Goal: Task Accomplishment & Management: Manage account settings

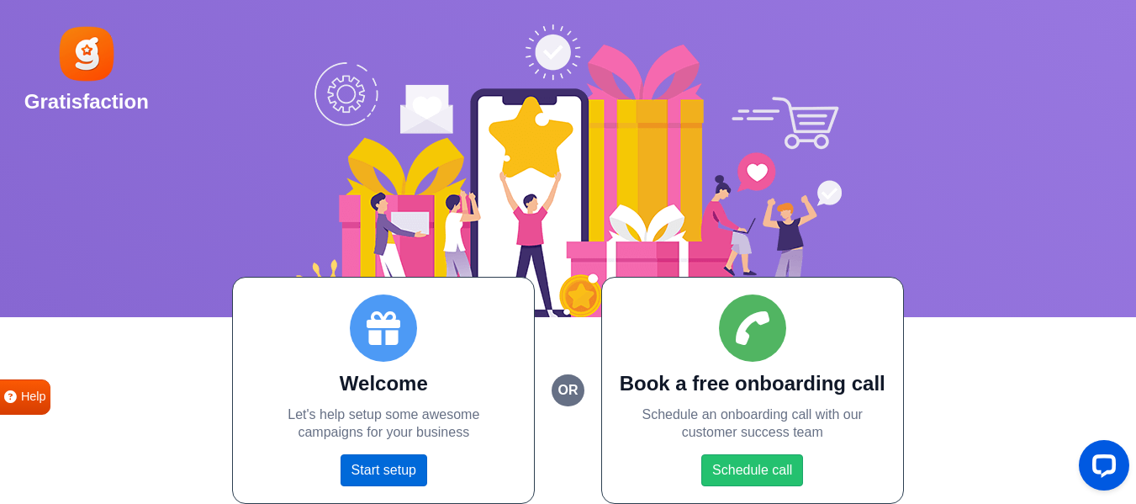
click at [376, 474] on link "Start setup" at bounding box center [383, 470] width 87 height 32
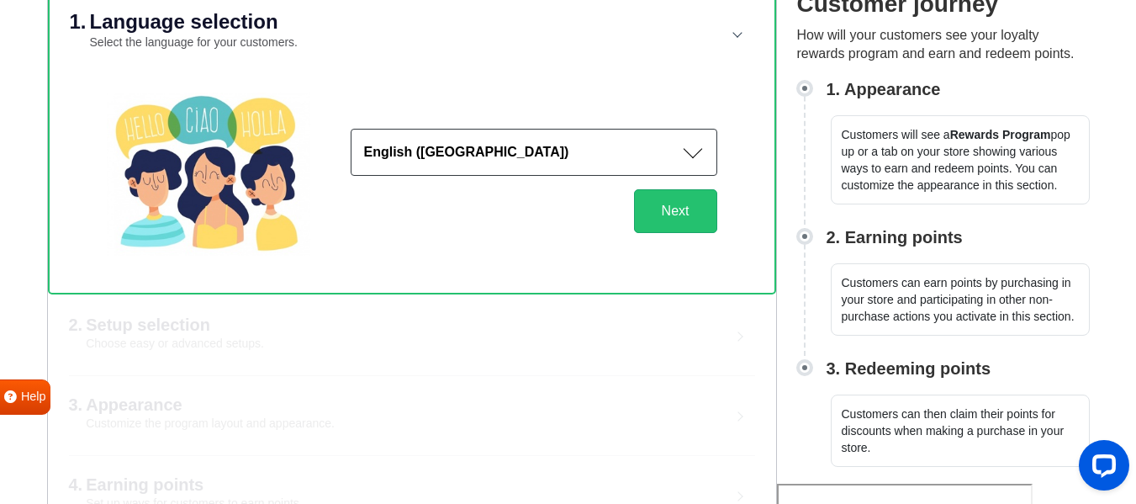
scroll to position [141, 0]
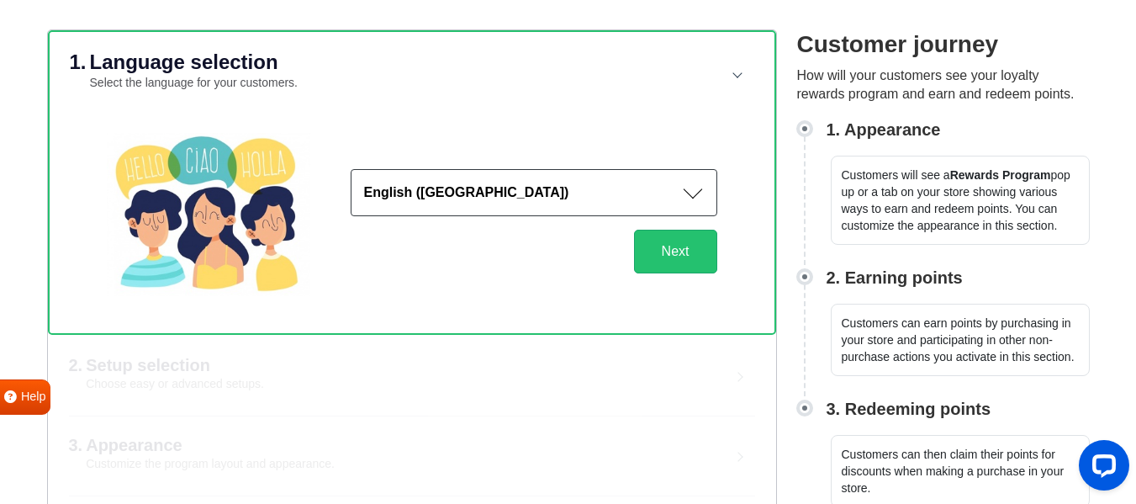
click at [669, 190] on button "English (US)" at bounding box center [534, 192] width 367 height 47
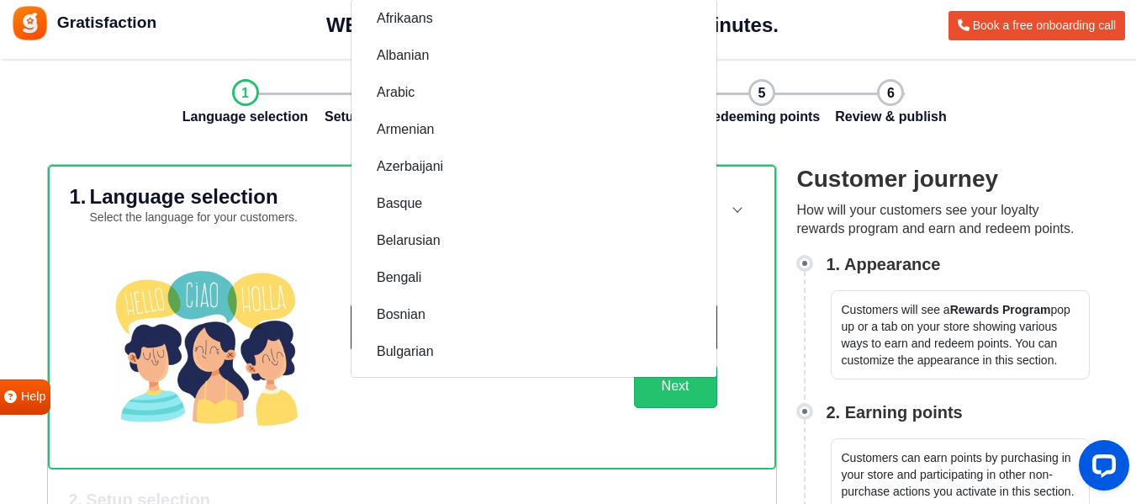
click at [225, 285] on img at bounding box center [208, 348] width 203 height 163
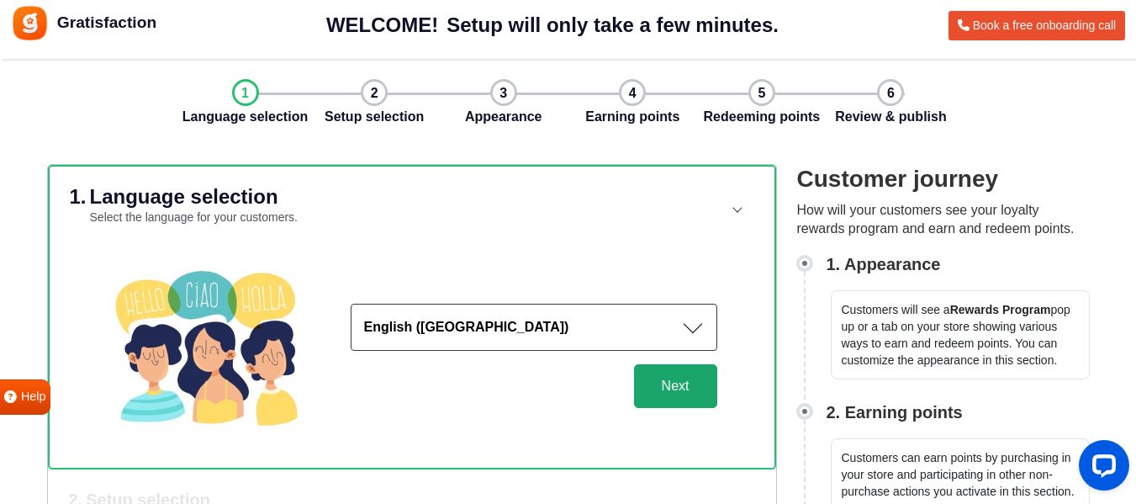
click at [658, 393] on button "Next" at bounding box center [675, 386] width 83 height 44
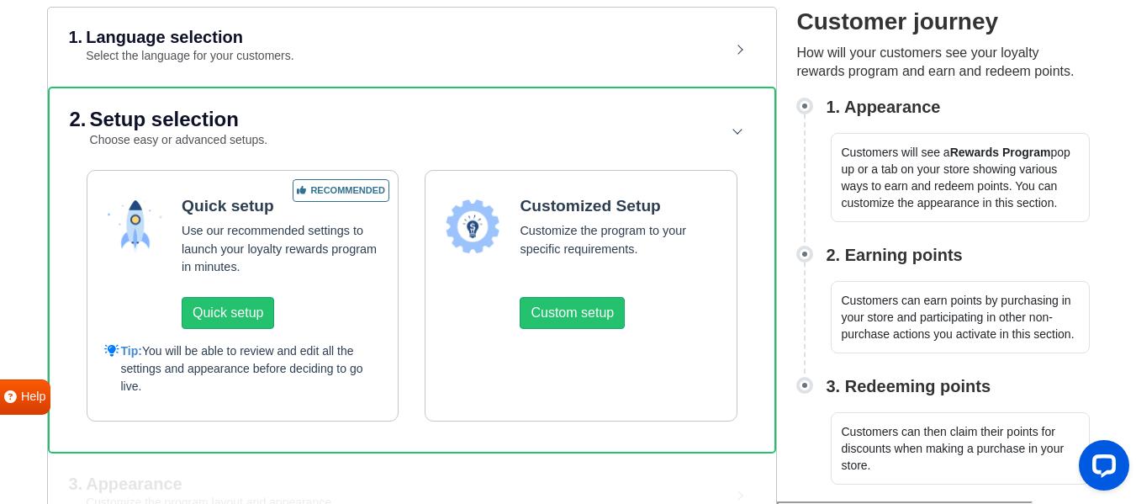
scroll to position [175, 0]
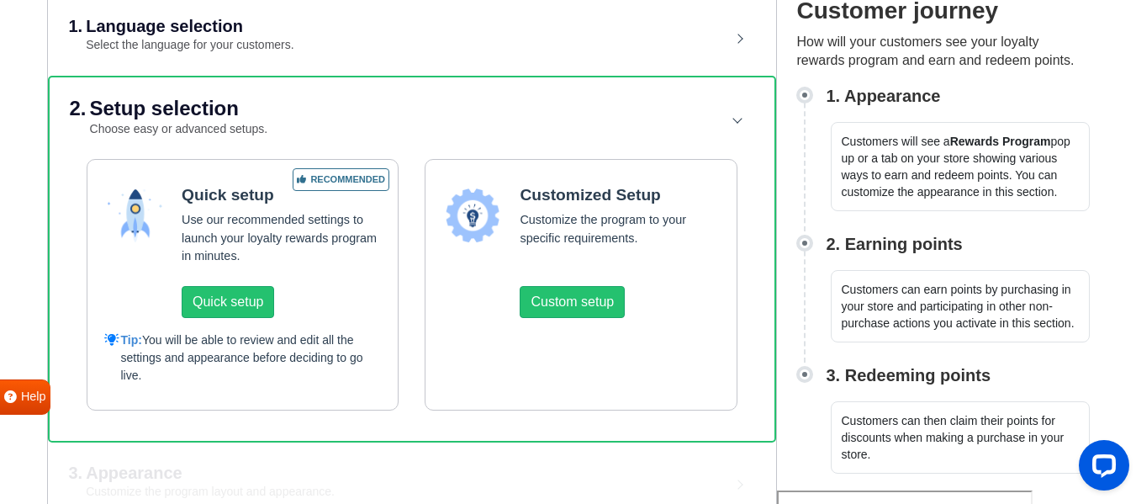
click at [257, 221] on p "Use our recommended settings to launch your loyalty rewards program in minutes." at bounding box center [281, 238] width 199 height 55
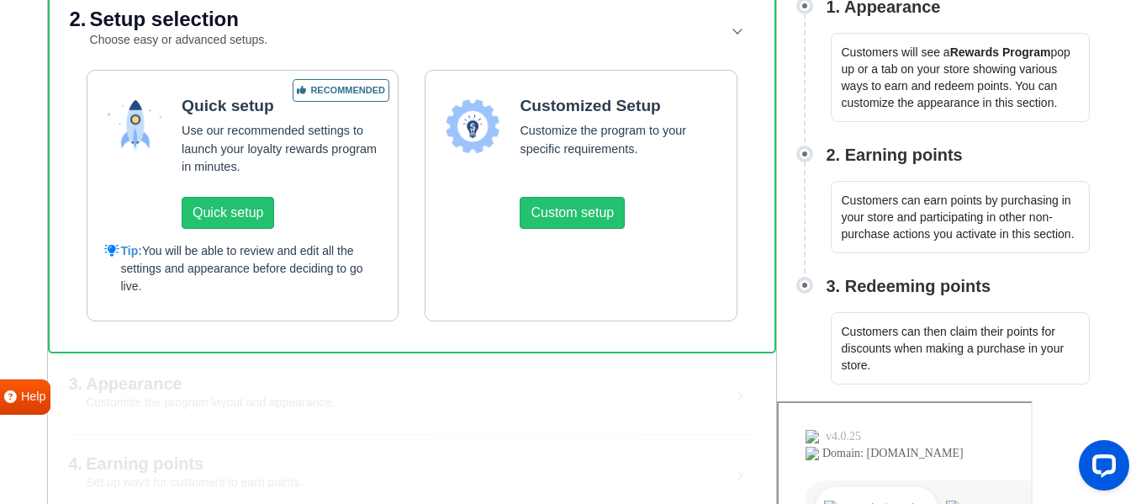
scroll to position [371, 0]
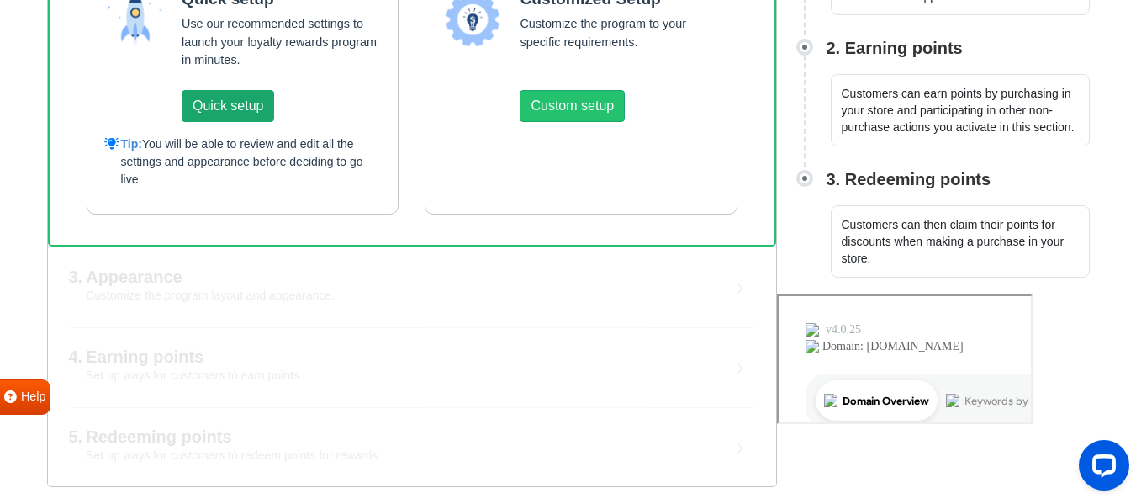
click at [257, 105] on button "Quick setup" at bounding box center [228, 106] width 92 height 32
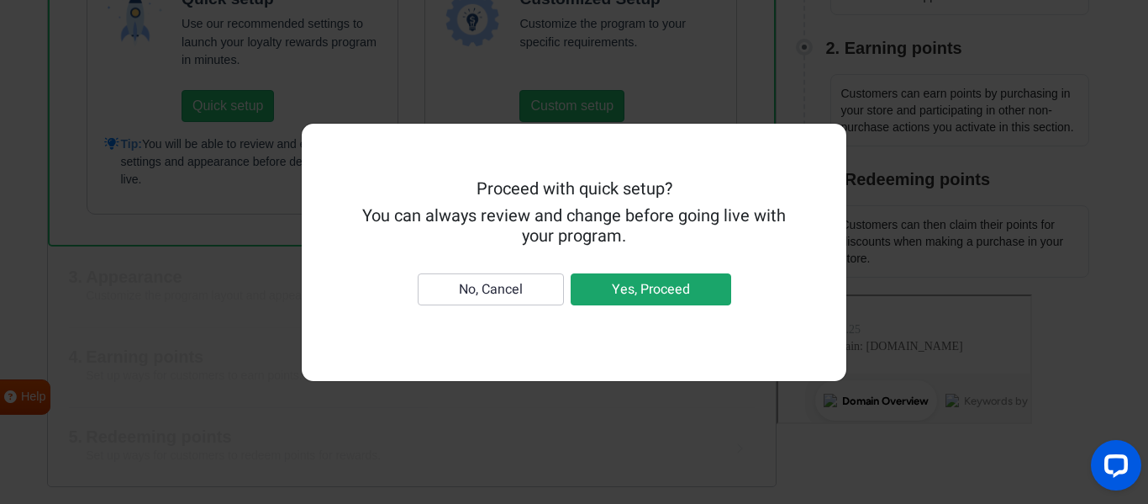
click at [611, 285] on button "Yes, Proceed" at bounding box center [651, 289] width 161 height 32
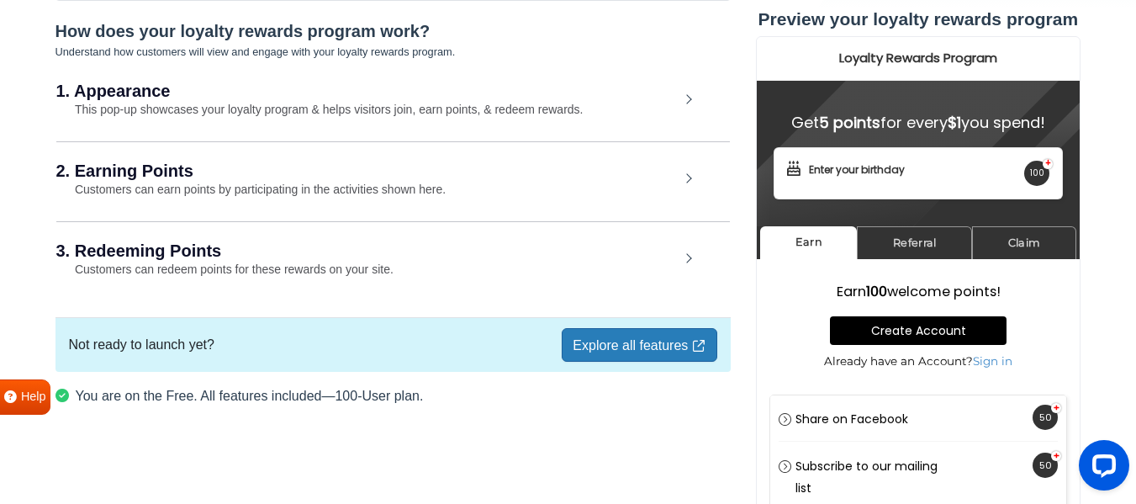
click at [398, 177] on h2 "2. Earning Points" at bounding box center [367, 170] width 623 height 17
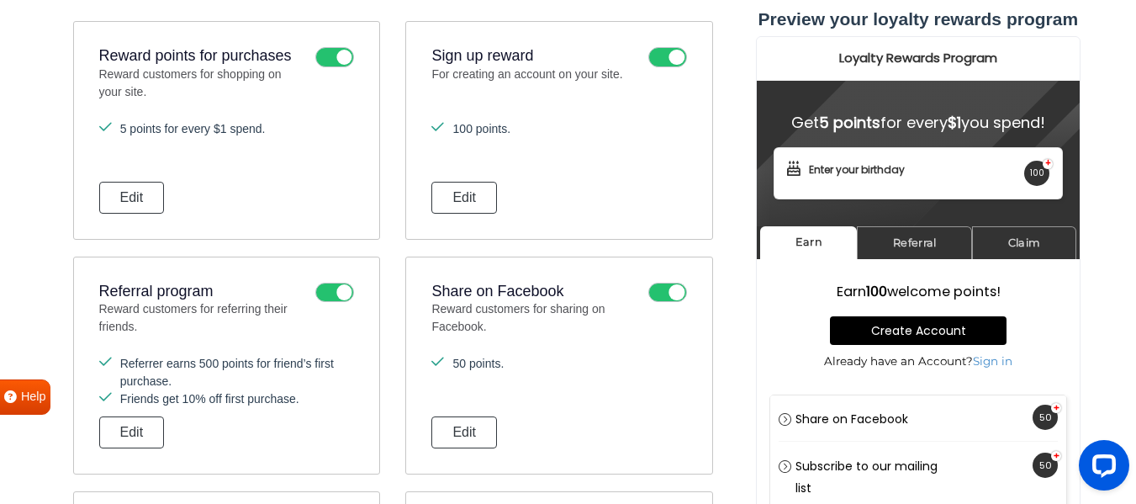
scroll to position [335, 0]
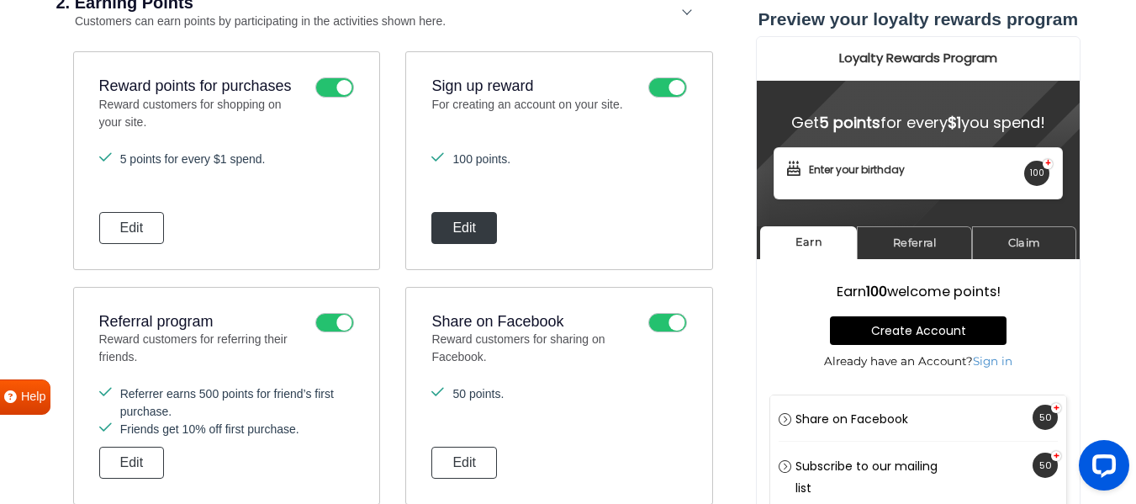
click at [477, 229] on button "Edit" at bounding box center [464, 228] width 66 height 32
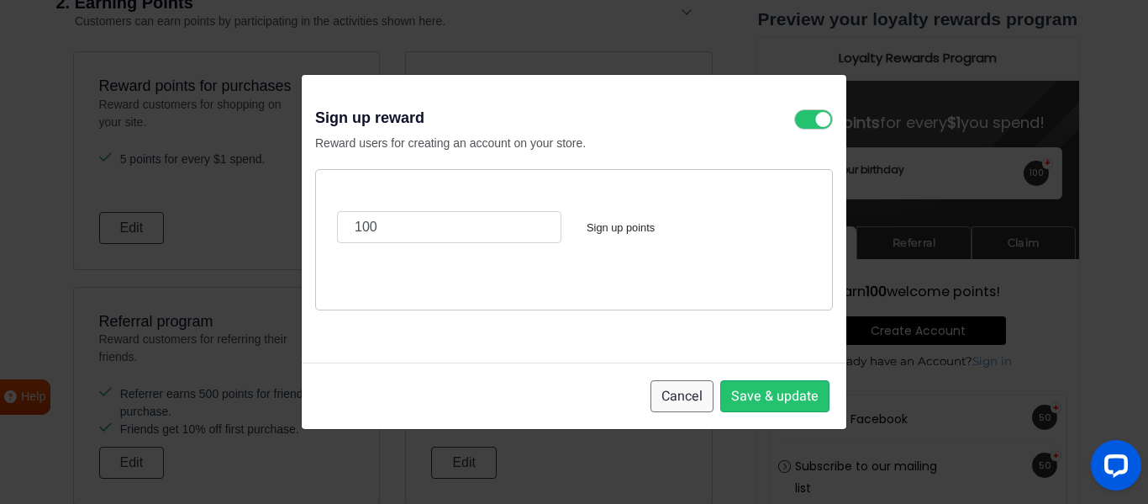
click at [709, 398] on button "Cancel" at bounding box center [682, 396] width 63 height 32
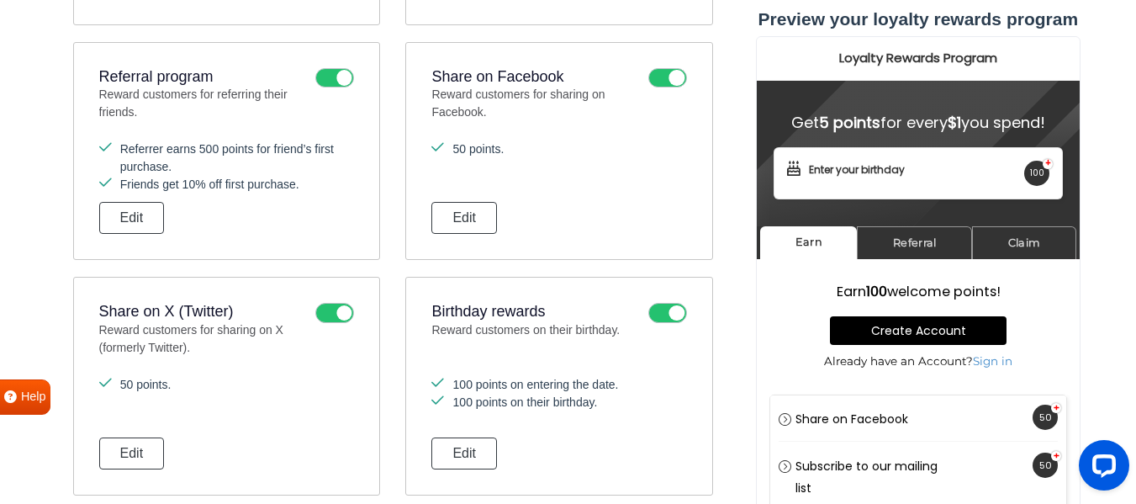
scroll to position [588, 0]
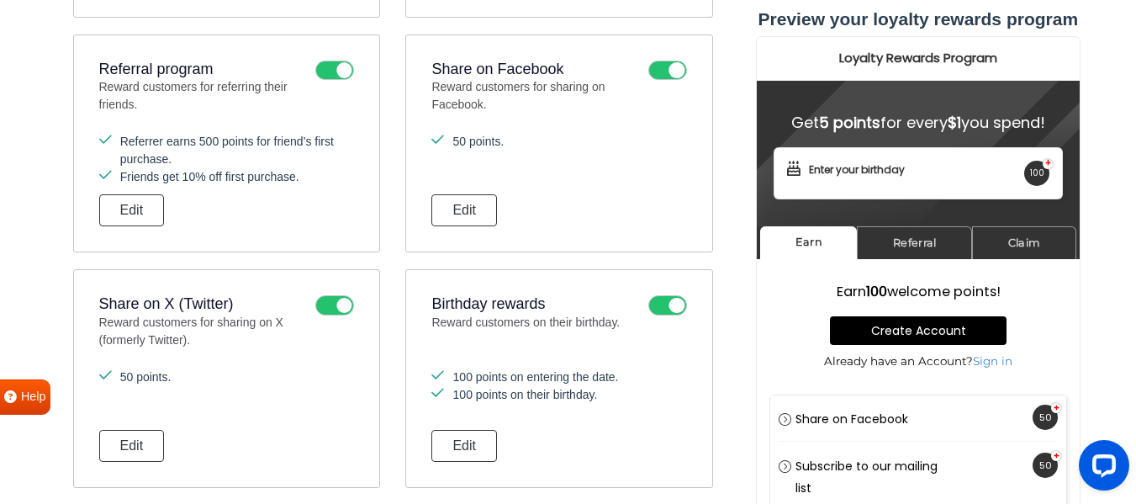
click at [671, 303] on icon at bounding box center [667, 305] width 39 height 20
click at [0, 0] on input "checkbox" at bounding box center [0, 0] width 0 height 0
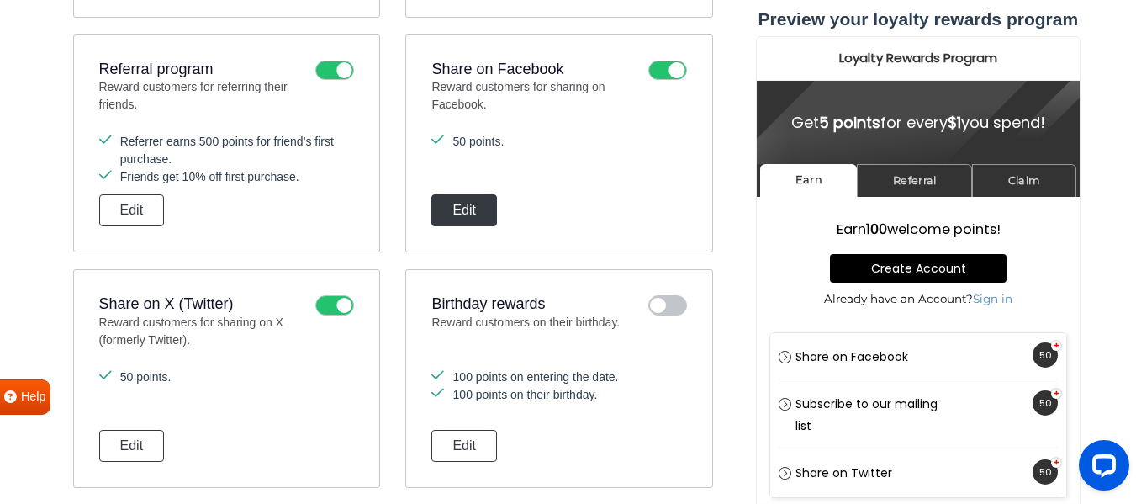
click at [462, 214] on button "Edit" at bounding box center [464, 210] width 66 height 32
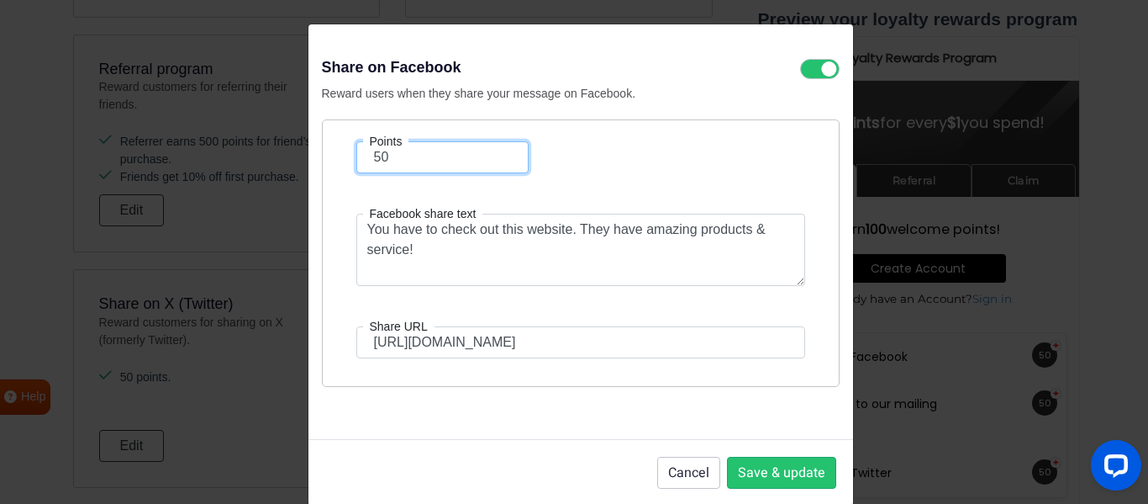
drag, startPoint x: 440, startPoint y: 156, endPoint x: 296, endPoint y: 156, distance: 144.6
click at [296, 156] on div "Share on Facebook Reward users when they share your message on Facebook. Points…" at bounding box center [574, 252] width 1148 height 504
type input "25"
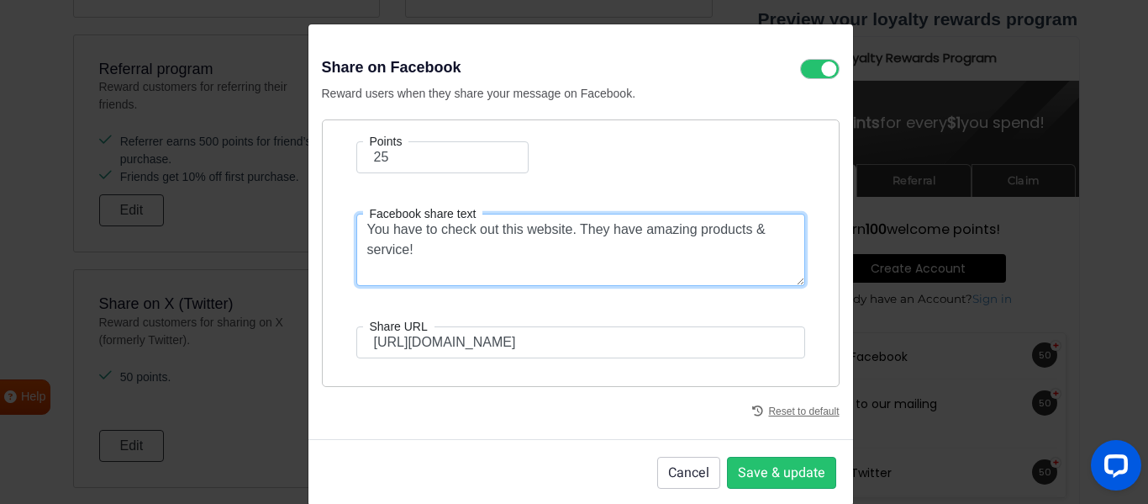
click at [498, 249] on textarea "You have to check out this website. They have amazing products & service!" at bounding box center [580, 250] width 449 height 72
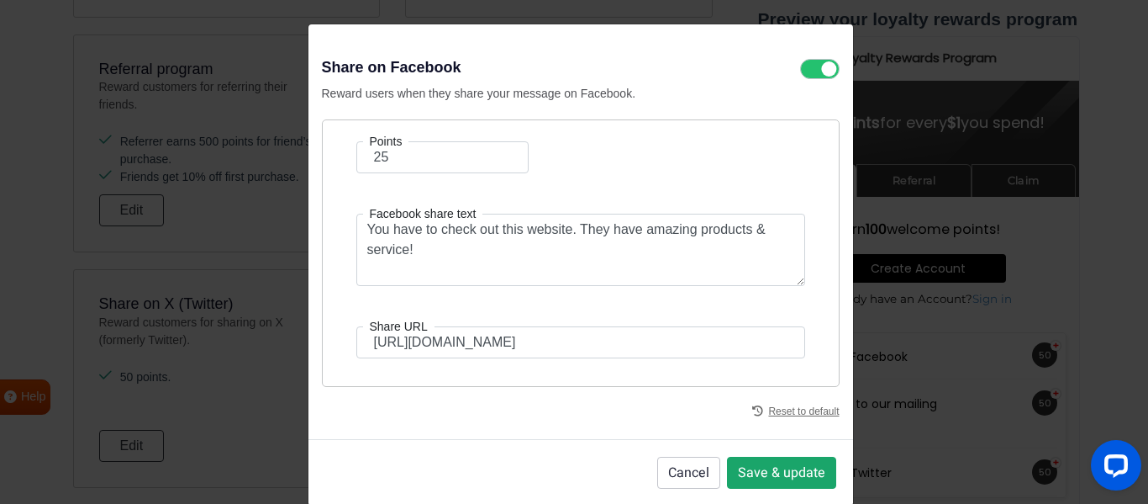
click at [755, 467] on button "Save & update" at bounding box center [781, 472] width 109 height 32
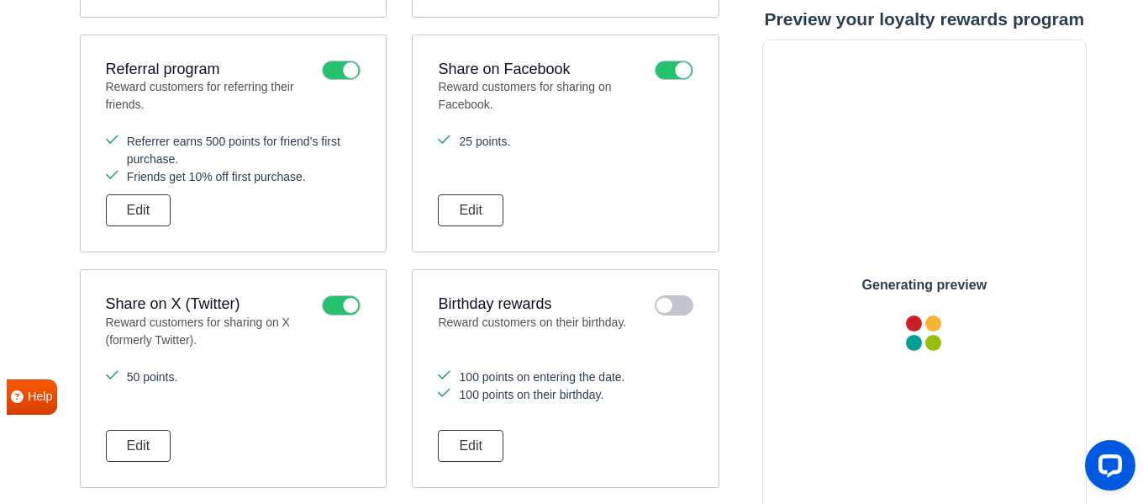
scroll to position [0, 0]
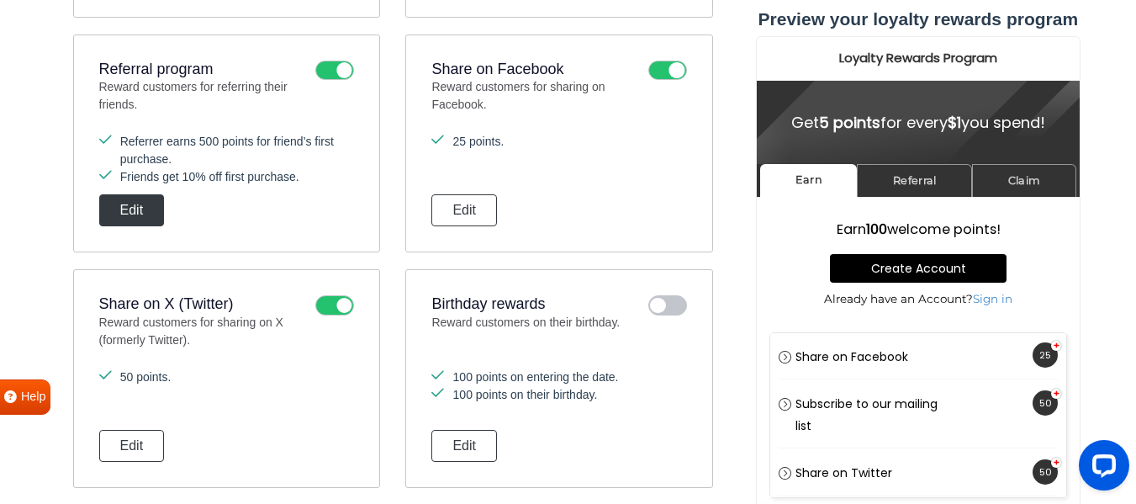
click at [150, 203] on button "Edit" at bounding box center [132, 210] width 66 height 32
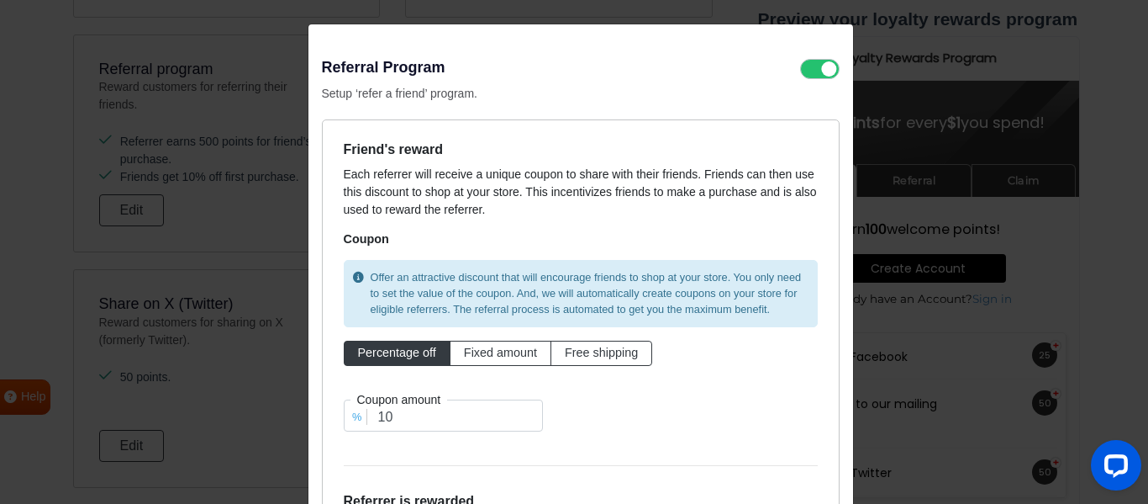
scroll to position [168, 0]
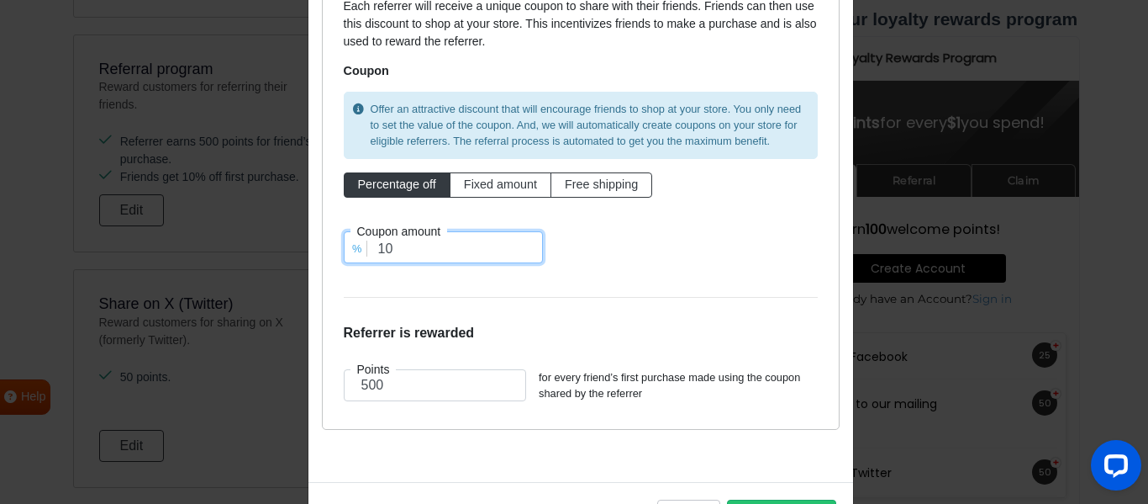
drag, startPoint x: 427, startPoint y: 246, endPoint x: 347, endPoint y: 254, distance: 80.2
click at [347, 254] on div "% Coupon amount 10" at bounding box center [443, 247] width 224 height 32
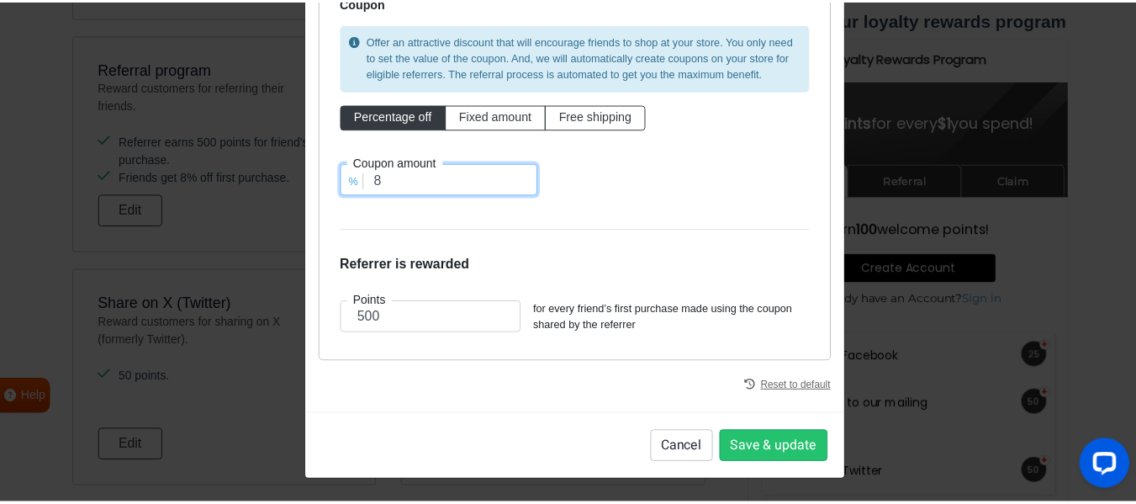
scroll to position [237, 0]
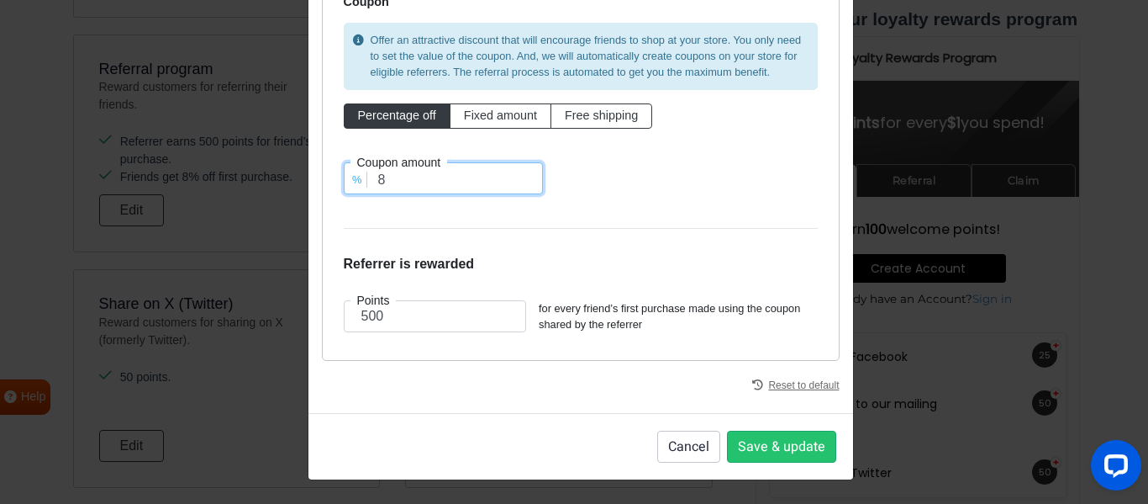
type input "8"
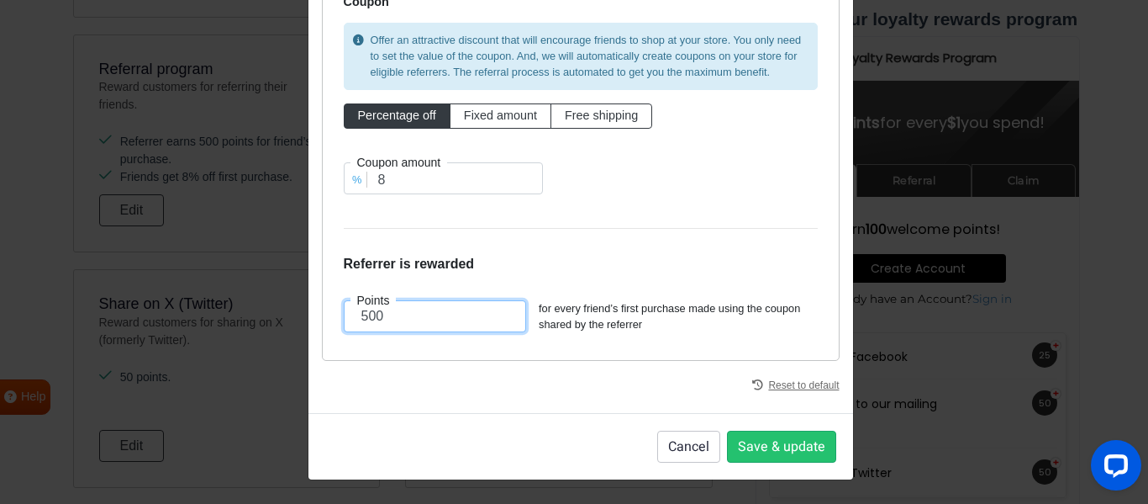
drag, startPoint x: 440, startPoint y: 316, endPoint x: 298, endPoint y: 317, distance: 142.9
click at [298, 317] on div "Referral Program Setup ‘refer a friend’ program. Friend's reward Each referrer …" at bounding box center [574, 252] width 1148 height 504
type input "150"
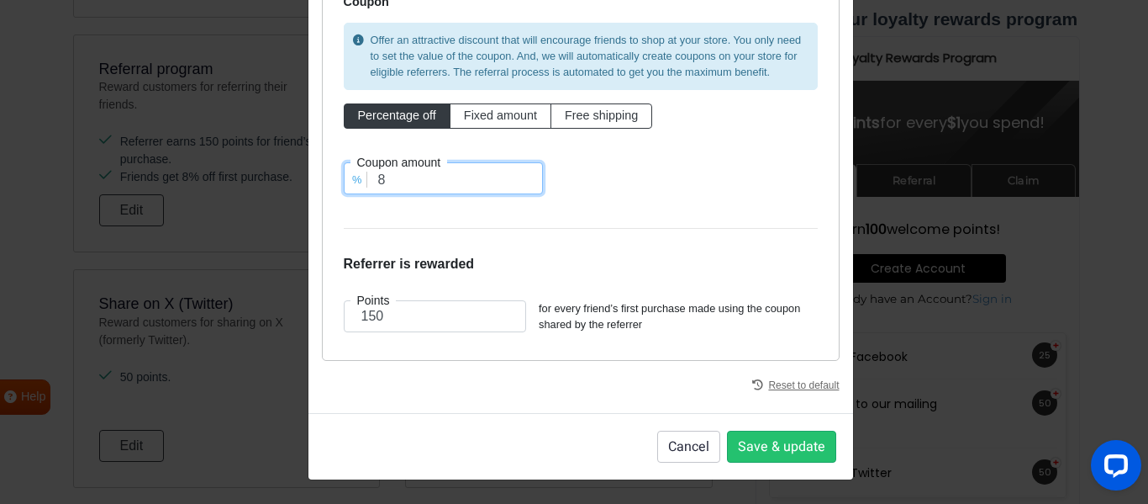
drag, startPoint x: 409, startPoint y: 189, endPoint x: 366, endPoint y: 189, distance: 43.7
click at [366, 189] on input "8" at bounding box center [443, 178] width 199 height 32
type input "10"
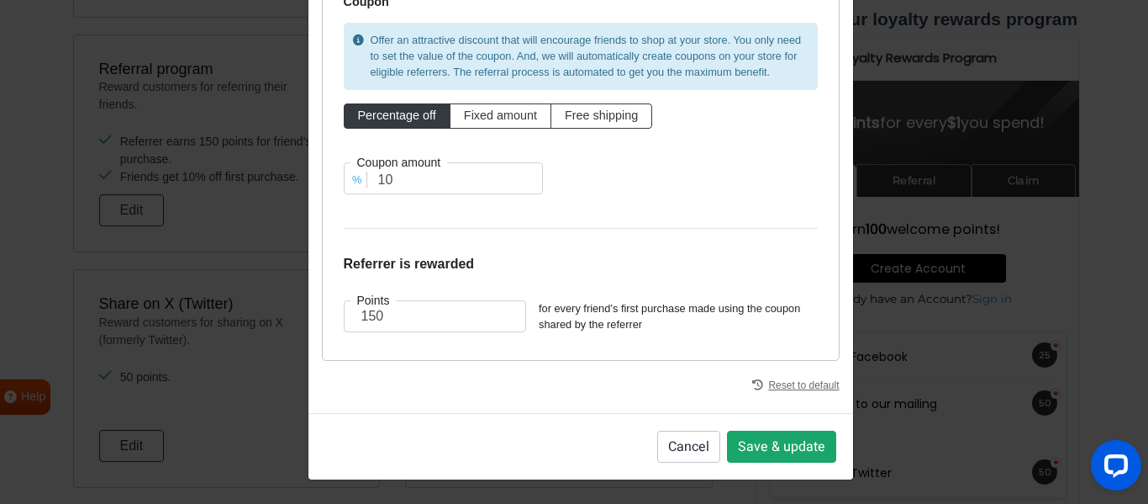
click at [781, 449] on button "Save & update" at bounding box center [781, 446] width 109 height 32
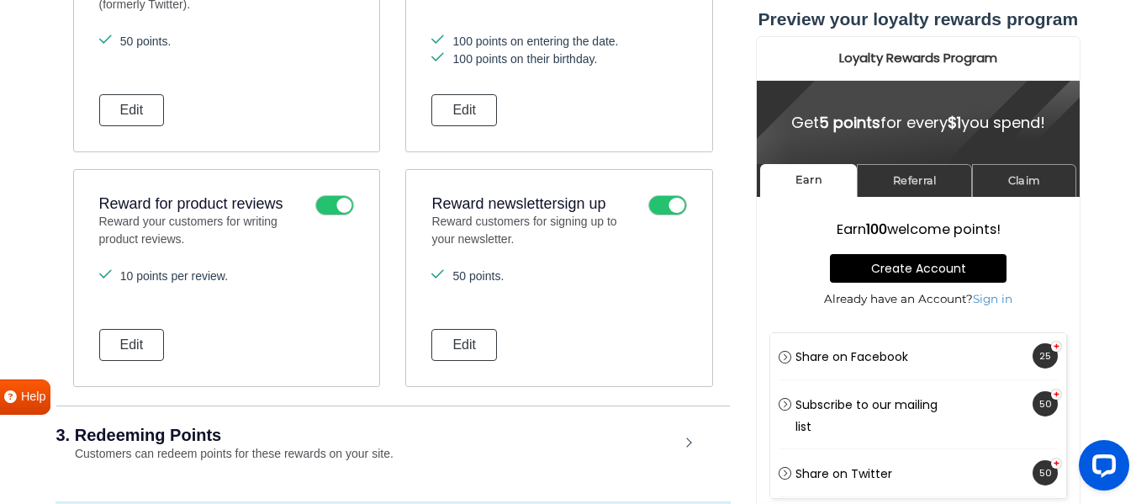
scroll to position [924, 0]
click at [340, 203] on icon at bounding box center [334, 204] width 39 height 20
click at [0, 0] on input "checkbox" at bounding box center [0, 0] width 0 height 0
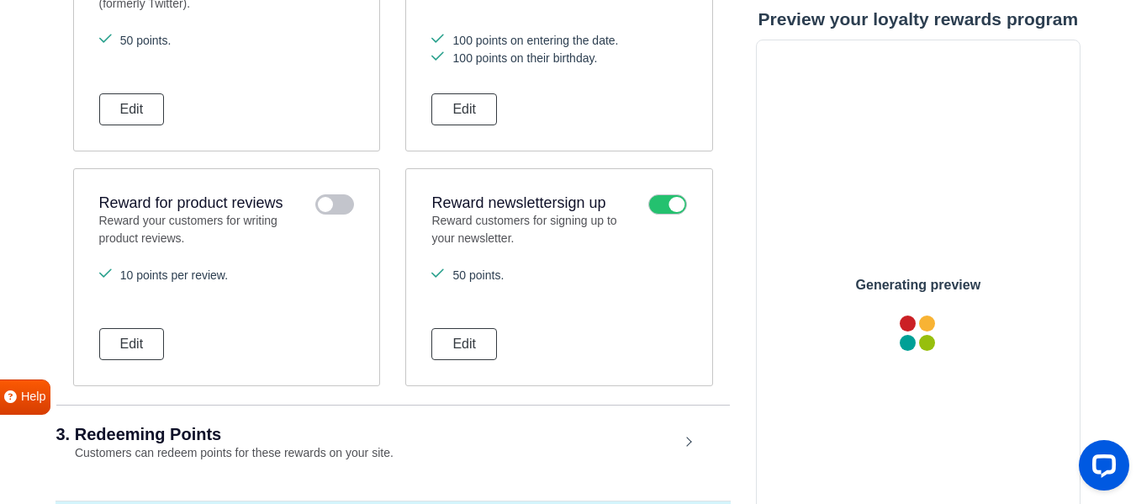
scroll to position [0, 0]
click at [678, 211] on icon at bounding box center [667, 204] width 39 height 20
click at [0, 0] on input "checkbox" at bounding box center [0, 0] width 0 height 0
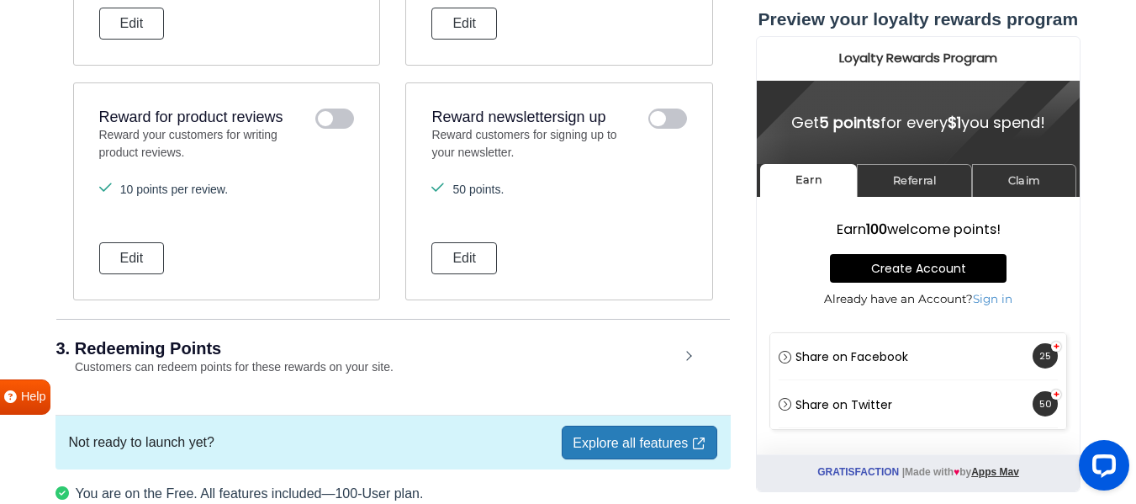
scroll to position [1092, 0]
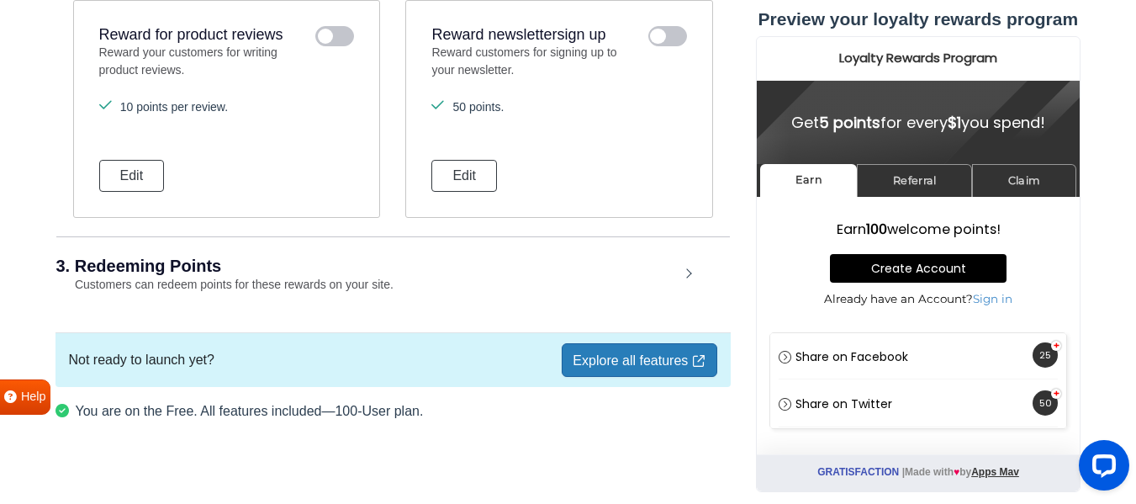
click at [441, 258] on h2 "3. Redeeming Points" at bounding box center [367, 265] width 623 height 17
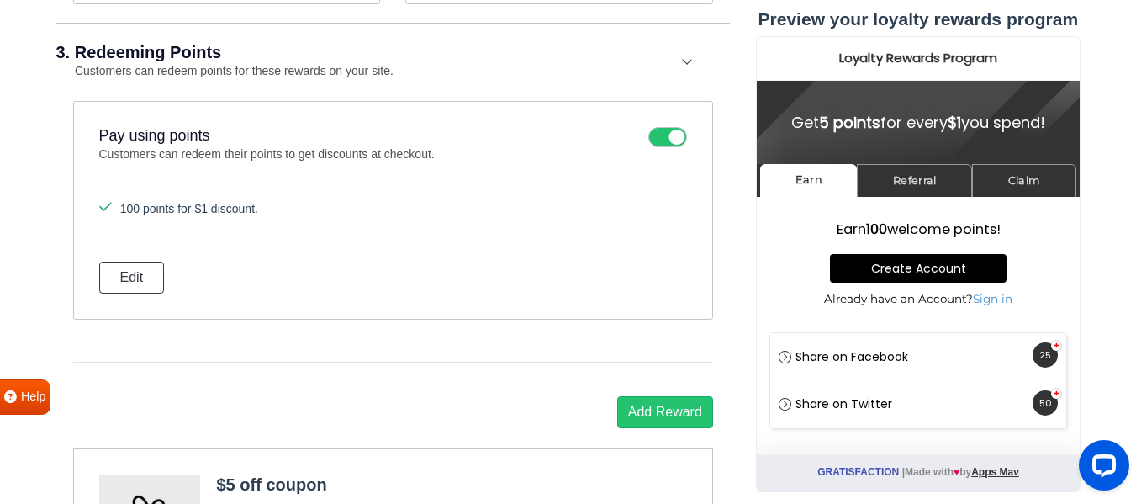
scroll to position [1344, 0]
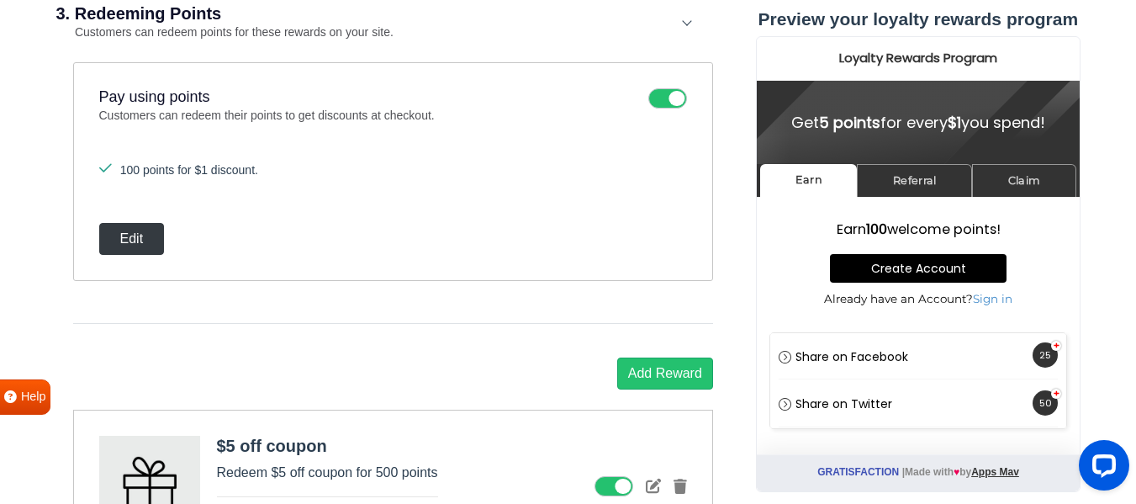
click at [137, 232] on button "Edit" at bounding box center [132, 239] width 66 height 32
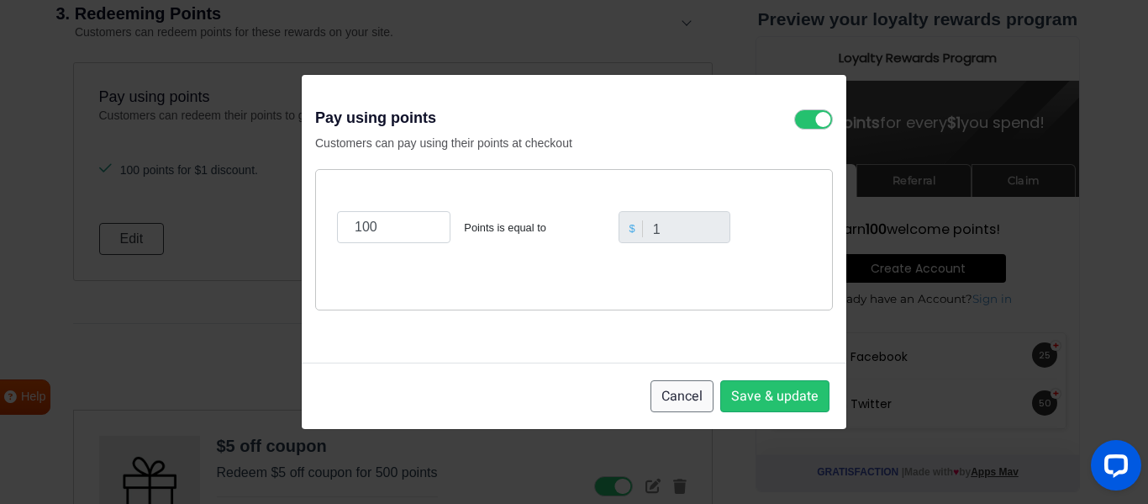
click at [701, 388] on button "Cancel" at bounding box center [682, 396] width 63 height 32
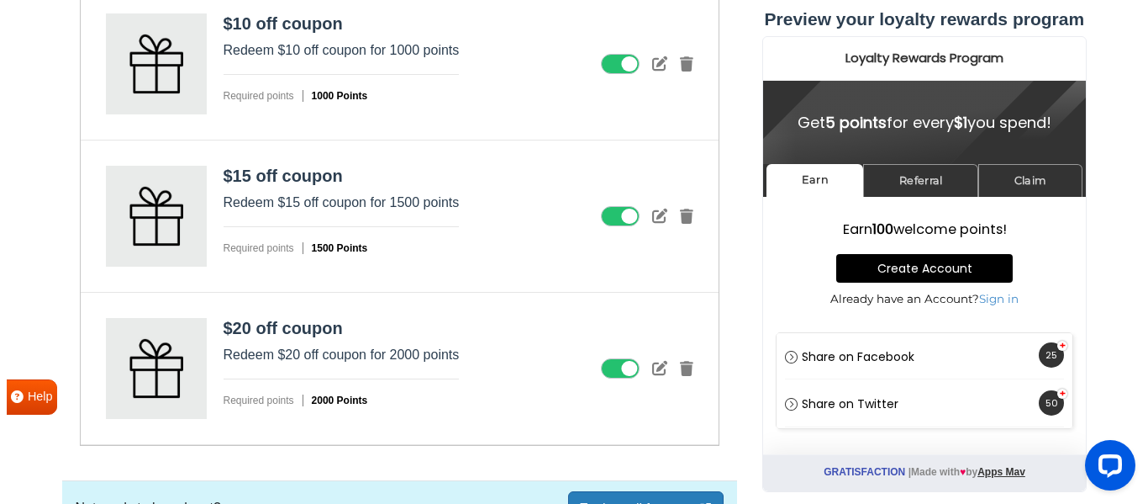
scroll to position [1933, 0]
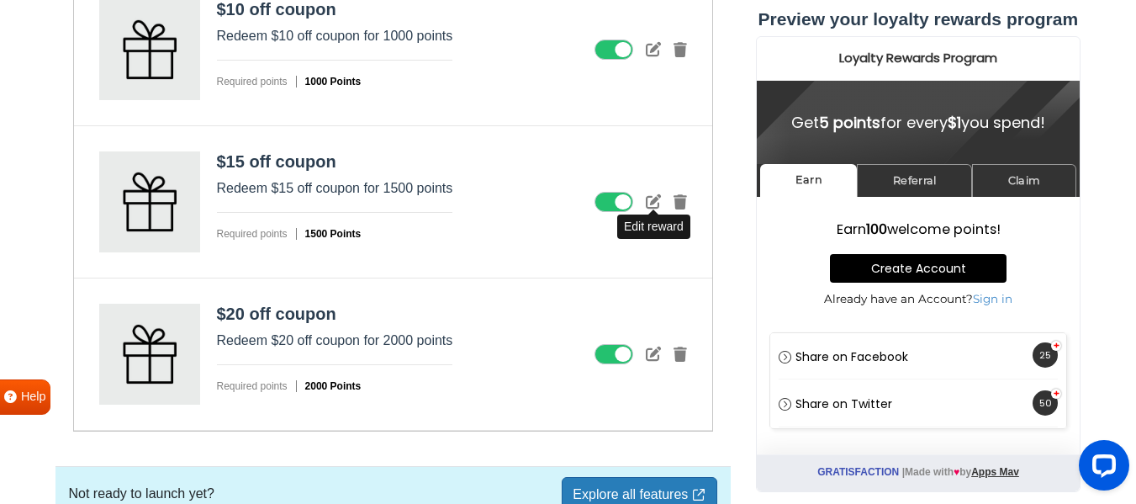
click at [650, 205] on icon at bounding box center [653, 200] width 15 height 15
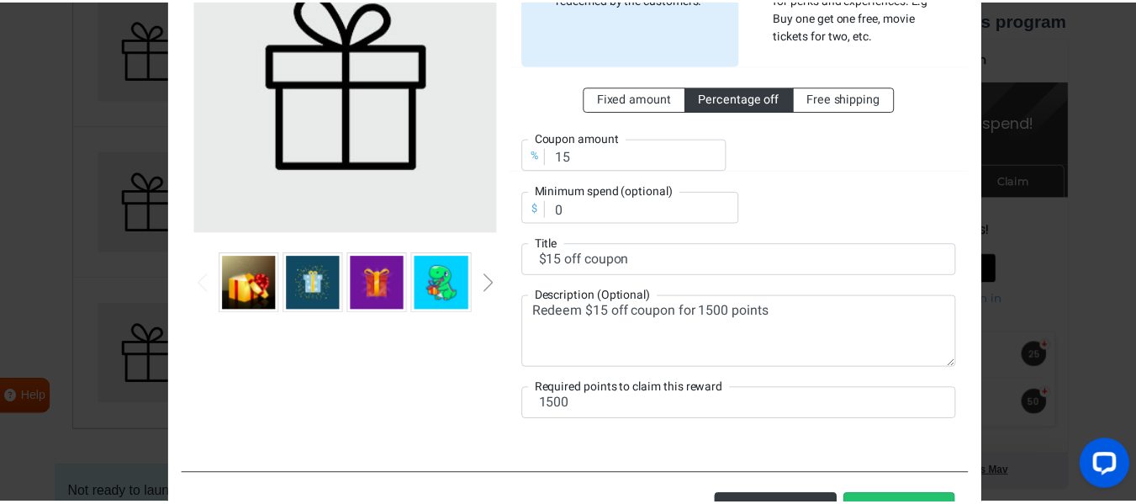
scroll to position [252, 0]
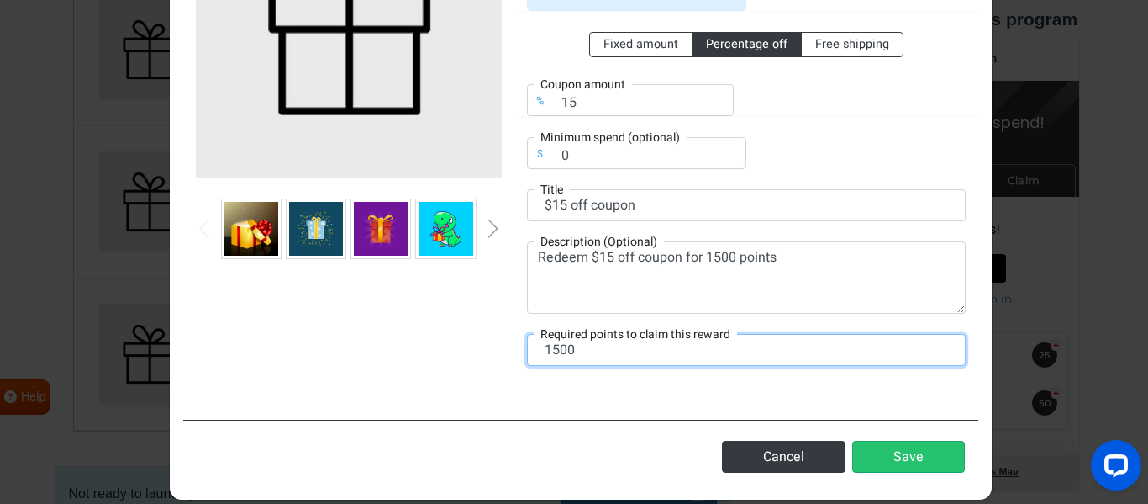
drag, startPoint x: 583, startPoint y: 349, endPoint x: 497, endPoint y: 355, distance: 86.8
click at [497, 355] on div "Automatic reward A coupon will be automatically generated when the reward is re…" at bounding box center [580, 129] width 795 height 554
type input "1450"
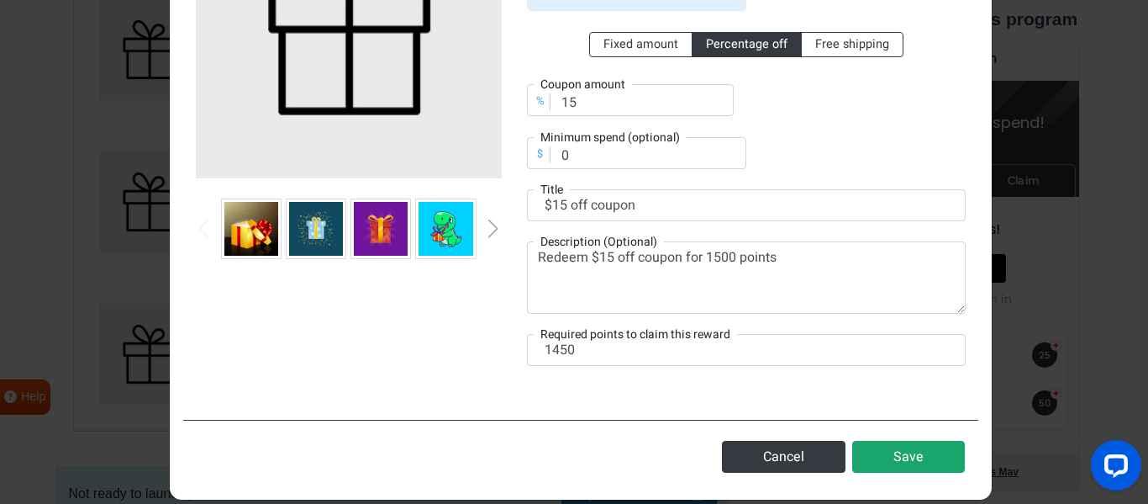
click at [887, 465] on button "Save" at bounding box center [908, 456] width 113 height 32
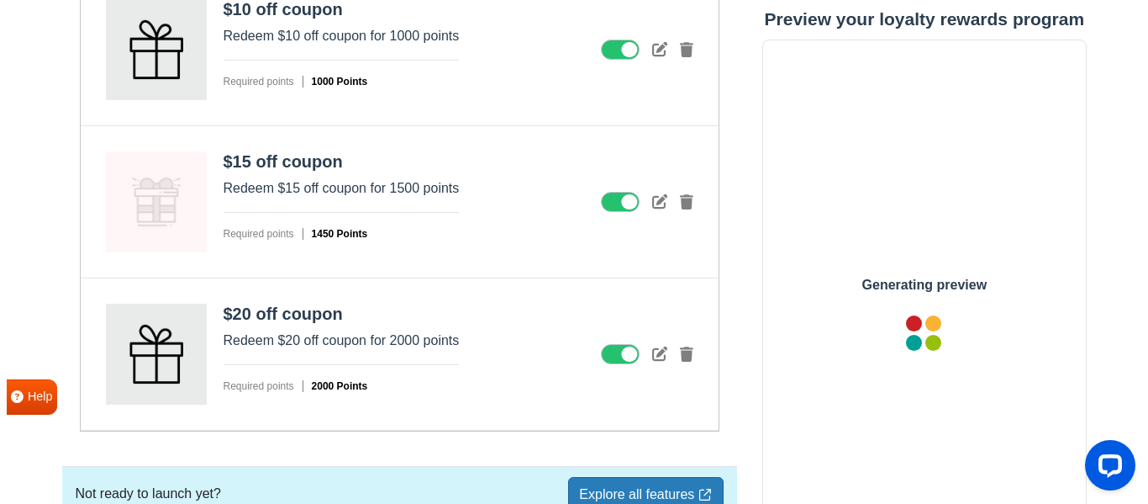
scroll to position [0, 0]
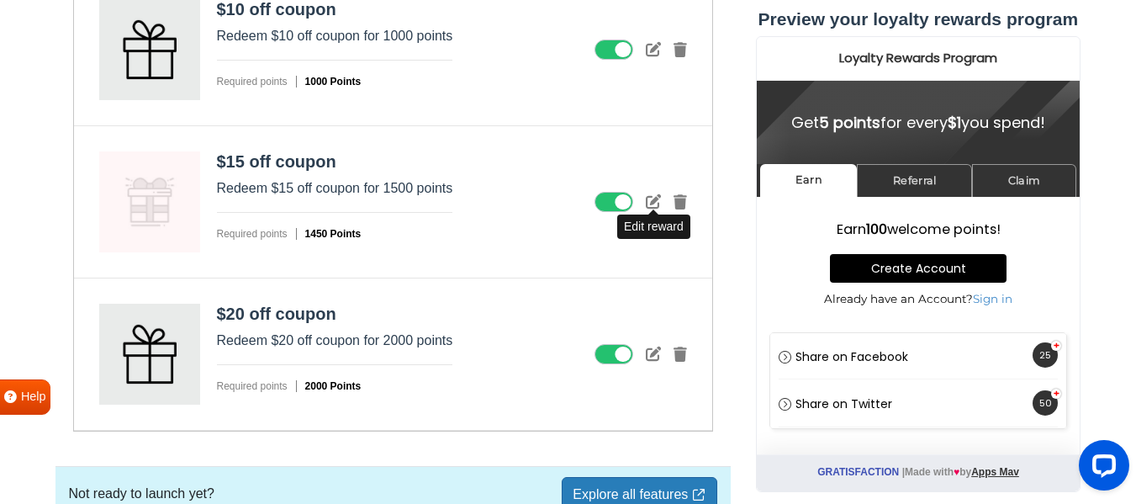
click at [659, 197] on icon at bounding box center [653, 200] width 15 height 15
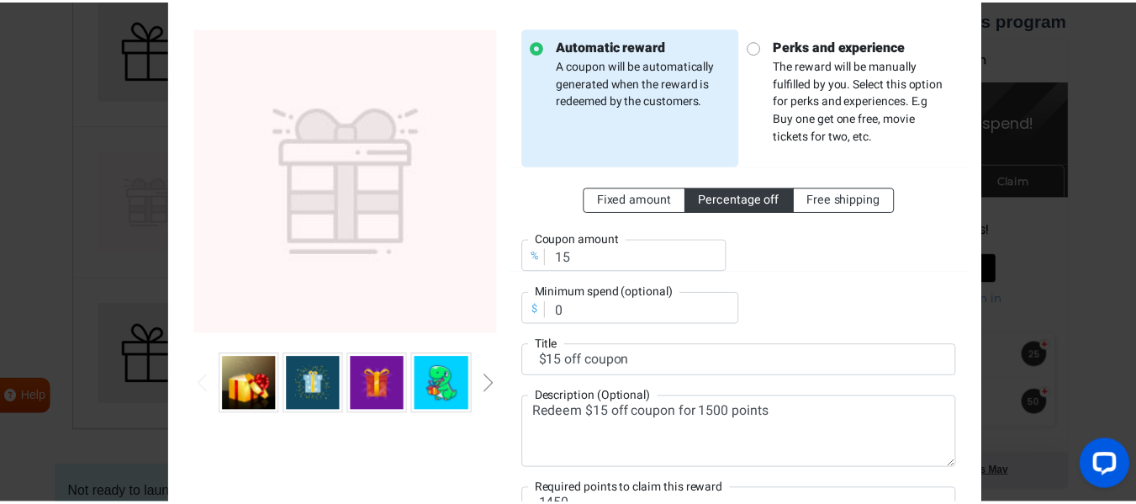
scroll to position [252, 0]
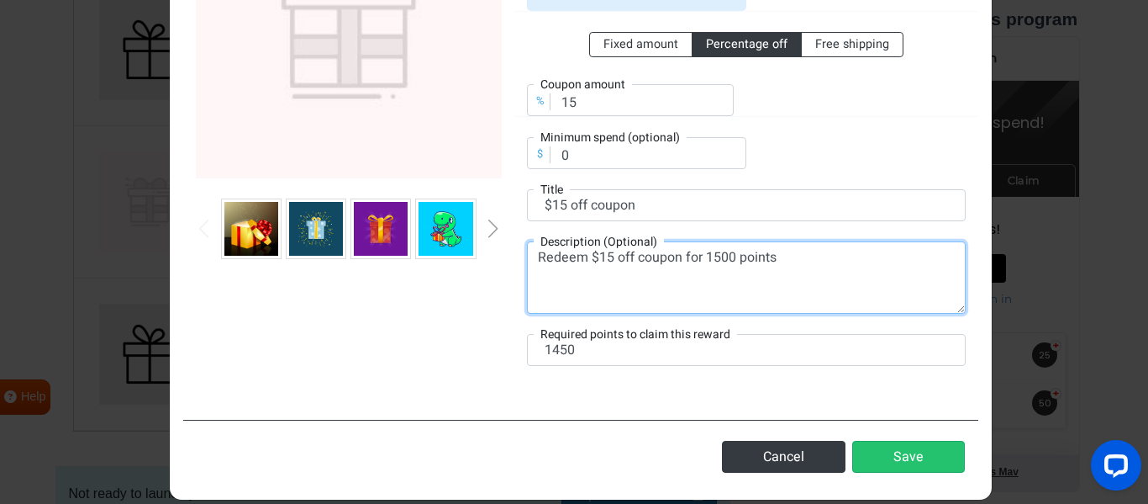
click at [714, 256] on textarea "Redeem $15 off coupon for 1500 points" at bounding box center [746, 277] width 439 height 72
type textarea "Redeem $15 off coupon for 1450 points"
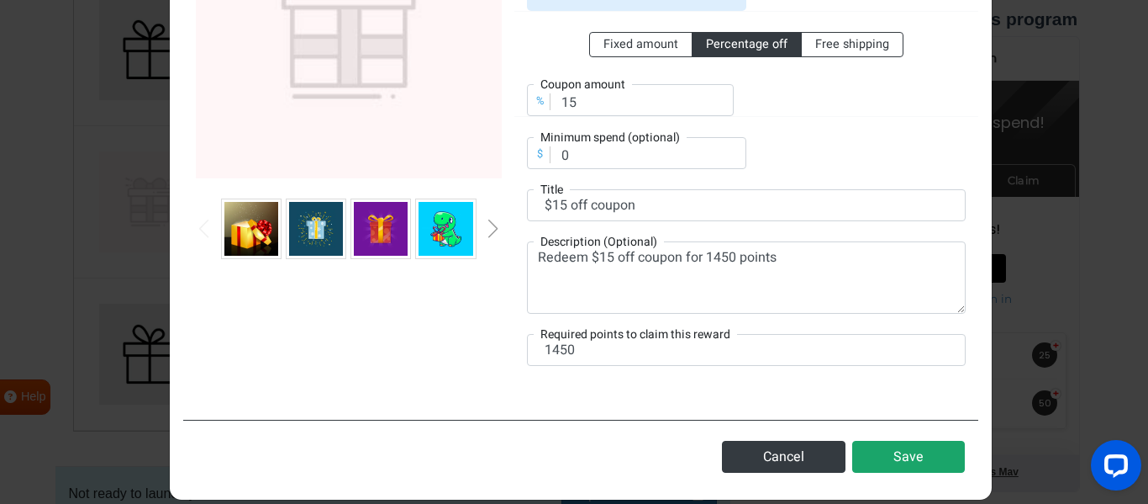
click at [894, 448] on button "Save" at bounding box center [908, 456] width 113 height 32
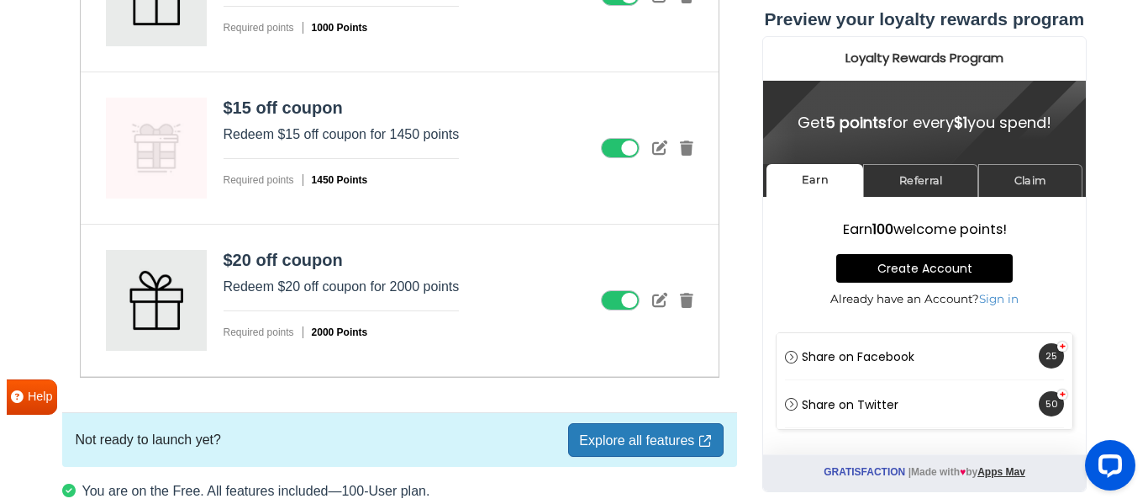
scroll to position [2017, 0]
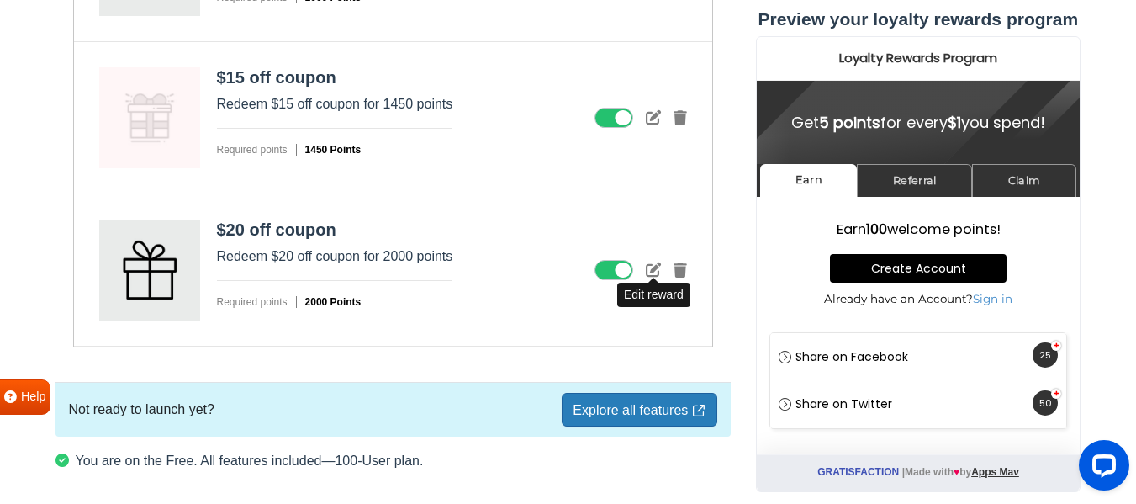
click at [657, 271] on icon at bounding box center [653, 268] width 15 height 15
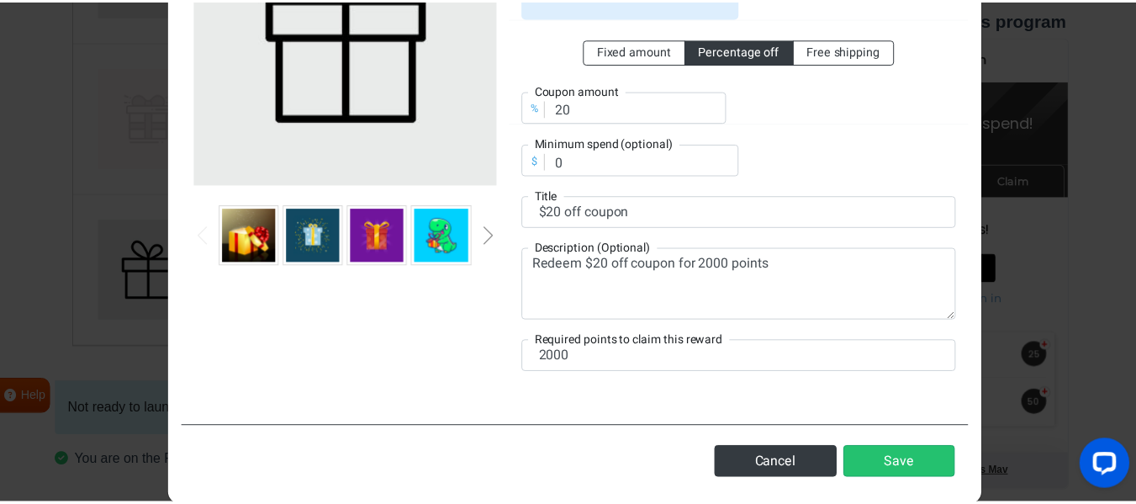
scroll to position [252, 0]
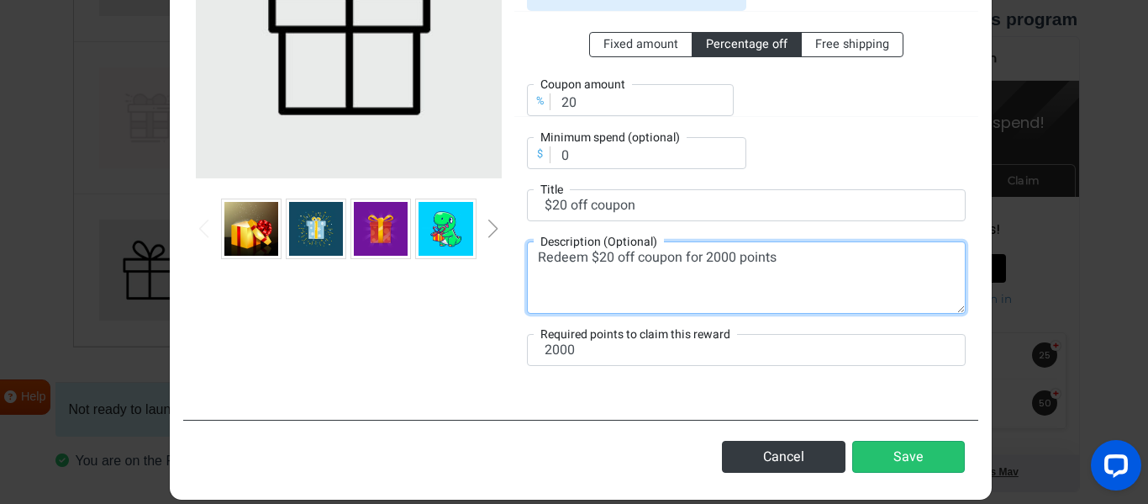
click at [699, 253] on textarea "Redeem $20 off coupon for 2000 points" at bounding box center [746, 277] width 439 height 72
type textarea "Redeem $20 off coupon for 1900 points"
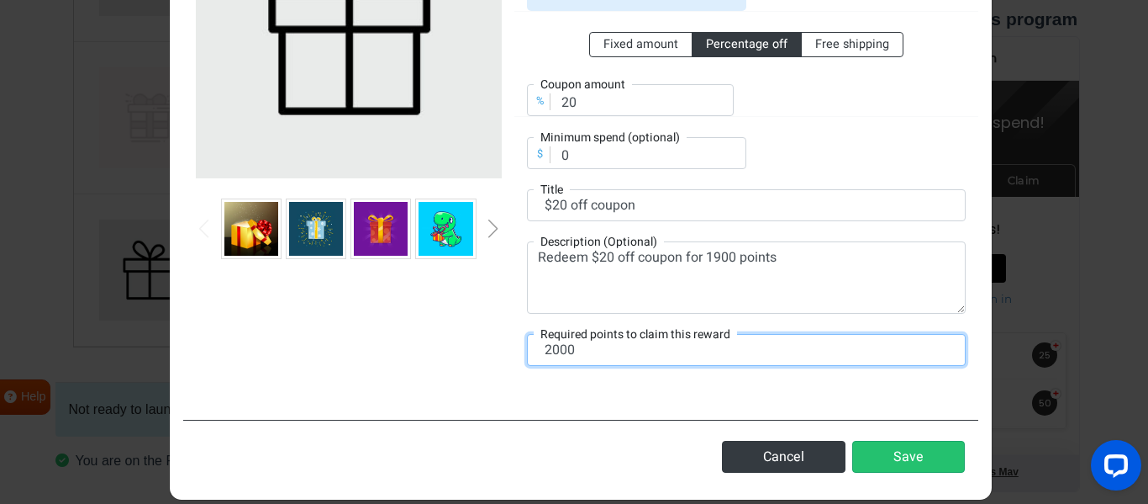
drag, startPoint x: 598, startPoint y: 347, endPoint x: 366, endPoint y: 330, distance: 232.6
click at [366, 330] on div "Automatic reward A coupon will be automatically generated when the reward is re…" at bounding box center [580, 129] width 795 height 554
type input "1900"
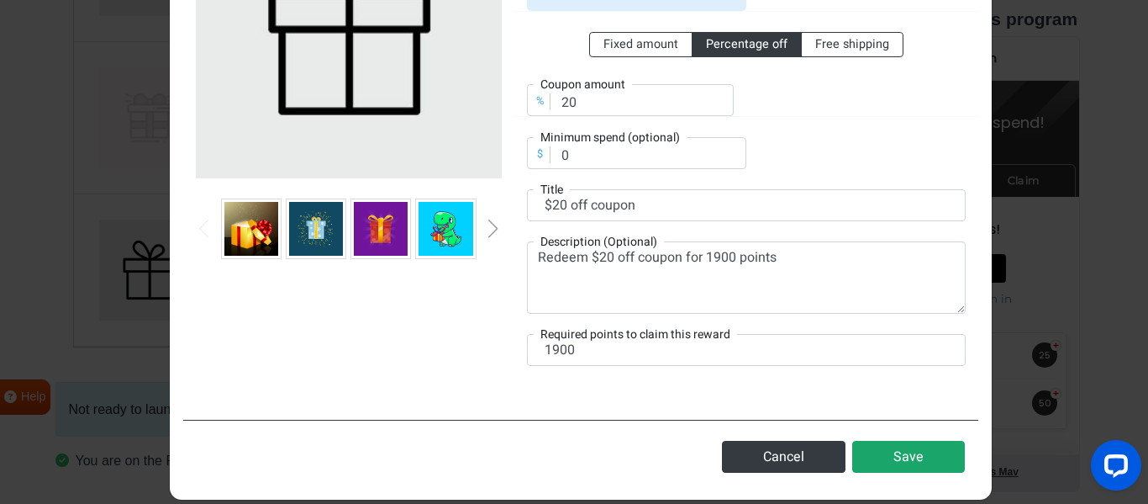
click at [917, 455] on button "Save" at bounding box center [908, 456] width 113 height 32
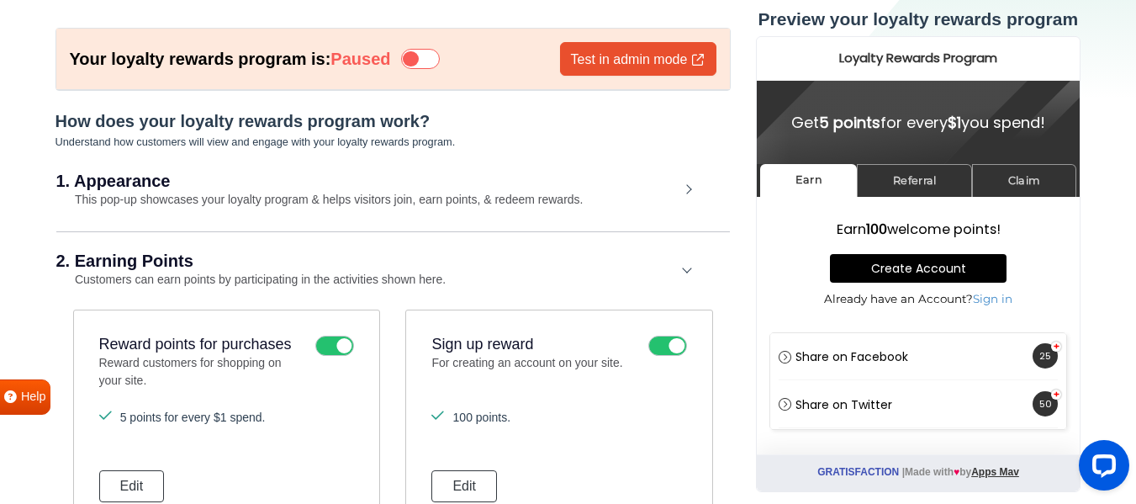
scroll to position [64, 0]
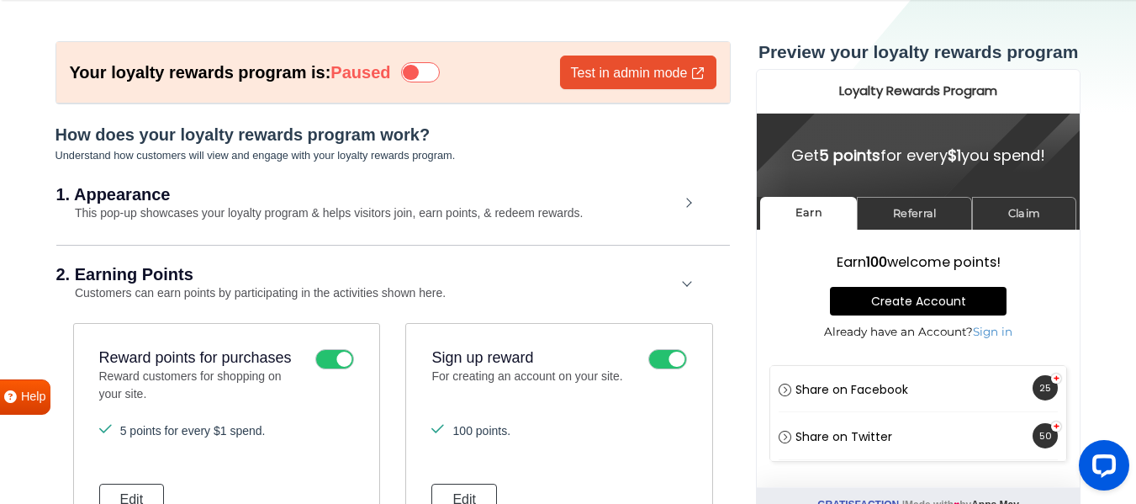
click at [235, 257] on div "2. Earning Points Customers can earn points by participating in the activities …" at bounding box center [392, 284] width 673 height 78
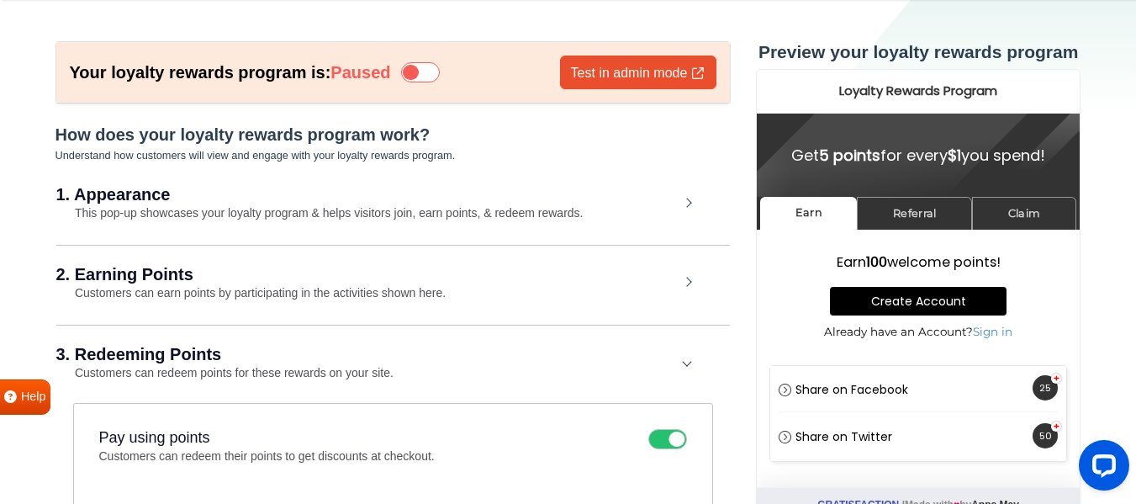
click at [266, 339] on div "3. Redeeming Points Customers can redeem points for these rewards on your site." at bounding box center [392, 363] width 673 height 78
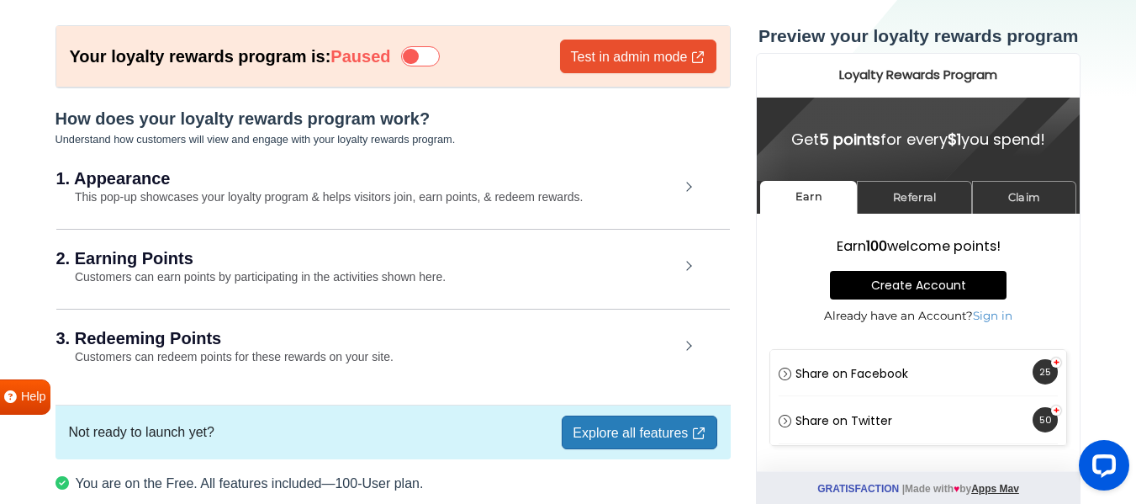
scroll to position [0, 0]
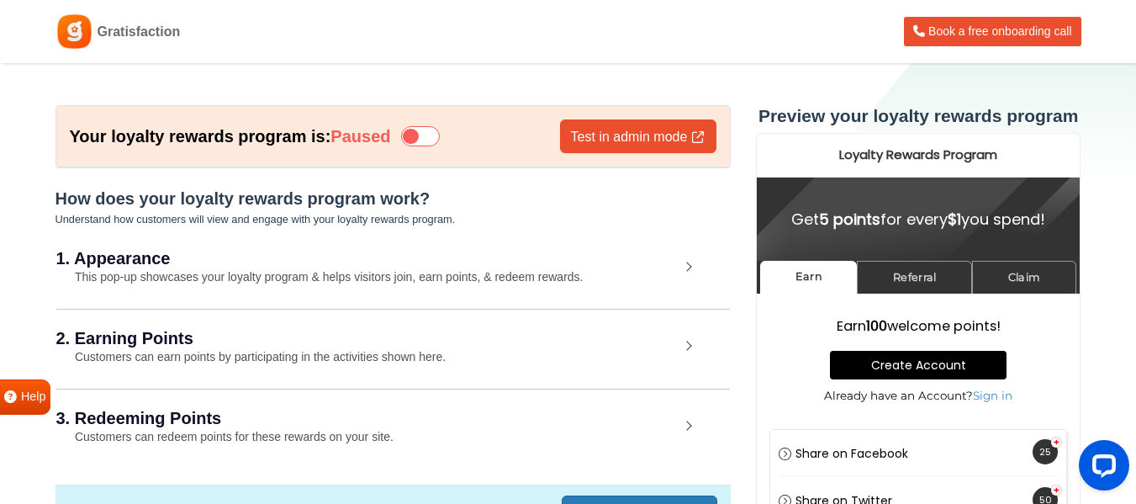
click at [427, 131] on icon at bounding box center [420, 136] width 39 height 20
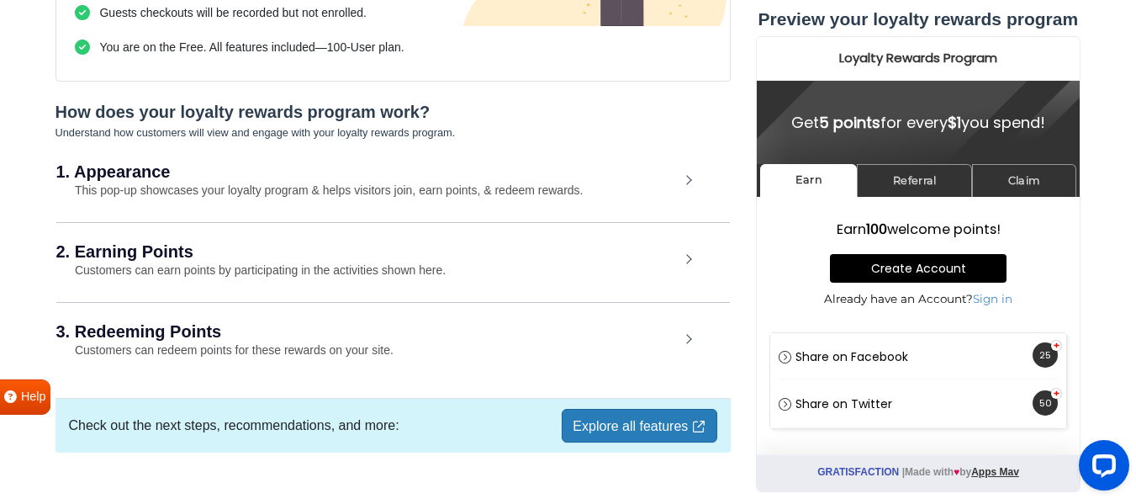
scroll to position [336, 0]
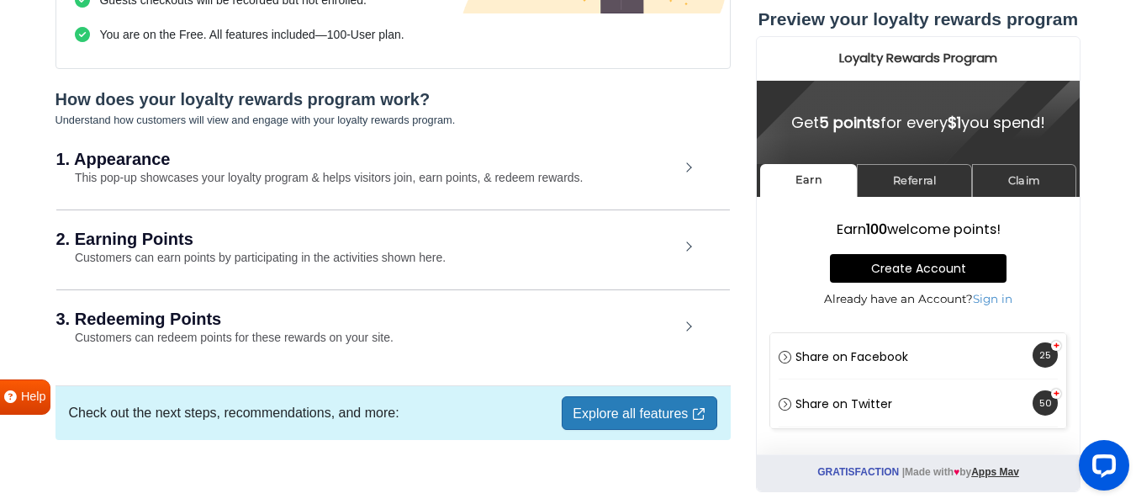
click at [396, 189] on div "1. Appearance This pop-up showcases your loyalty program & helps visitors join,…" at bounding box center [392, 168] width 673 height 77
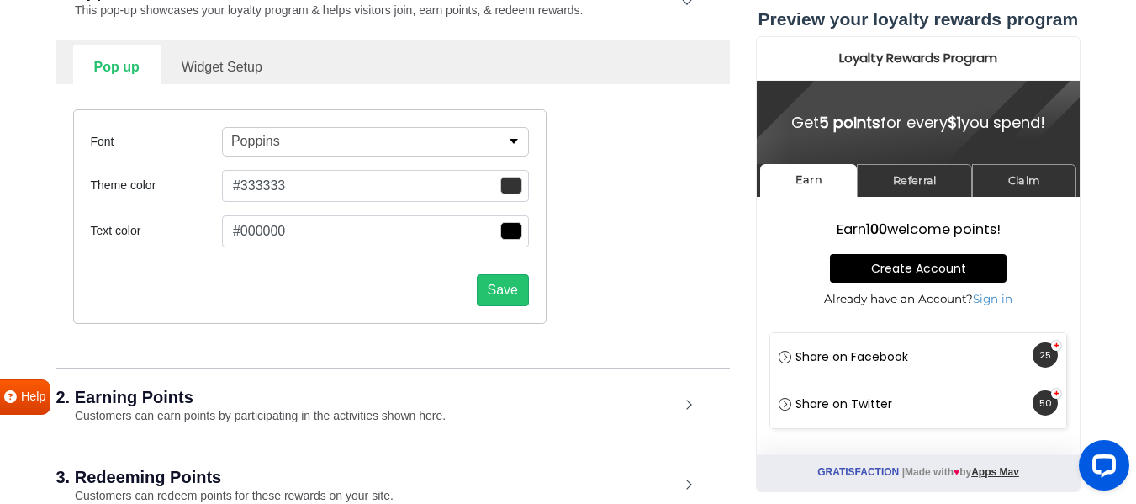
scroll to position [504, 0]
click at [509, 177] on span "button" at bounding box center [511, 185] width 22 height 18
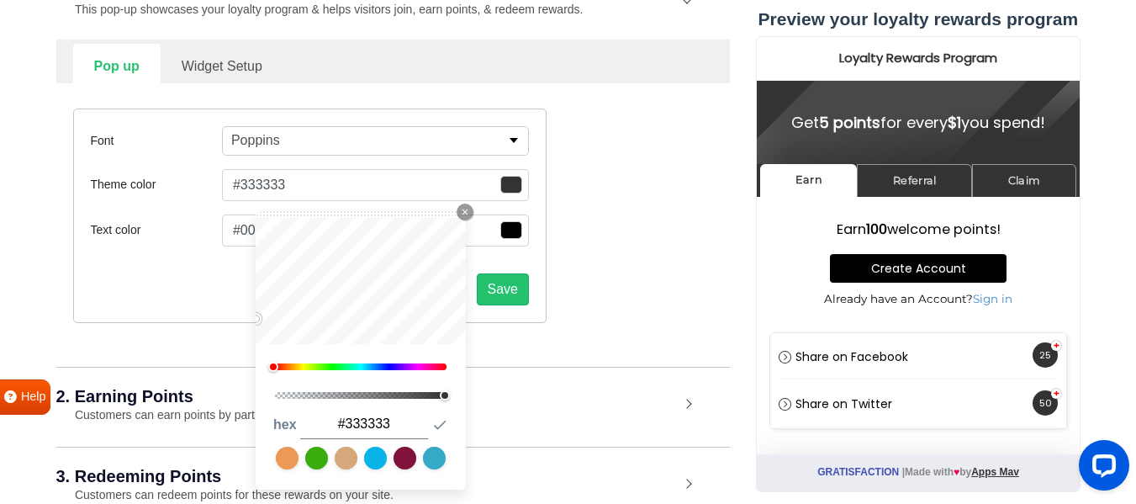
click at [391, 419] on input "#333333" at bounding box center [364, 423] width 128 height 29
paste input "01325D"
type input "#01325D"
type input "#01325d"
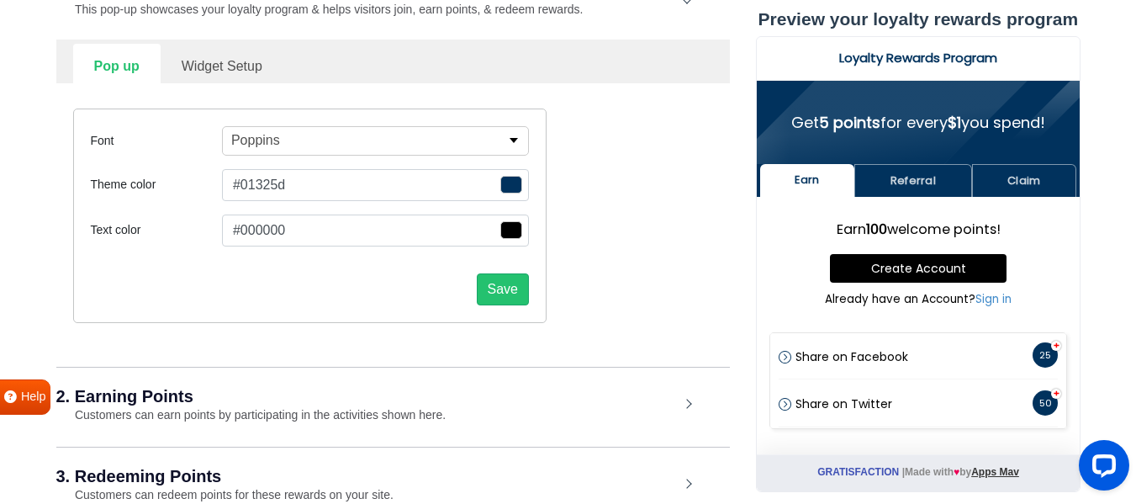
click at [571, 256] on div "Font Poppins Alfa Slab One Anek Telugu Anton Archivo Archivo Black Arimo Assist…" at bounding box center [393, 215] width 665 height 265
click at [512, 232] on span "button" at bounding box center [511, 230] width 22 height 18
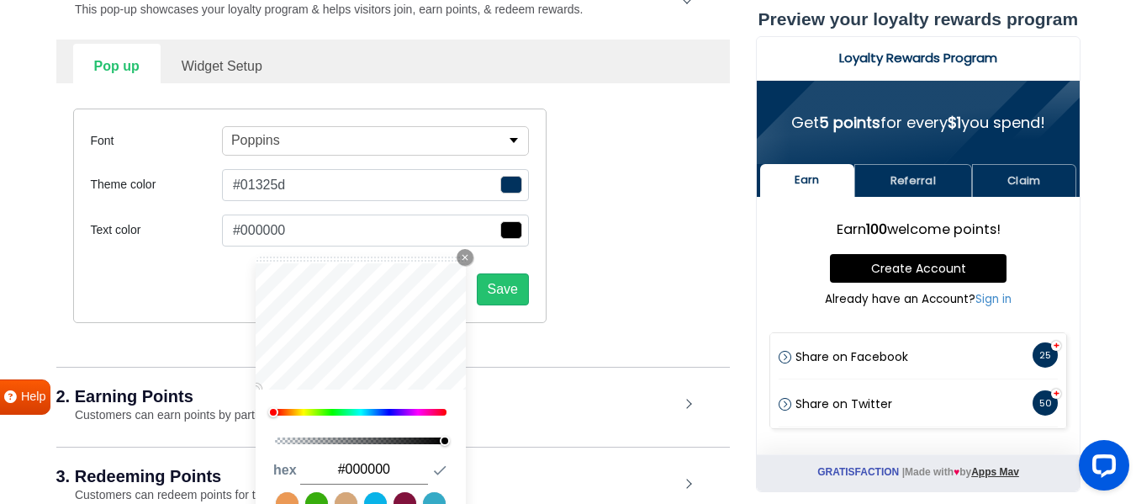
type input "#c01f1f"
type input "#c72323"
type input "#e23f3f"
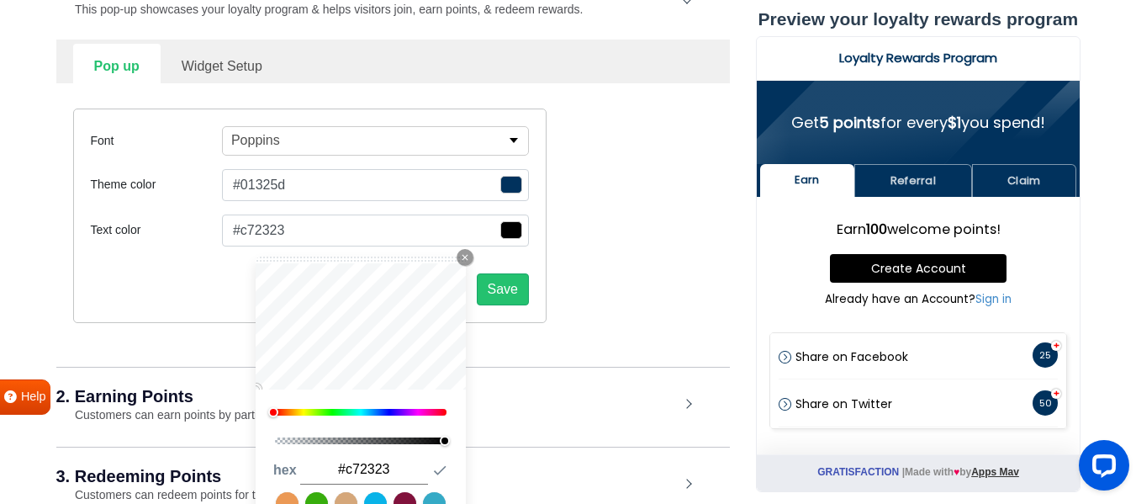
type input "#e23f3f"
type input "#fd8b8b"
type input "#ffffff"
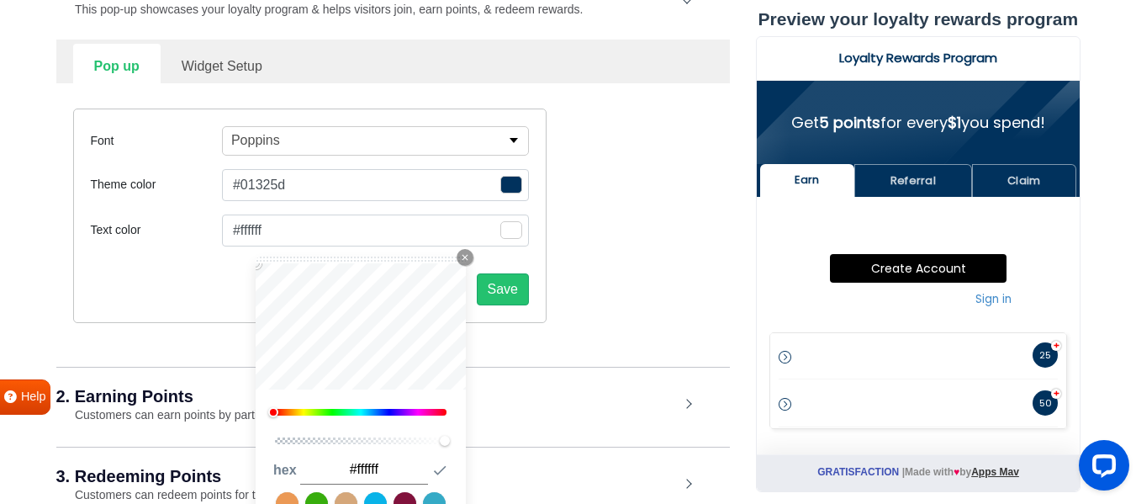
click at [159, 209] on div "Font Poppins Alfa Slab One Anek Telugu Anton Archivo Archivo Black Arimo Assist…" at bounding box center [309, 215] width 473 height 214
type input "#ff6363"
type input "#ff6262"
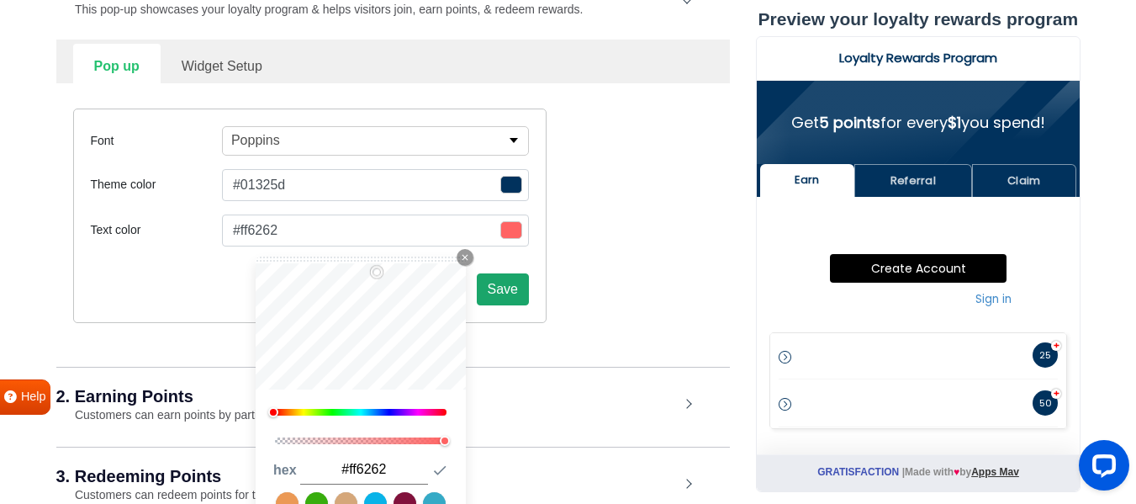
type input "#ff6060"
type input "#ff5e5e"
type input "#ff5757"
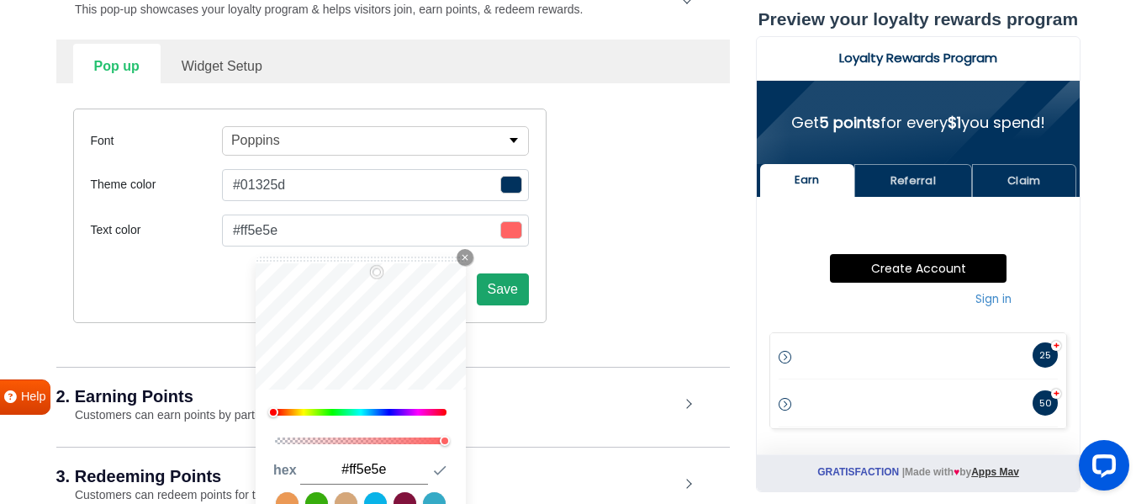
type input "#ff5757"
type input "#ff5454"
type input "#ec4a4a"
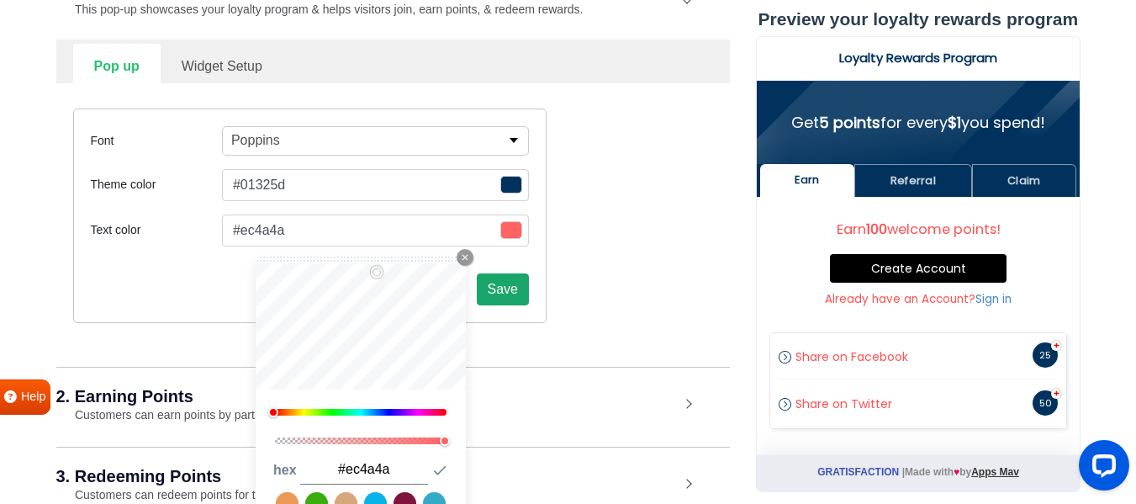
type input "#ca4343"
type input "#ac3e3e"
type input "#903636"
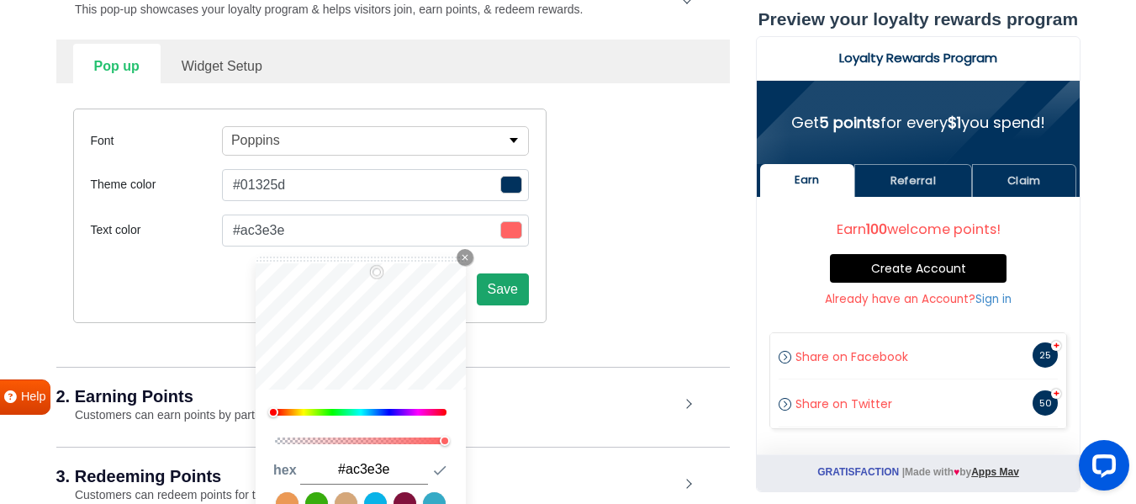
type input "#903636"
type input "#843333"
type input "#782f2f"
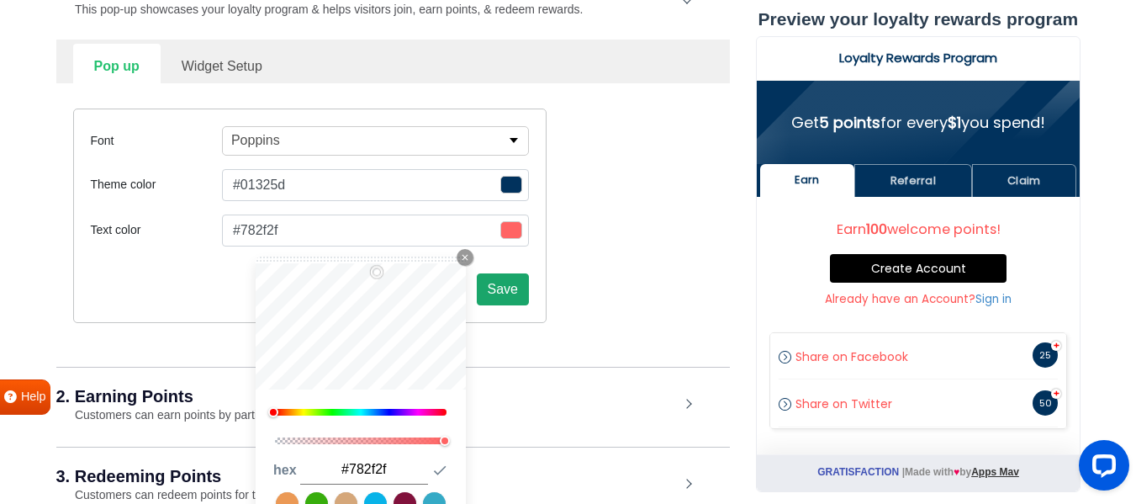
type input "#732f2f"
type input "#6c2c2c"
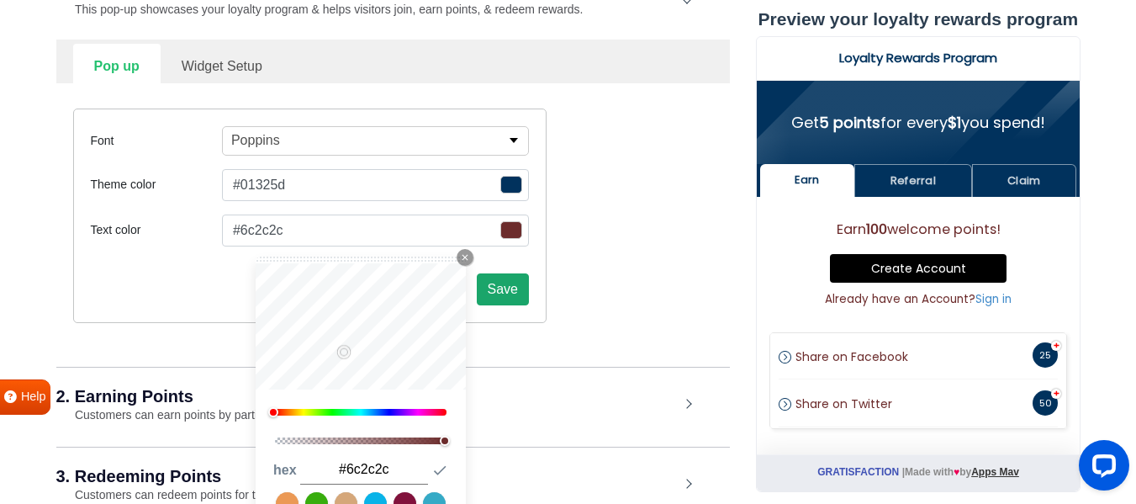
type input "#6a2e2e"
type input "#643434"
type input "#613737"
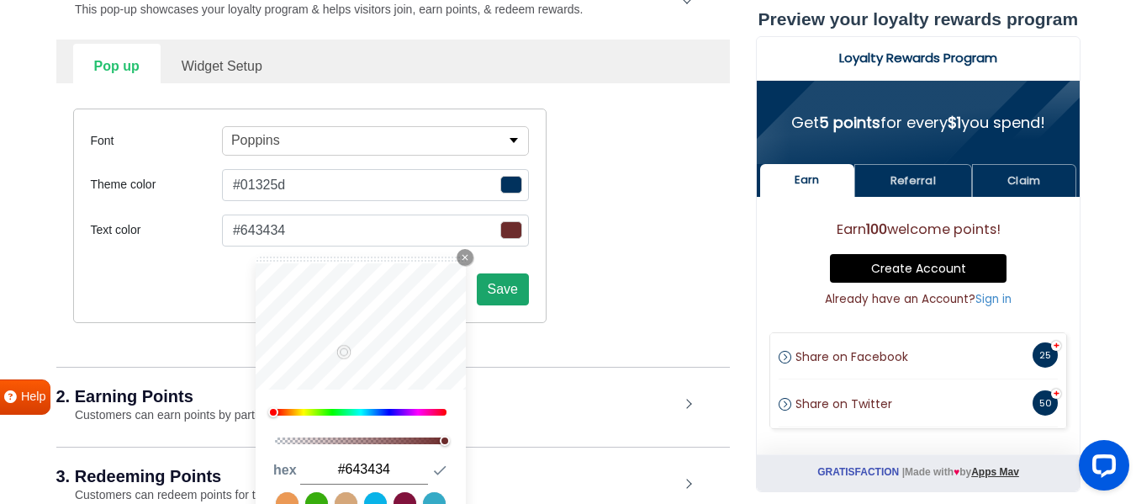
type input "#613737"
type input "#5a3e3e"
type input "#544444"
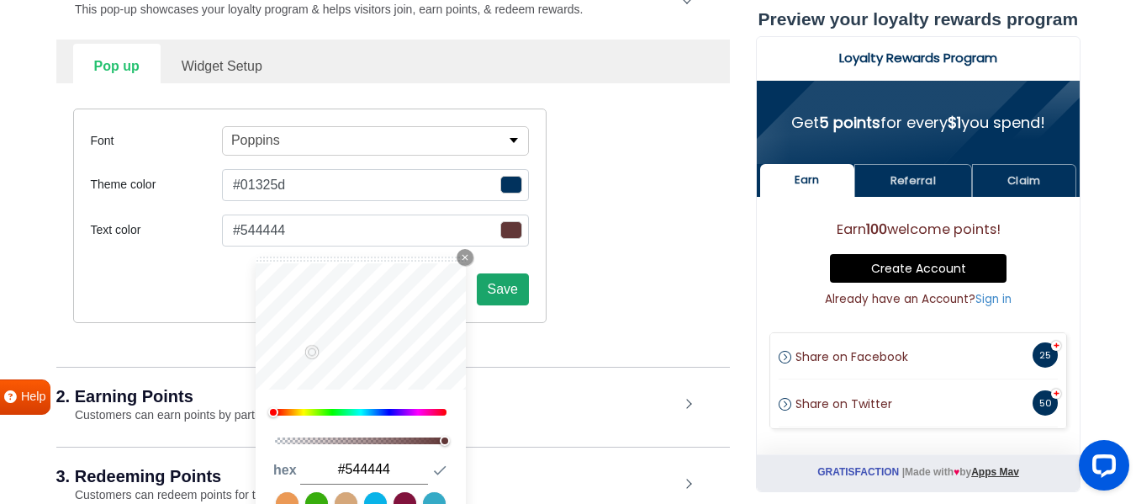
type input "#564c4c"
type input "#5d5959"
type input "#666666"
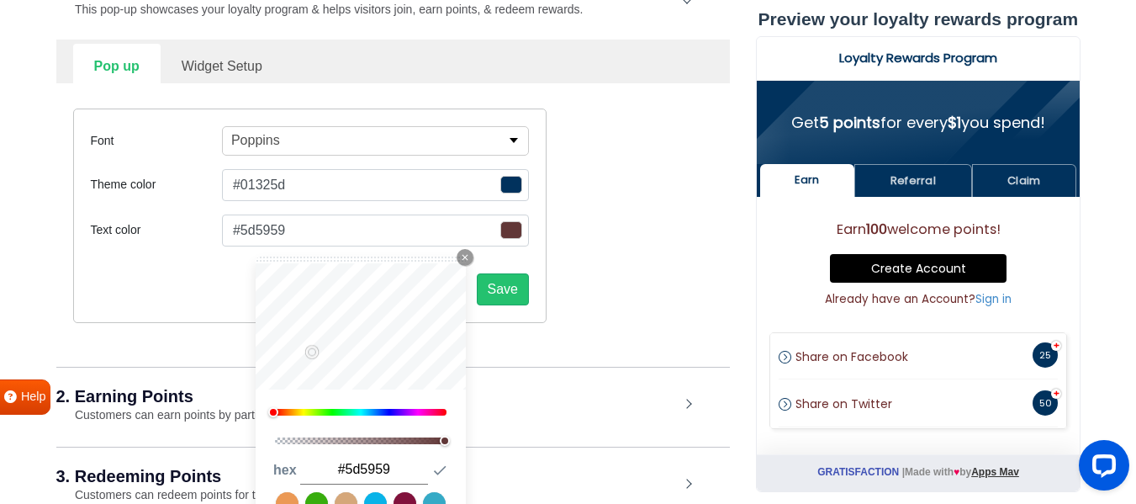
type input "#666666"
type input "#707070"
type input "#757575"
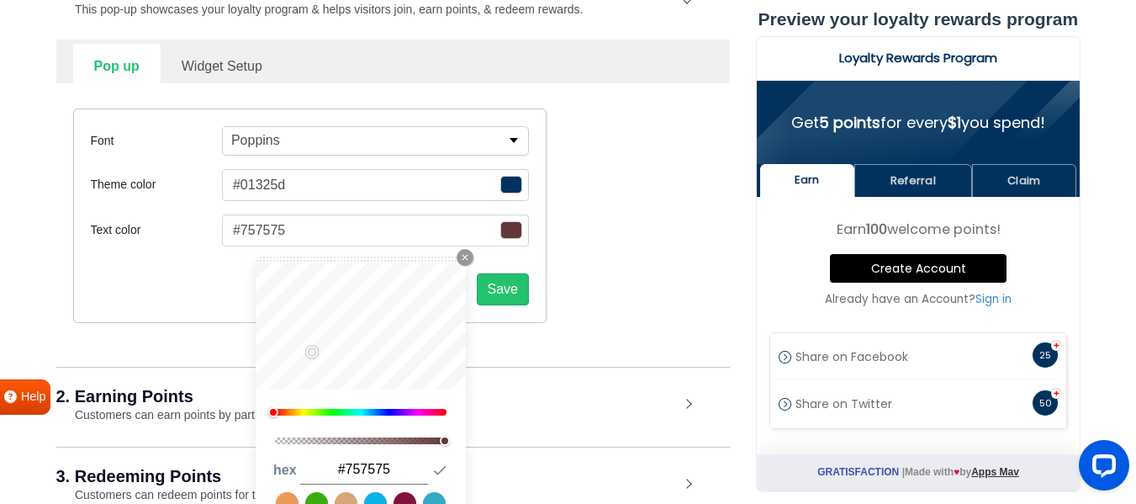
type input "#7f7f7f"
type input "#878787"
type input "#828282"
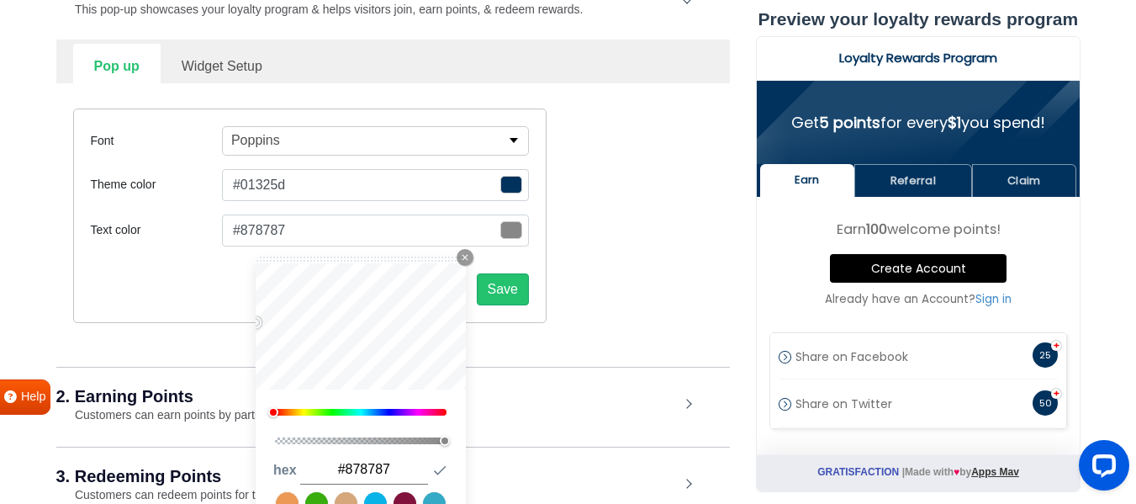
type input "#828282"
type input "#707070"
type input "#565656"
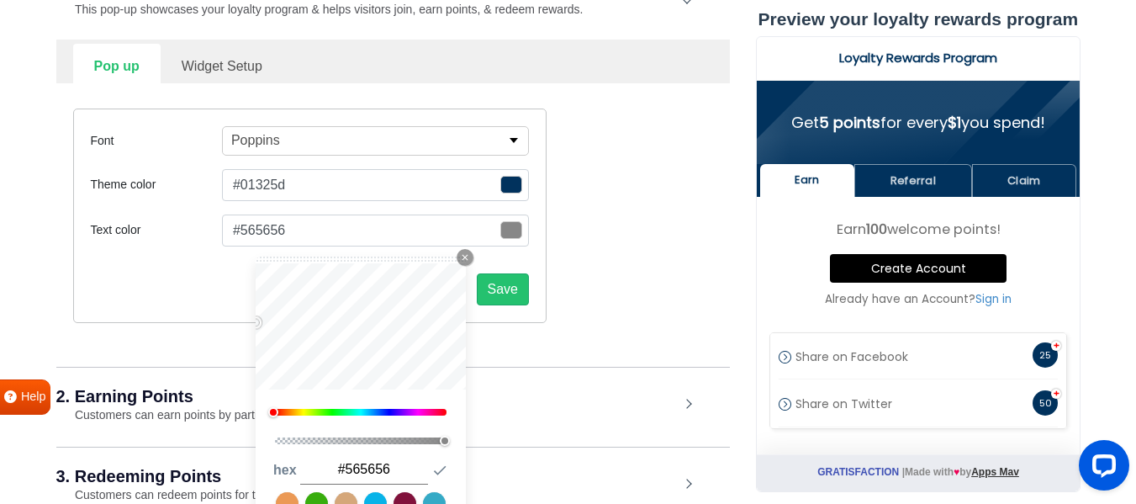
type input "#3d3d3d"
type input "#1e1e1e"
type input "#0c0c0c"
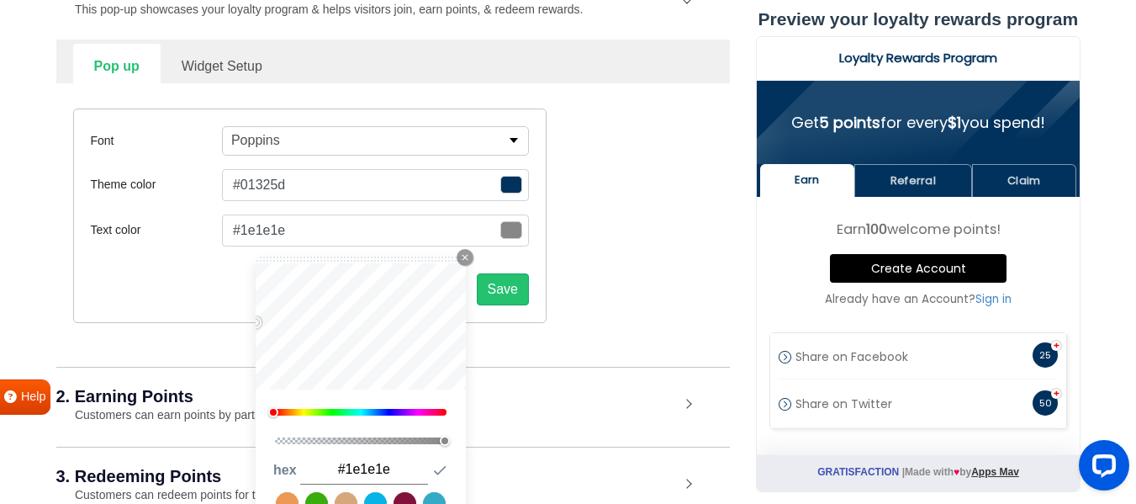
type input "#0c0c0c"
type input "#000000"
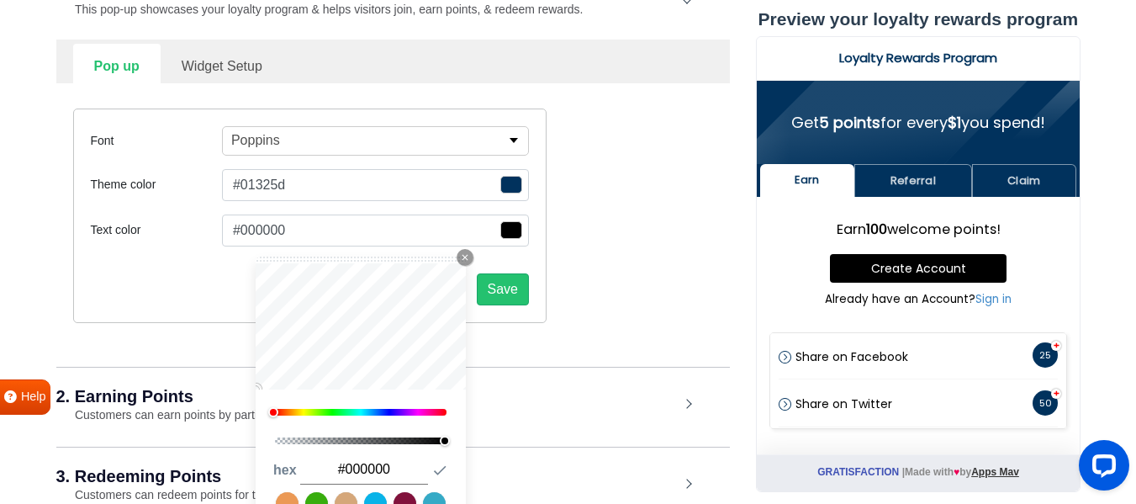
click at [168, 452] on div "How does your loyalty rewards program work? Understand how customers will view …" at bounding box center [392, 223] width 675 height 604
click at [507, 281] on button "Save" at bounding box center [503, 289] width 52 height 32
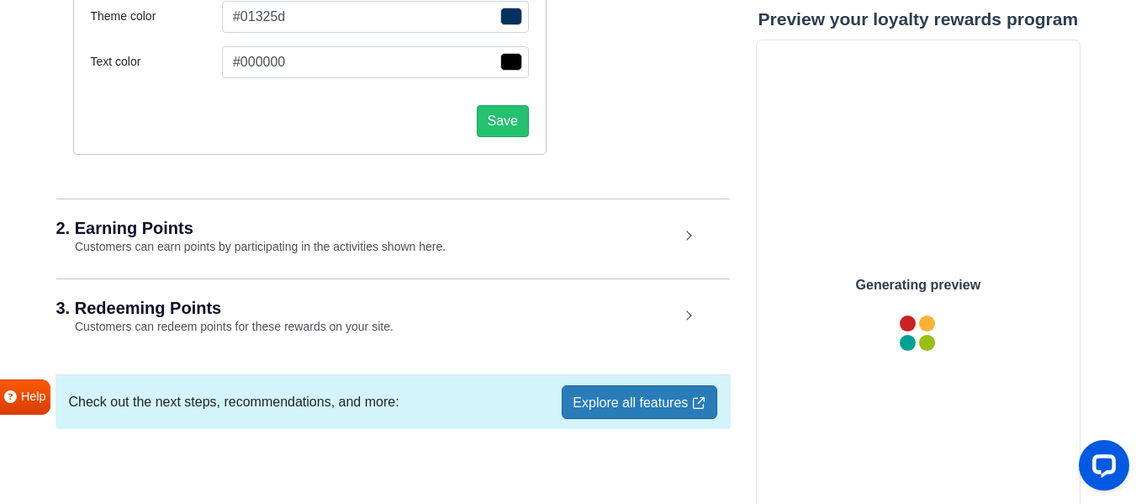
scroll to position [0, 0]
click at [418, 265] on div "2. Earning Points Customers can earn points by participating in the activities …" at bounding box center [392, 237] width 673 height 78
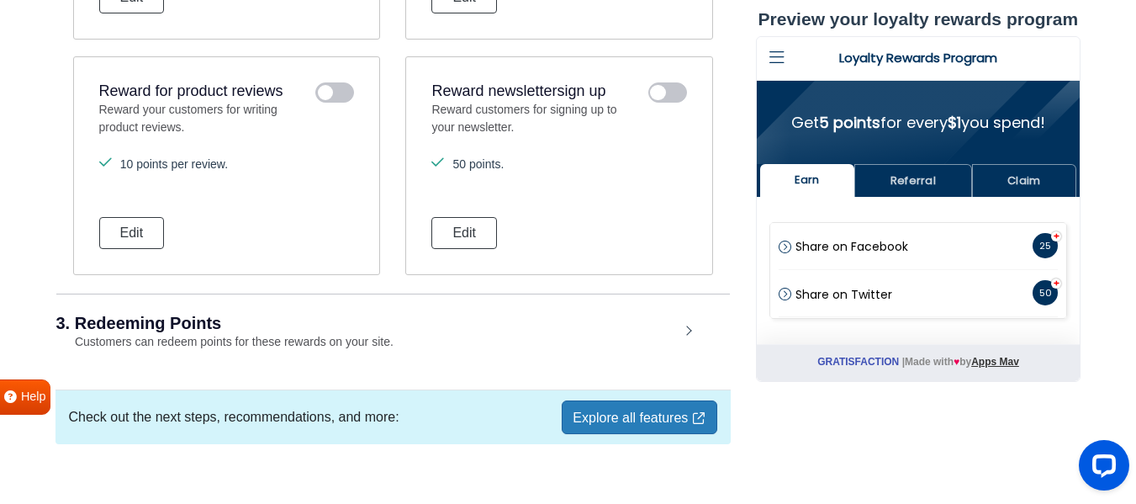
scroll to position [1622, 0]
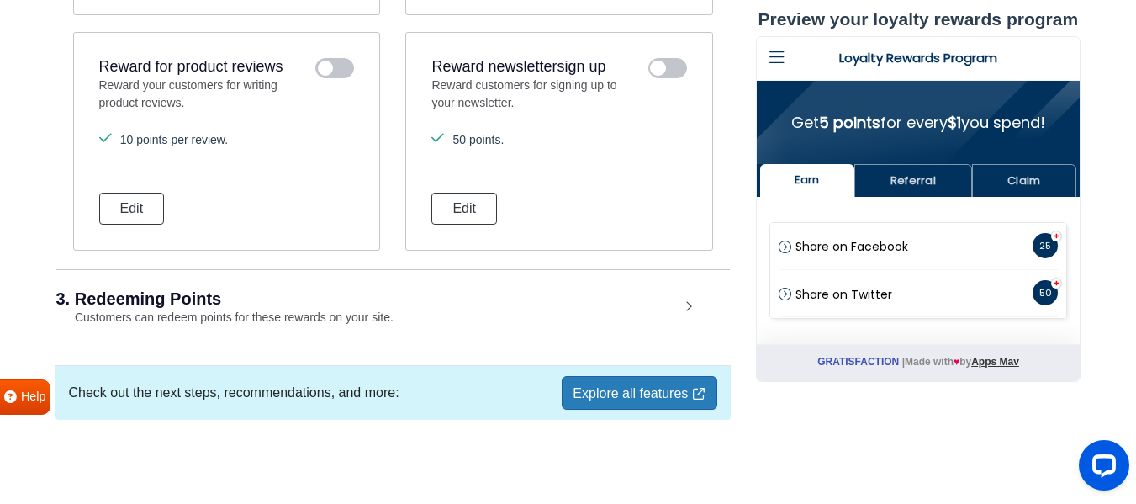
click at [501, 281] on div "3. Redeeming Points Customers can redeem points for these rewards on your site." at bounding box center [392, 308] width 673 height 78
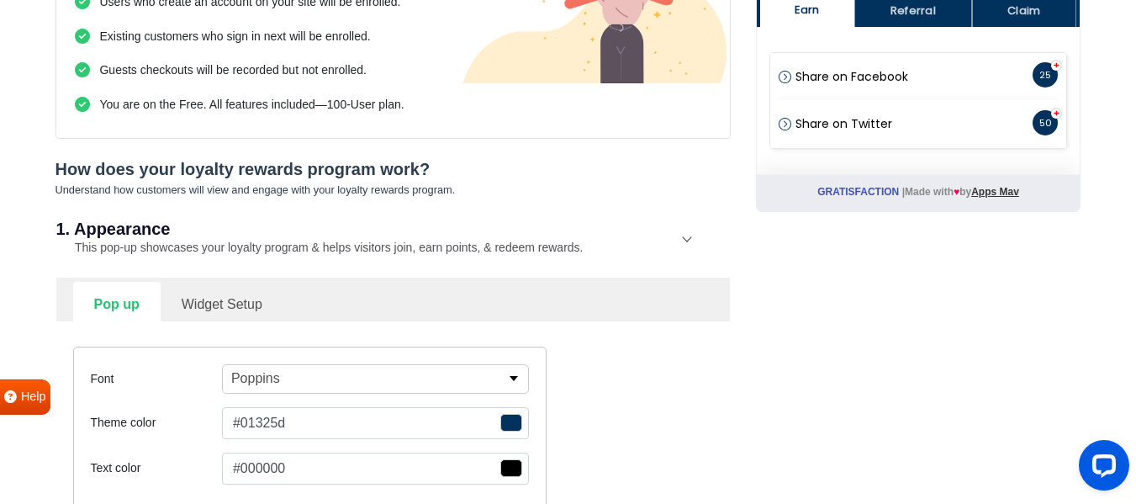
scroll to position [0, 0]
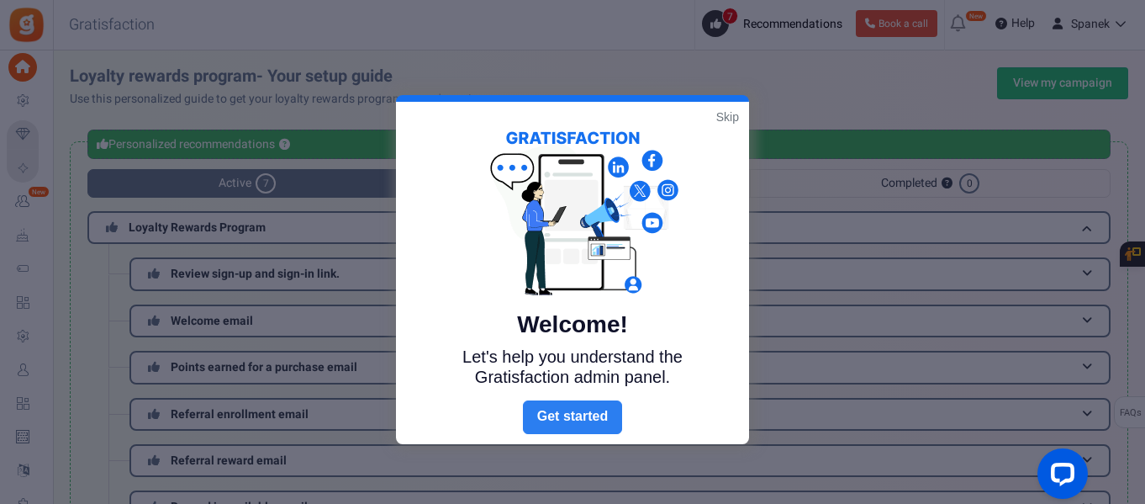
click at [592, 403] on link "Next" at bounding box center [572, 417] width 99 height 34
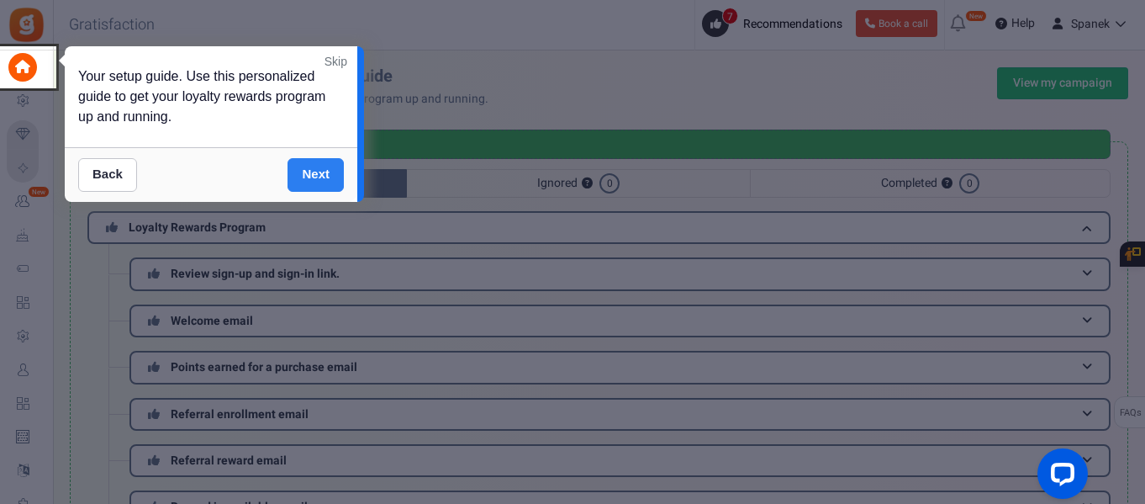
click at [340, 158] on link "Next" at bounding box center [315, 175] width 56 height 34
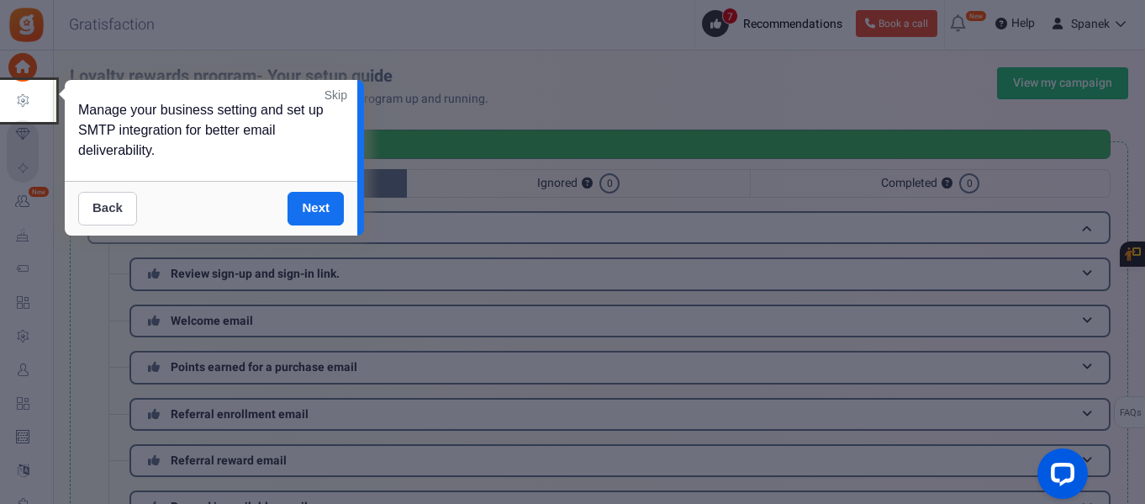
click at [114, 192] on link "Back" at bounding box center [107, 209] width 59 height 34
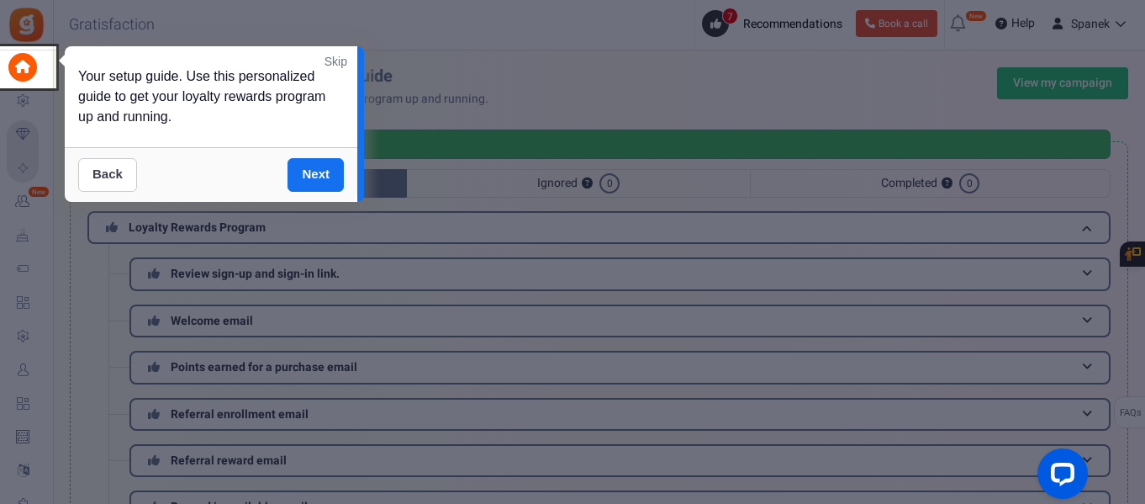
click at [108, 166] on link "Back" at bounding box center [107, 175] width 59 height 34
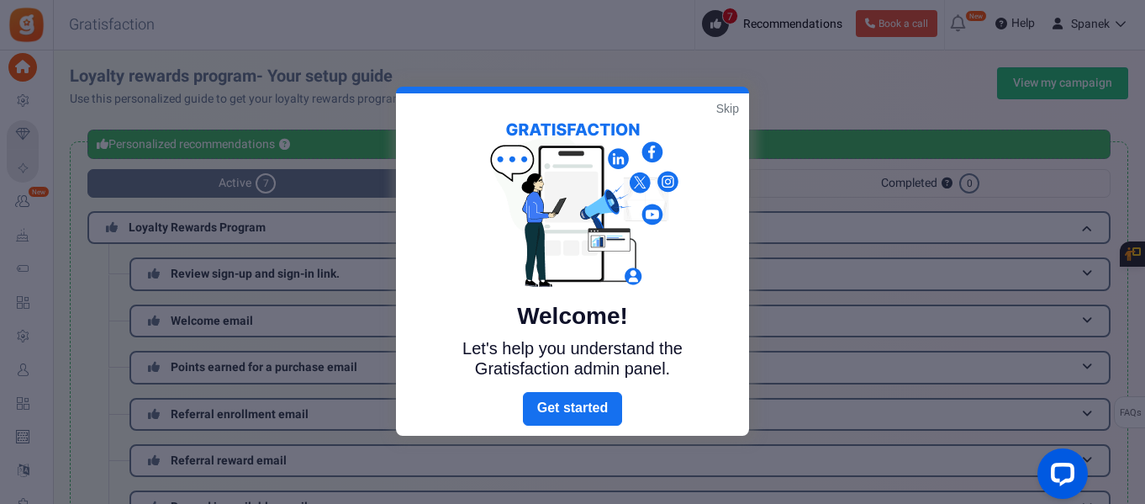
click at [802, 101] on div at bounding box center [572, 252] width 1145 height 504
click at [803, 100] on div at bounding box center [572, 252] width 1145 height 504
click at [599, 397] on link "Next" at bounding box center [572, 409] width 99 height 34
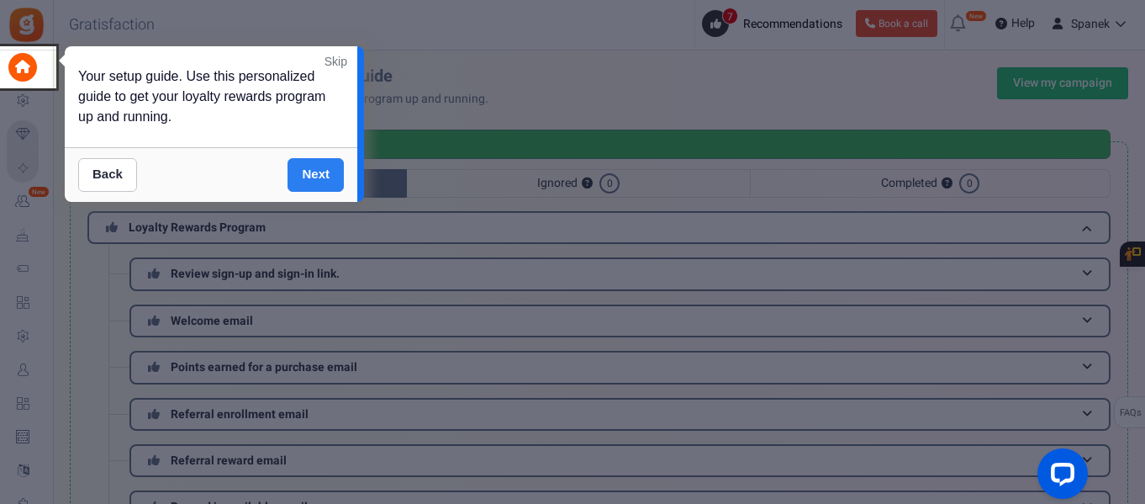
click at [329, 158] on link "Next" at bounding box center [315, 175] width 56 height 34
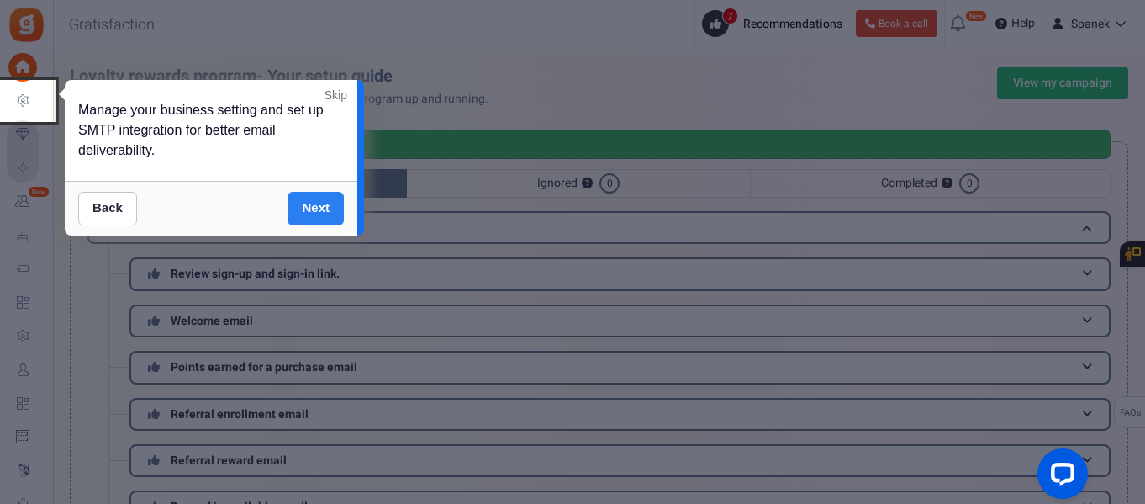
click at [323, 192] on link "Next" at bounding box center [315, 209] width 56 height 34
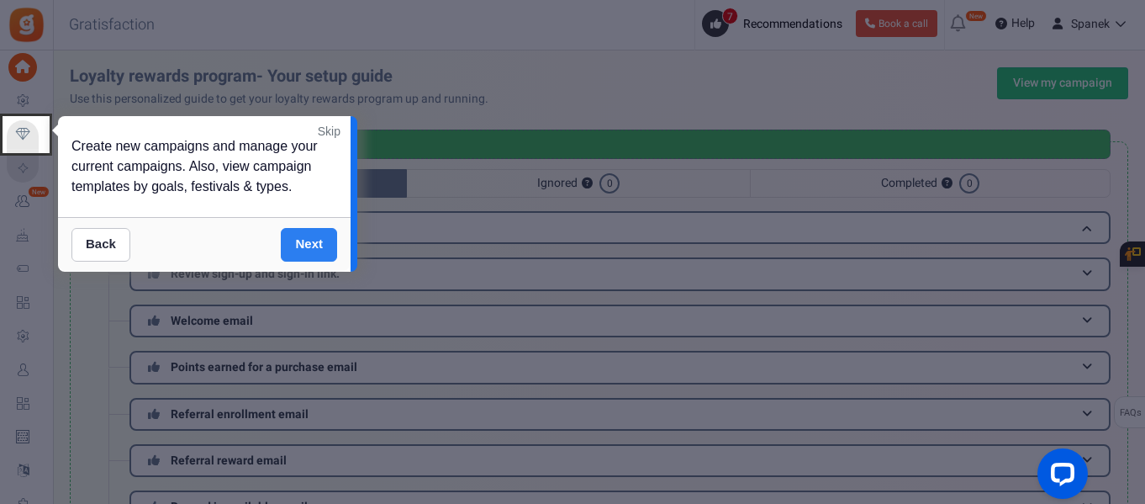
click at [328, 238] on link "Next" at bounding box center [309, 245] width 56 height 34
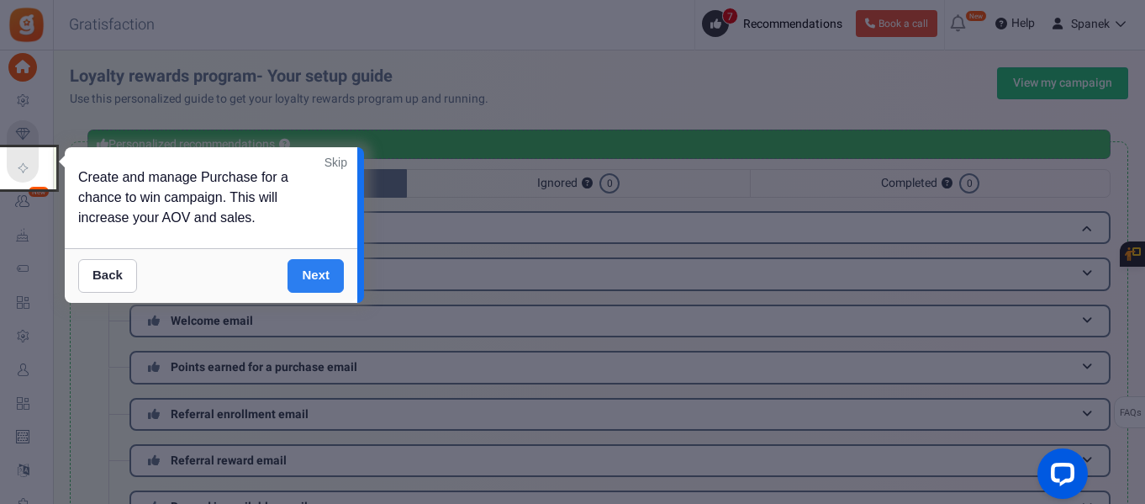
click at [305, 259] on link "Next" at bounding box center [315, 276] width 56 height 34
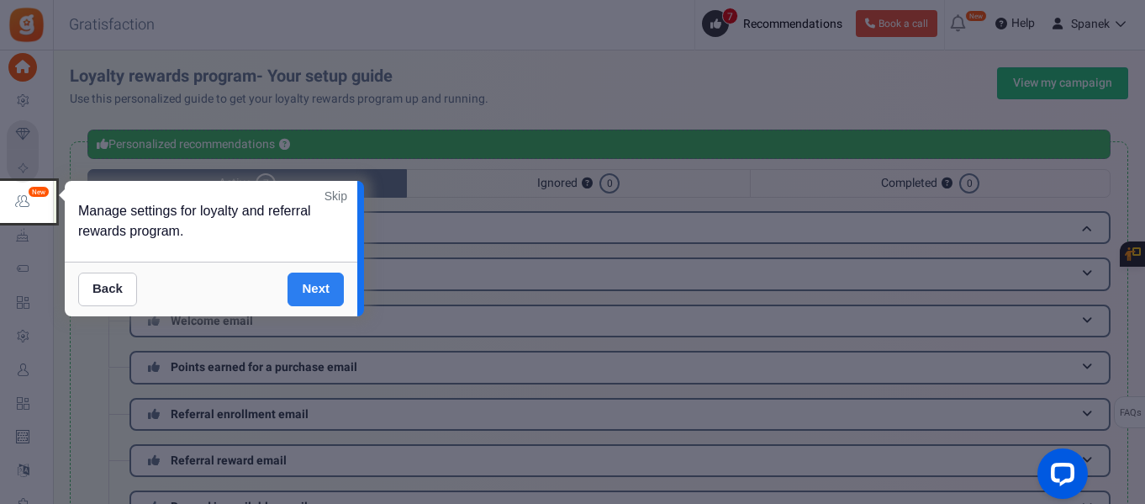
click at [310, 275] on link "Next" at bounding box center [315, 289] width 56 height 34
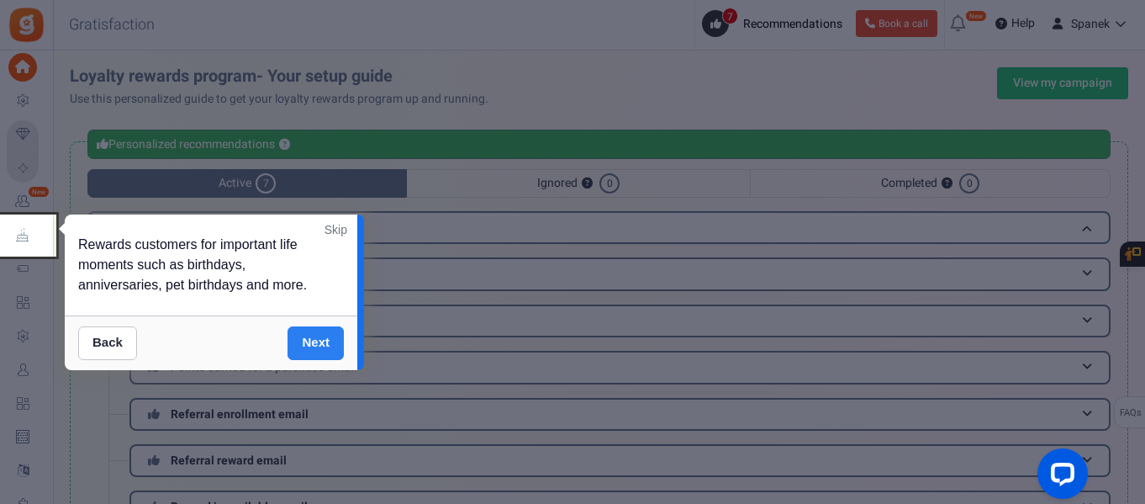
drag, startPoint x: 318, startPoint y: 303, endPoint x: 324, endPoint y: 317, distance: 15.8
click at [320, 315] on div "Back Next" at bounding box center [211, 342] width 293 height 55
click at [325, 326] on link "Next" at bounding box center [315, 343] width 56 height 34
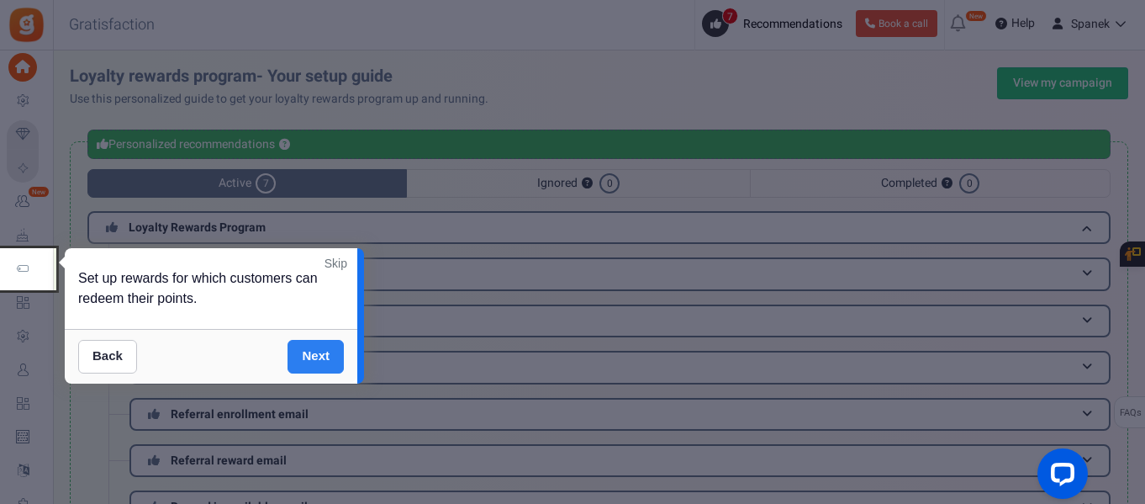
click at [325, 340] on link "Next" at bounding box center [315, 357] width 56 height 34
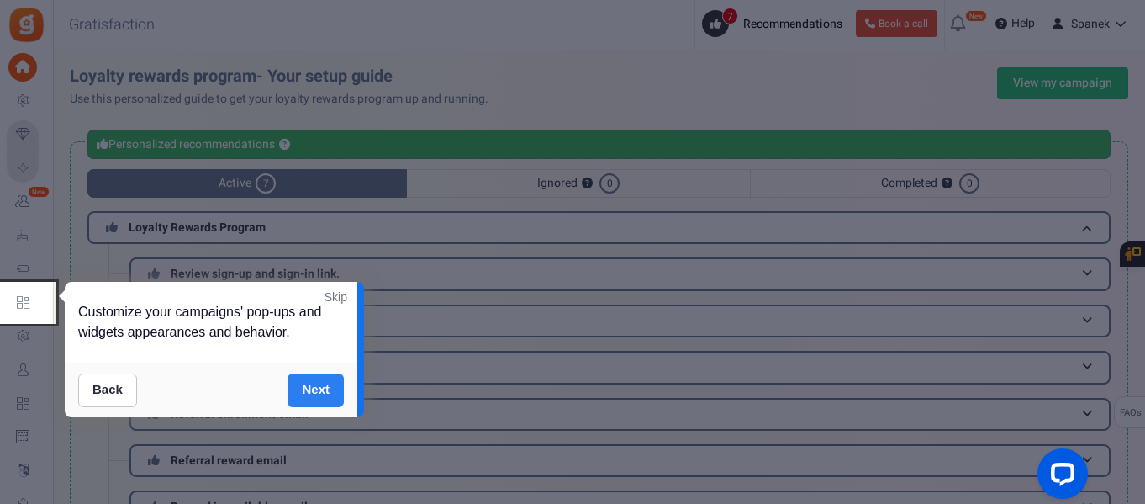
click at [328, 380] on link "Next" at bounding box center [315, 390] width 56 height 34
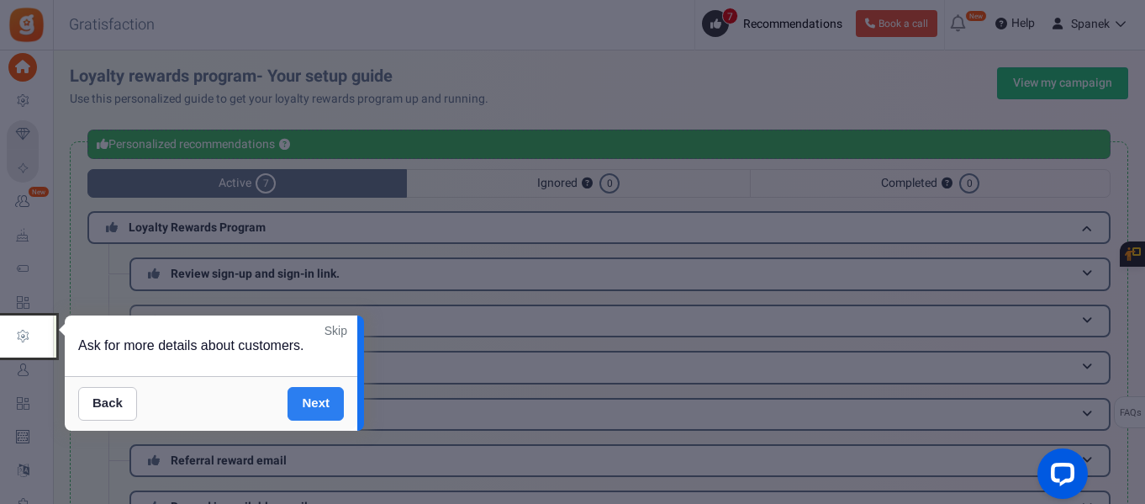
click at [329, 403] on link "Next" at bounding box center [315, 404] width 56 height 34
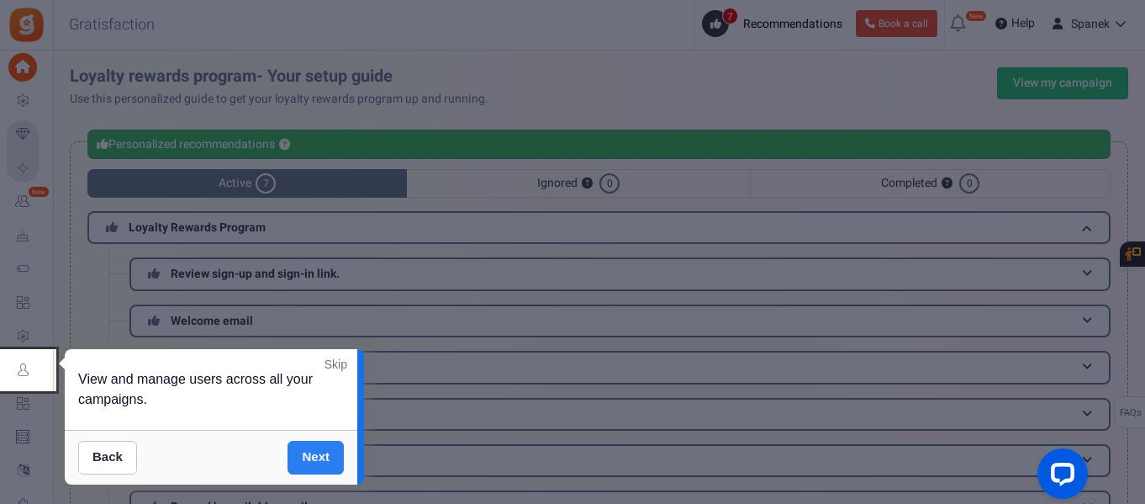
click at [327, 440] on link "Next" at bounding box center [315, 457] width 56 height 34
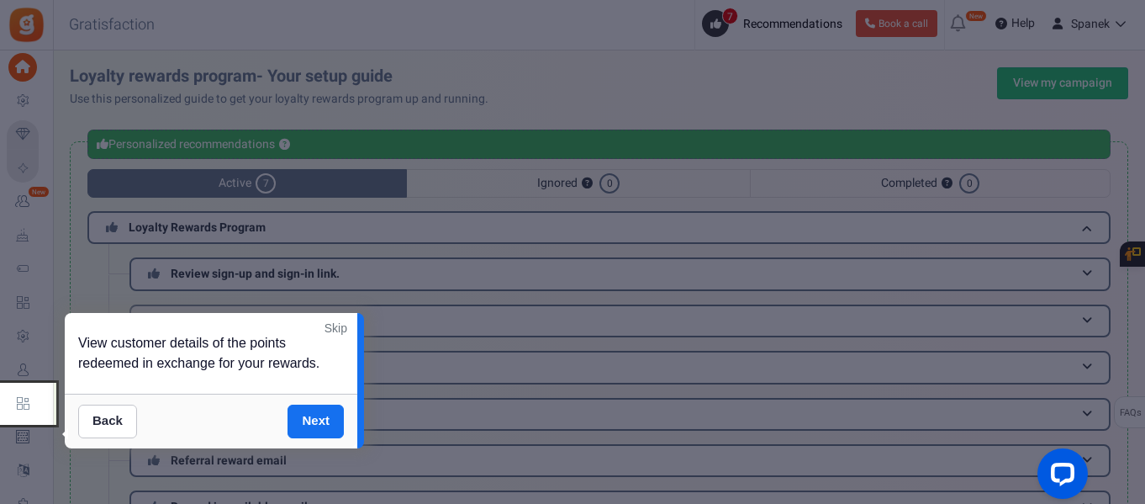
click at [329, 468] on div at bounding box center [572, 252] width 1145 height 504
click at [305, 404] on link "Next" at bounding box center [315, 421] width 56 height 34
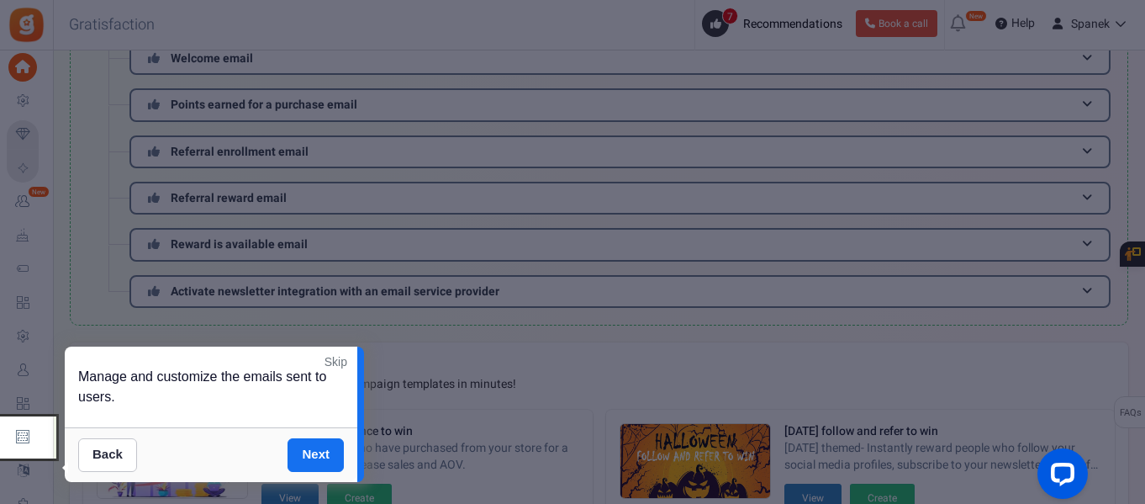
scroll to position [463, 0]
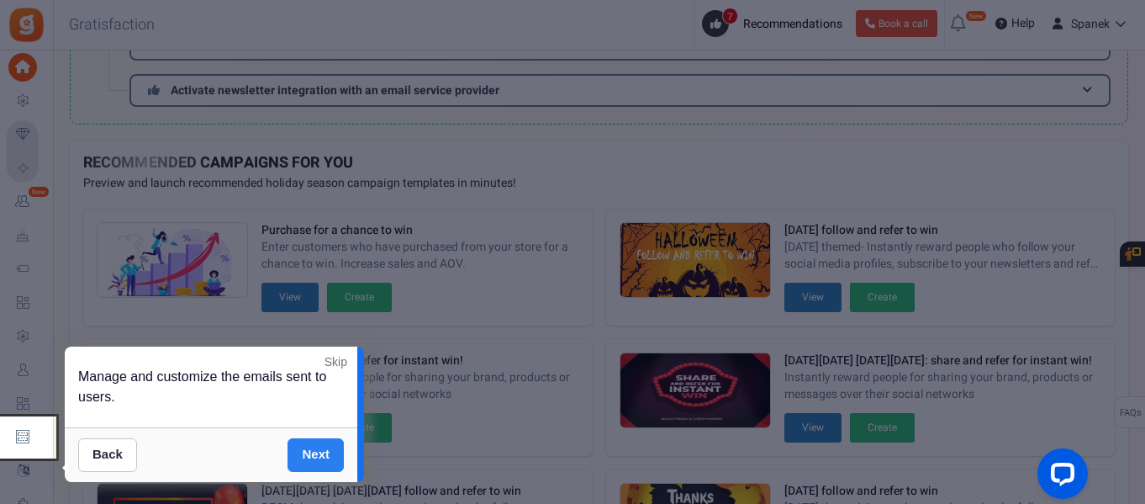
click at [319, 439] on link "Next" at bounding box center [315, 455] width 56 height 34
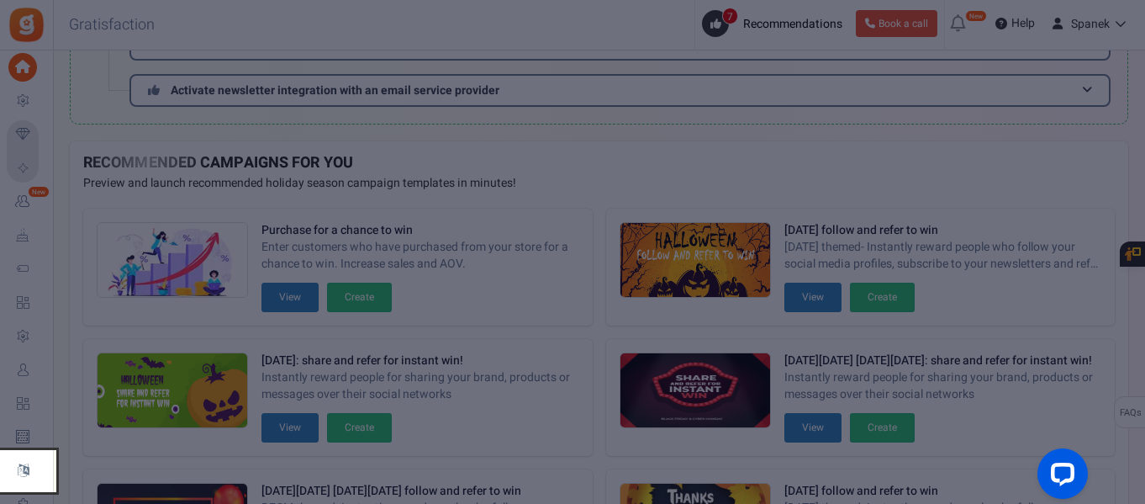
scroll to position [677, 0]
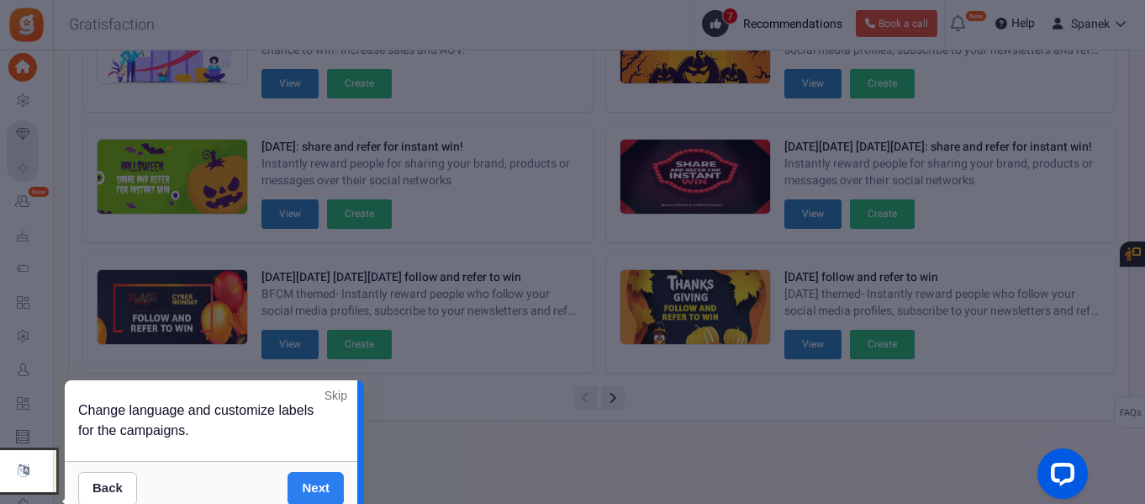
click at [319, 472] on link "Next" at bounding box center [315, 489] width 56 height 34
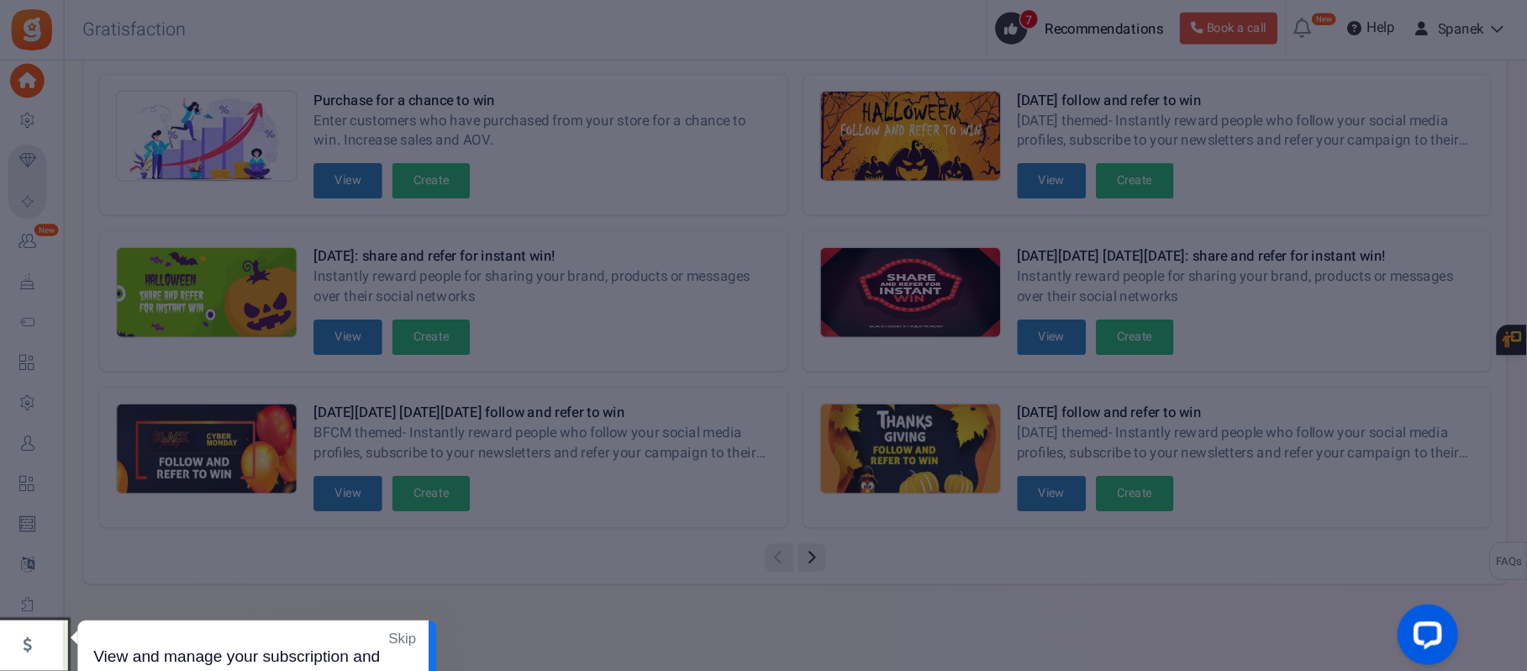
scroll to position [503, 0]
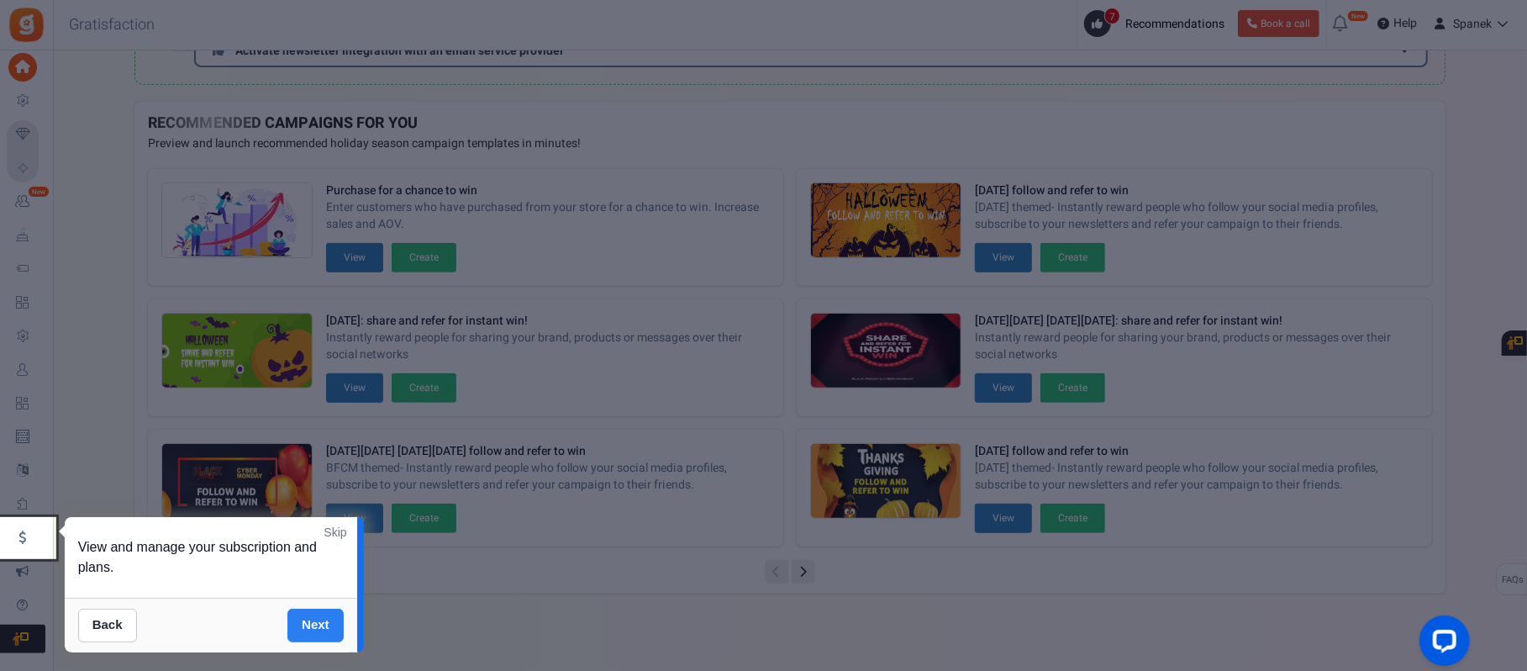
click at [340, 503] on link "Next" at bounding box center [315, 626] width 56 height 34
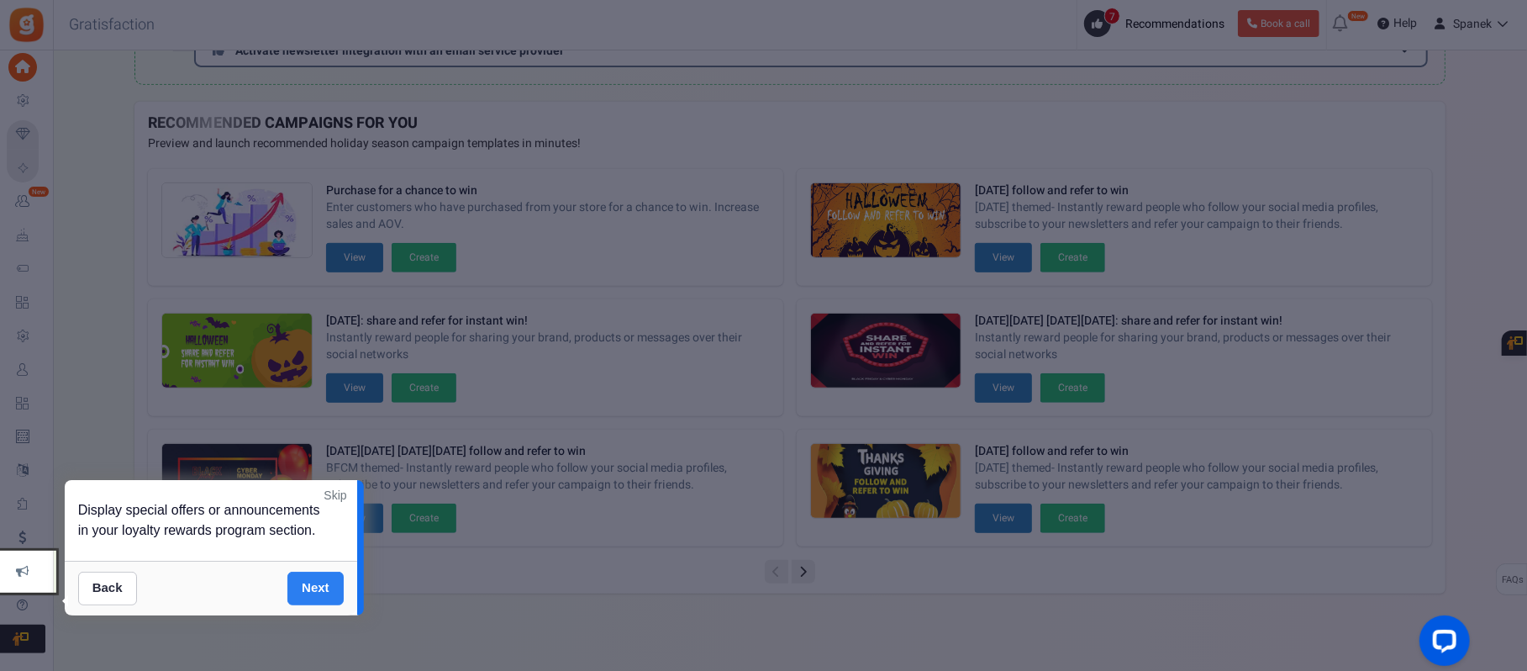
click at [317, 503] on link "Next" at bounding box center [315, 589] width 56 height 34
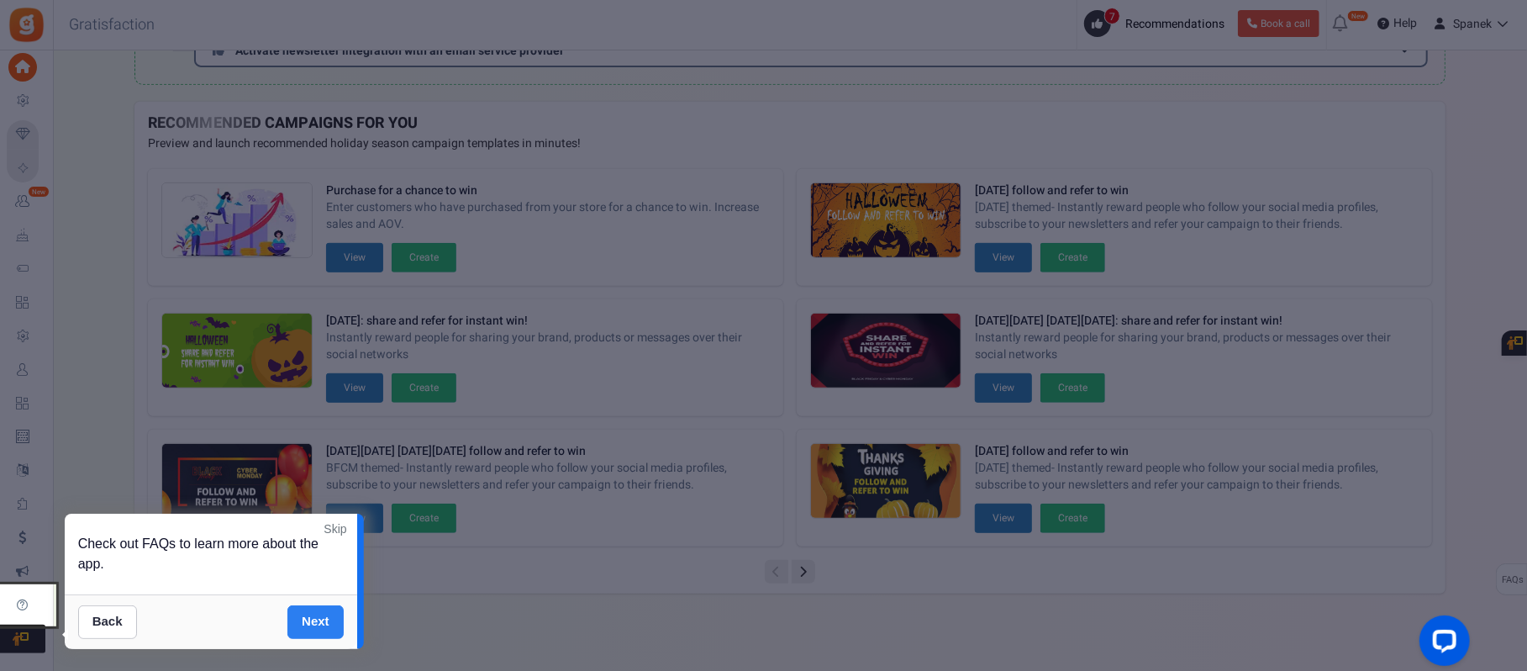
click at [318, 503] on link "Next" at bounding box center [315, 622] width 56 height 34
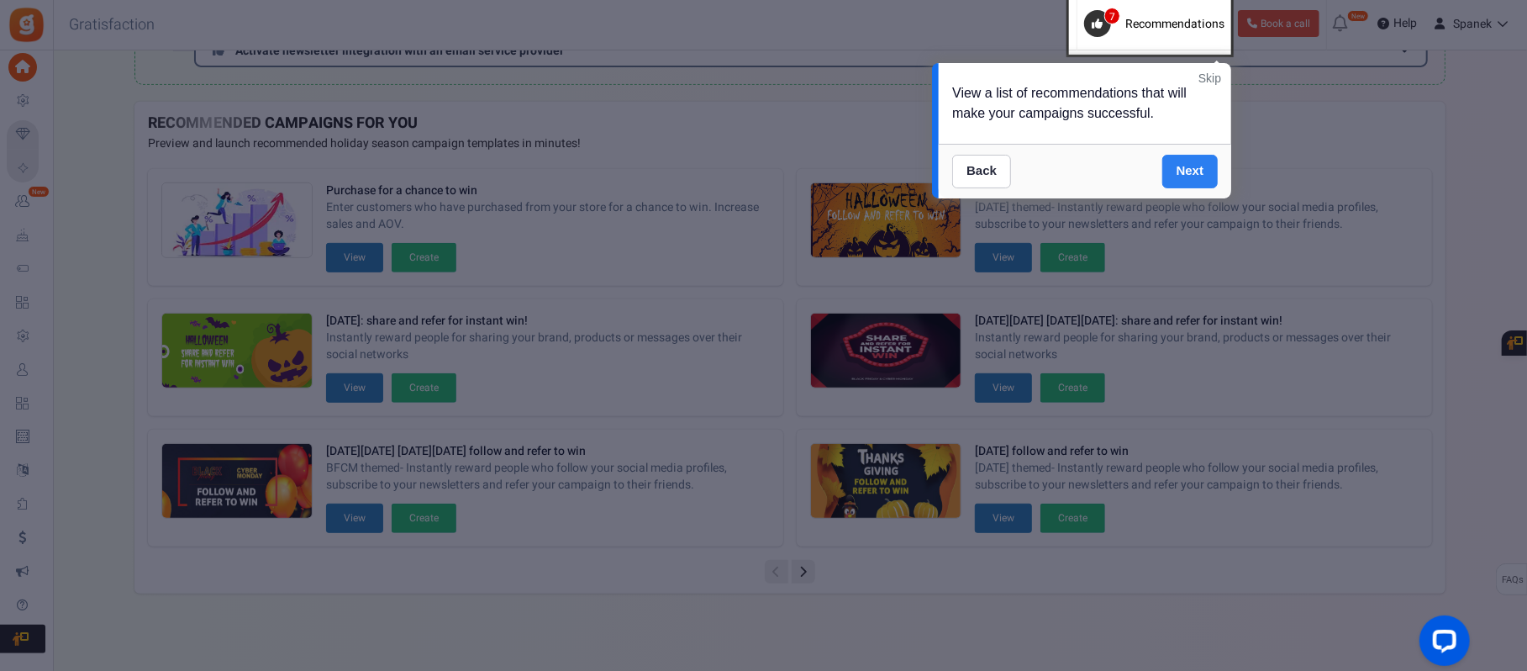
click at [1144, 156] on link "Next" at bounding box center [1191, 172] width 56 height 34
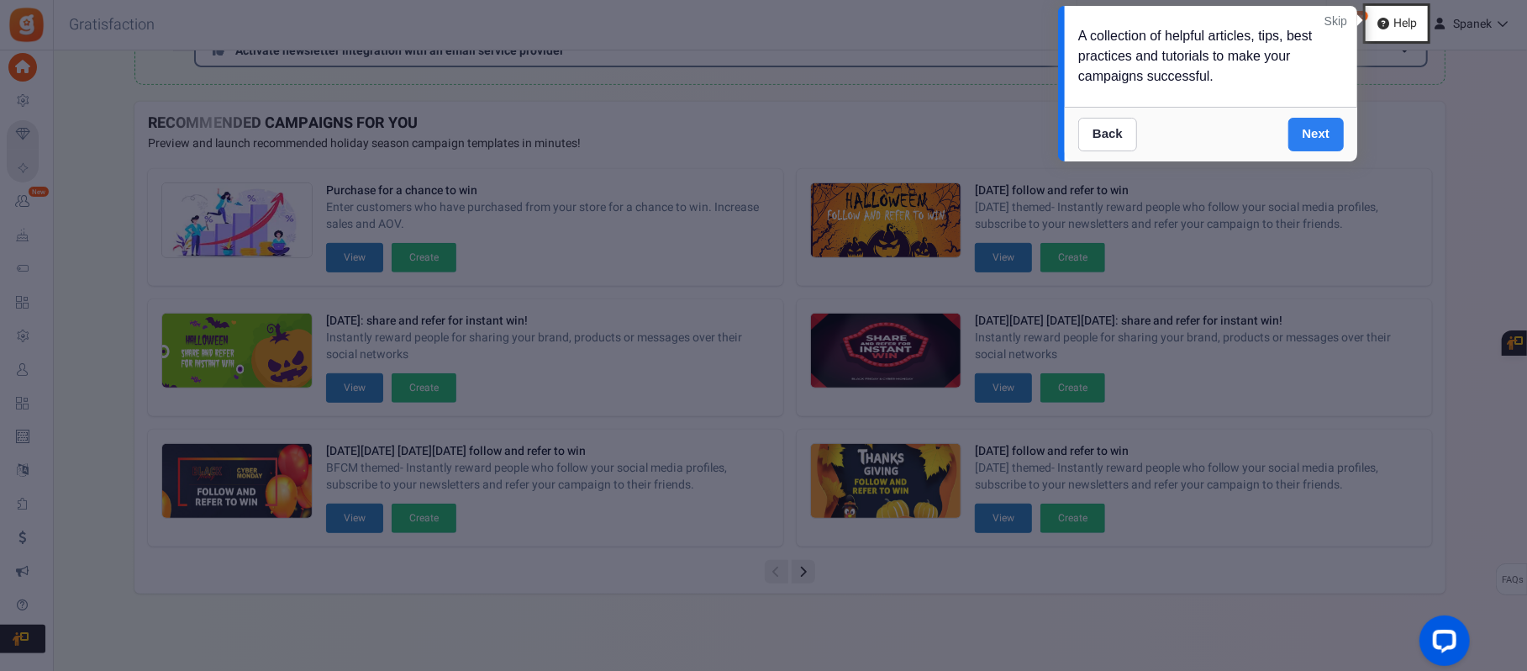
click at [1144, 118] on link "Next" at bounding box center [1317, 135] width 56 height 34
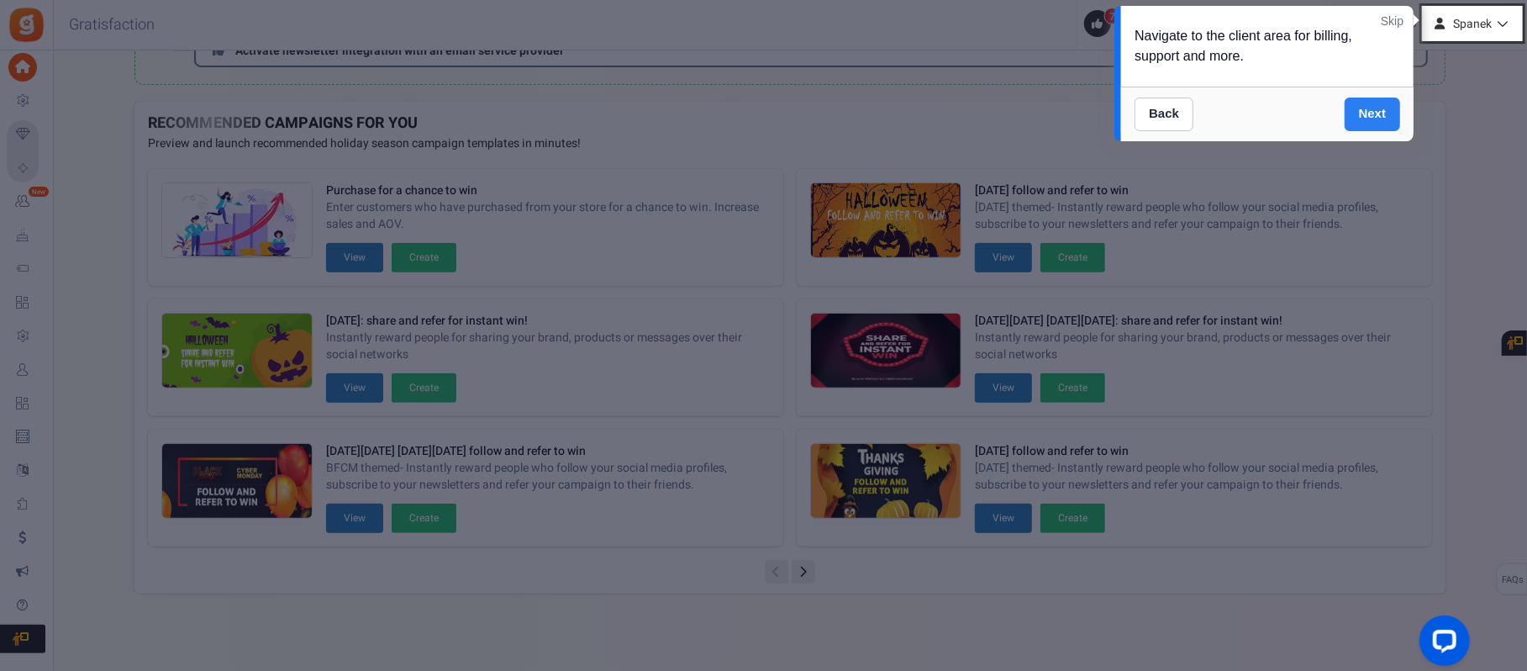
click at [1144, 103] on link "Next" at bounding box center [1373, 115] width 56 height 34
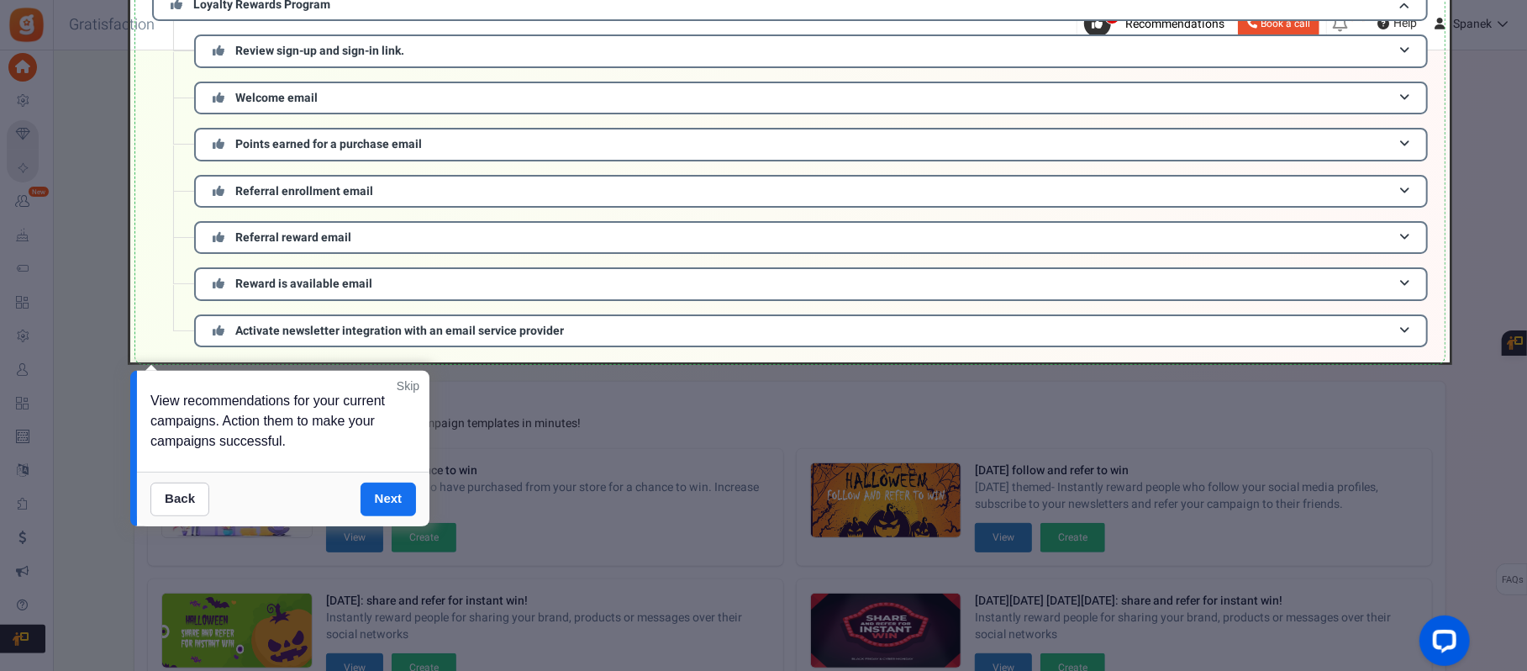
scroll to position [448, 0]
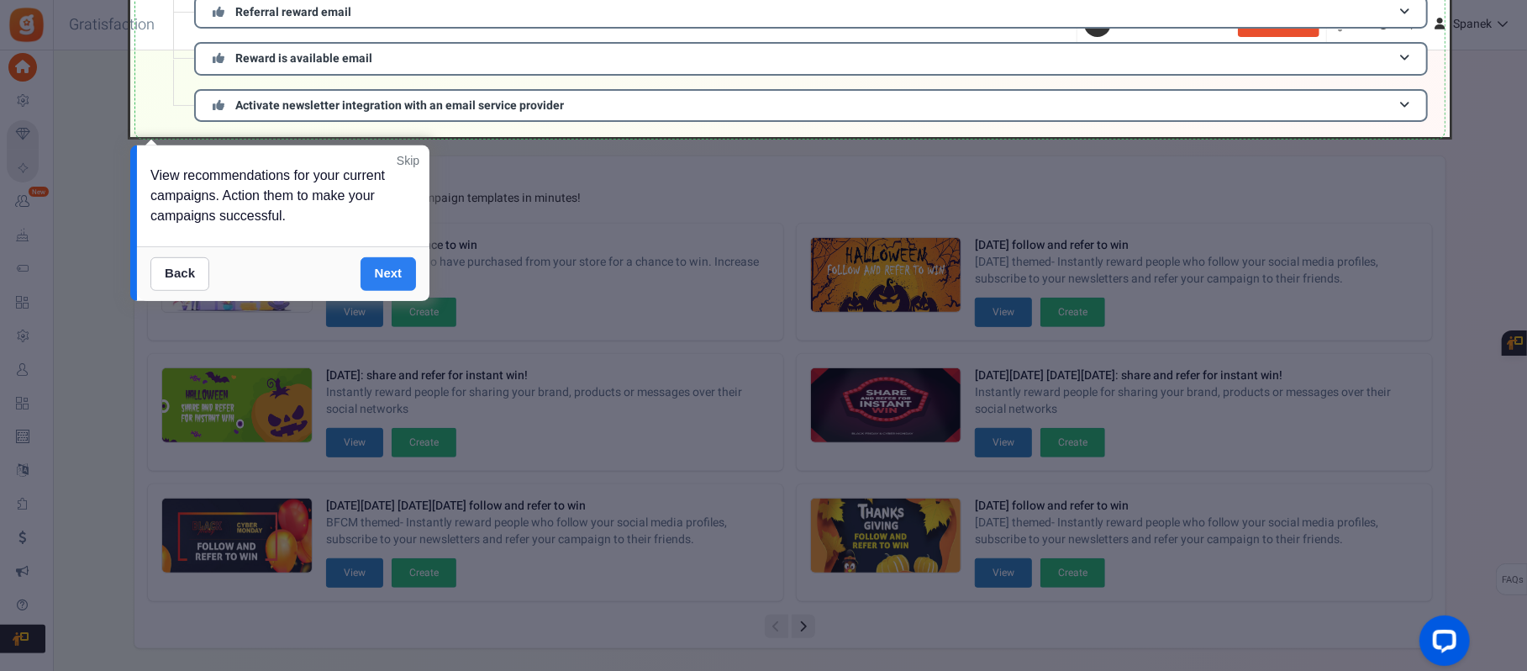
click at [388, 267] on link "Next" at bounding box center [389, 274] width 56 height 34
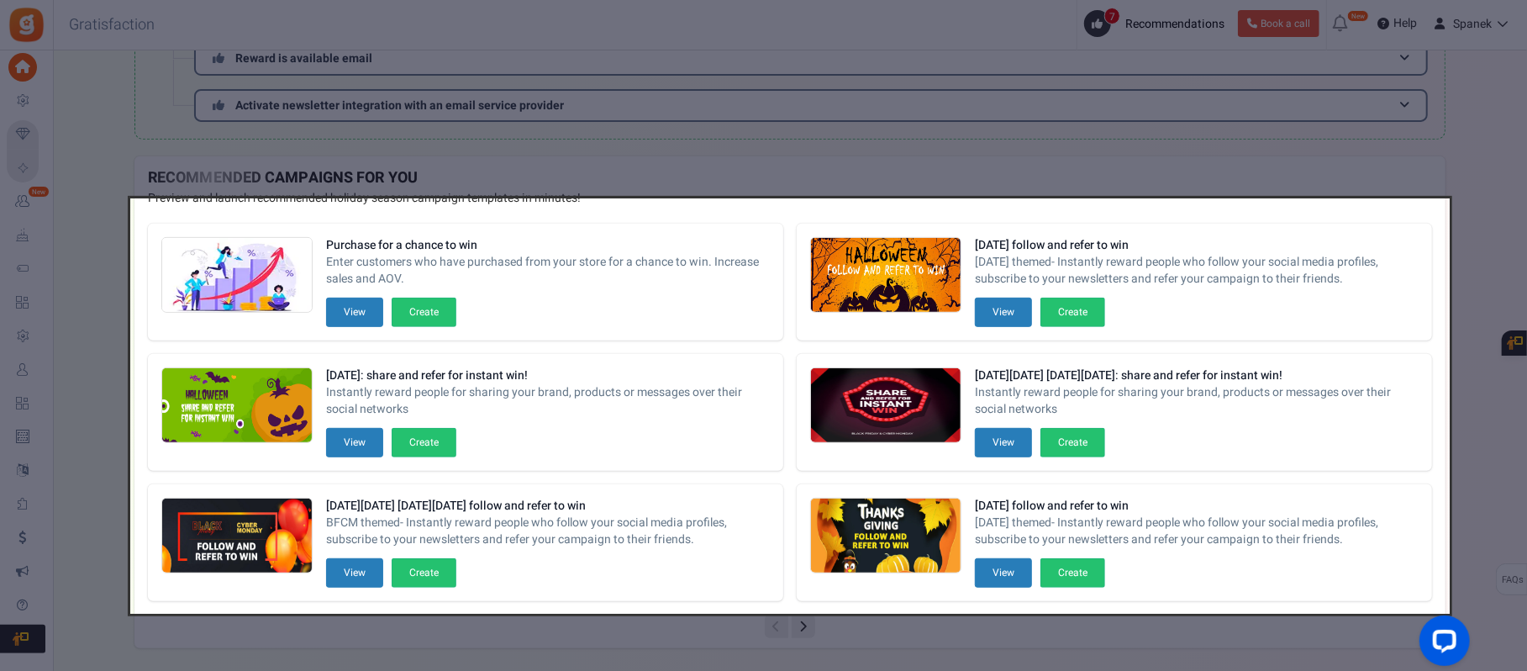
scroll to position [503, 0]
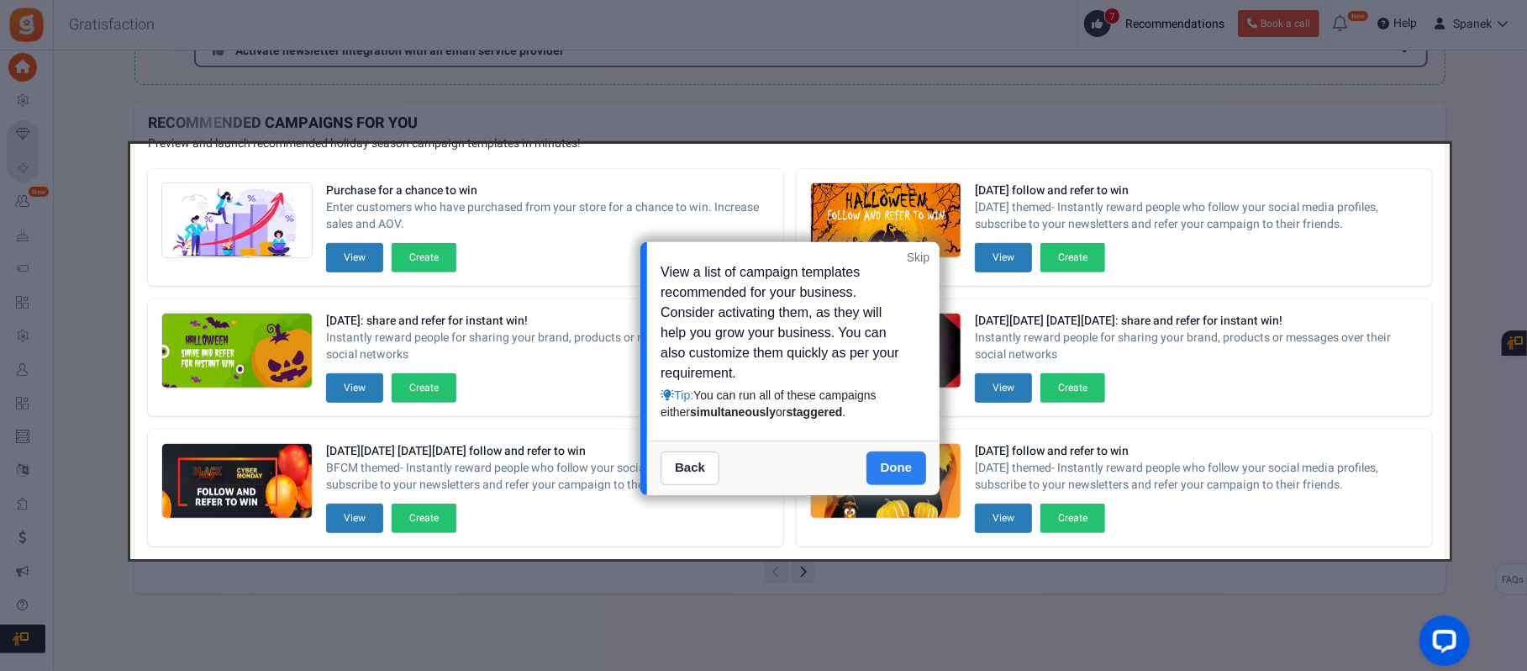
click at [903, 451] on link "Done" at bounding box center [897, 468] width 61 height 34
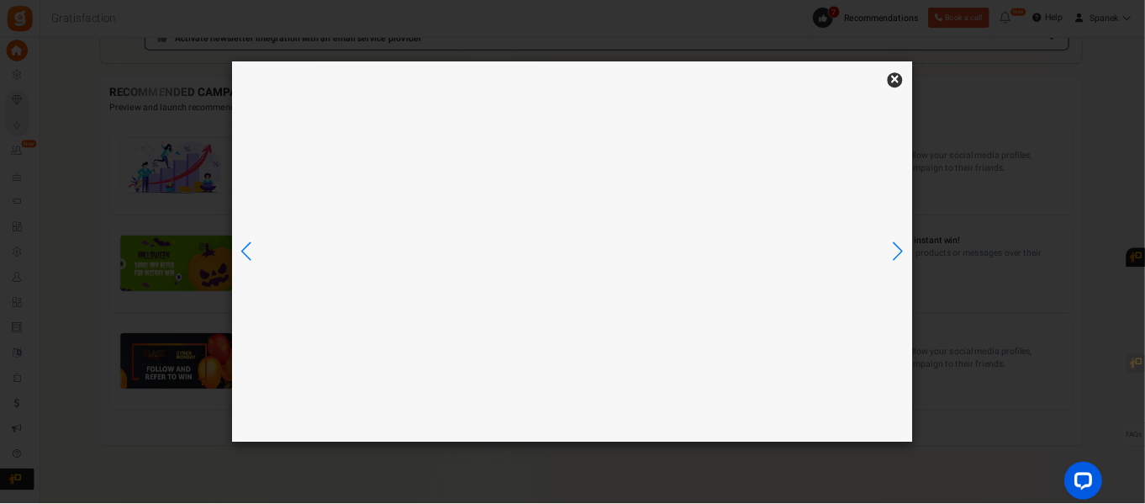
scroll to position [0, 0]
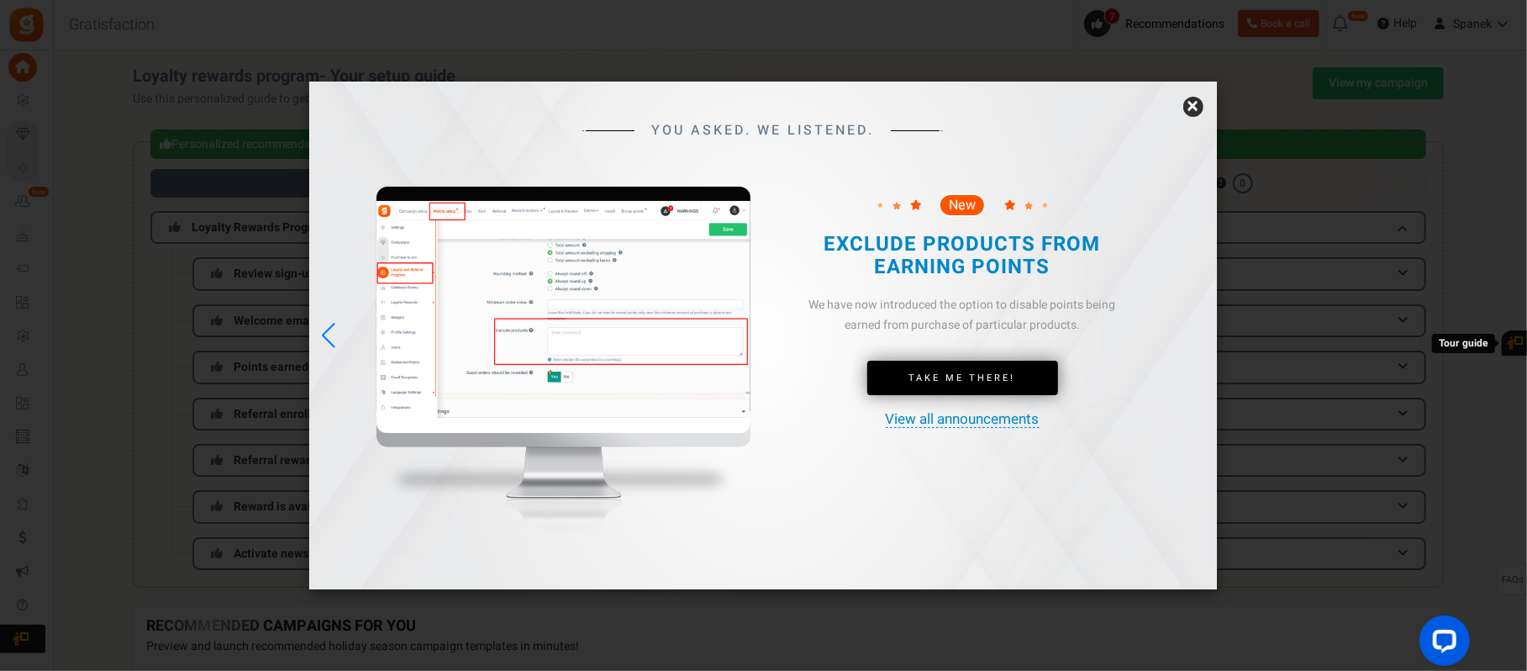
click at [1144, 114] on link "×" at bounding box center [1194, 107] width 20 height 20
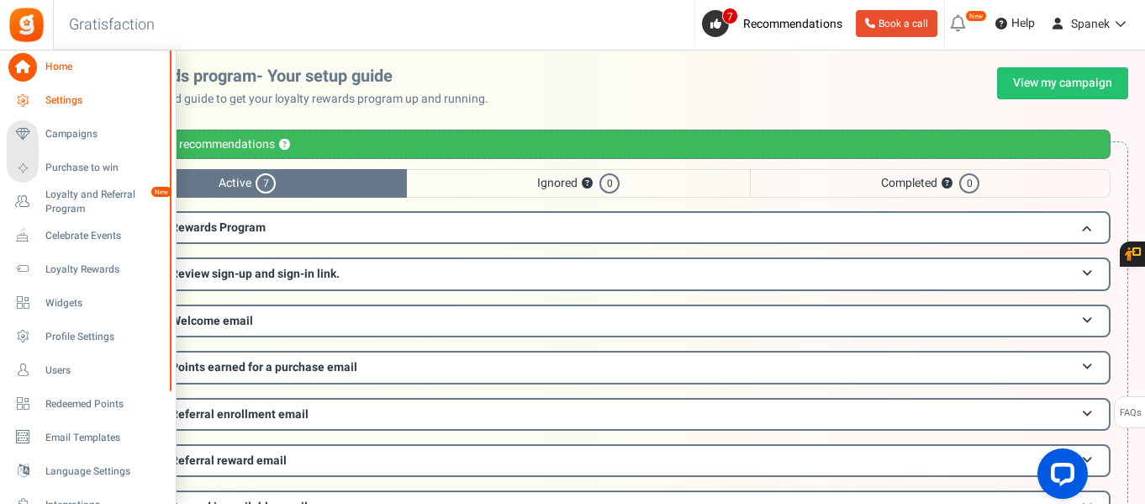
click at [87, 100] on span "Settings" at bounding box center [104, 100] width 118 height 14
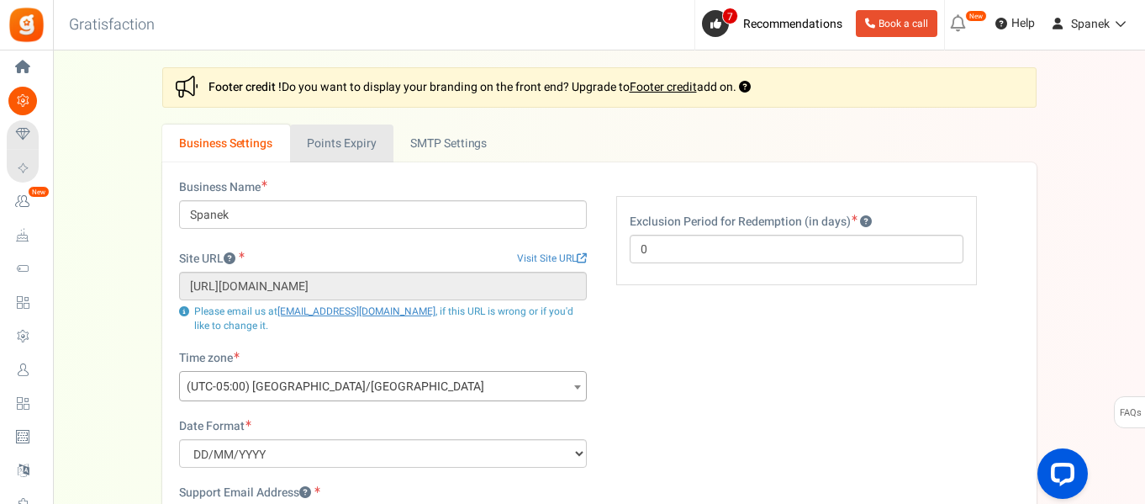
click at [370, 142] on link "Points Expiry" at bounding box center [341, 143] width 103 height 38
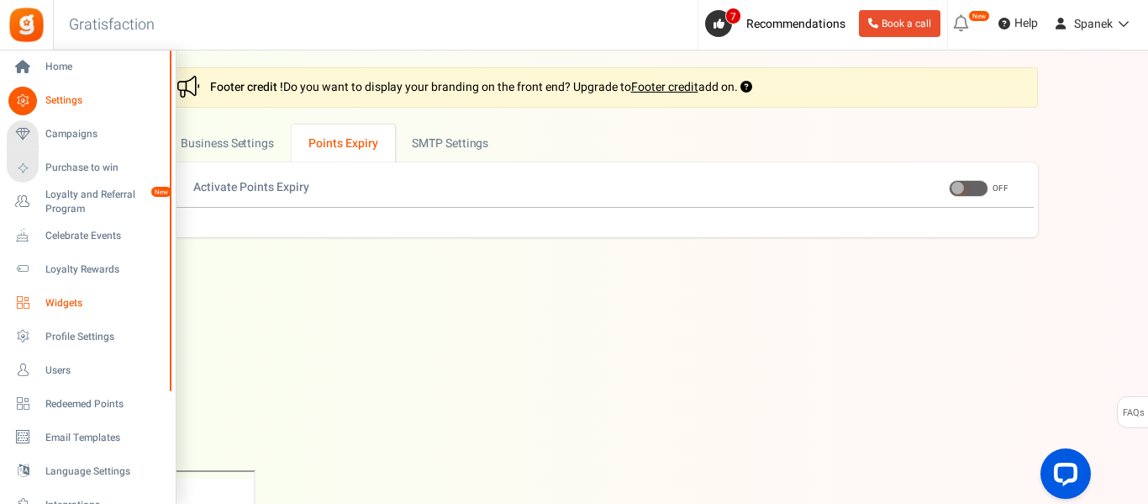
click at [124, 302] on span "Widgets" at bounding box center [104, 303] width 118 height 14
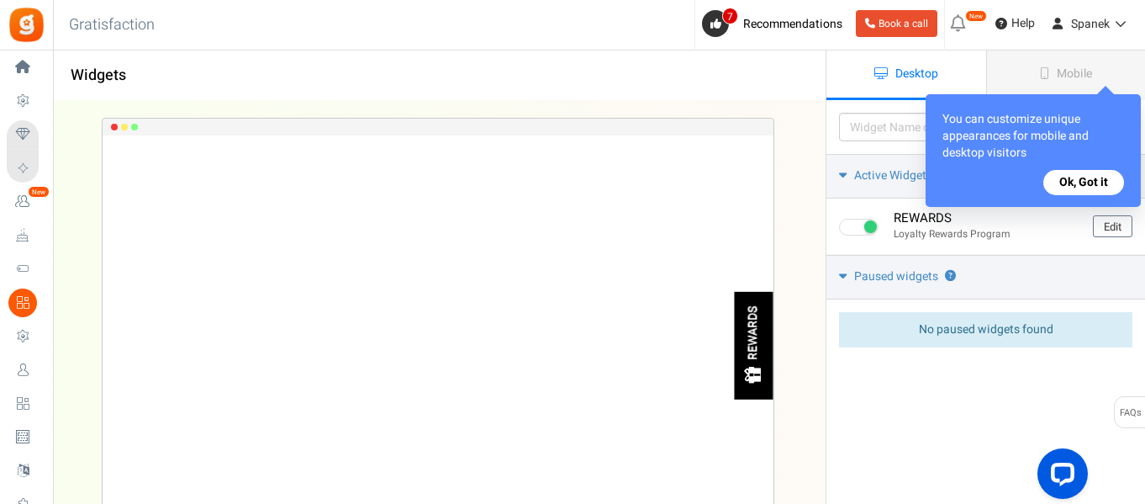
click at [1095, 187] on button "Ok, Got it" at bounding box center [1083, 182] width 81 height 25
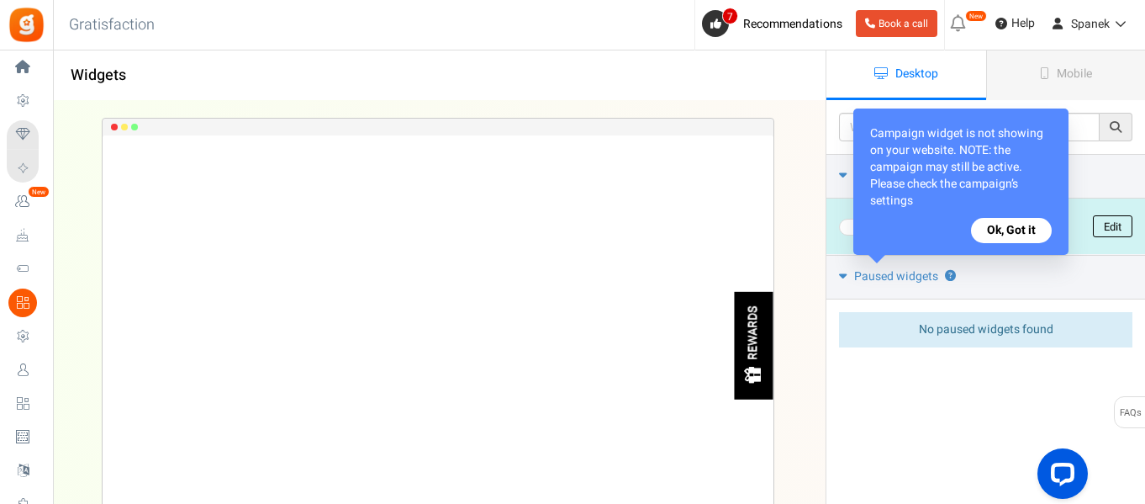
click at [1105, 229] on link "Edit" at bounding box center [1113, 226] width 40 height 22
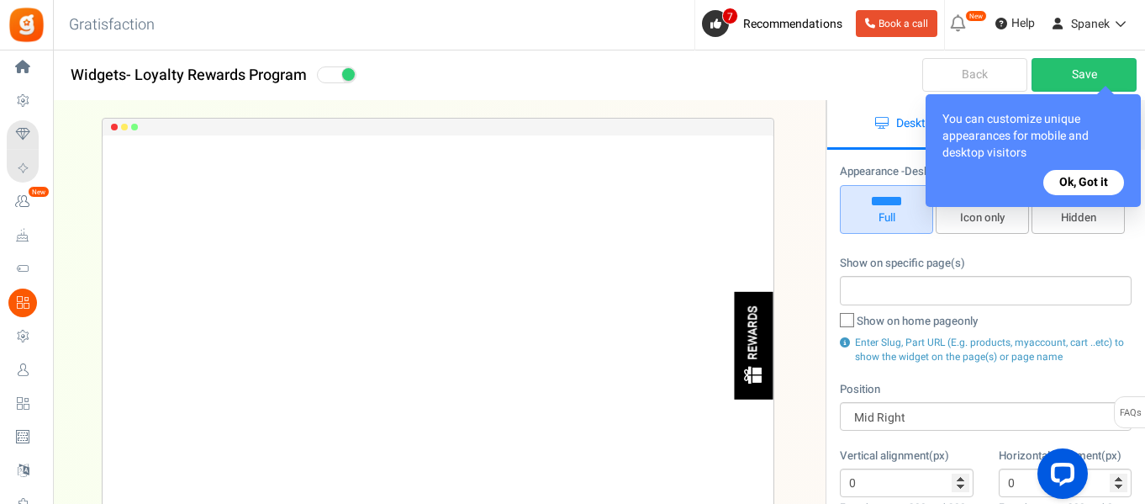
click at [1094, 182] on button "Ok, Got it" at bounding box center [1083, 182] width 81 height 25
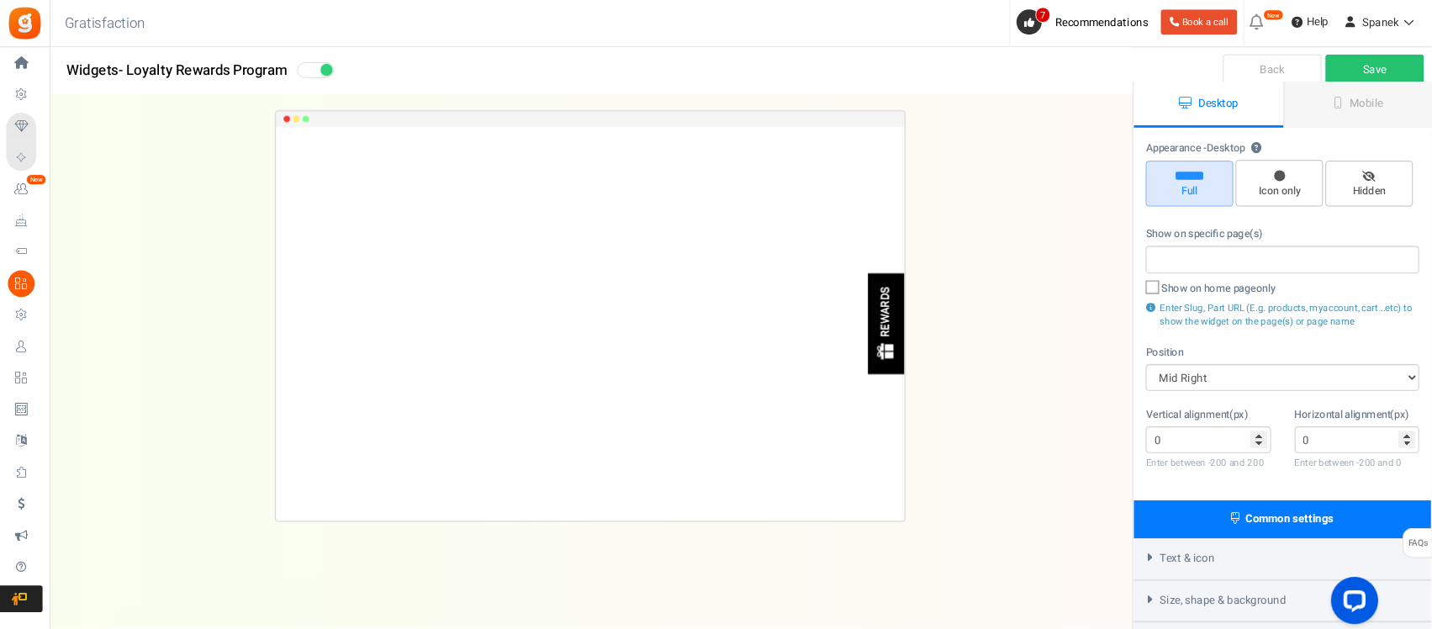
scroll to position [13, 0]
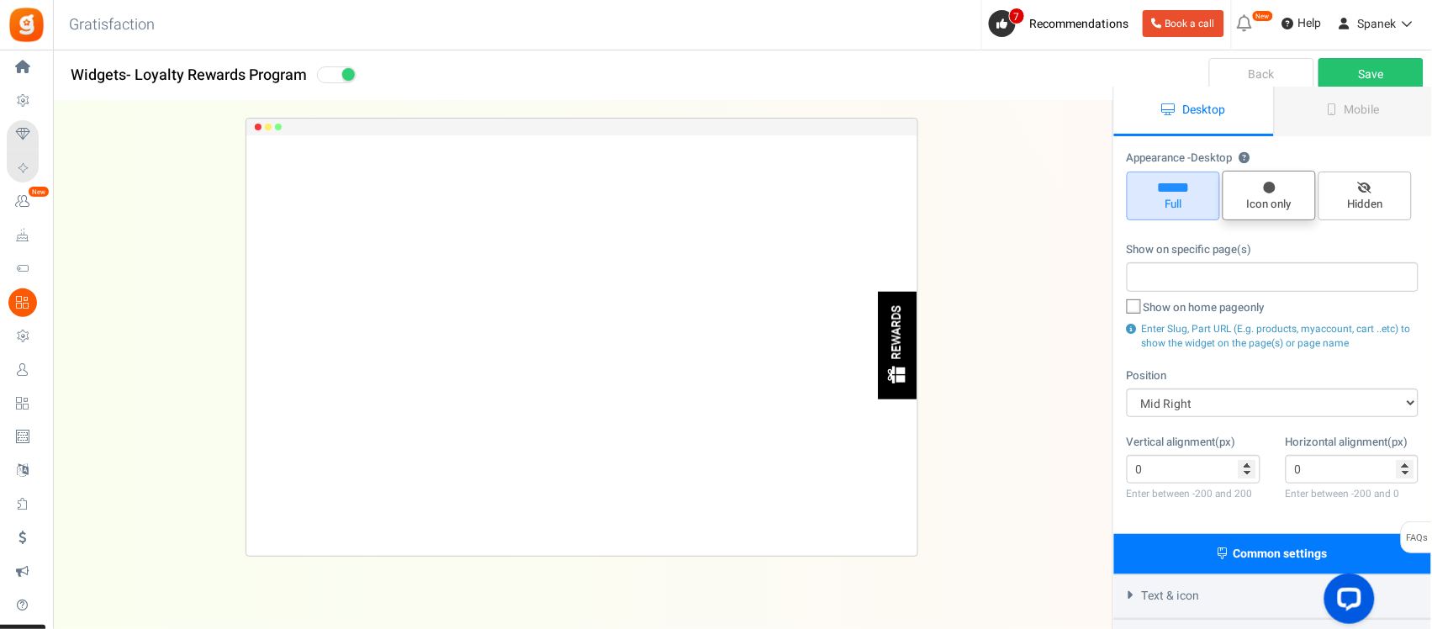
click at [1144, 197] on span "Icon only" at bounding box center [1269, 205] width 78 height 16
click at [1144, 185] on input "Icon only" at bounding box center [1274, 179] width 11 height 11
radio input "true"
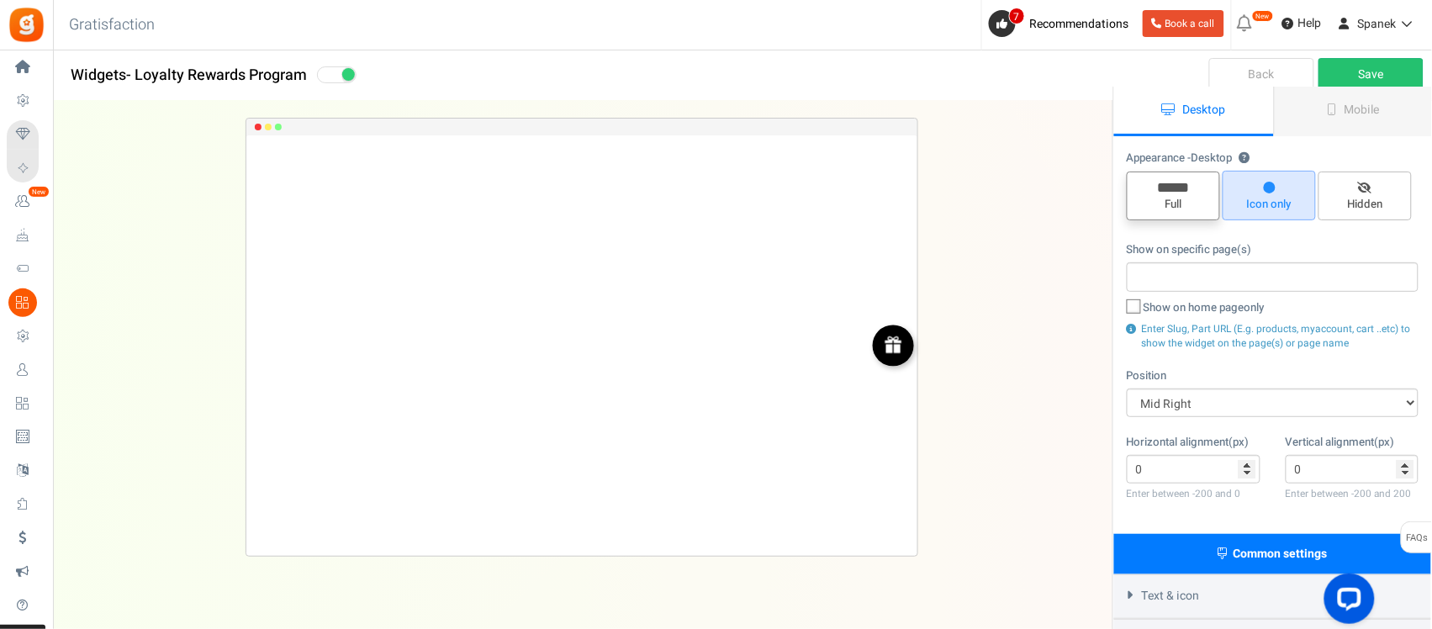
click at [1144, 197] on span "Full" at bounding box center [1173, 205] width 78 height 16
click at [1144, 186] on input "Full" at bounding box center [1178, 180] width 11 height 11
radio input "true"
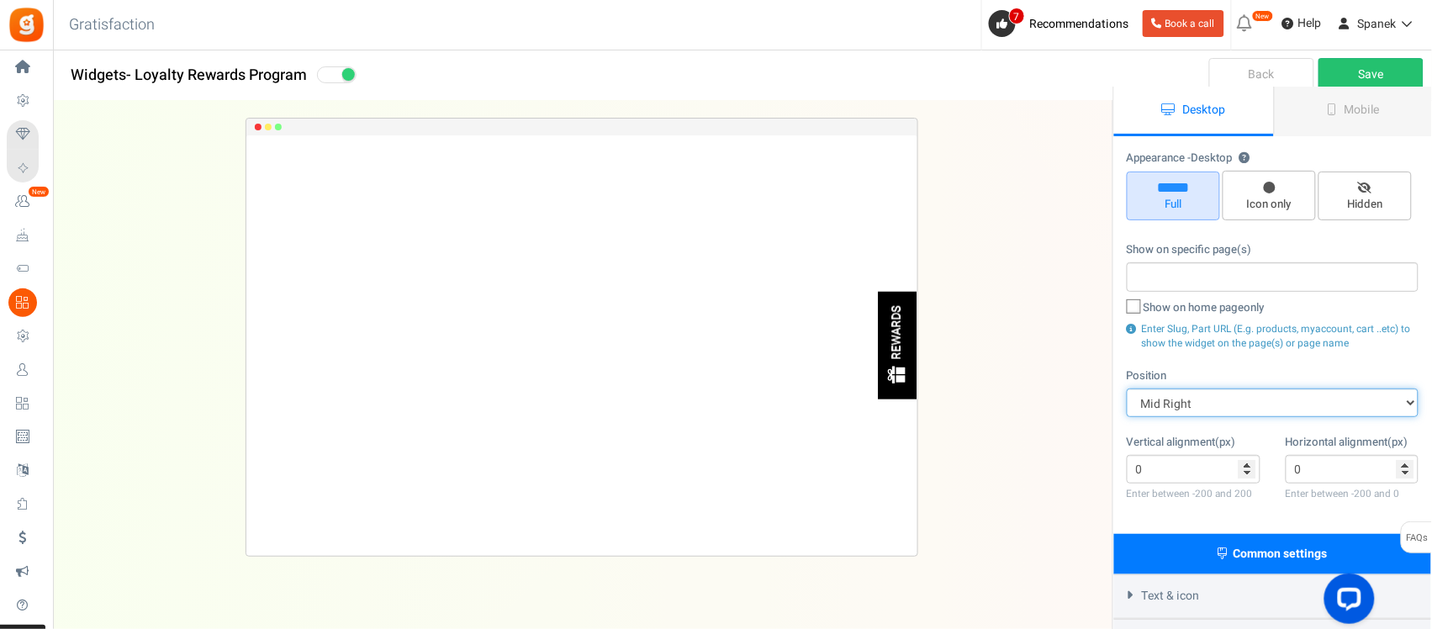
click at [1144, 399] on select "Mid Right Mid Left Top Bar Top Left Top Right Top Center Bottom Bar Bottom Left…" at bounding box center [1272, 402] width 292 height 29
click at [1127, 388] on select "Mid Right Mid Left Top Bar Top Left Top Right Top Center Bottom Bar Bottom Left…" at bounding box center [1272, 402] width 292 height 29
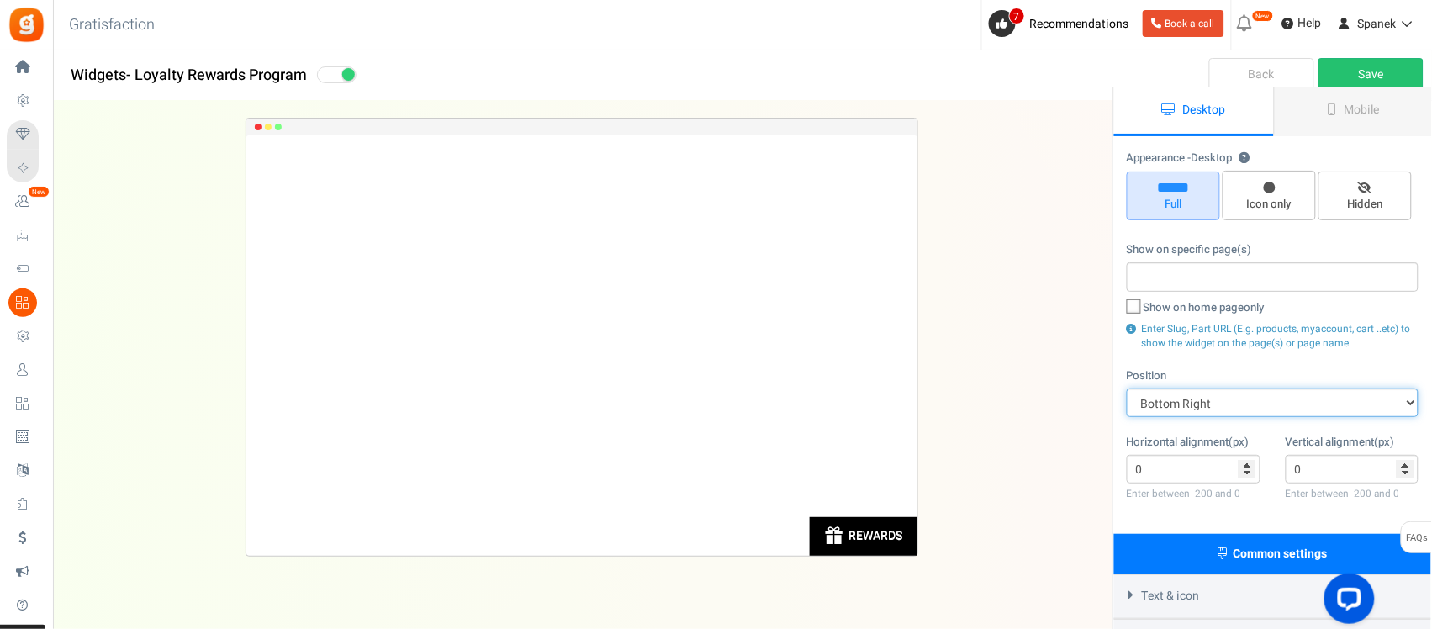
click at [1144, 412] on select "Mid Right Mid Left Top Bar Top Left Top Right Top Center Bottom Bar Bottom Left…" at bounding box center [1272, 402] width 292 height 29
select select "left-bottom-bar"
click at [1127, 388] on select "Mid Right Mid Left Top Bar Top Left Top Right Top Center Bottom Bar Bottom Left…" at bounding box center [1272, 402] width 292 height 29
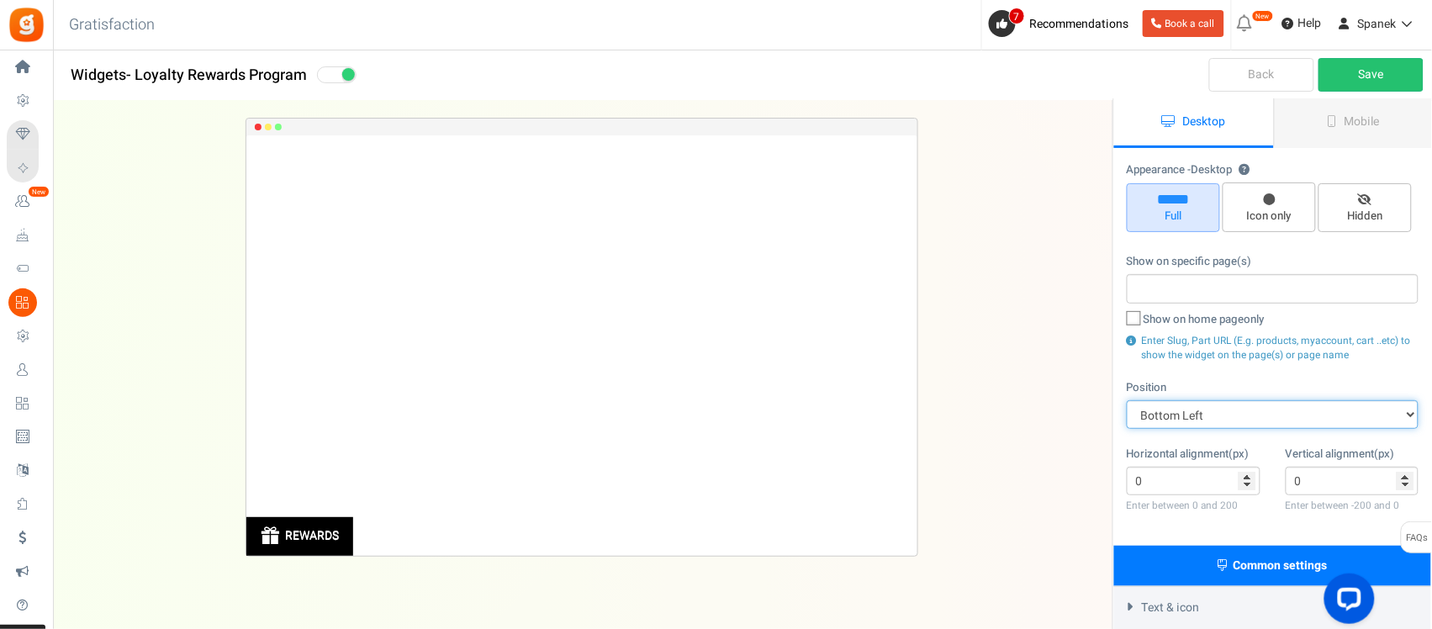
scroll to position [0, 0]
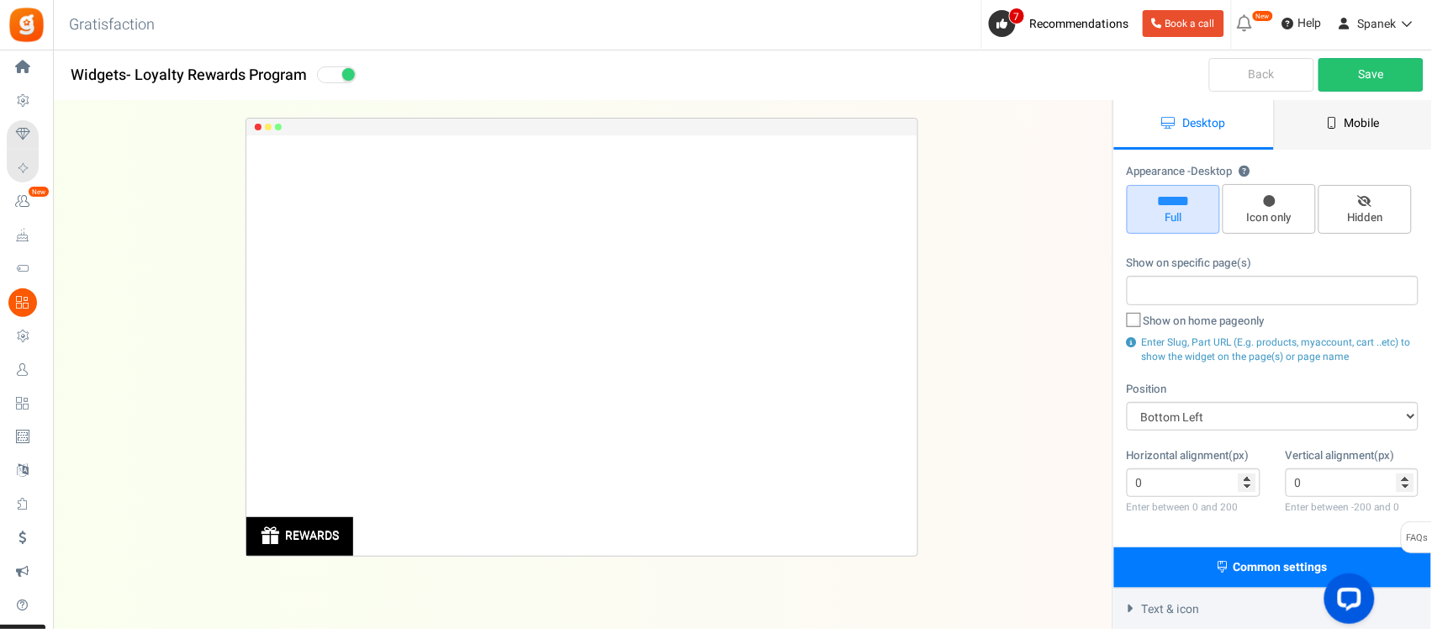
click at [1144, 123] on icon at bounding box center [1331, 123] width 9 height 12
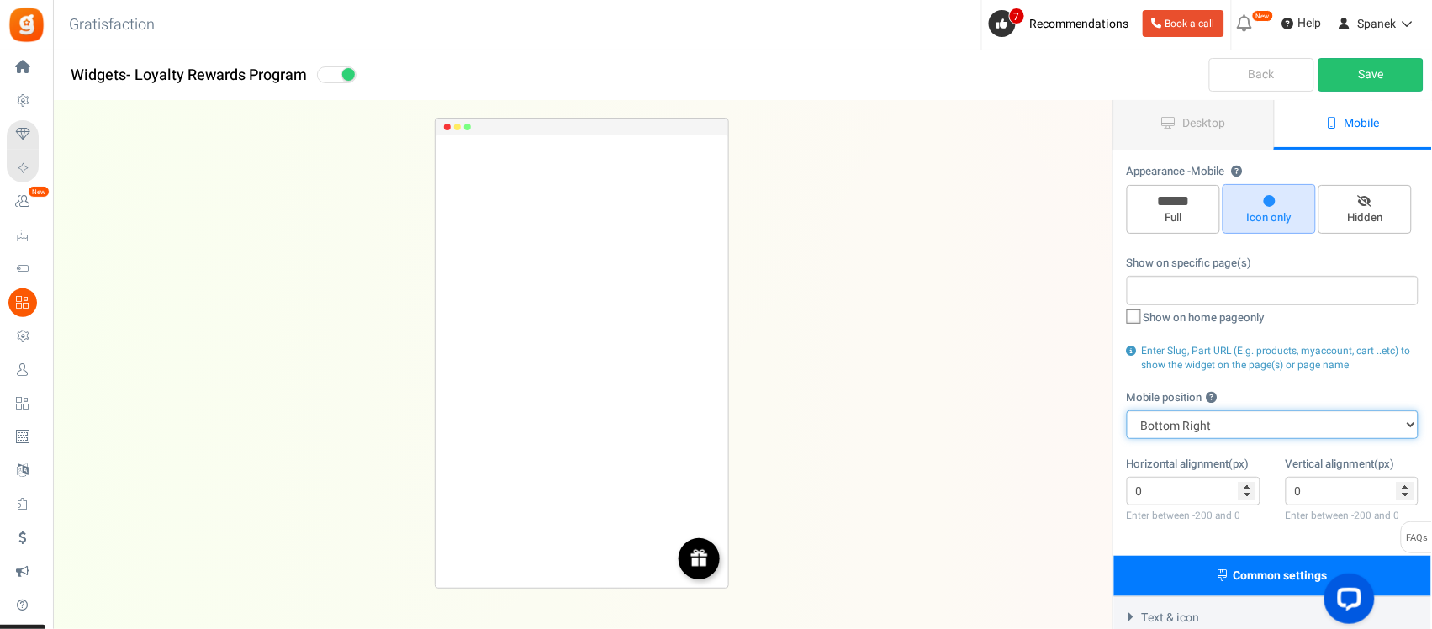
click at [1144, 430] on select "Top Right Top Left Top Center Bottom Right Bottom Left Bottom Center" at bounding box center [1272, 424] width 292 height 29
select select "left"
click at [1127, 410] on select "Top Right Top Left Top Center Bottom Right Bottom Left Bottom Center" at bounding box center [1272, 424] width 292 height 29
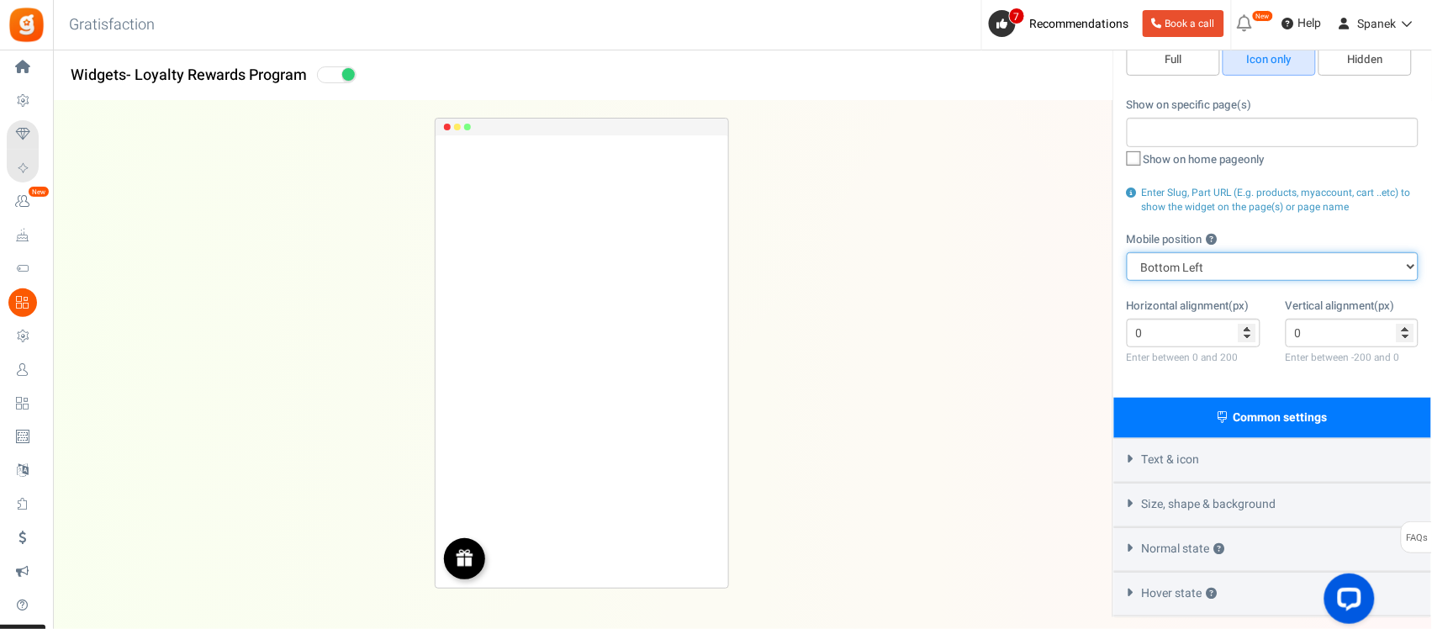
scroll to position [210, 0]
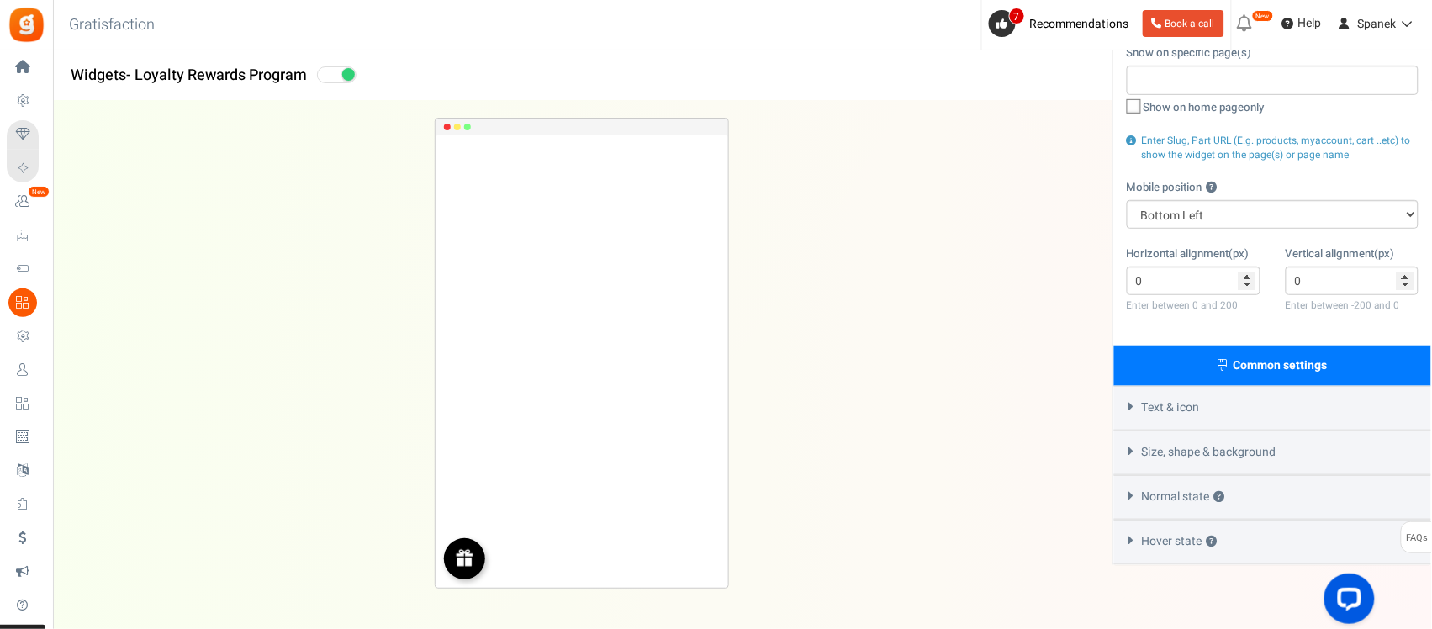
click at [1144, 405] on div "Text & icon" at bounding box center [1272, 408] width 317 height 45
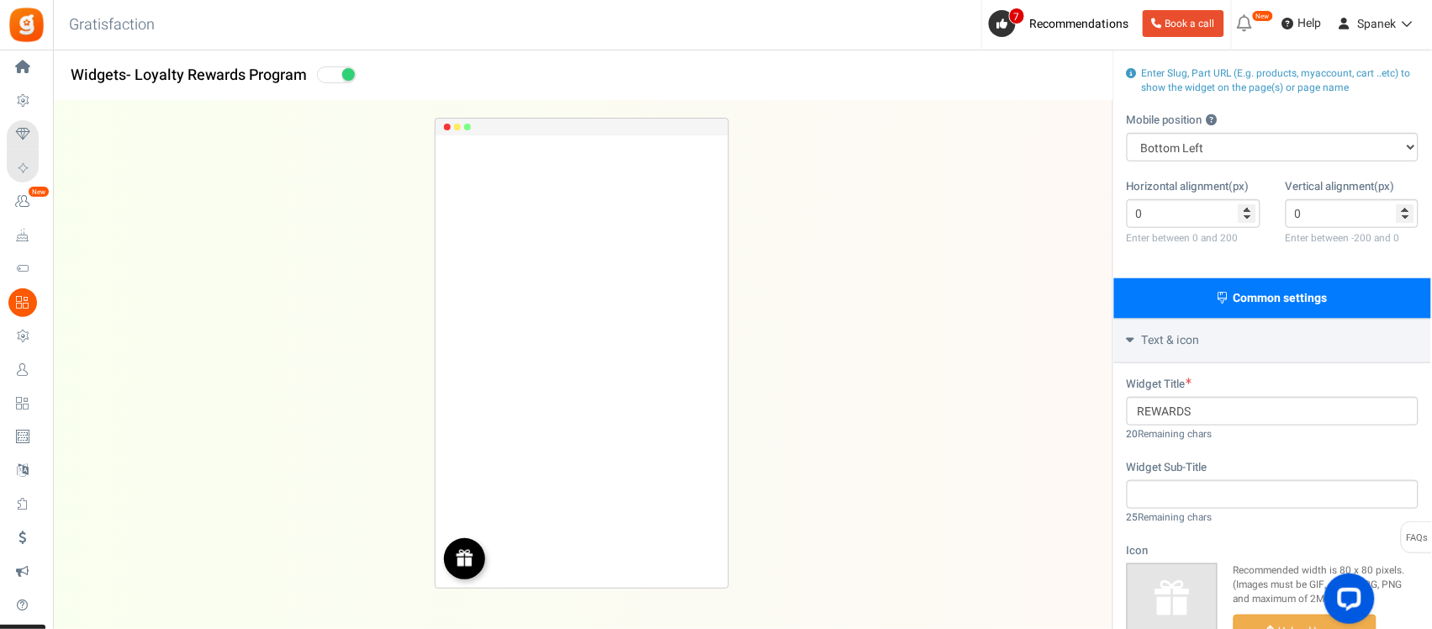
scroll to position [420, 0]
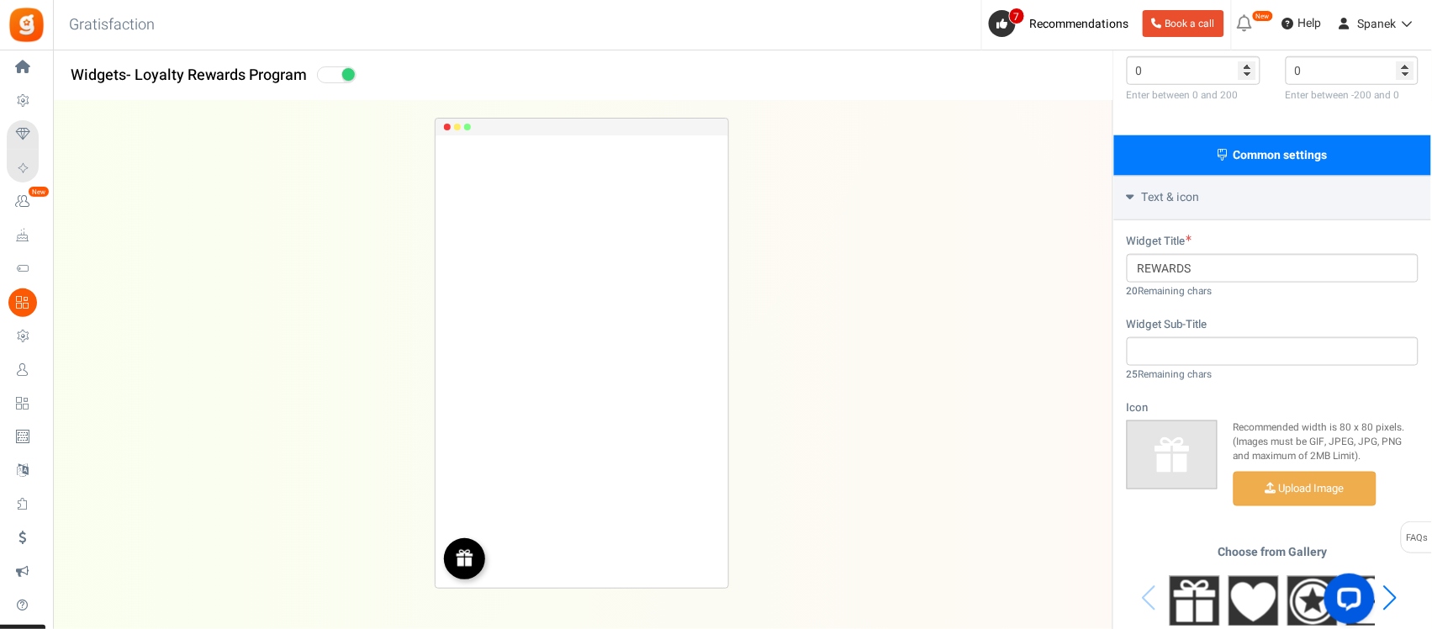
click at [1144, 193] on div "Text & icon" at bounding box center [1272, 198] width 317 height 45
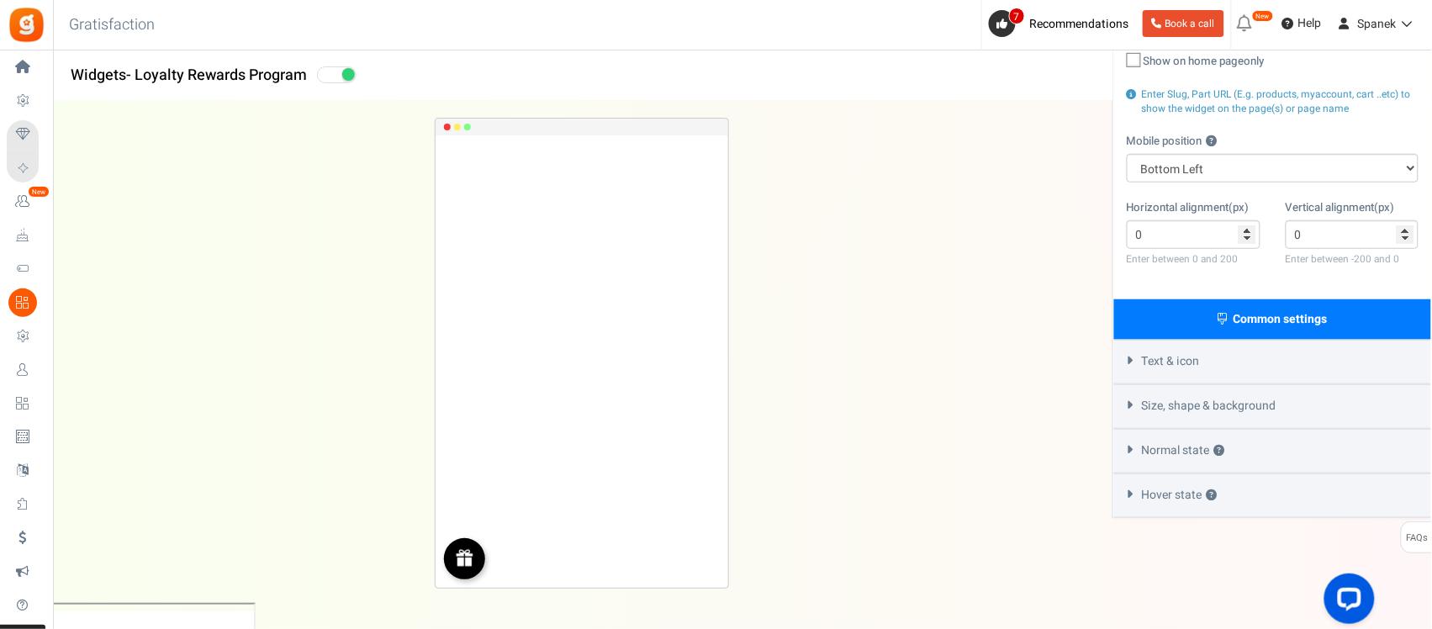
scroll to position [228, 0]
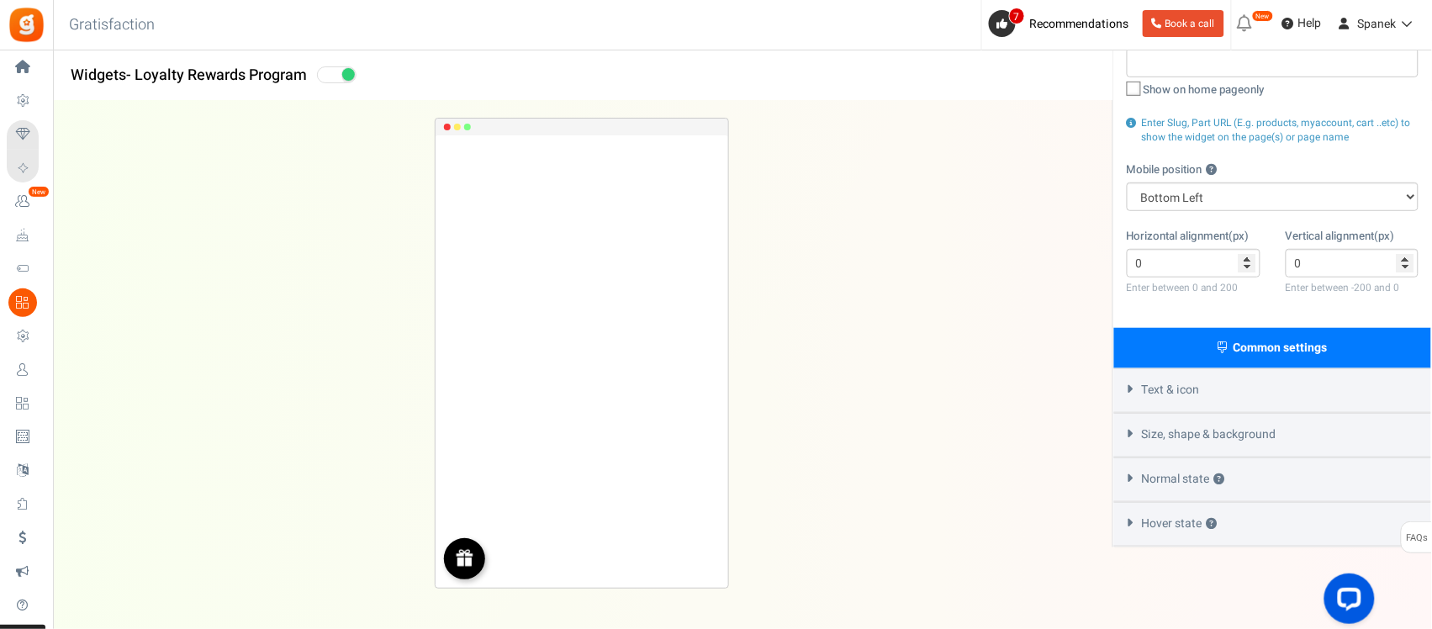
click at [1144, 426] on span "Size, shape & background" at bounding box center [1209, 434] width 134 height 17
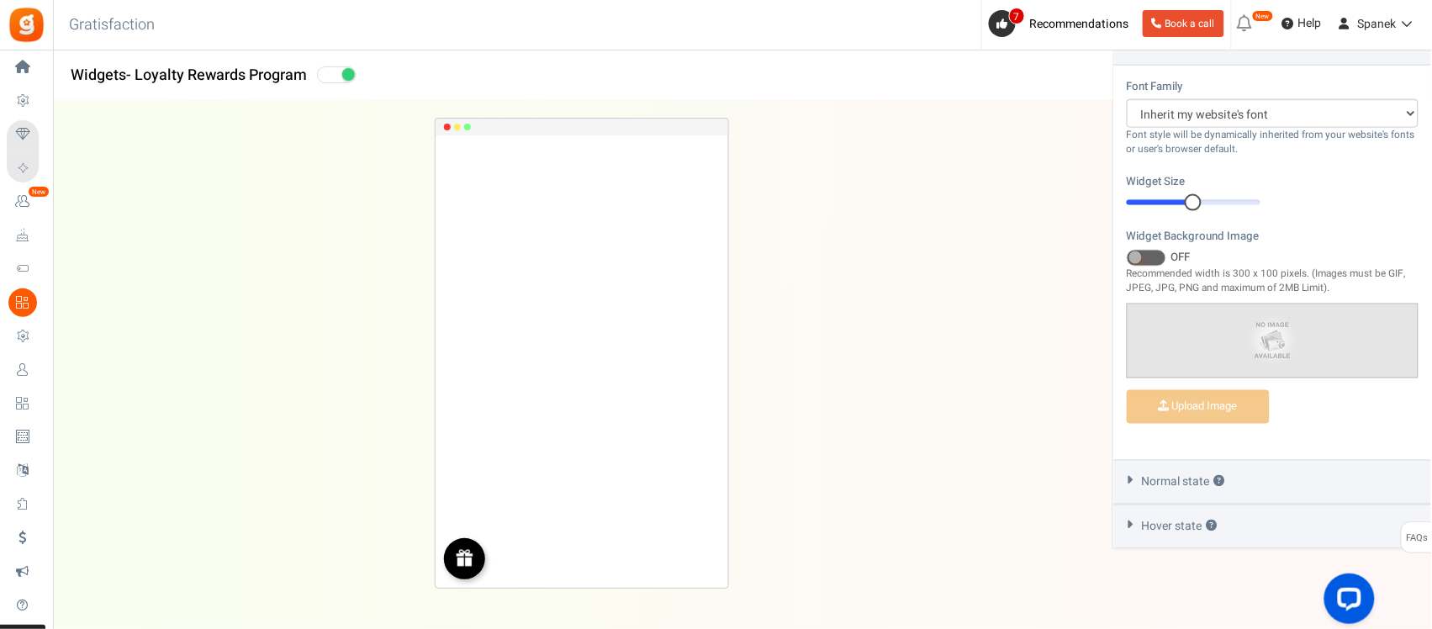
scroll to position [514, 0]
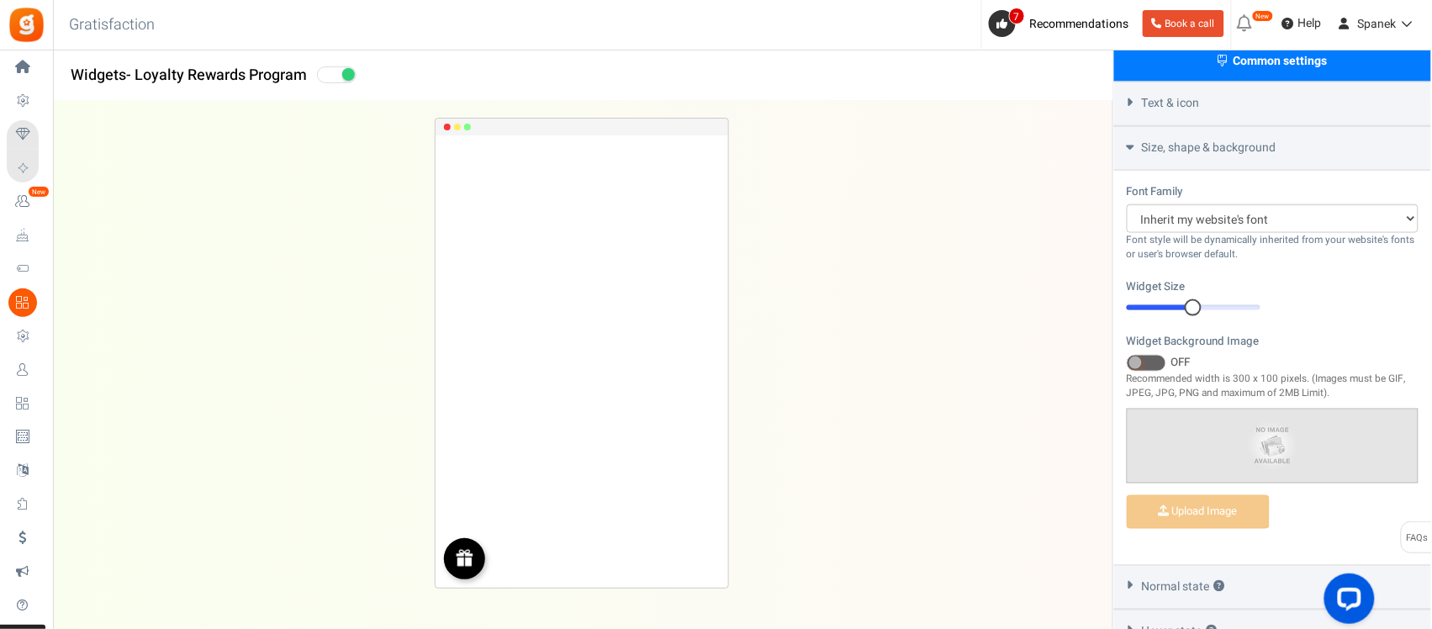
click at [1144, 355] on span at bounding box center [1146, 363] width 40 height 17
click at [1126, 358] on input "ON OFF" at bounding box center [1126, 363] width 0 height 11
click at [1144, 356] on span at bounding box center [1158, 362] width 13 height 13
click at [1126, 358] on input "ON OFF" at bounding box center [1126, 363] width 0 height 11
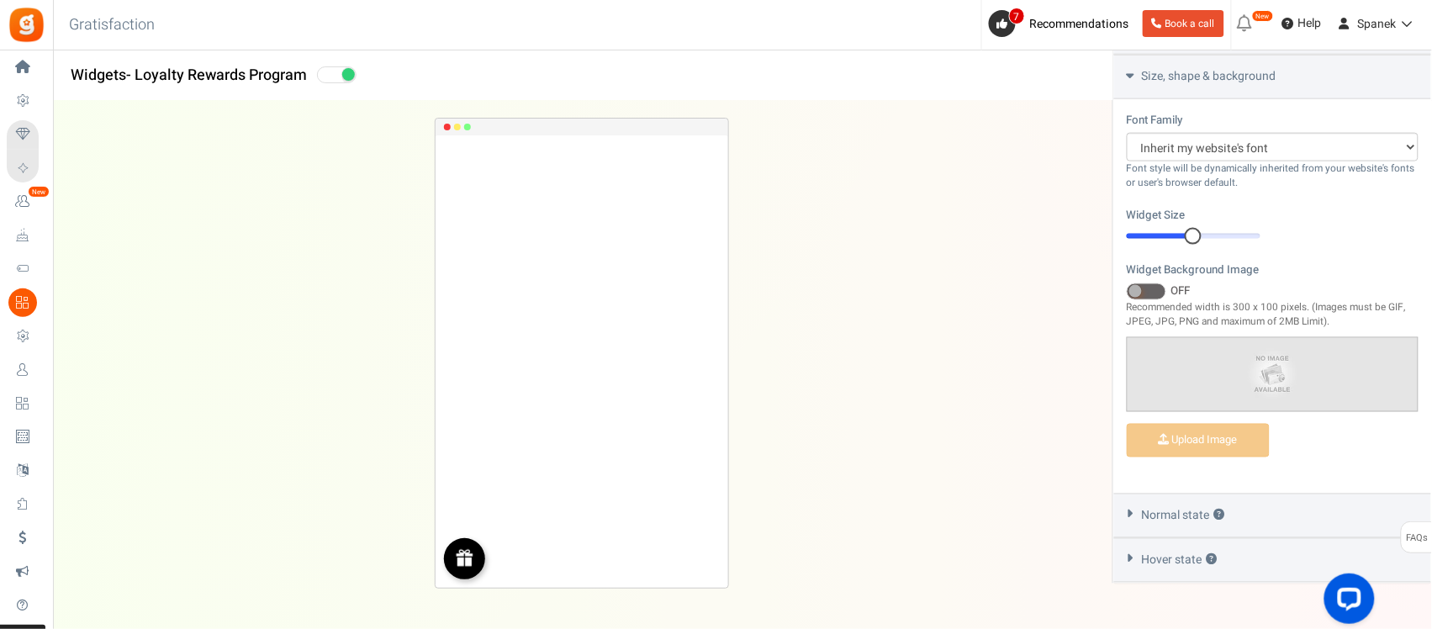
scroll to position [620, 0]
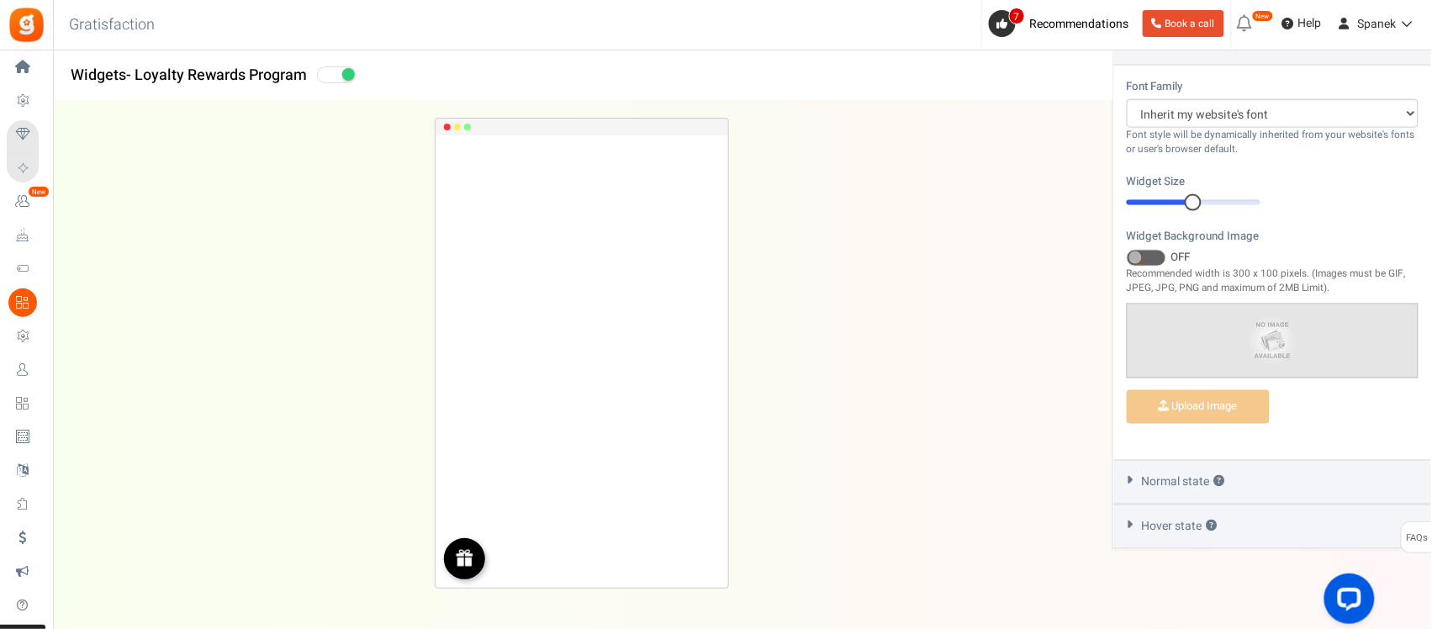
click at [1144, 482] on div "Normal state ?" at bounding box center [1272, 482] width 317 height 45
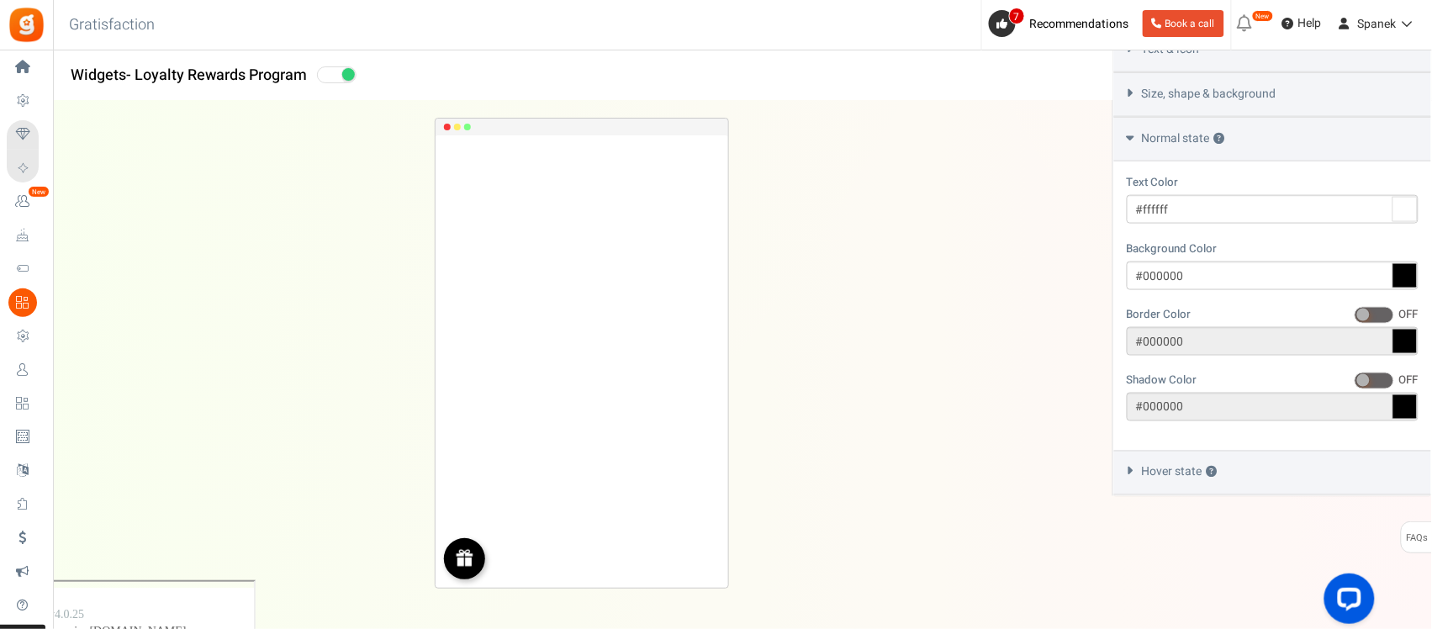
scroll to position [515, 0]
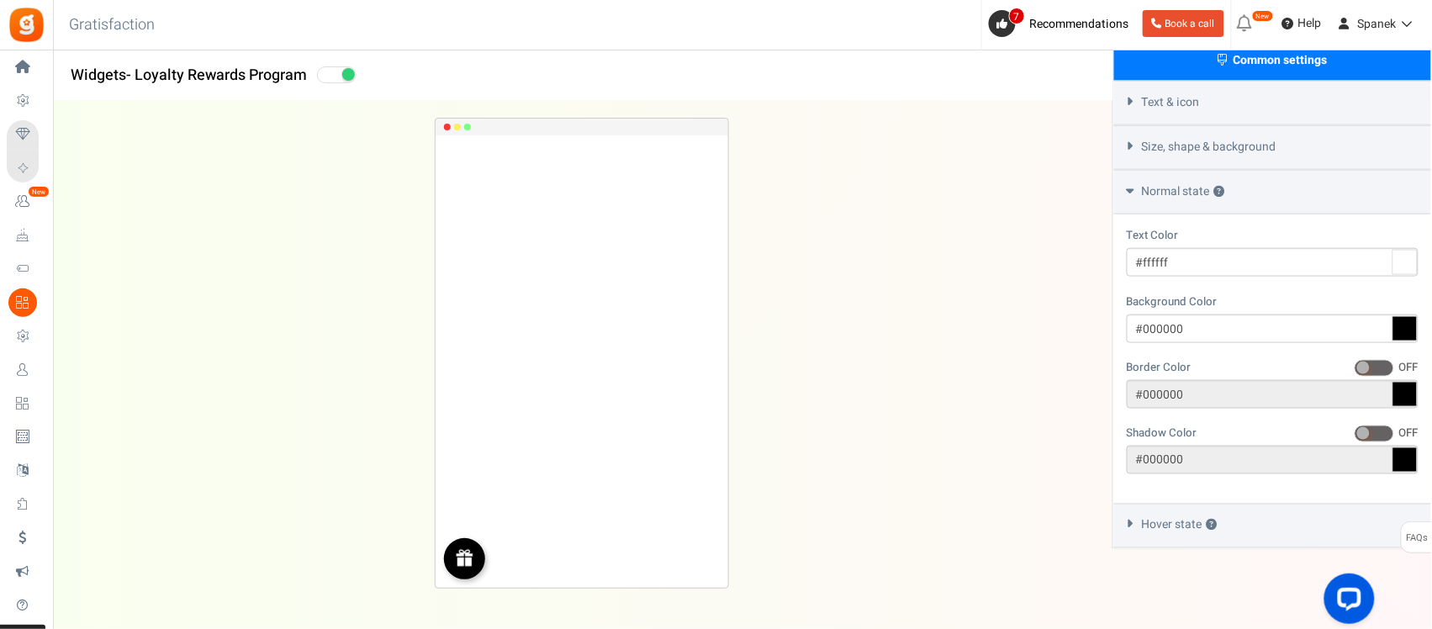
click at [1144, 321] on div "Text Color #ffffff Background Color #000000 Border Color ON OFF #000000 Shadow …" at bounding box center [1272, 358] width 317 height 289
click at [1144, 324] on icon at bounding box center [1404, 328] width 25 height 25
click at [1144, 324] on input "#000000" at bounding box center [1272, 328] width 292 height 29
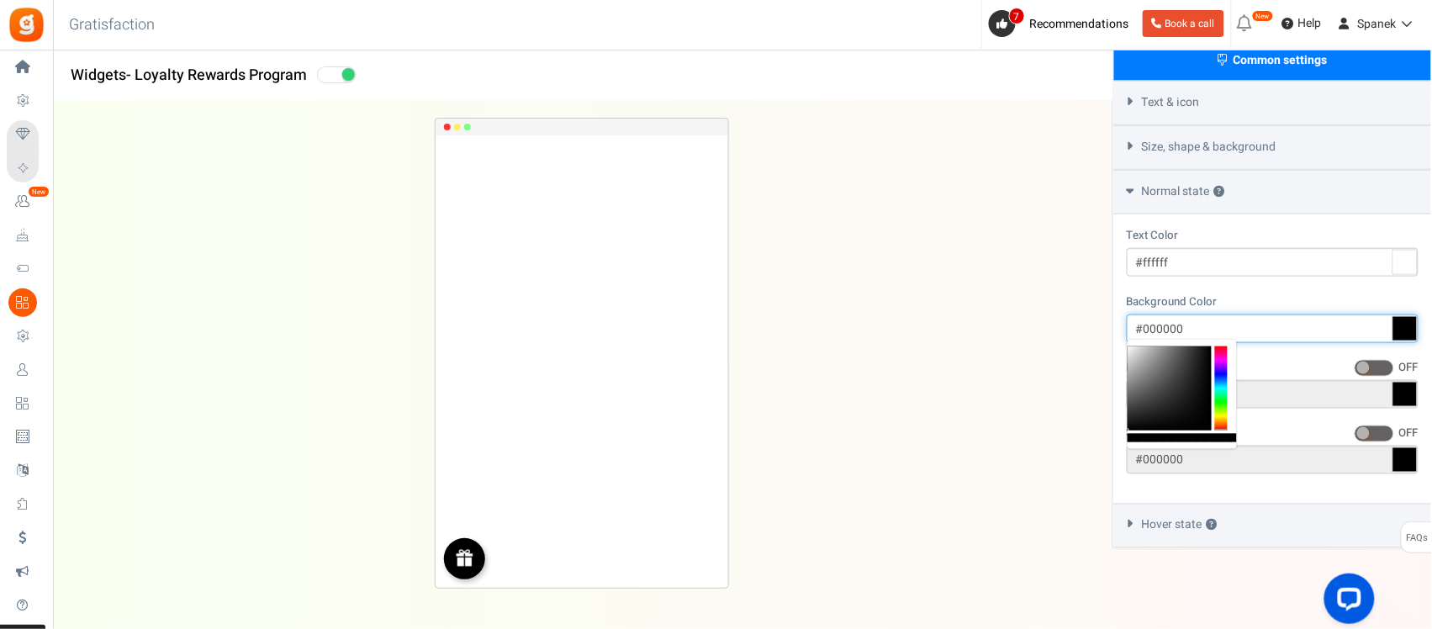
paste input "#01325D"
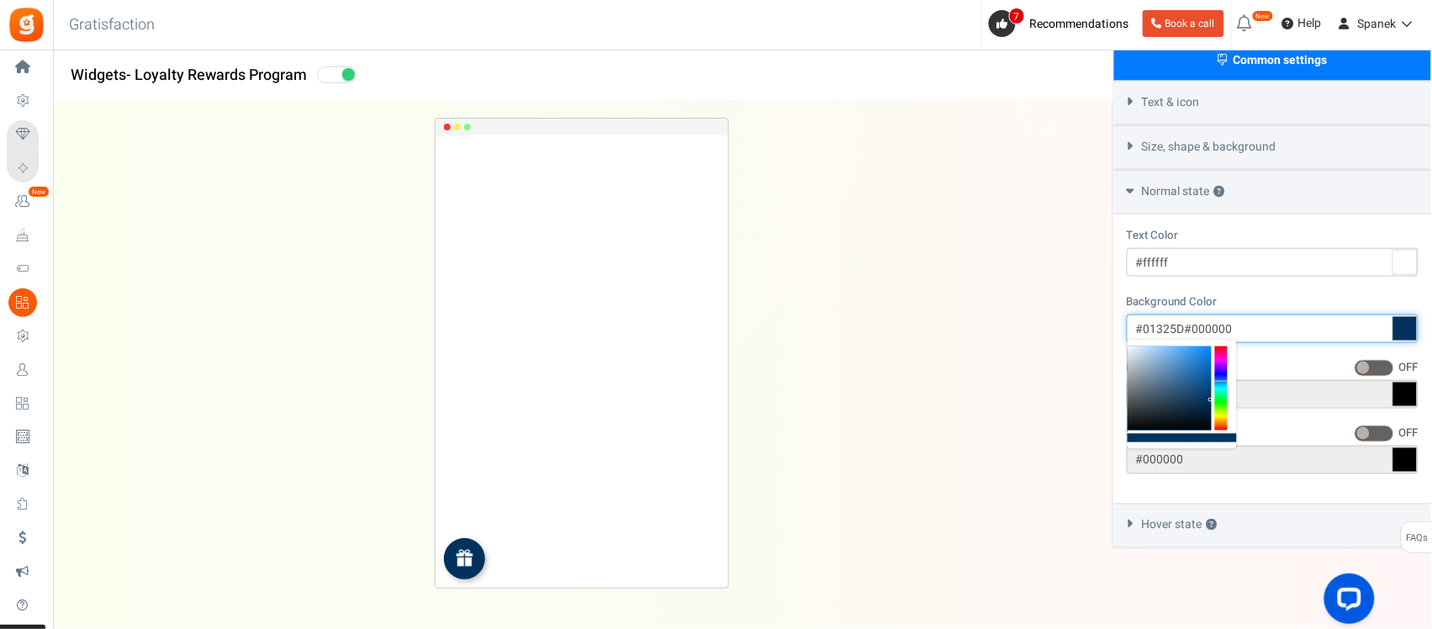
paste input "text"
type input "#01325d"
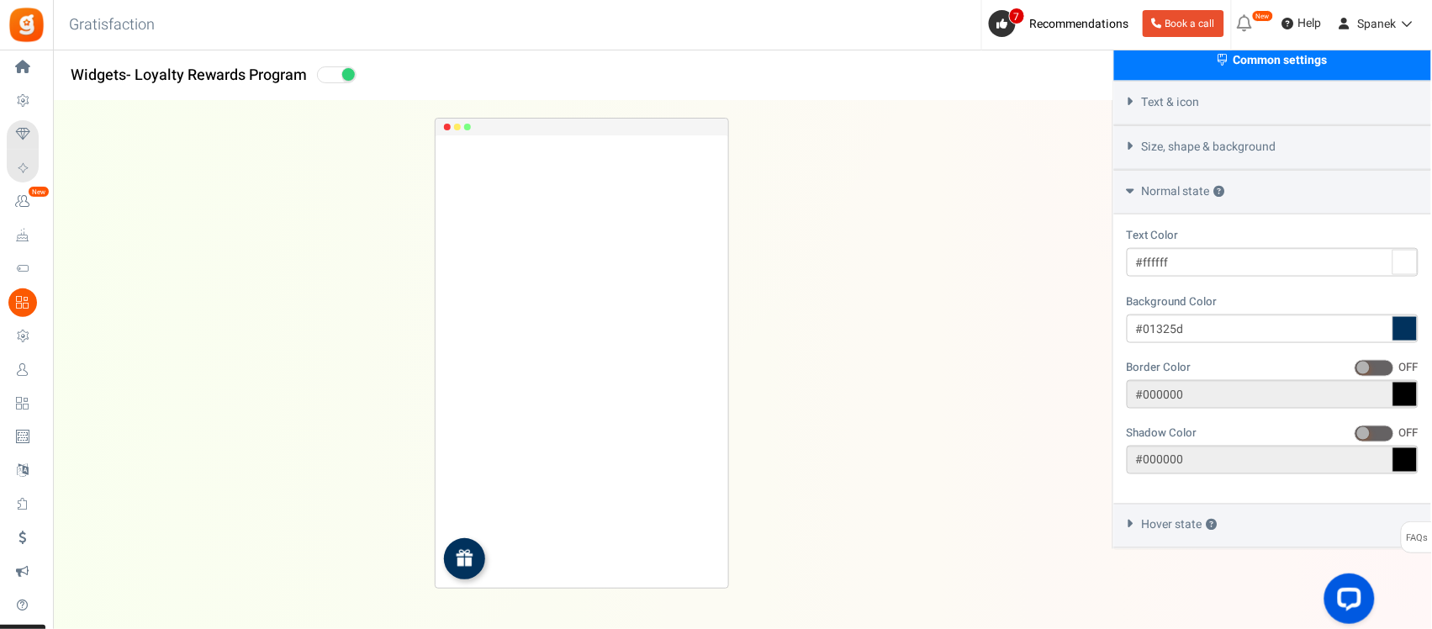
click at [1144, 384] on icon at bounding box center [1404, 394] width 25 height 25
click at [1144, 503] on div "Hover state ?" at bounding box center [1272, 526] width 317 height 45
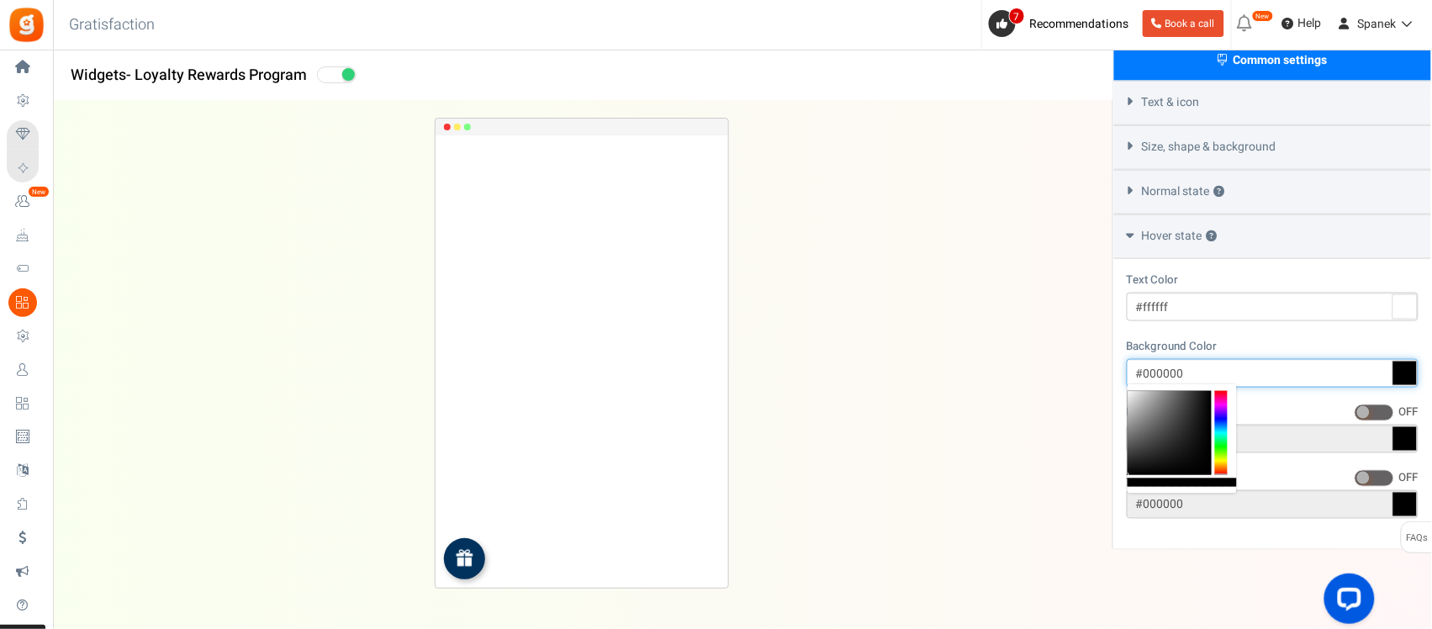
click at [1144, 363] on input "#000000" at bounding box center [1272, 373] width 292 height 29
paste input "1325D"
type input "#01325d"
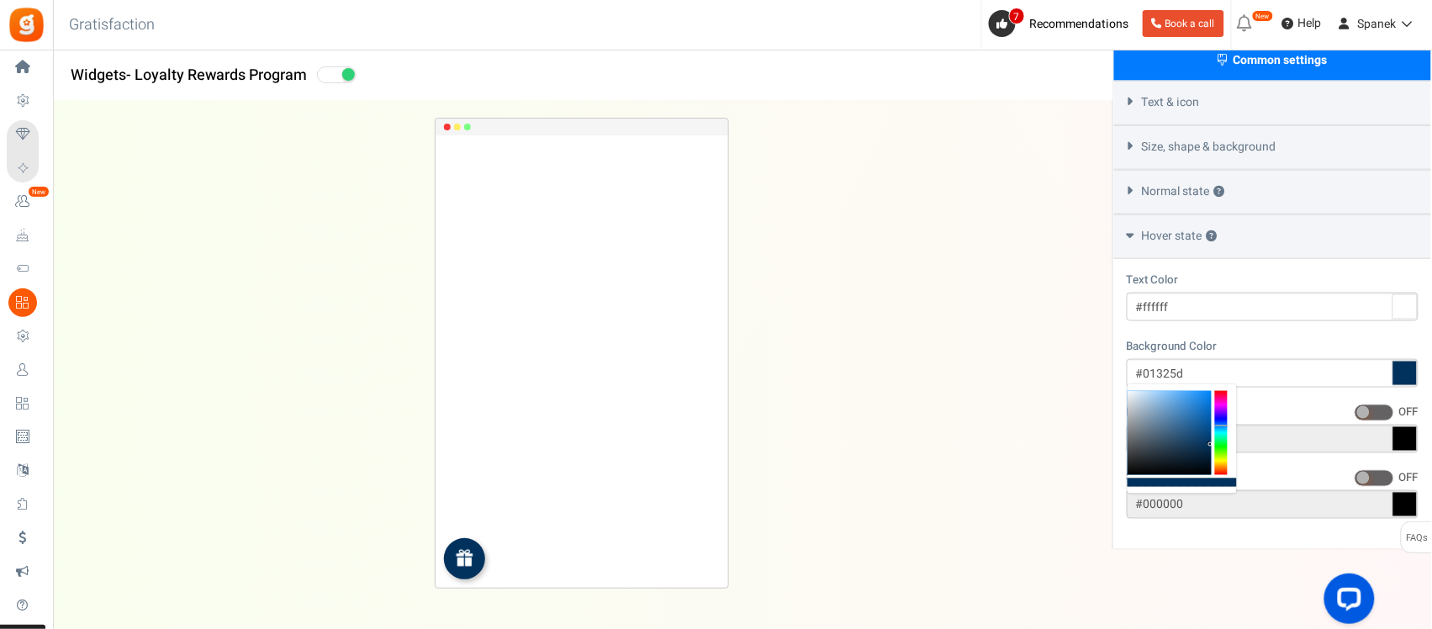
click at [464, 503] on img at bounding box center [464, 557] width 19 height 19
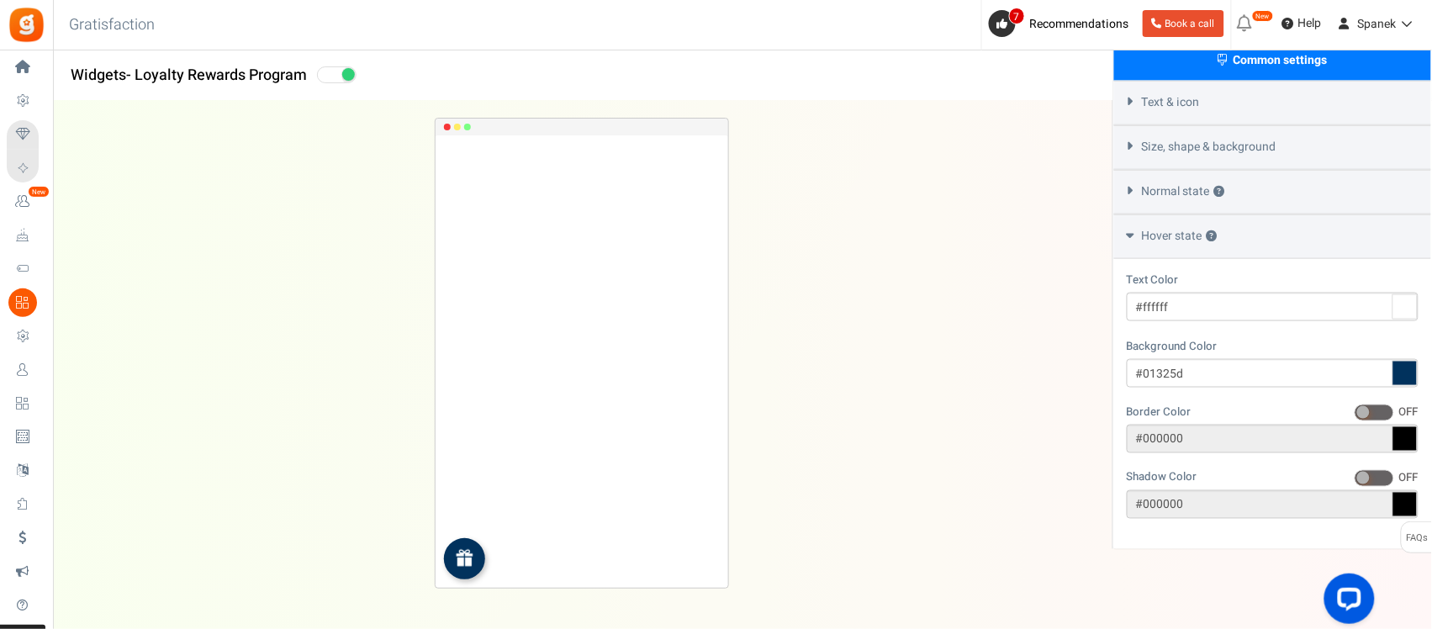
scroll to position [305, 0]
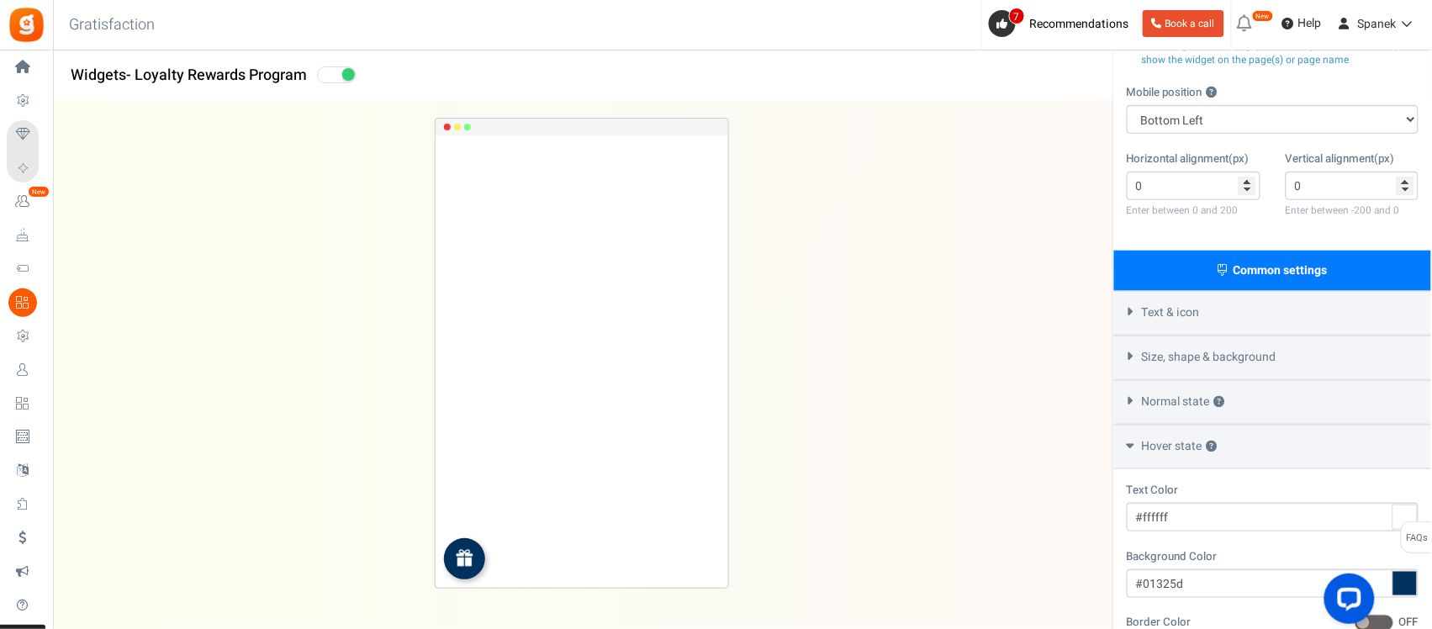
drag, startPoint x: 1258, startPoint y: 341, endPoint x: 1263, endPoint y: 332, distance: 10.2
click at [1144, 341] on div "Size, shape & background" at bounding box center [1272, 357] width 317 height 45
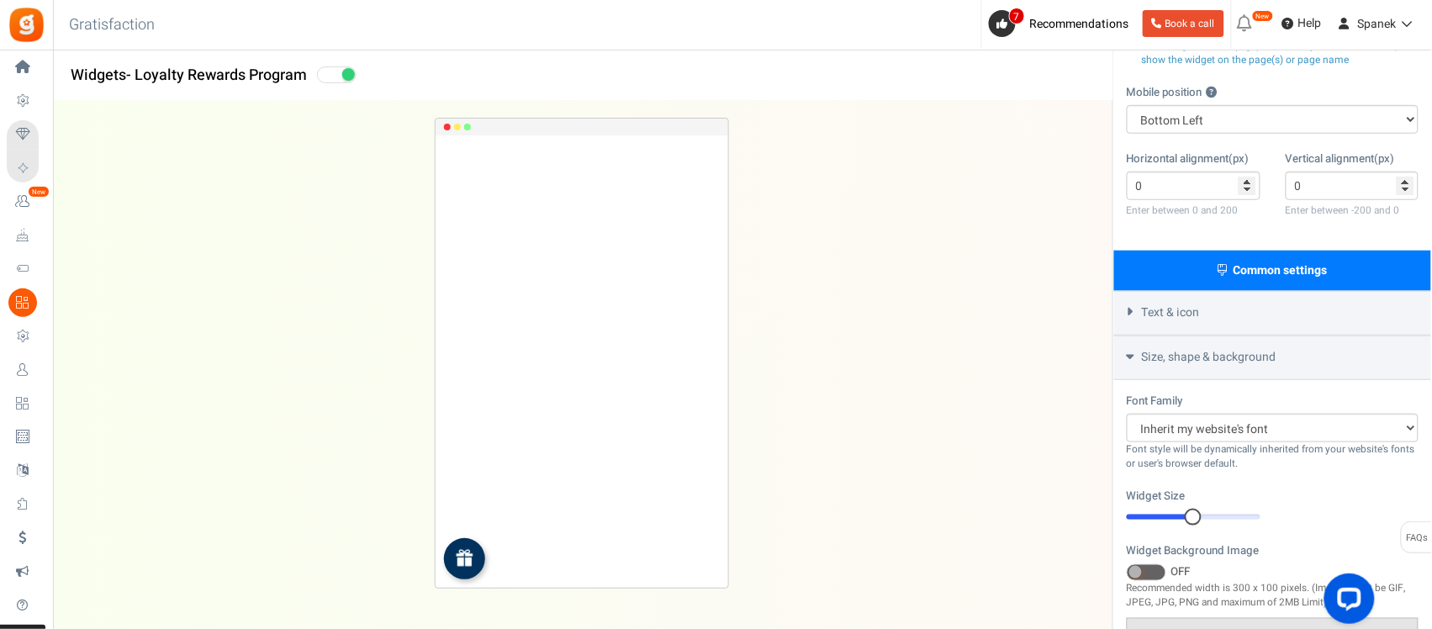
click at [1144, 324] on div "Text & icon" at bounding box center [1272, 313] width 317 height 45
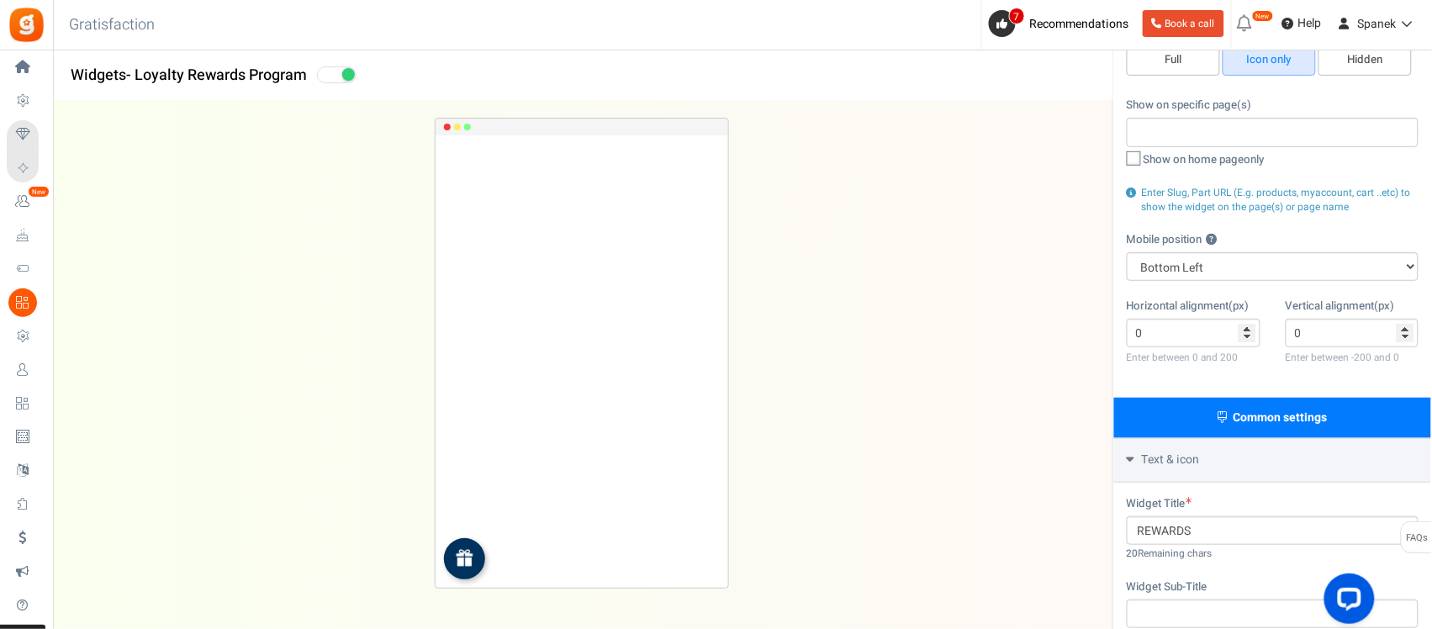
scroll to position [0, 0]
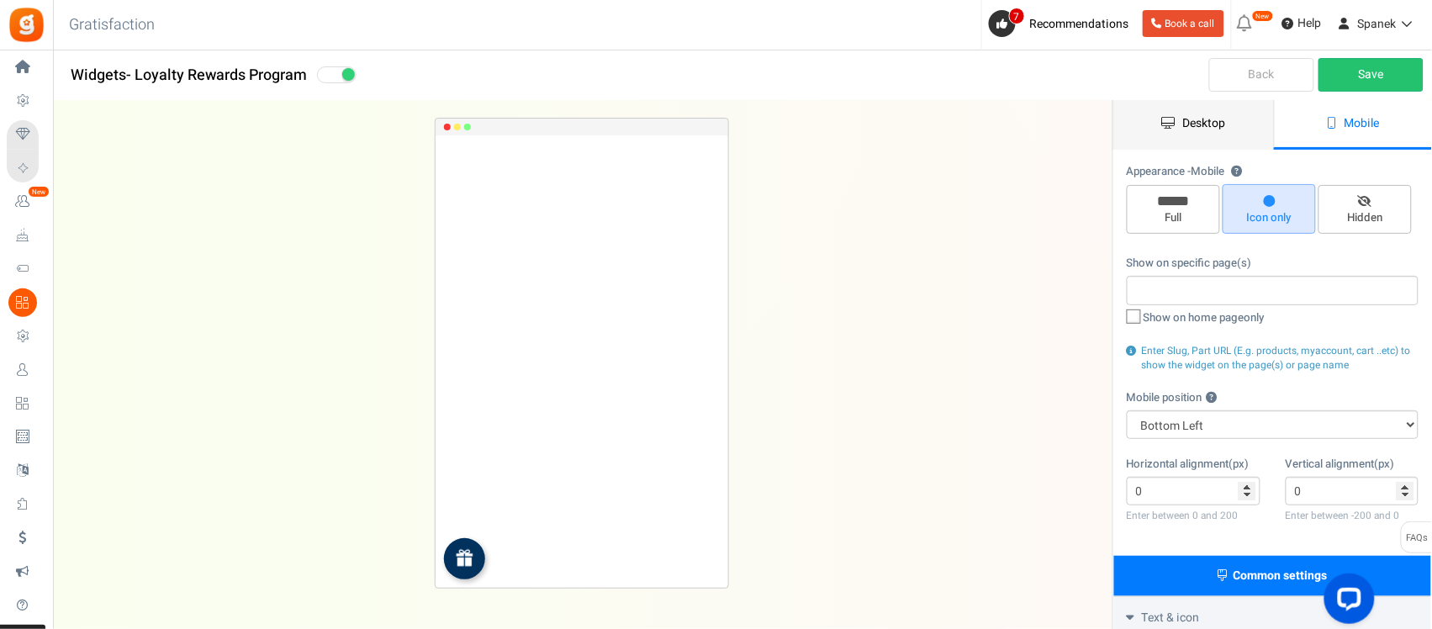
click at [1144, 139] on link "Desktop" at bounding box center [1194, 125] width 160 height 50
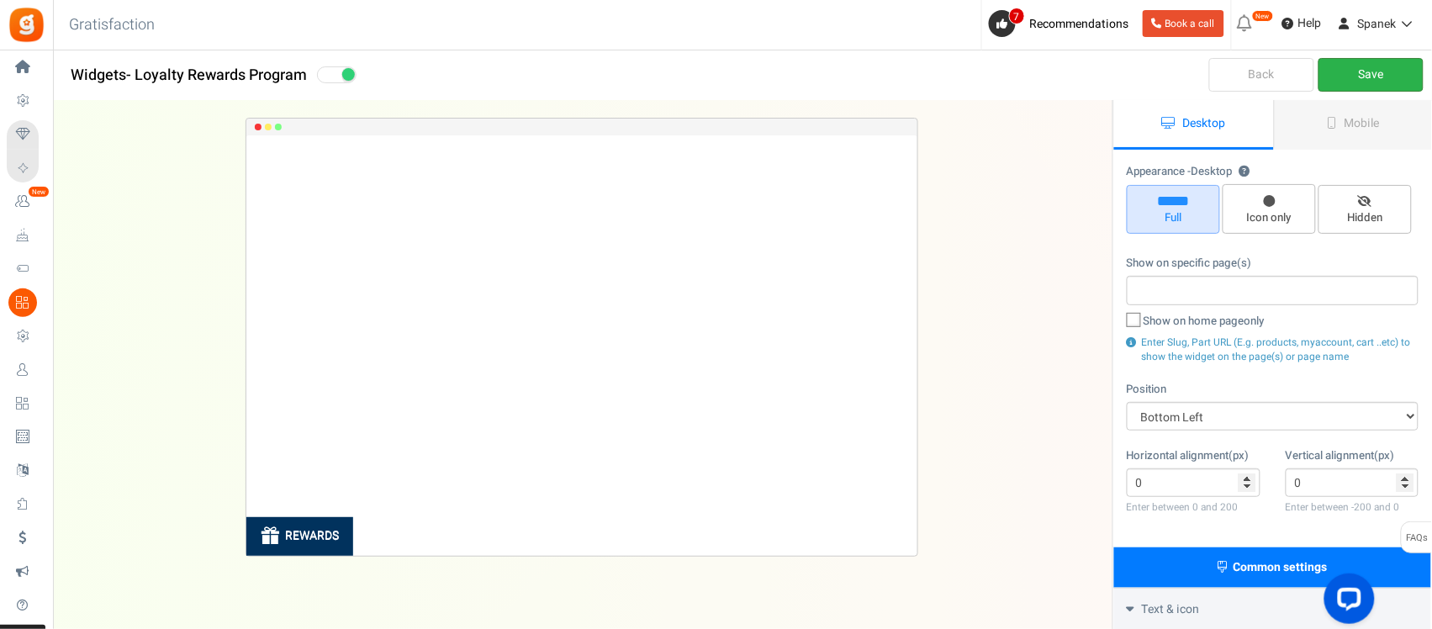
click at [1144, 71] on link "Save" at bounding box center [1370, 75] width 105 height 34
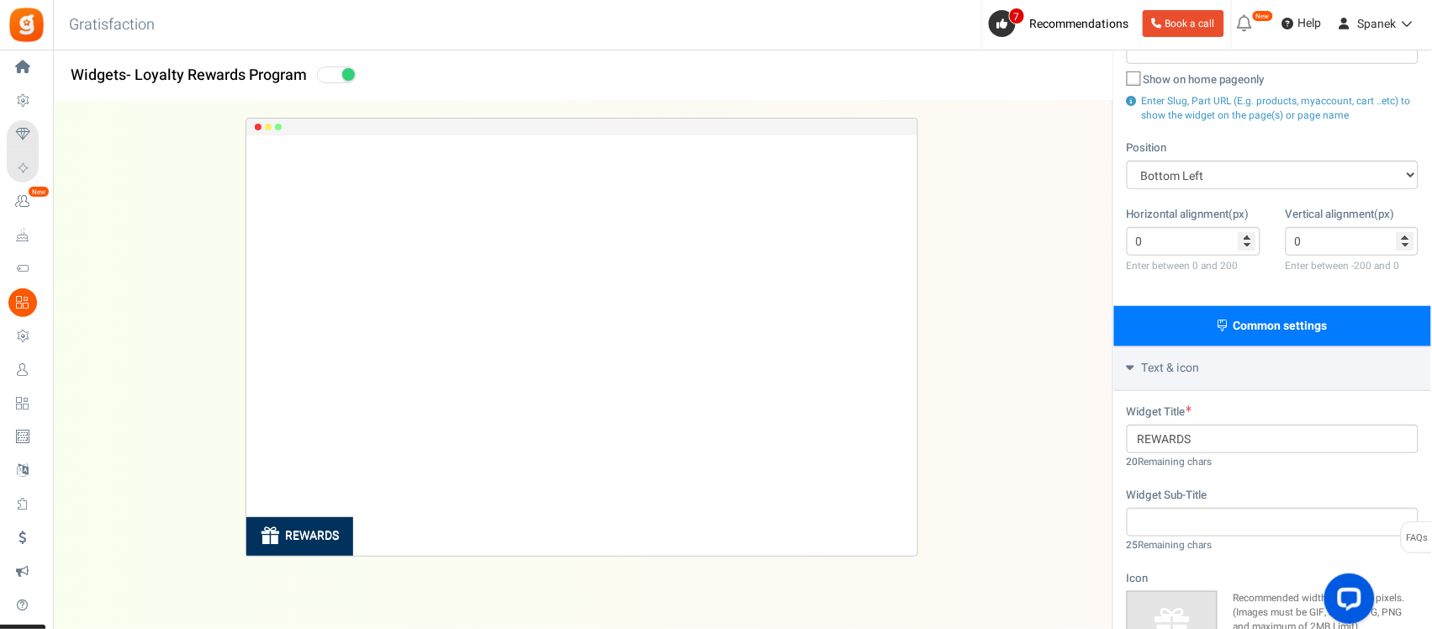
scroll to position [153, 0]
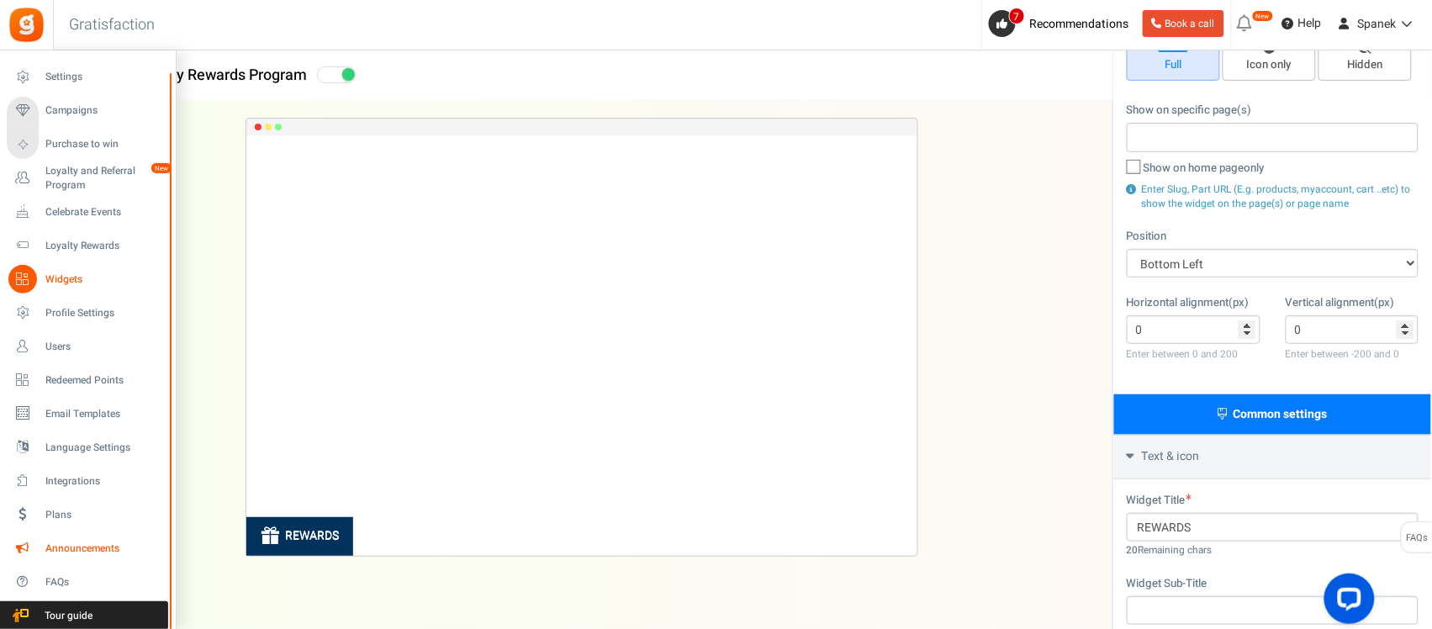
click at [112, 503] on span "Announcements" at bounding box center [104, 548] width 118 height 14
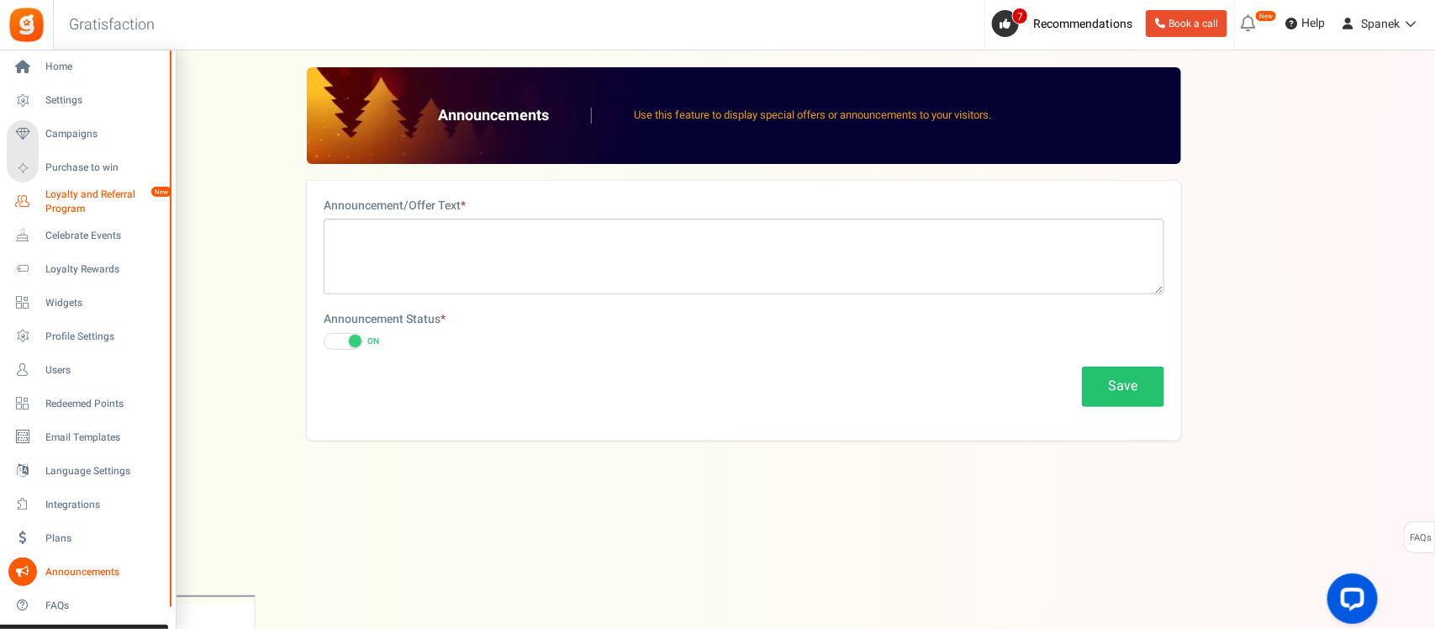
click at [90, 202] on span "Loyalty and Referral Program" at bounding box center [106, 201] width 123 height 29
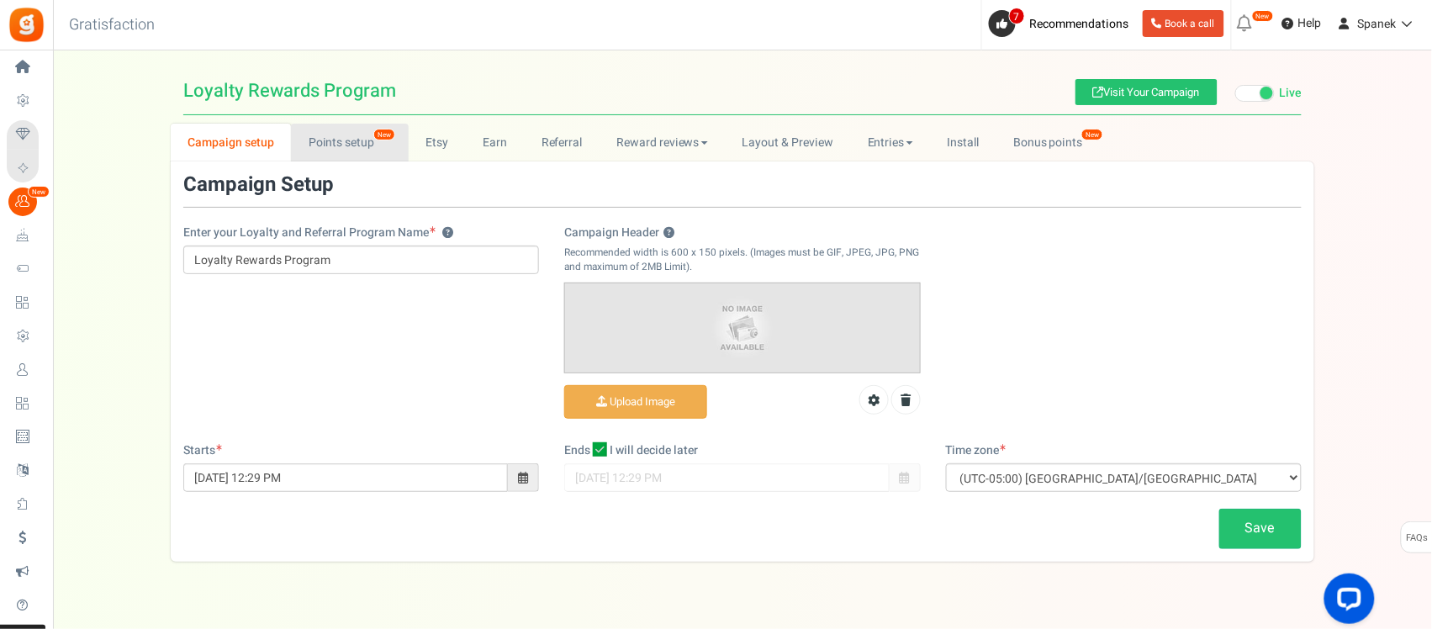
click at [355, 145] on link "Points setup New" at bounding box center [349, 143] width 117 height 38
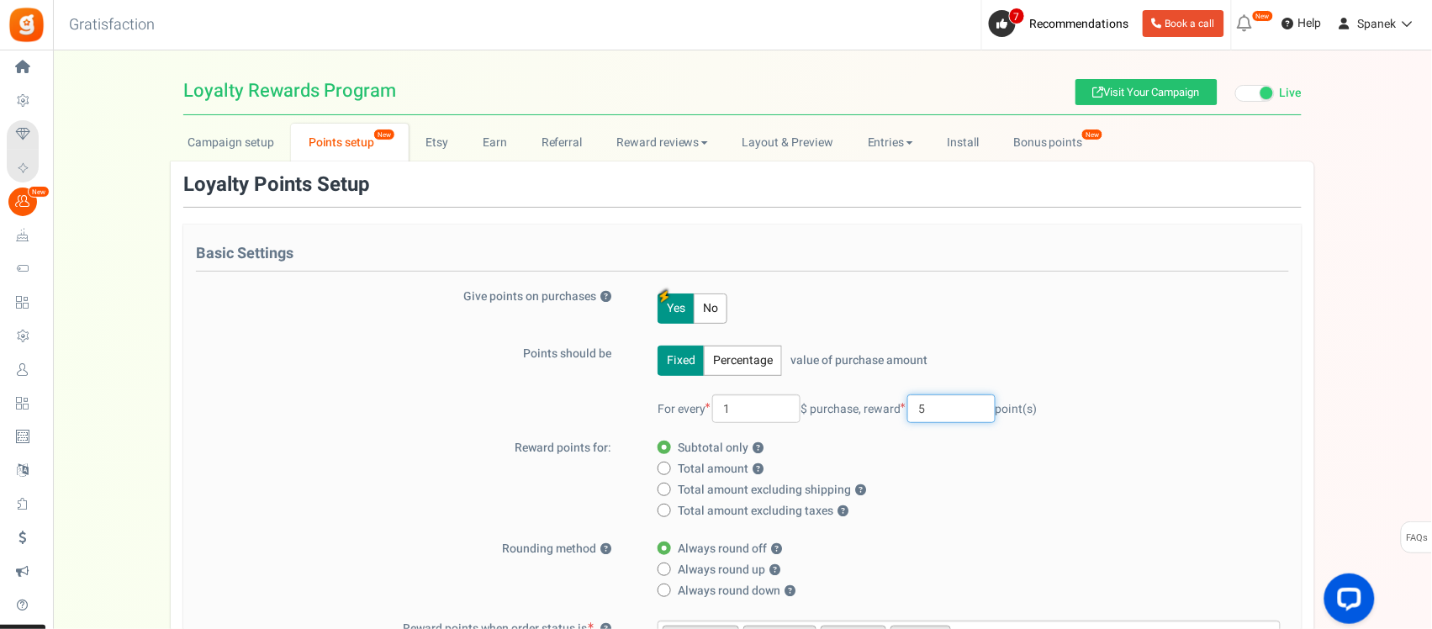
drag, startPoint x: 967, startPoint y: 413, endPoint x: 881, endPoint y: 413, distance: 85.7
click at [881, 413] on span "reward 5 point(s)" at bounding box center [950, 409] width 174 height 18
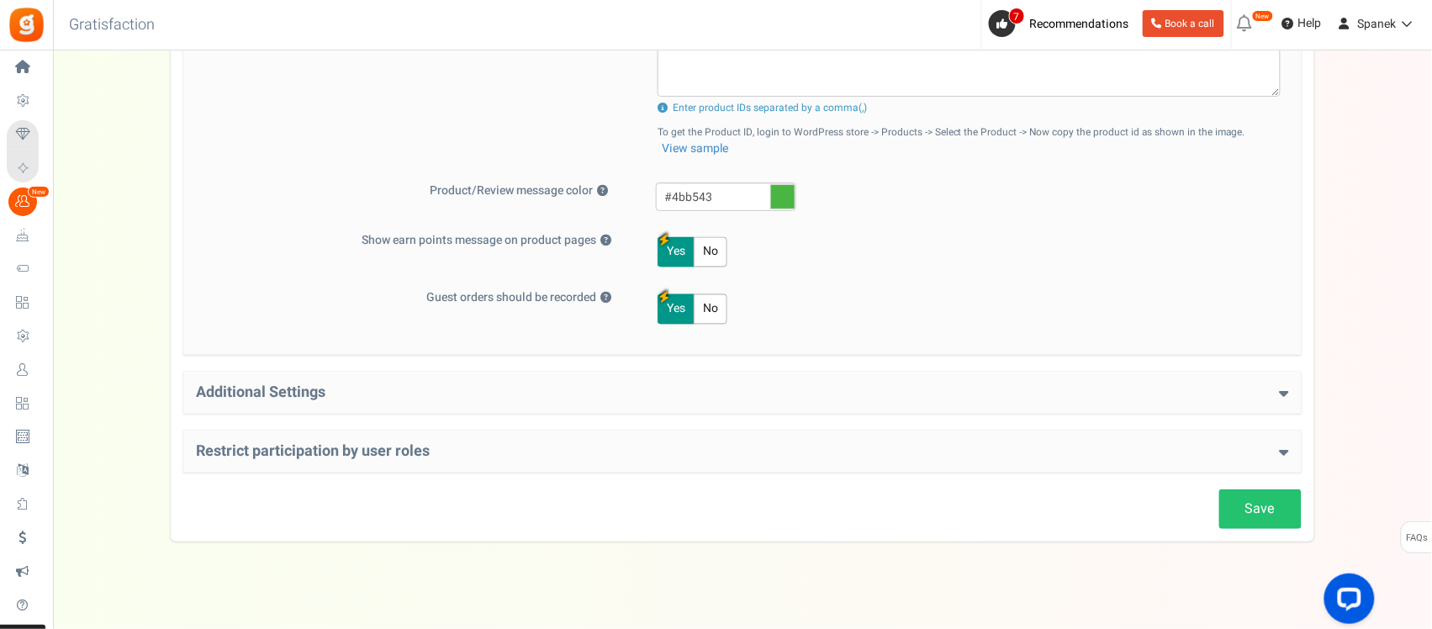
scroll to position [736, 0]
type input "10"
click at [1144, 503] on link "Save" at bounding box center [1260, 508] width 82 height 40
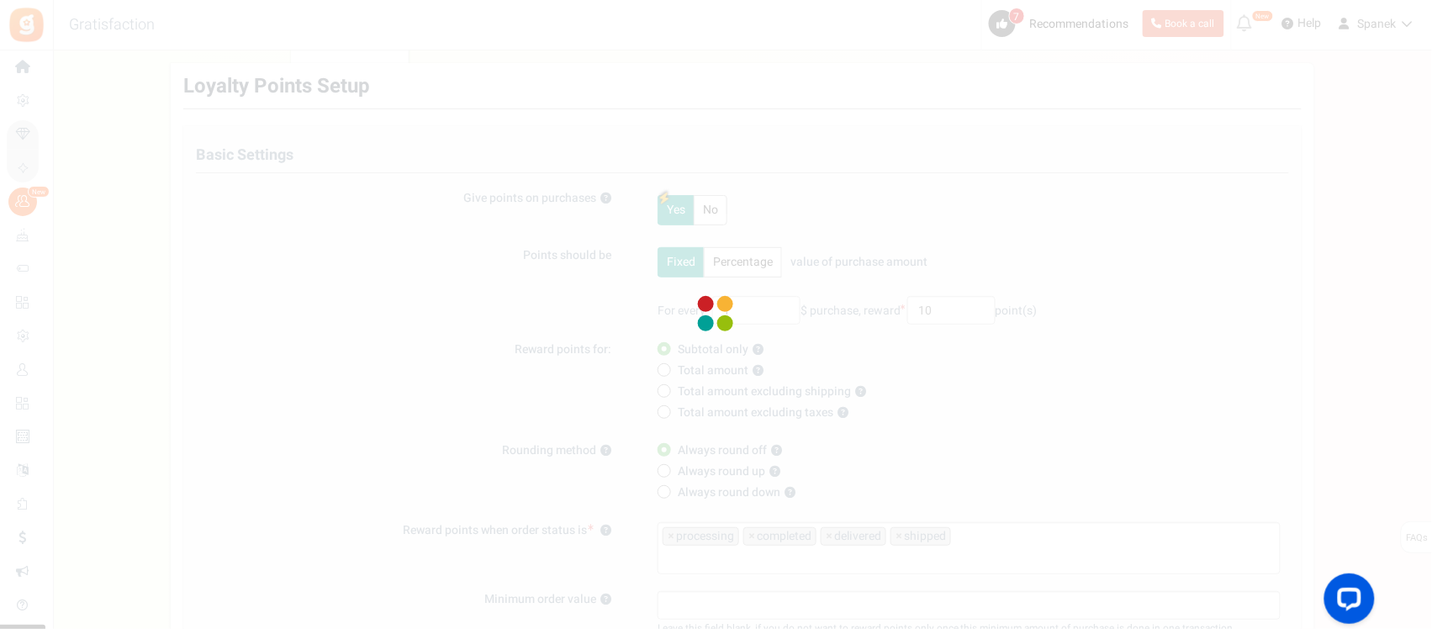
scroll to position [0, 0]
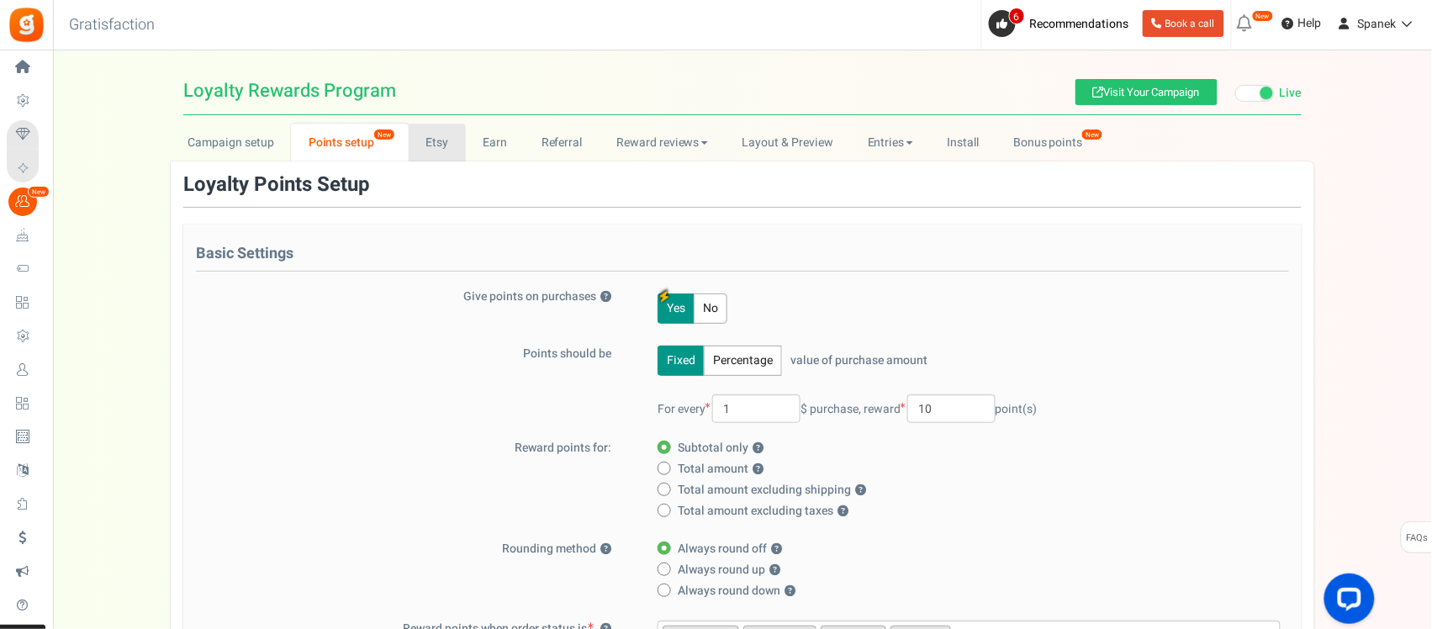
click at [459, 139] on link "Etsy" at bounding box center [437, 143] width 57 height 38
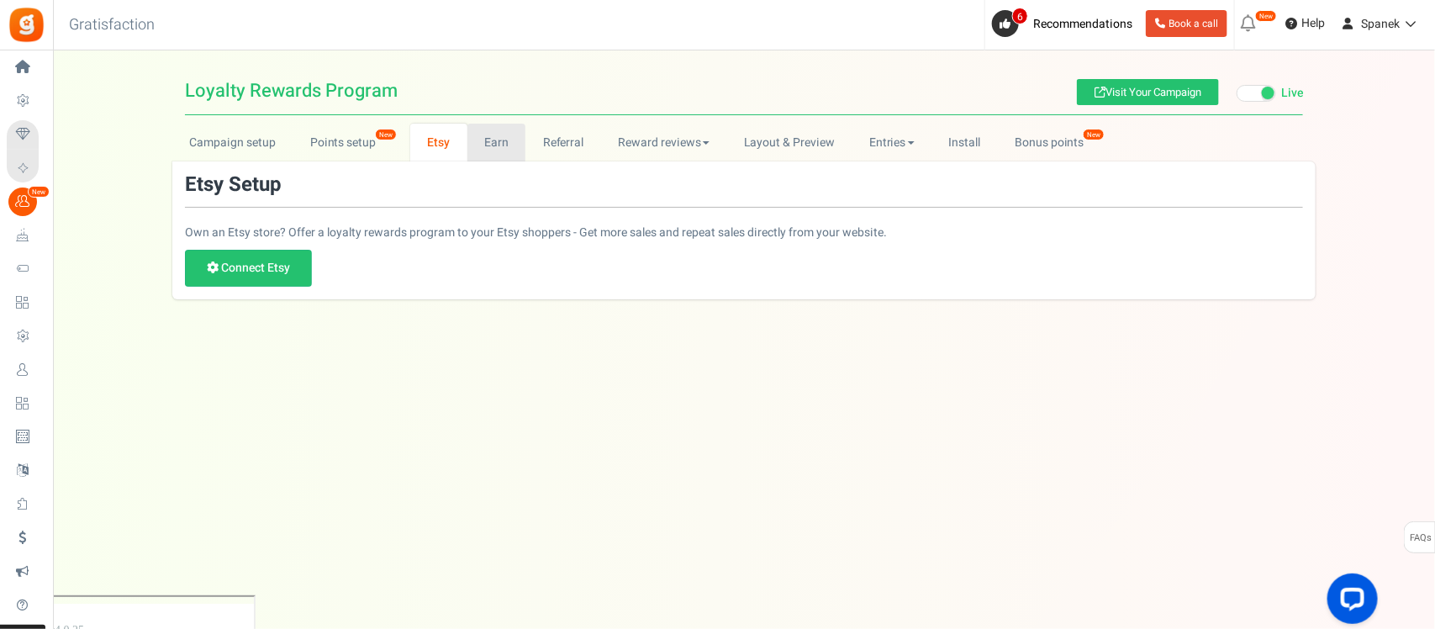
click at [488, 136] on link "Earn" at bounding box center [496, 143] width 59 height 38
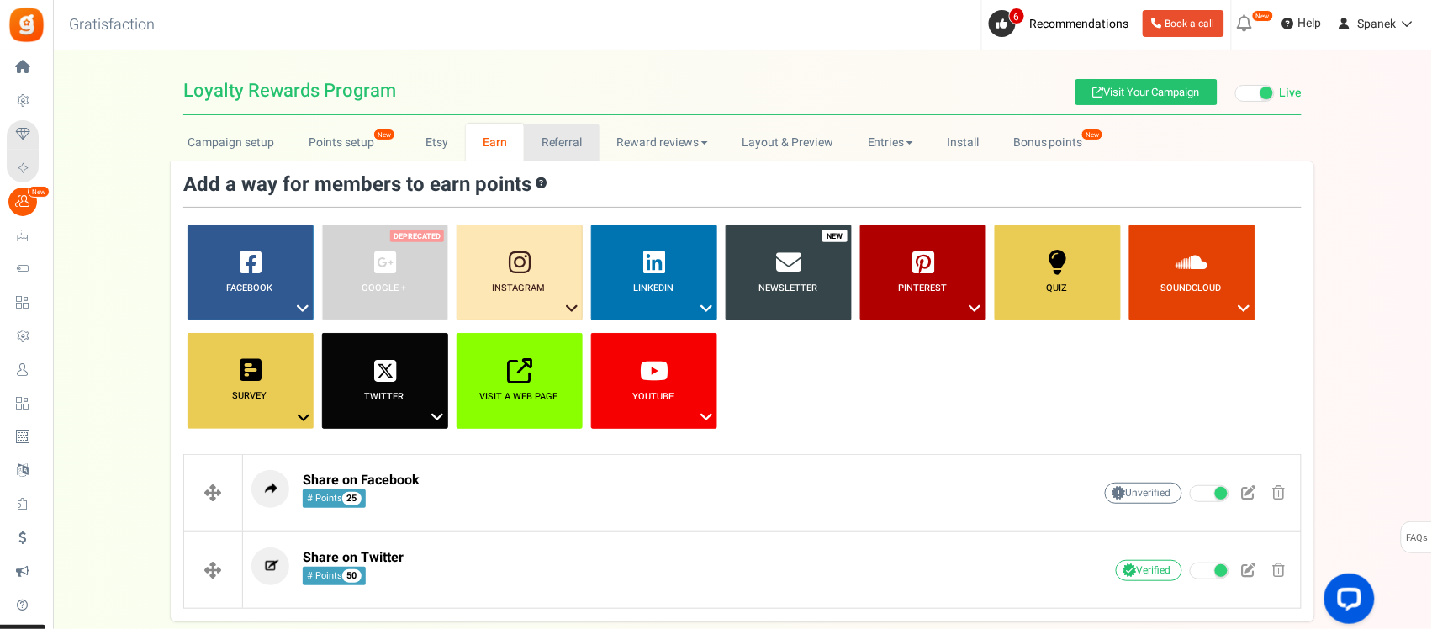
click at [556, 144] on link "Referral" at bounding box center [562, 143] width 76 height 38
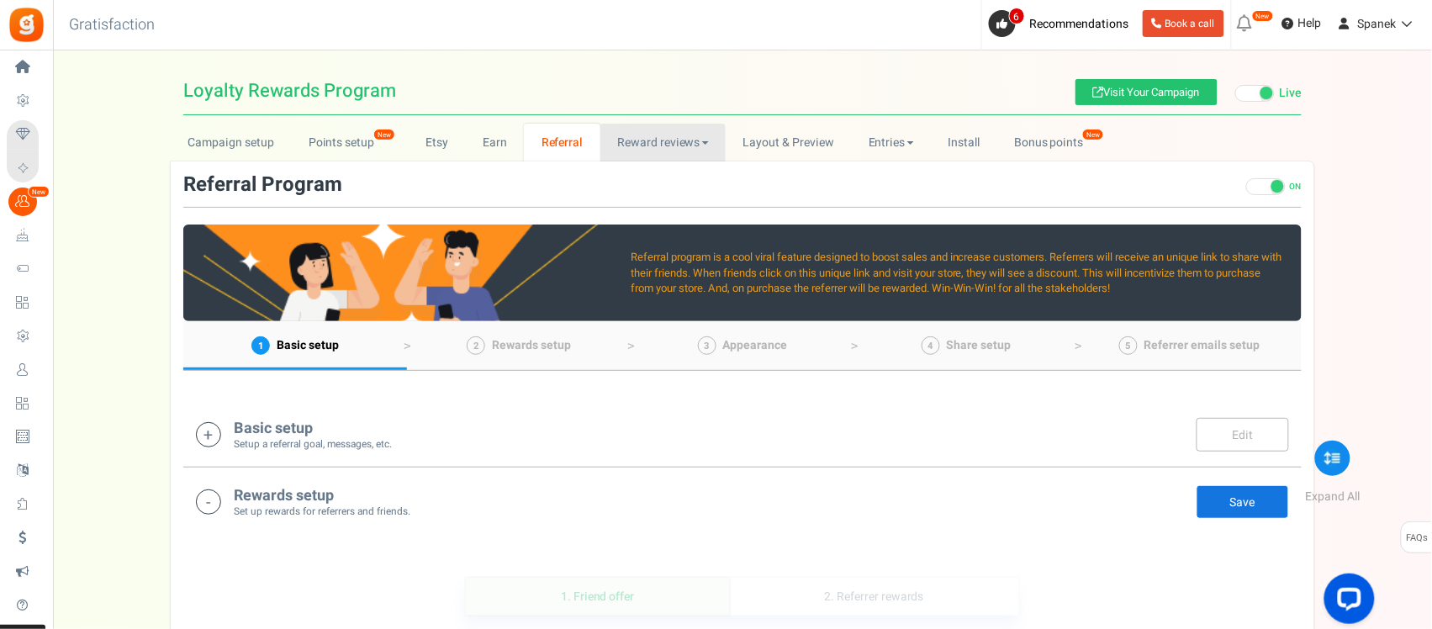
click at [622, 145] on link "Reward reviews" at bounding box center [662, 143] width 125 height 38
click at [555, 149] on link "Referral" at bounding box center [562, 143] width 76 height 38
click at [692, 140] on link "Reward reviews" at bounding box center [662, 143] width 125 height 38
click at [772, 145] on link "Layout & Preview" at bounding box center [787, 143] width 125 height 38
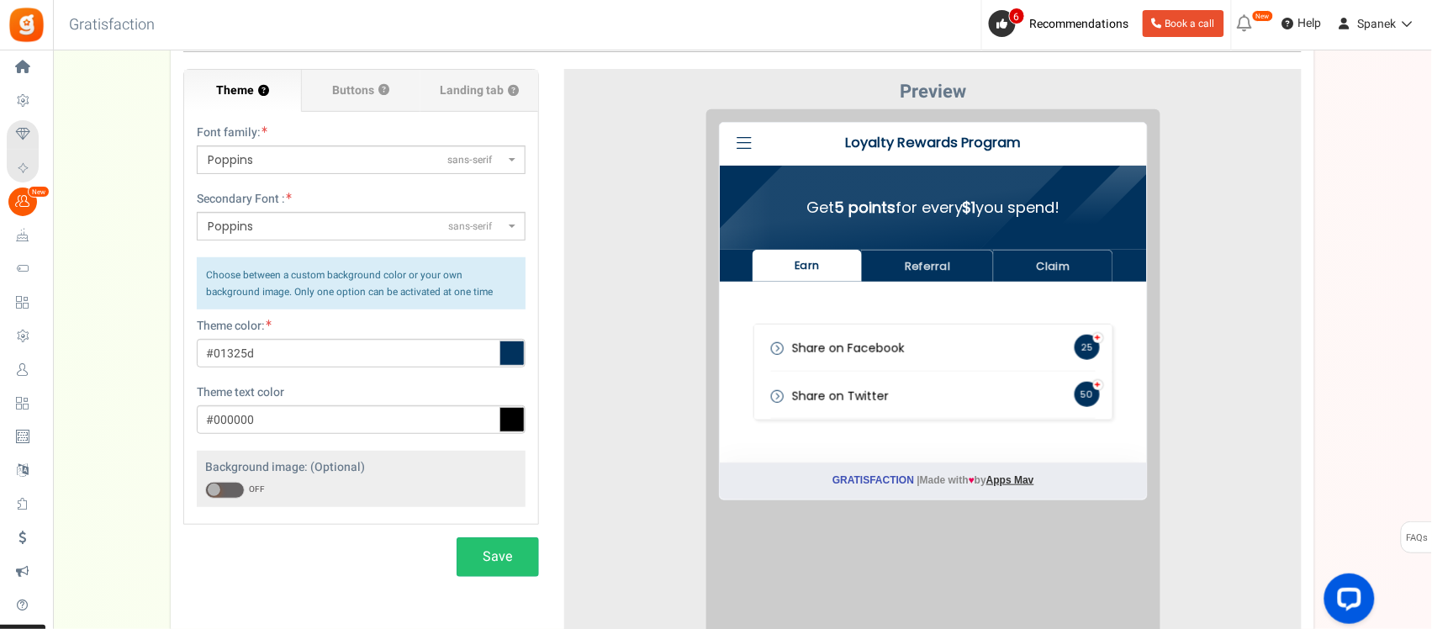
scroll to position [105, 0]
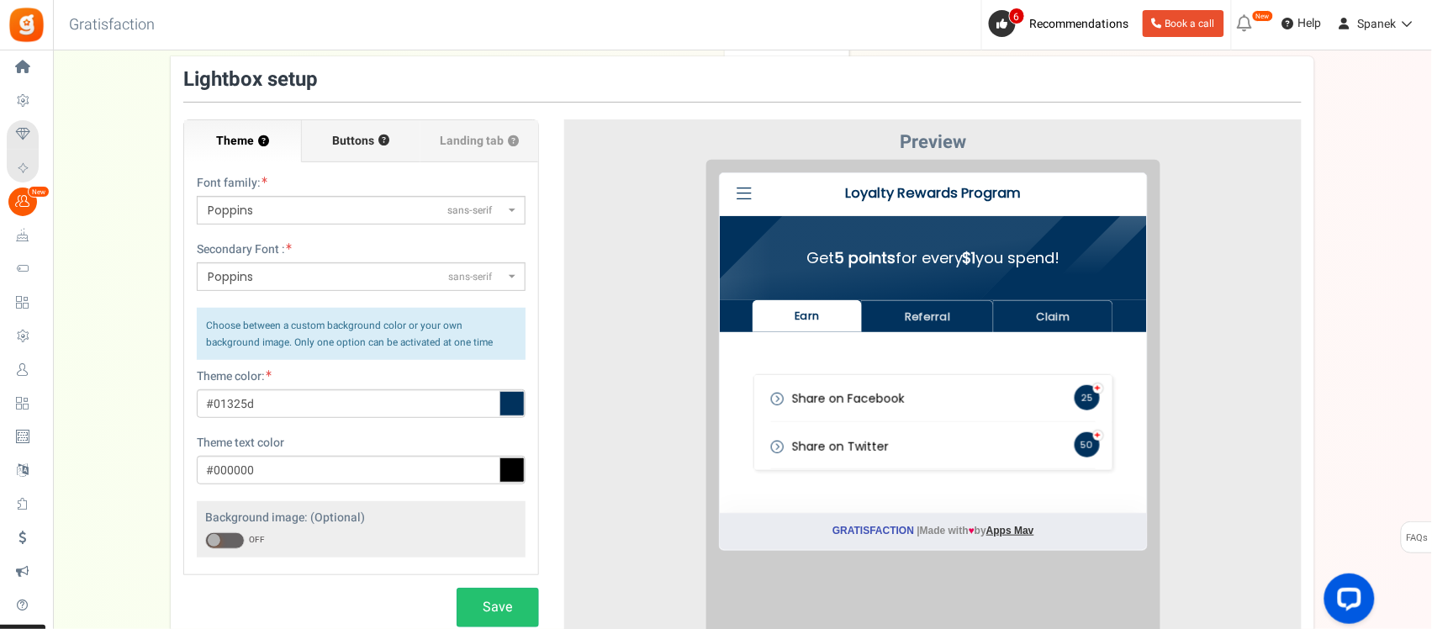
click at [361, 130] on label "Buttons ?" at bounding box center [361, 141] width 118 height 42
click at [0, 0] on input "Buttons ?" at bounding box center [0, 0] width 0 height 0
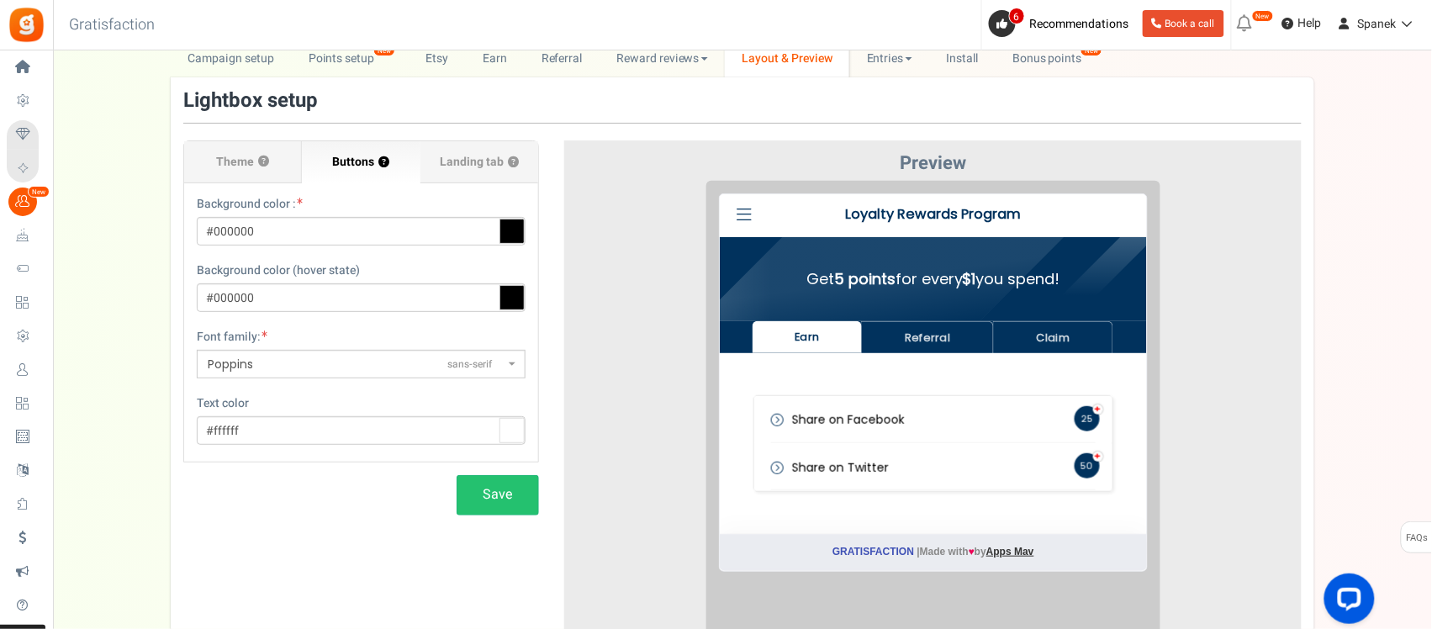
scroll to position [59, 0]
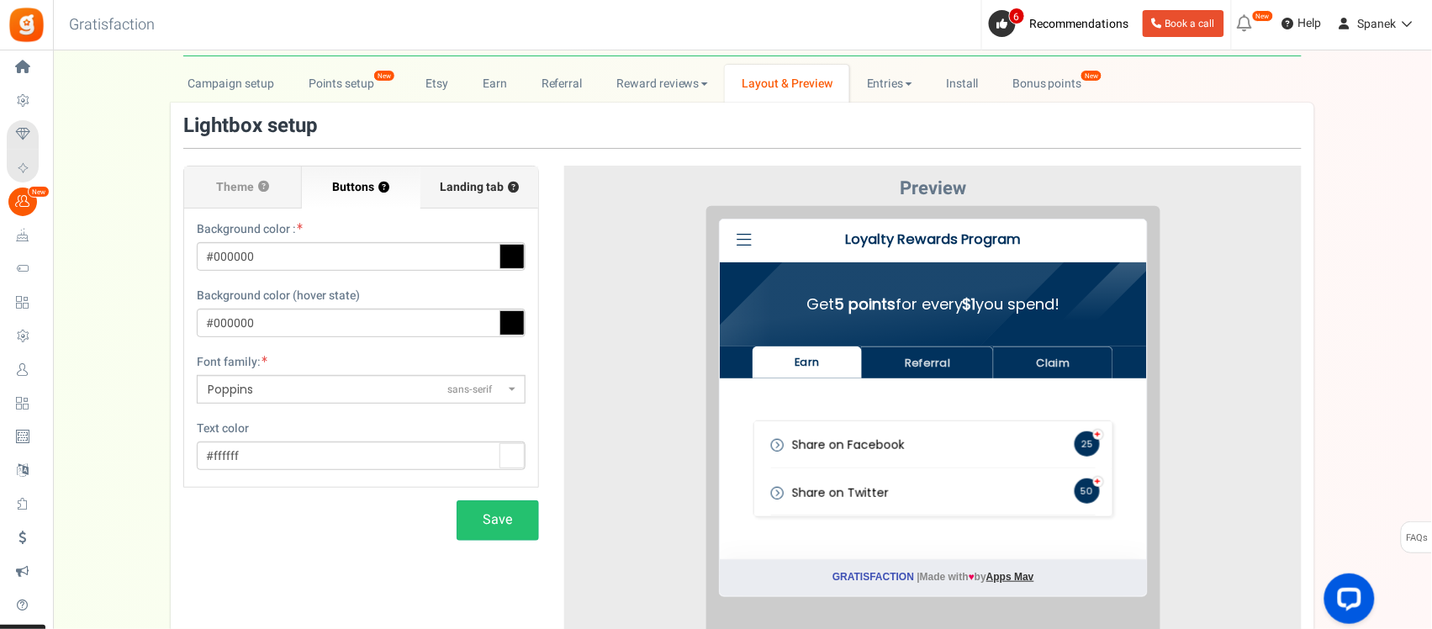
click at [459, 198] on label "Landing tab ?" at bounding box center [479, 187] width 118 height 42
click at [0, 0] on input "Landing tab ?" at bounding box center [0, 0] width 0 height 0
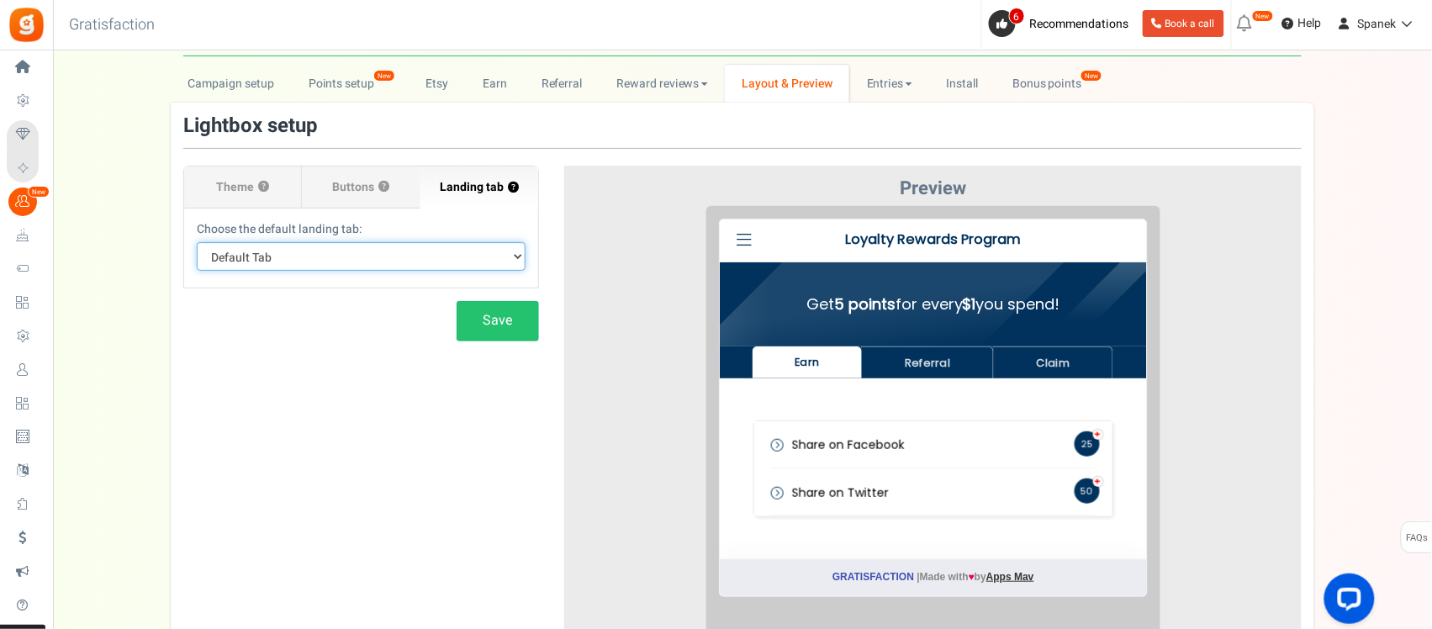
click at [472, 271] on select "Default Tab Earn Referral Claim" at bounding box center [361, 256] width 329 height 29
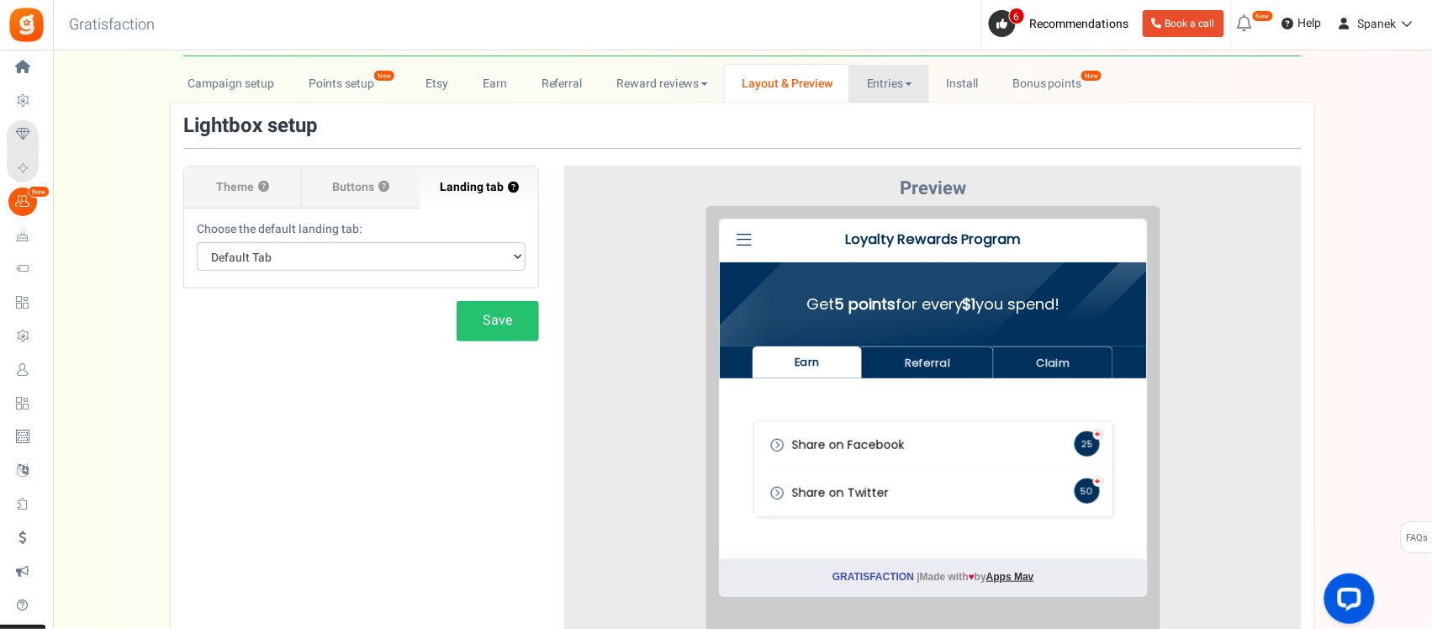
click at [872, 82] on link "Entries" at bounding box center [889, 84] width 80 height 38
click at [973, 88] on link "Install" at bounding box center [962, 84] width 66 height 38
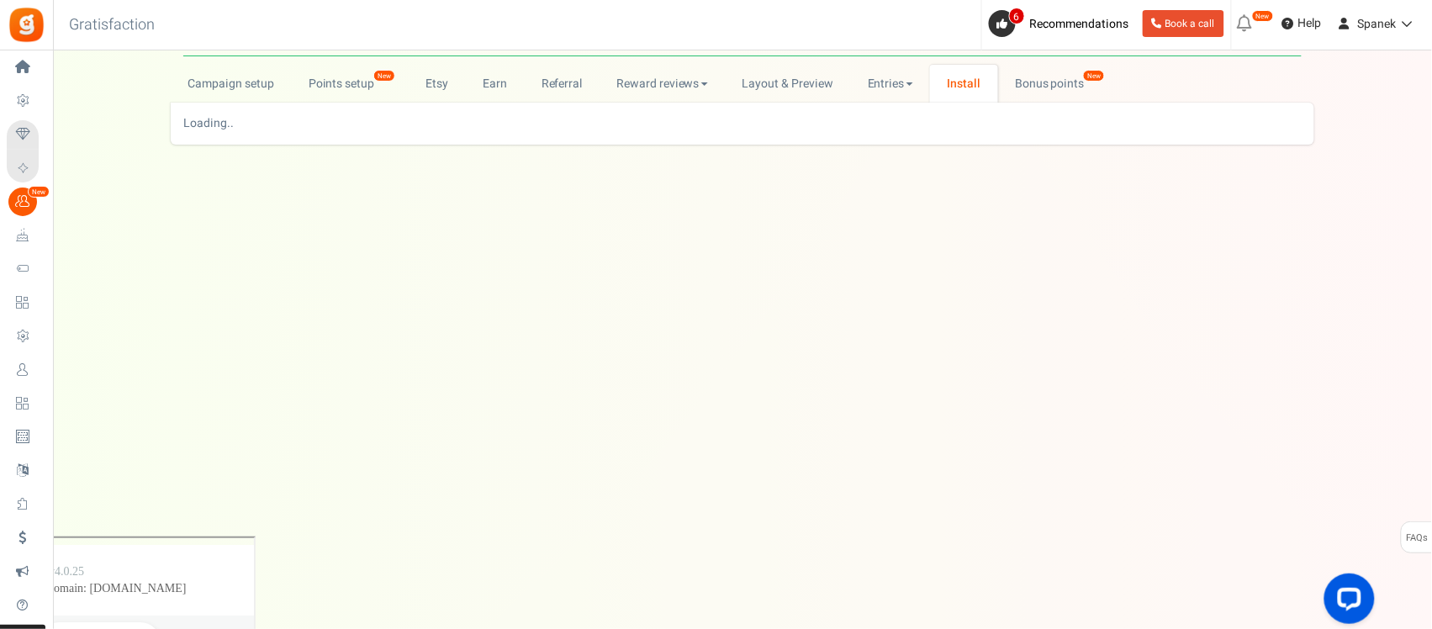
scroll to position [0, 0]
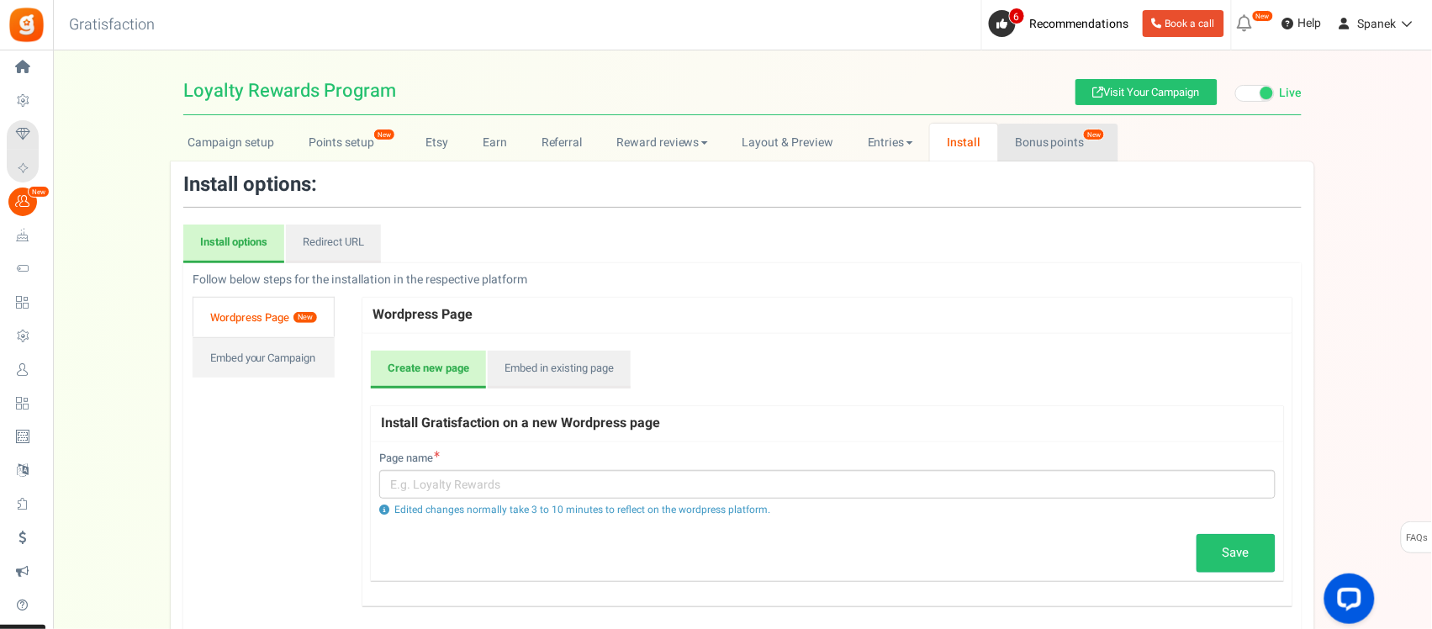
click at [1053, 132] on link "Bonus points New" at bounding box center [1058, 143] width 120 height 38
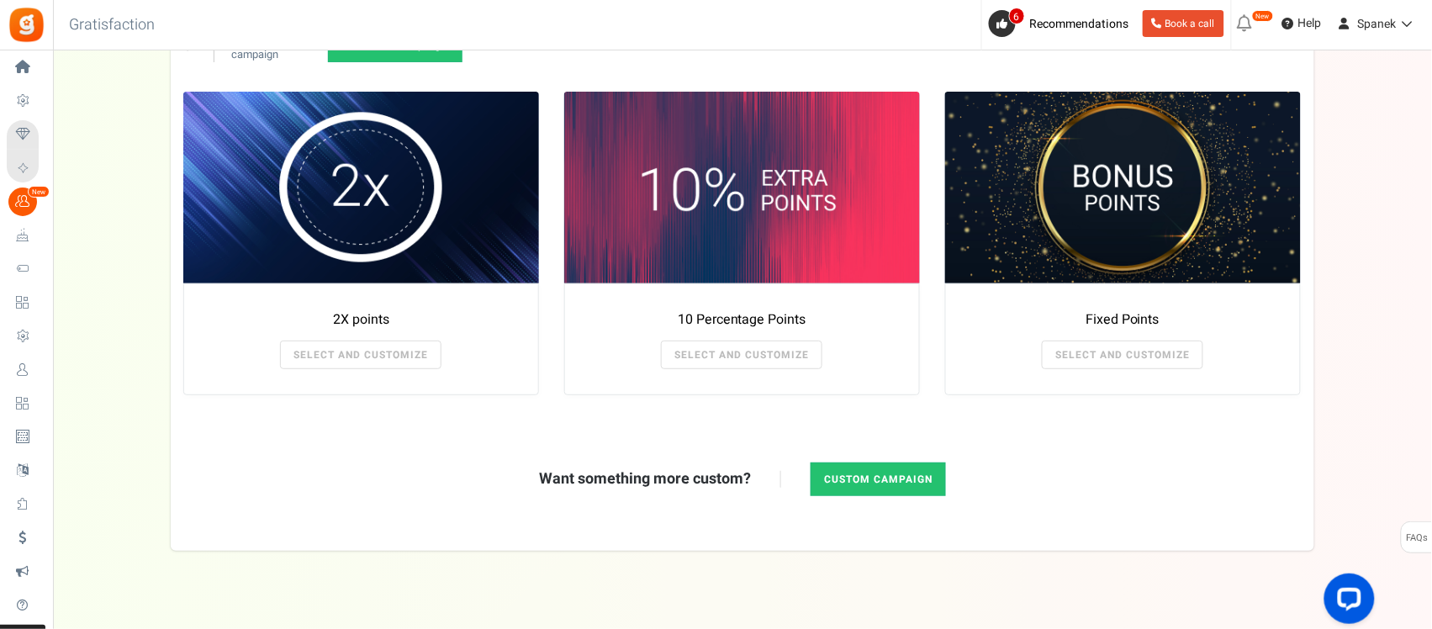
scroll to position [324, 0]
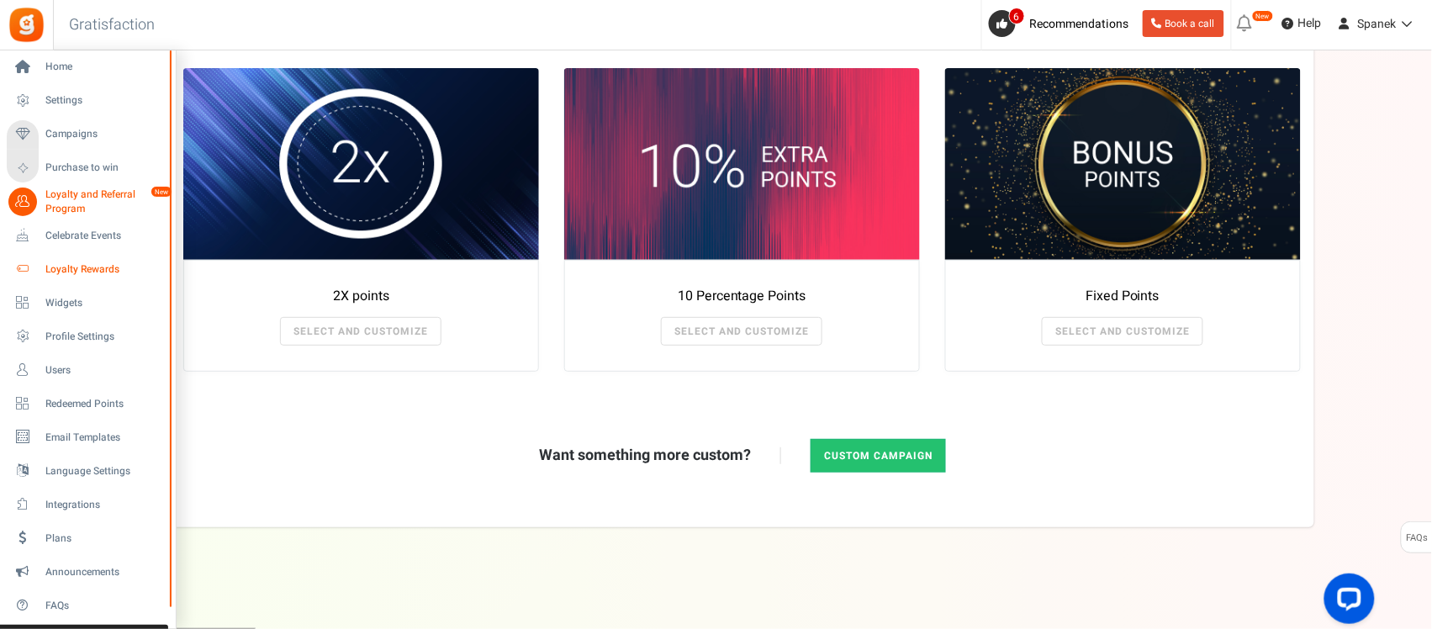
click at [55, 269] on span "Loyalty Rewards" at bounding box center [104, 269] width 118 height 14
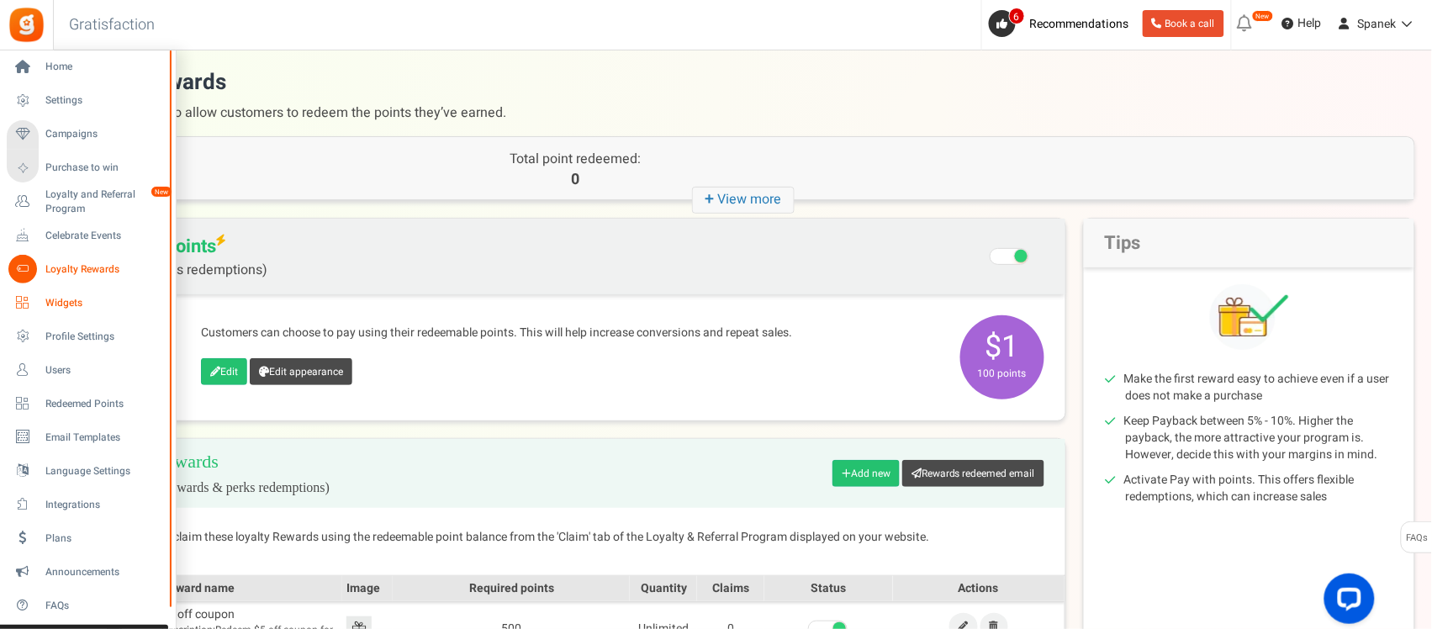
click at [36, 307] on link "Widgets" at bounding box center [87, 302] width 161 height 29
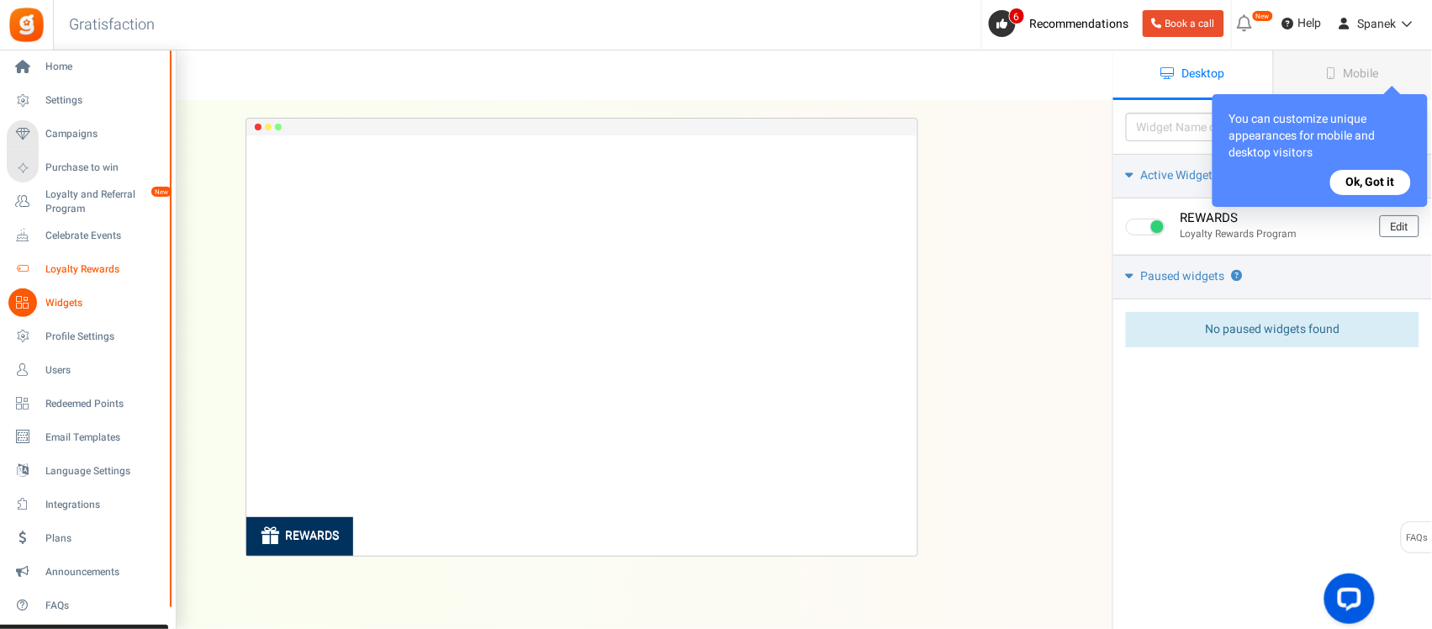
click at [55, 269] on span "Loyalty Rewards" at bounding box center [104, 269] width 118 height 14
click at [73, 266] on span "Loyalty Rewards" at bounding box center [104, 269] width 118 height 14
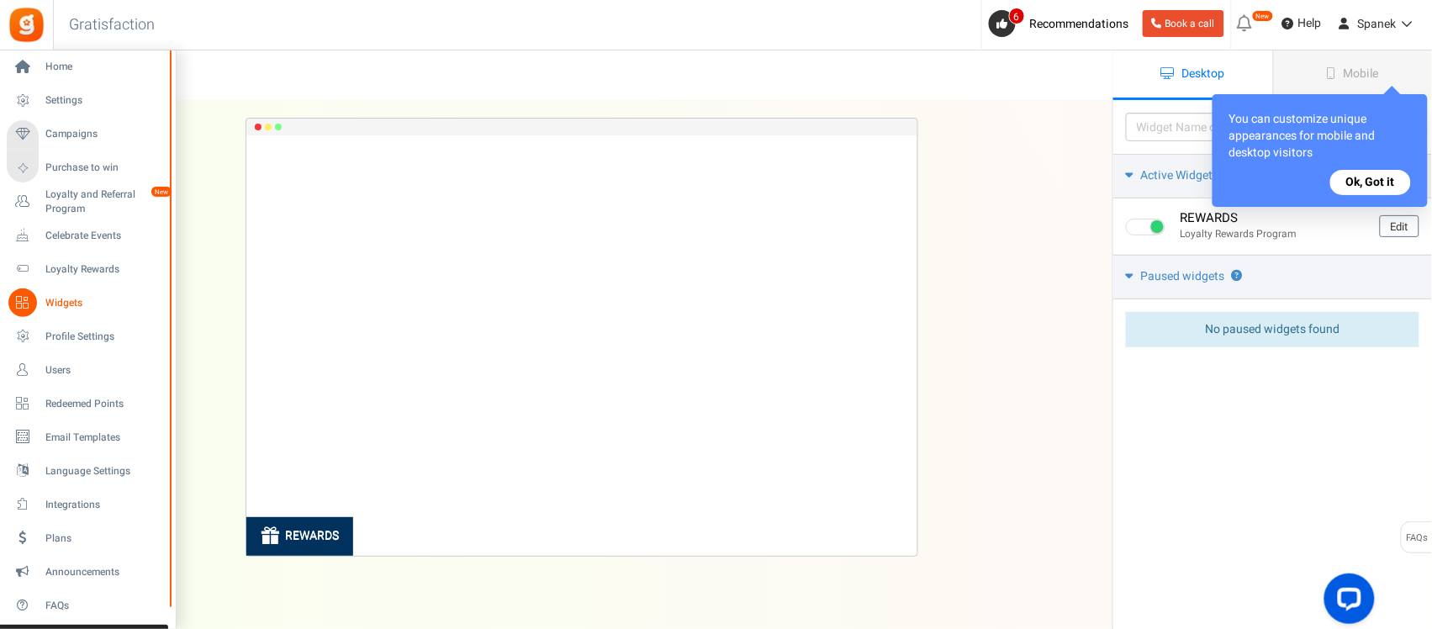
click at [77, 308] on span "Widgets" at bounding box center [104, 303] width 118 height 14
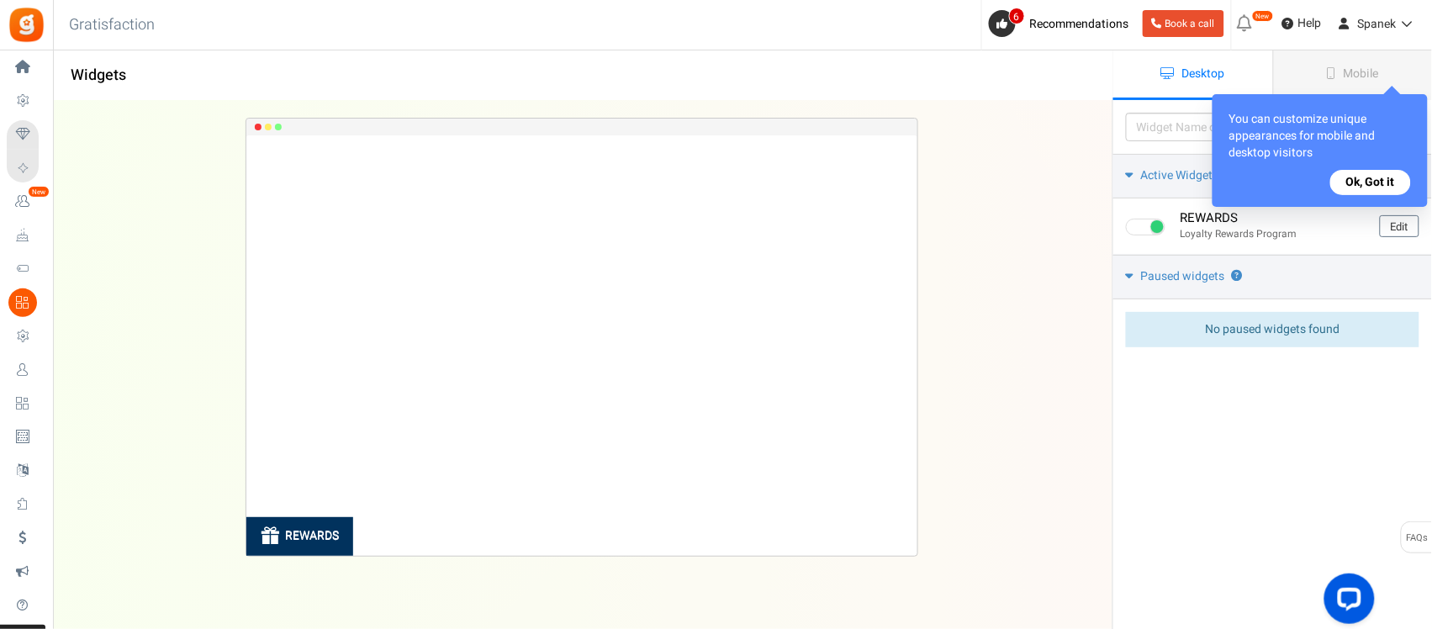
click at [1144, 171] on button "Ok, Got it" at bounding box center [1370, 182] width 81 height 25
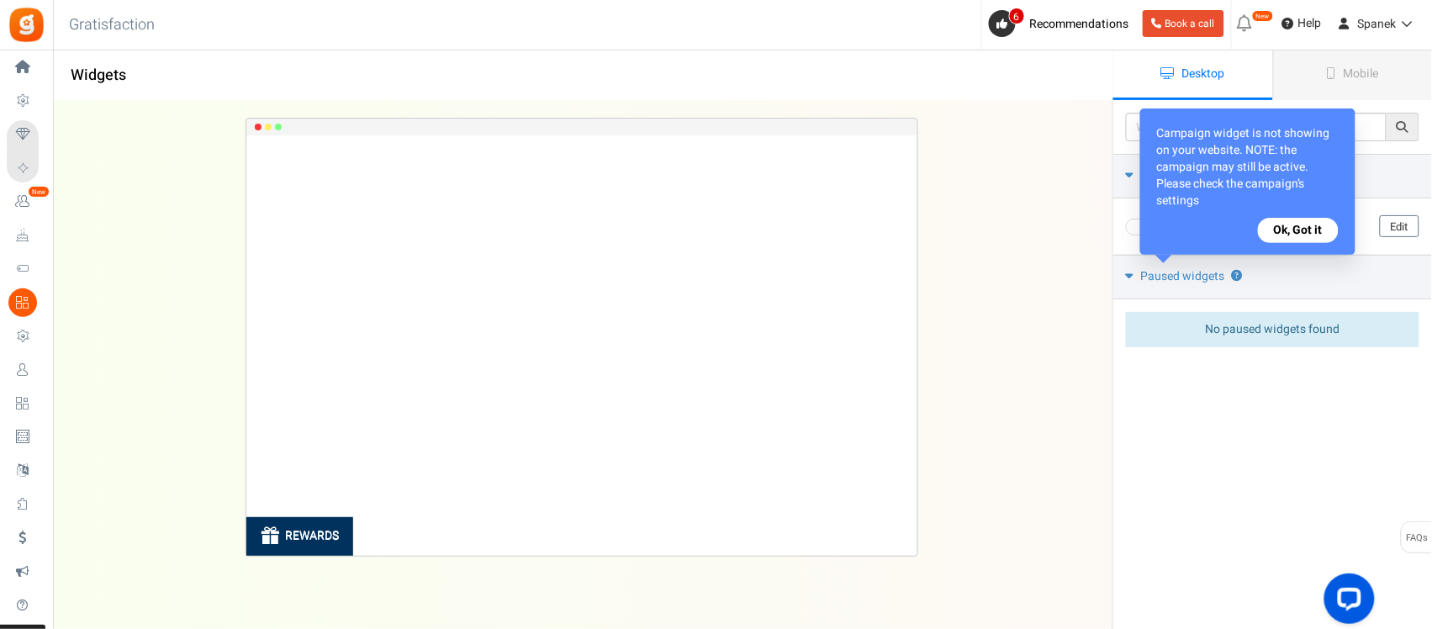
click at [1144, 218] on button "Ok, Got it" at bounding box center [1298, 230] width 81 height 25
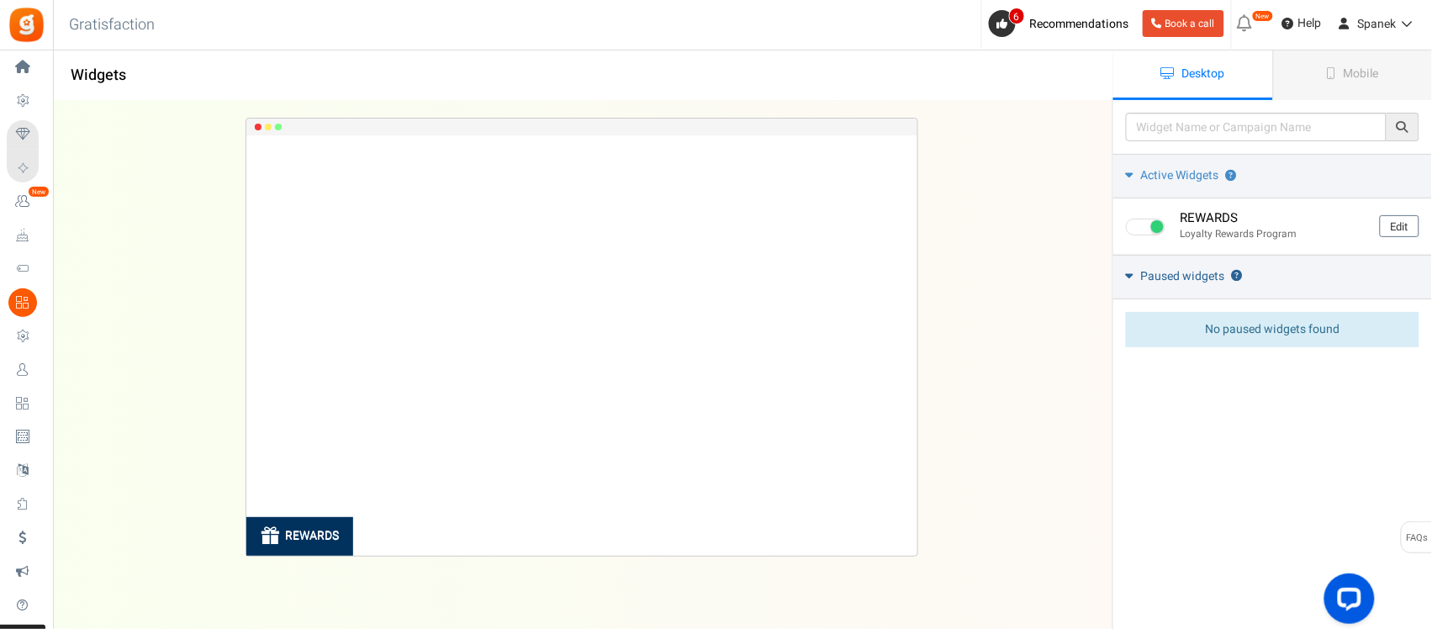
click at [1144, 271] on link "Paused widgets ?" at bounding box center [1272, 277] width 319 height 45
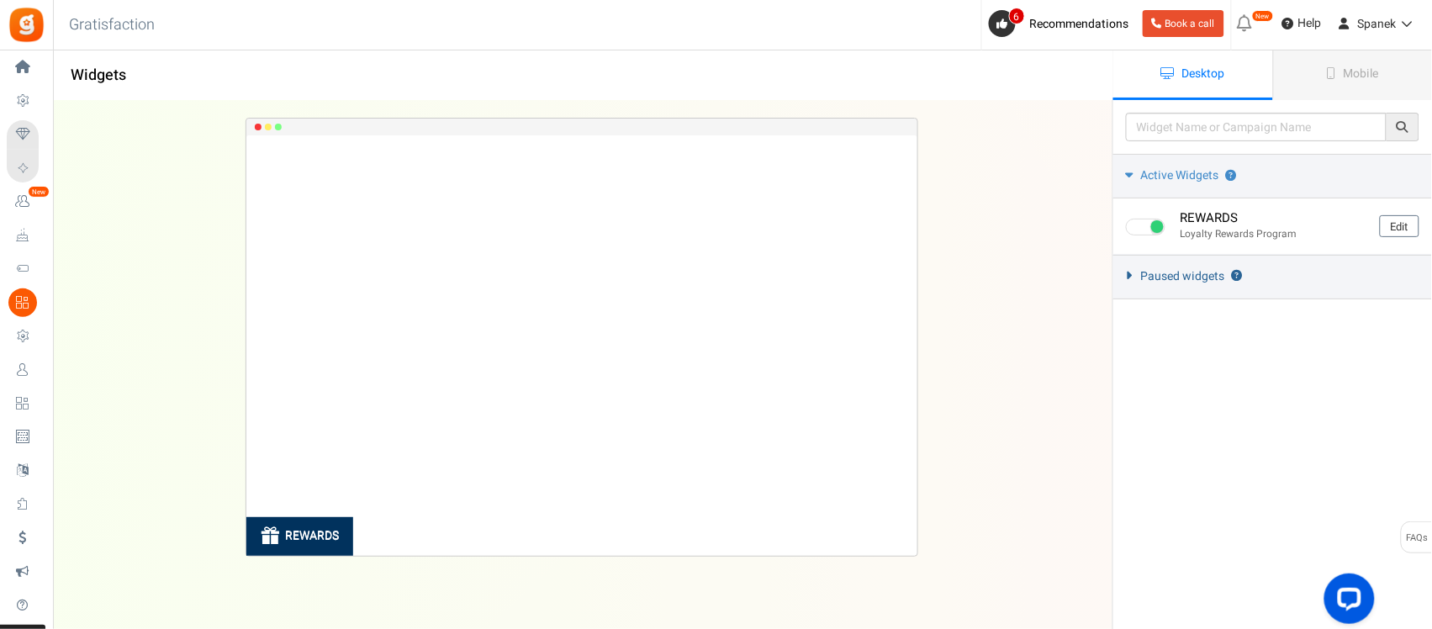
click at [1144, 271] on link "Paused widgets ?" at bounding box center [1272, 277] width 319 height 45
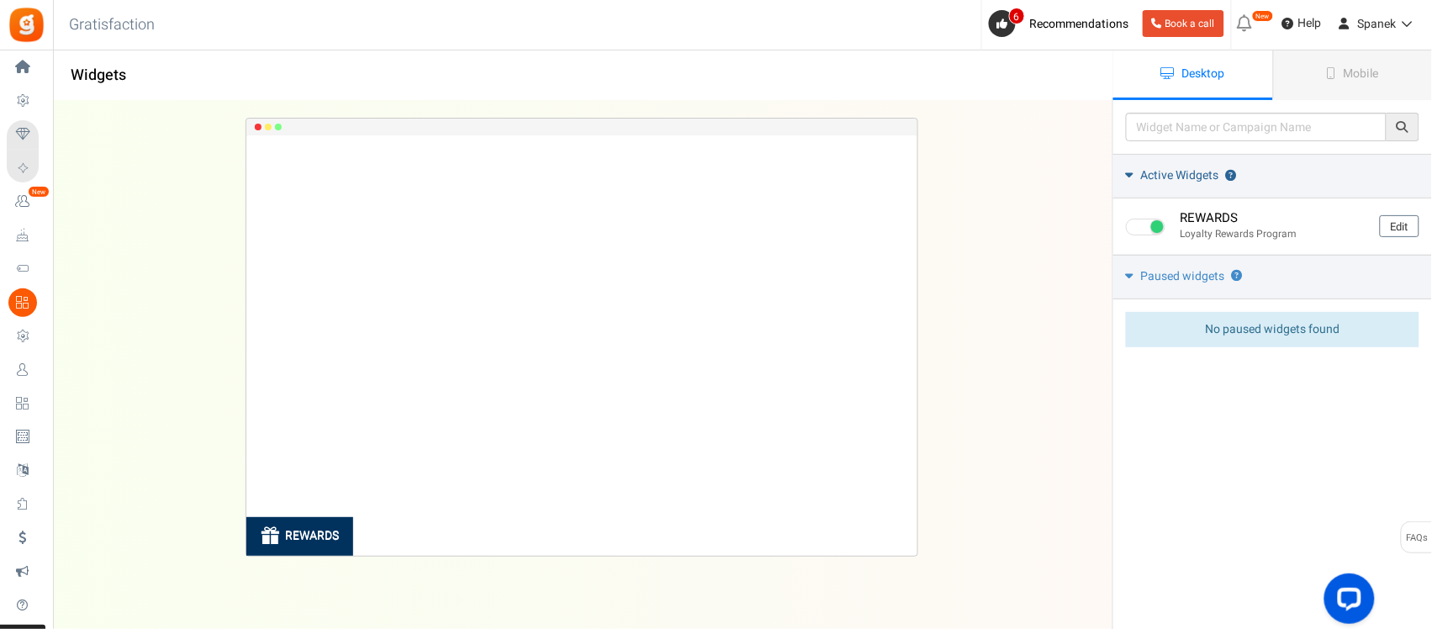
click at [1144, 170] on link "Active Widgets ?" at bounding box center [1272, 176] width 319 height 45
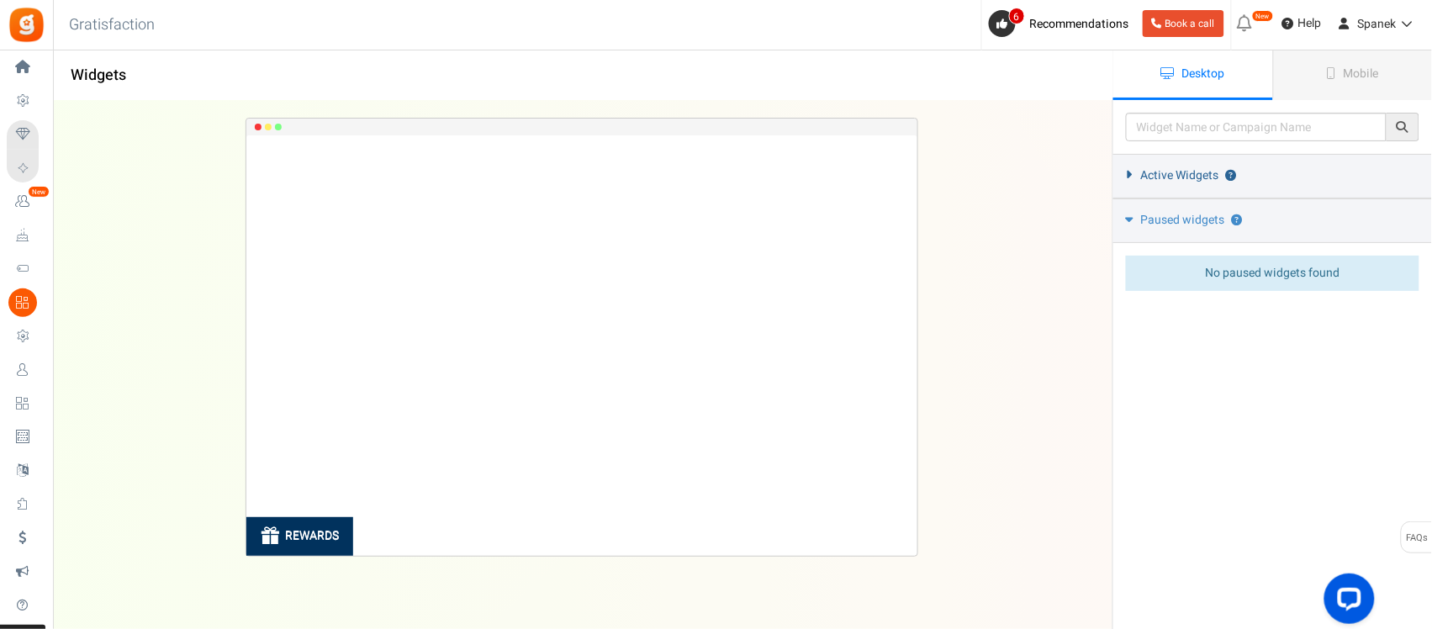
click at [1144, 170] on link "Active Widgets ?" at bounding box center [1272, 176] width 319 height 45
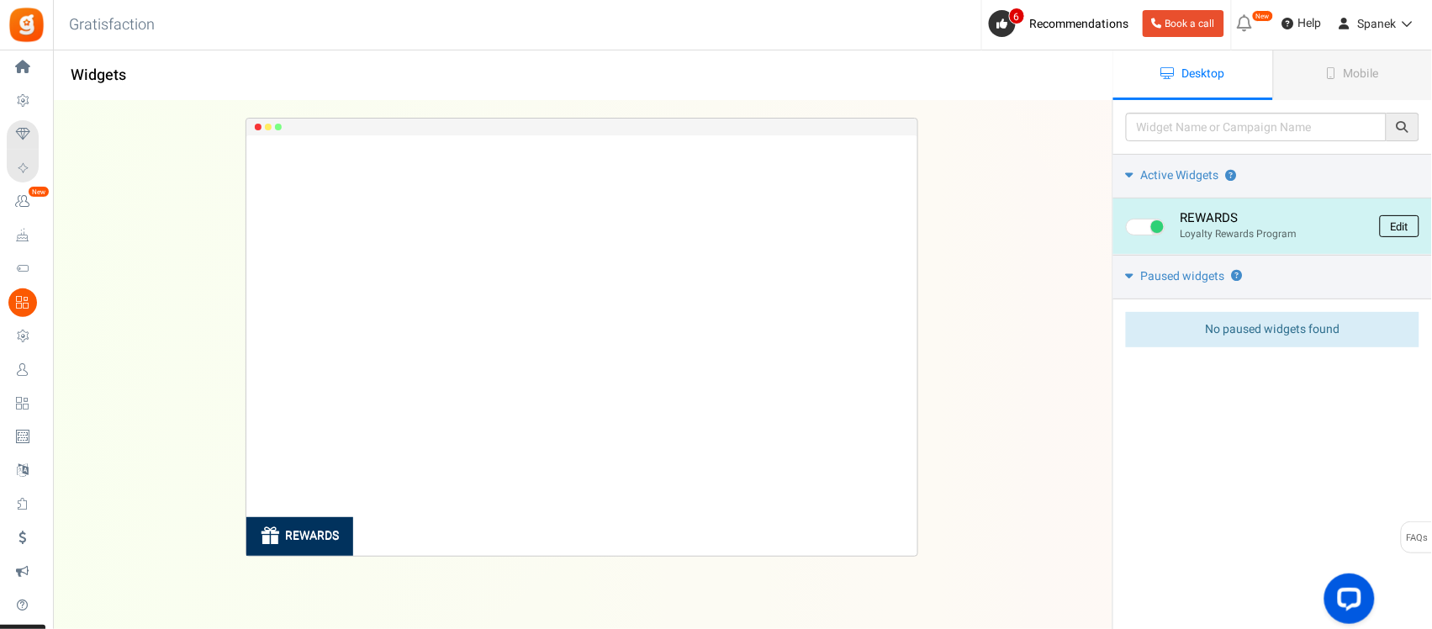
click at [1144, 231] on link "Edit" at bounding box center [1399, 226] width 40 height 22
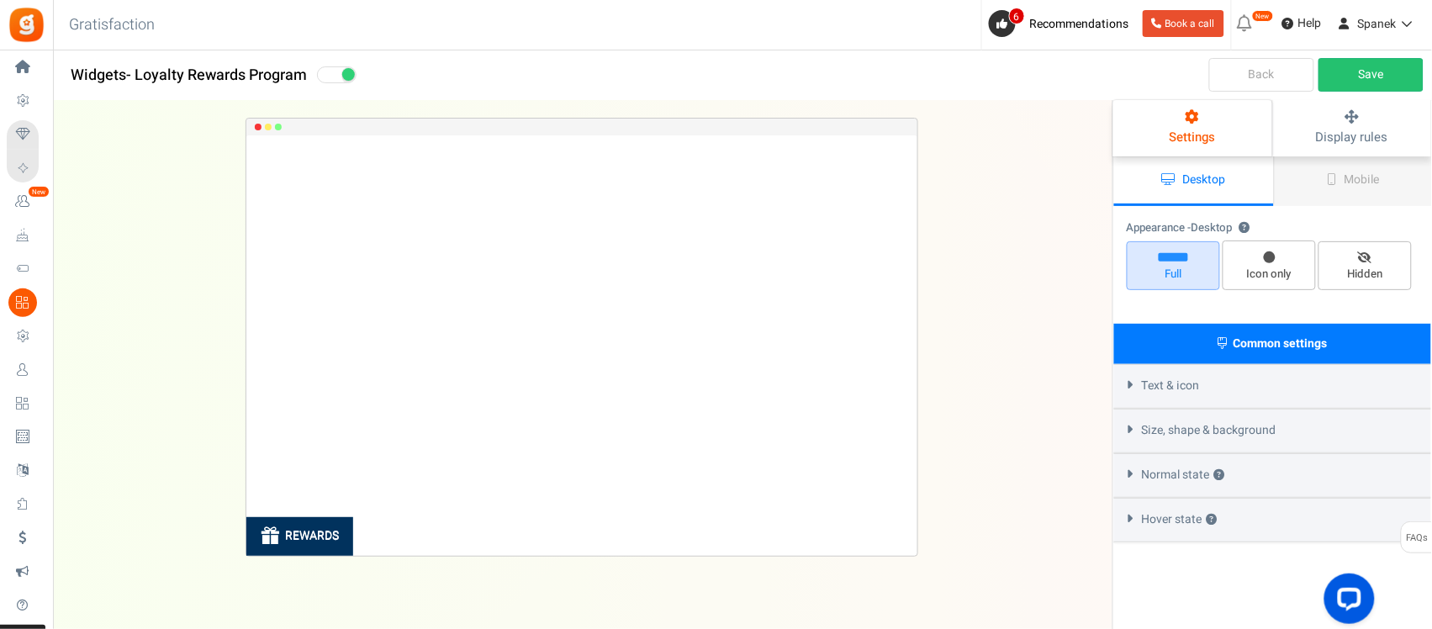
select select "left-bottom-bar"
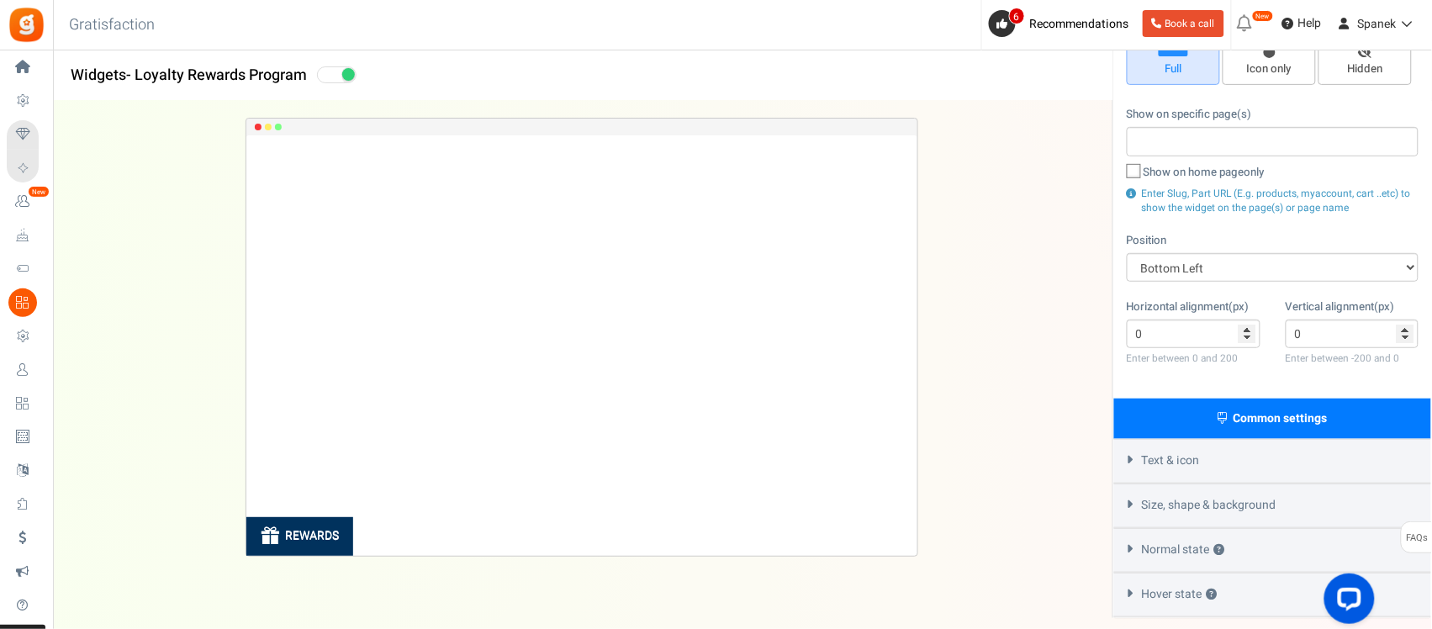
scroll to position [9, 0]
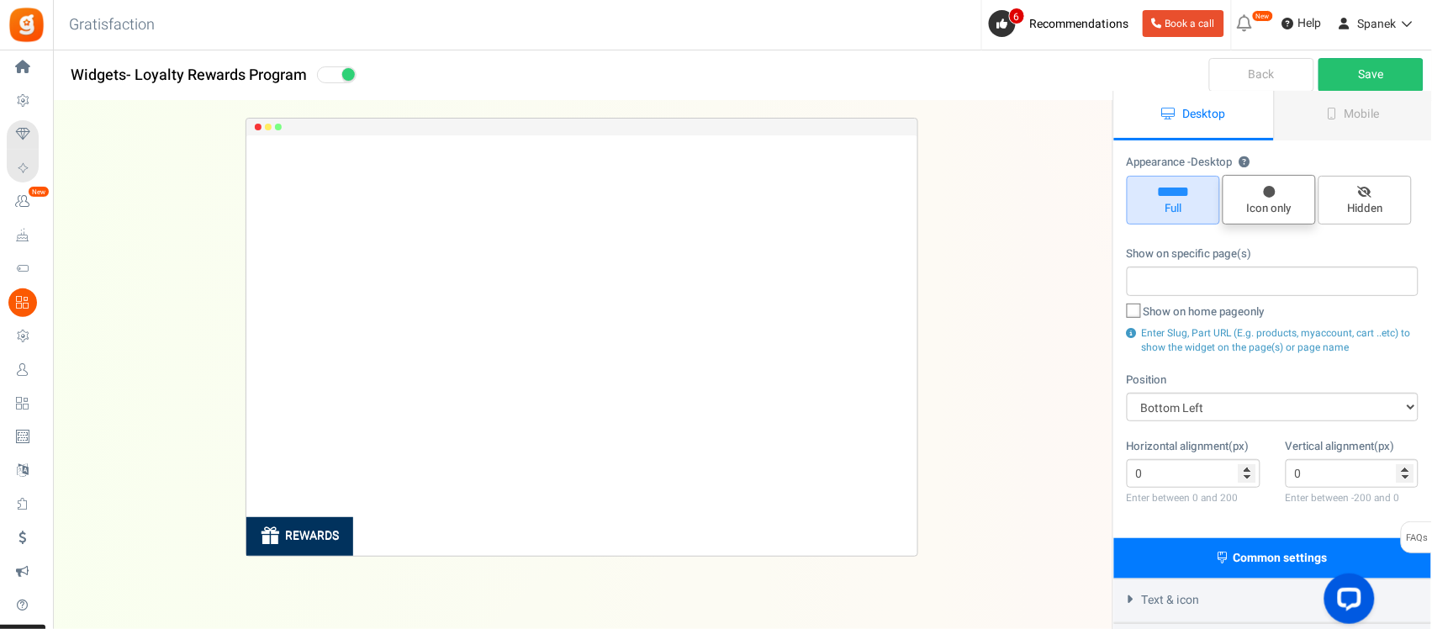
click at [1144, 211] on span "Icon only" at bounding box center [1269, 209] width 78 height 16
click at [1144, 189] on input "Icon only" at bounding box center [1274, 183] width 11 height 11
radio input "true"
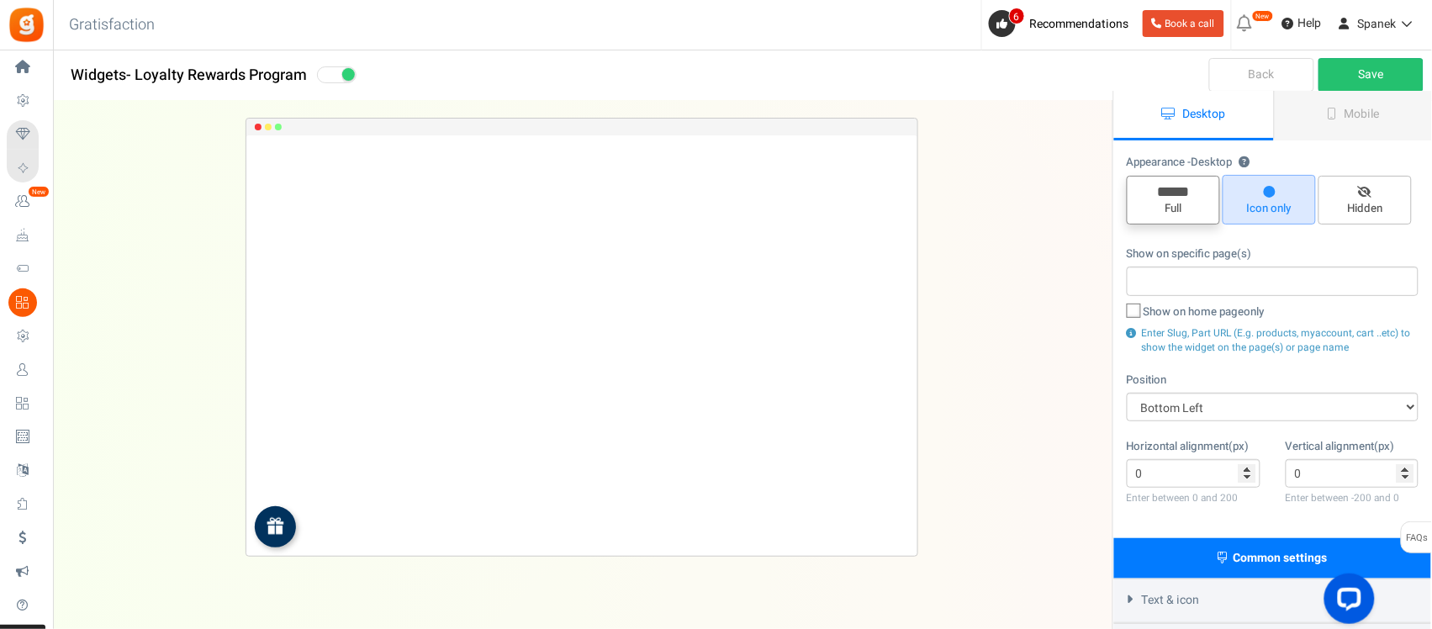
click at [1142, 208] on span "Full" at bounding box center [1173, 209] width 78 height 16
click at [1144, 190] on input "Full" at bounding box center [1178, 184] width 11 height 11
radio input "true"
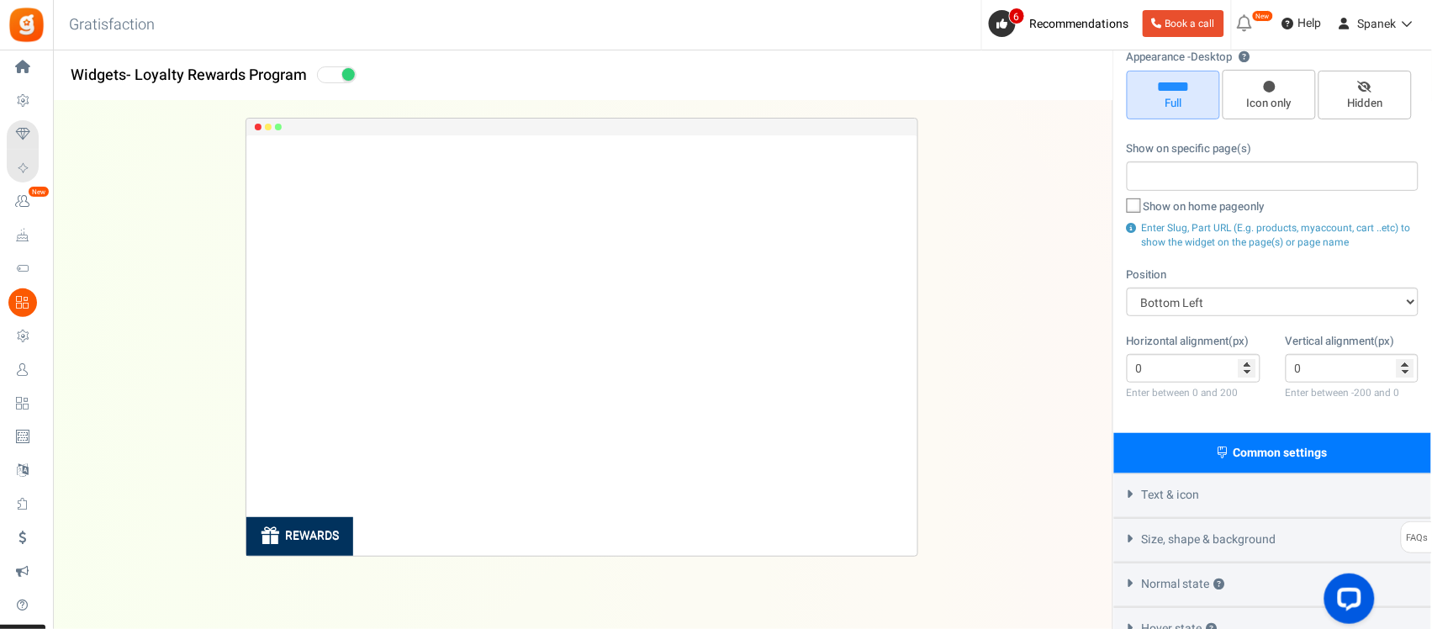
scroll to position [219, 0]
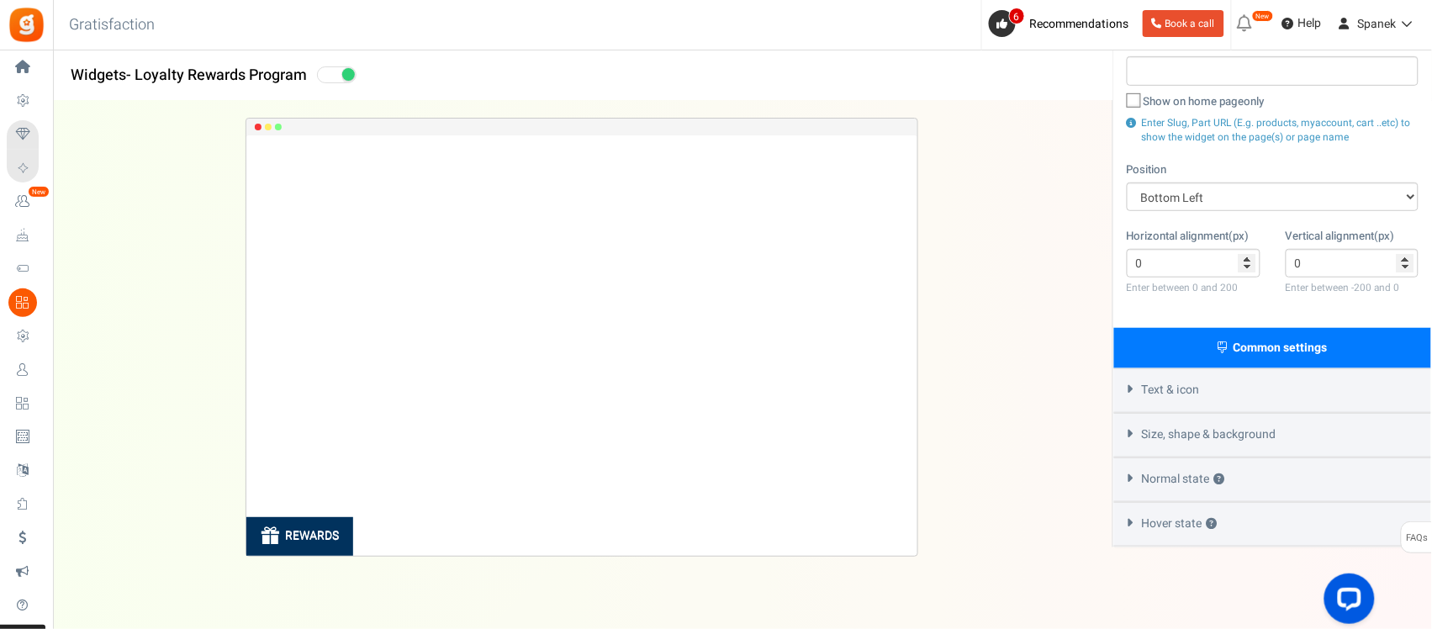
click at [1144, 397] on div "Text & icon" at bounding box center [1272, 390] width 317 height 45
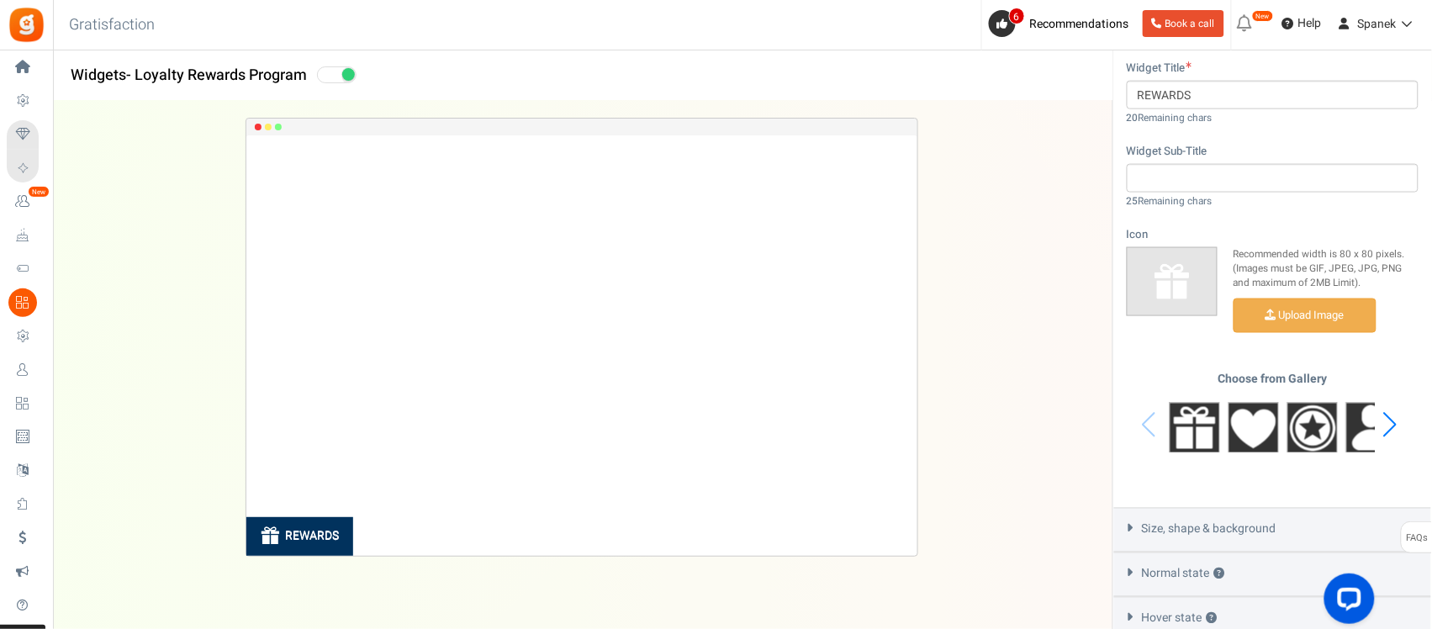
scroll to position [678, 0]
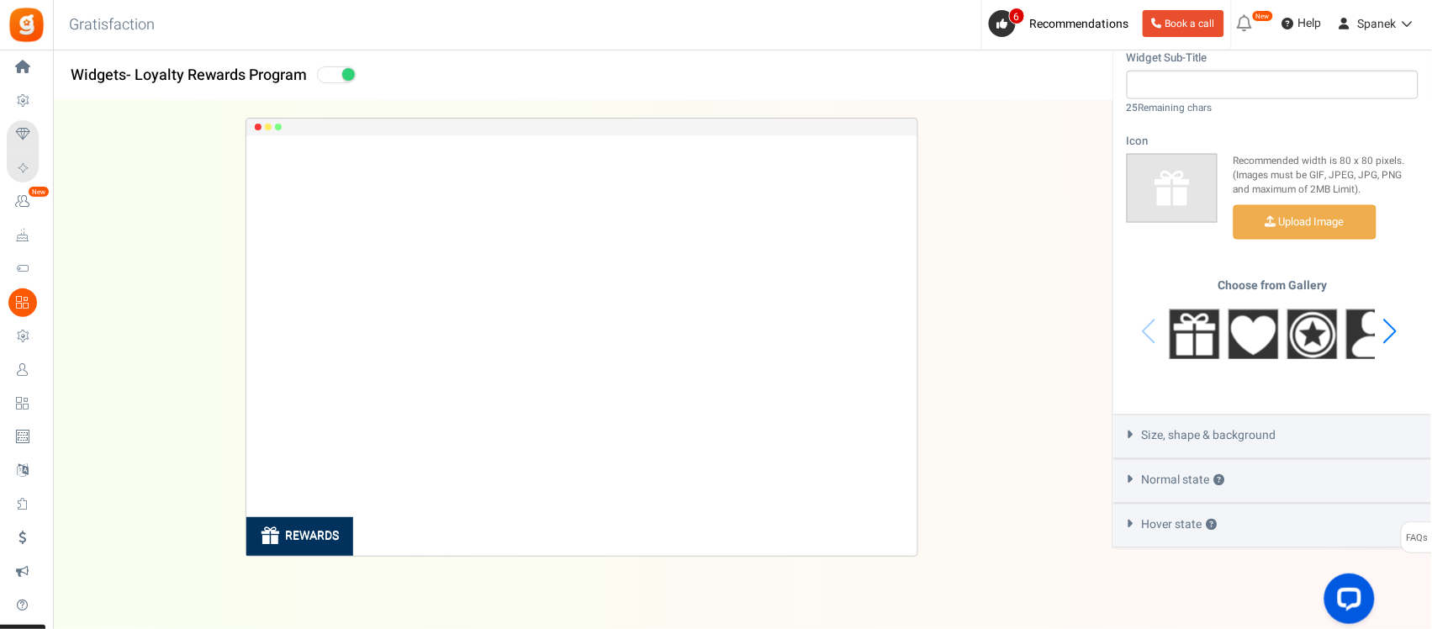
click at [1144, 446] on div "Size, shape & background" at bounding box center [1272, 436] width 317 height 45
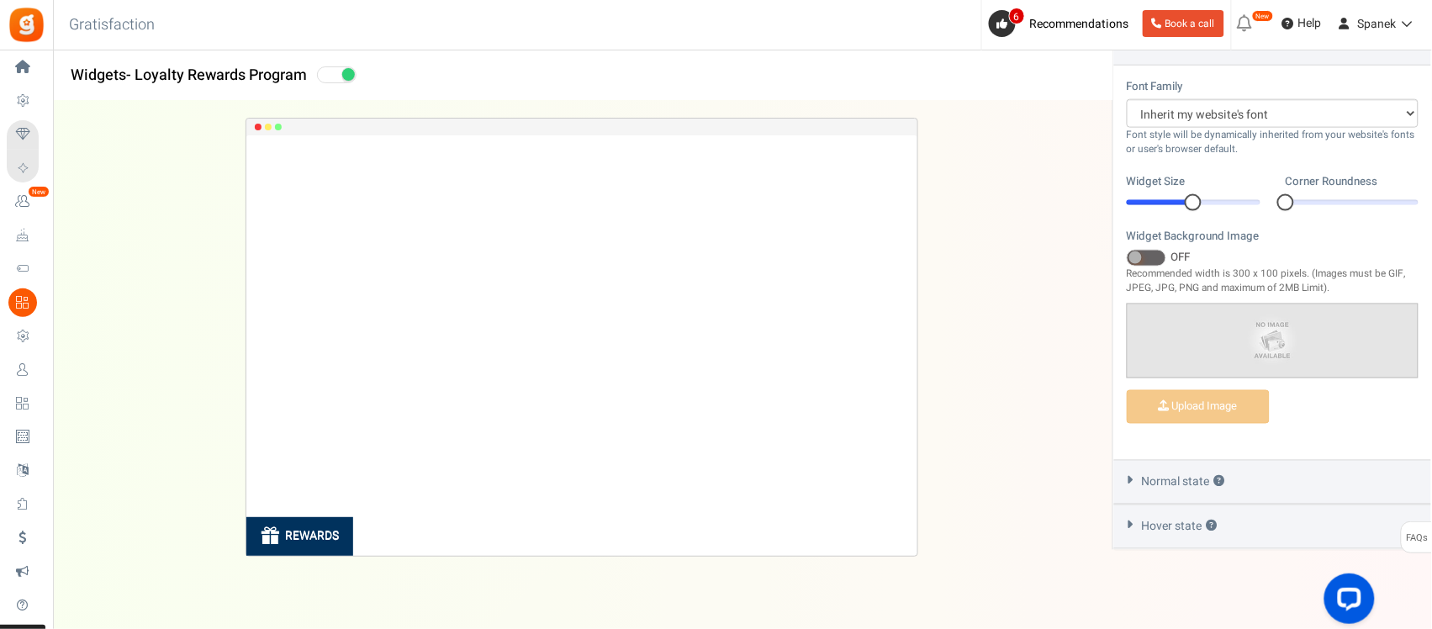
click at [1144, 480] on div "Normal state ?" at bounding box center [1272, 482] width 317 height 45
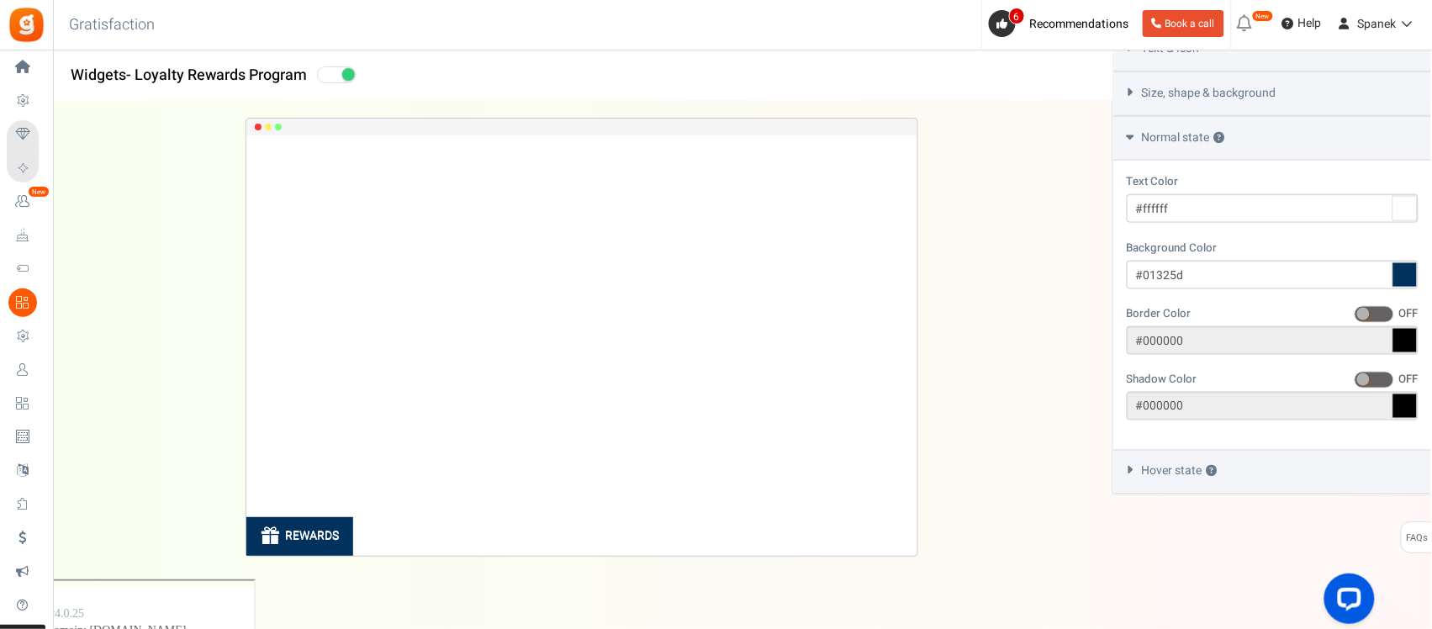
scroll to position [507, 0]
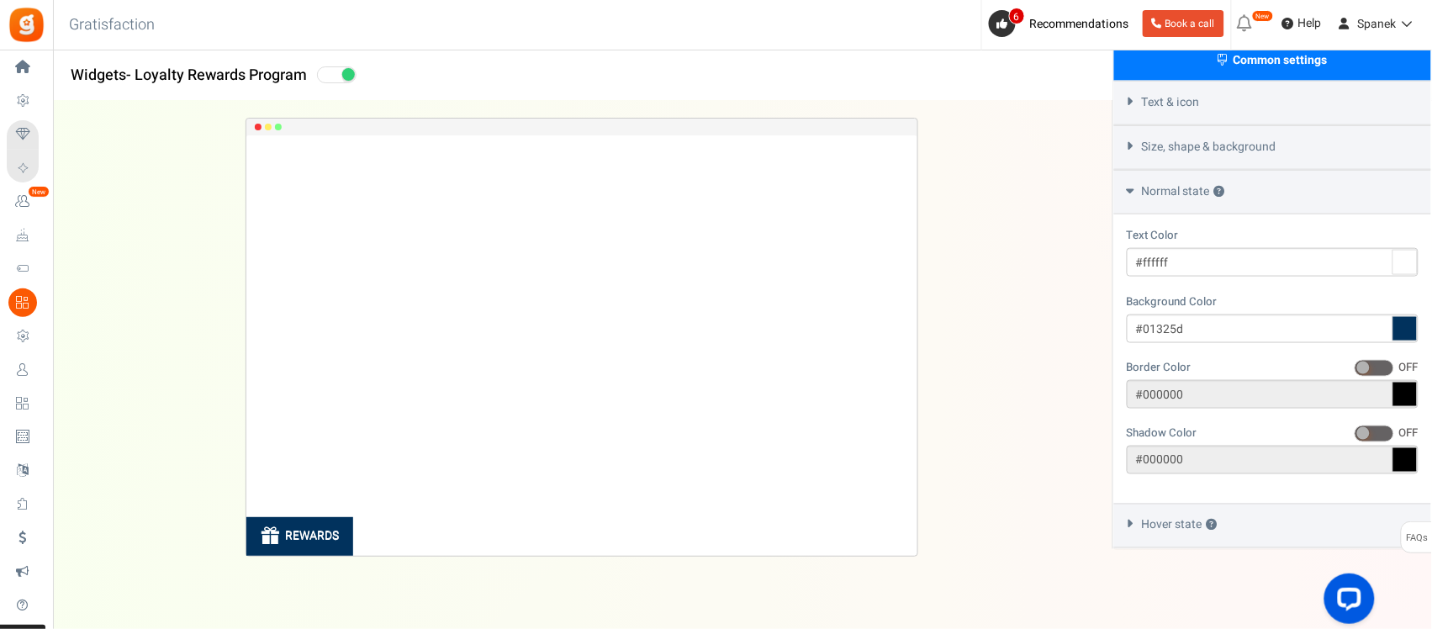
click at [1144, 503] on div "Hover state ?" at bounding box center [1272, 526] width 317 height 45
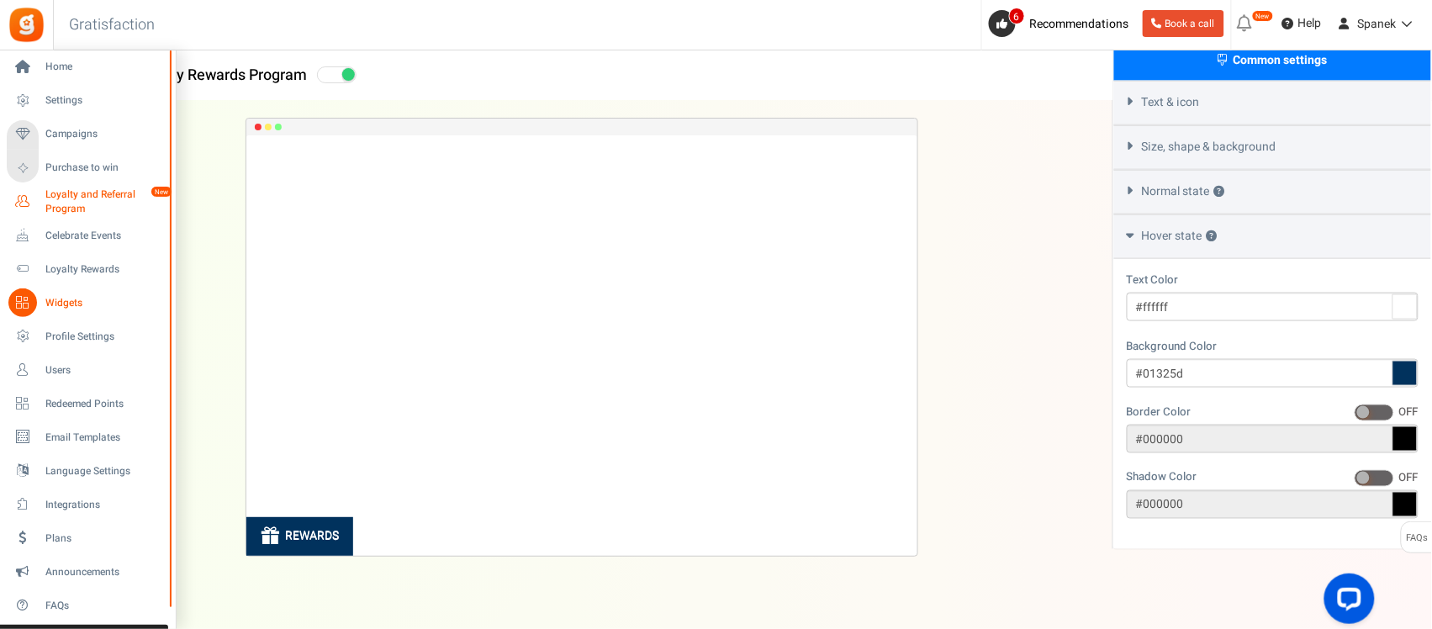
click at [120, 203] on span "Loyalty and Referral Program" at bounding box center [106, 201] width 123 height 29
click at [119, 203] on span "Loyalty and Referral Program" at bounding box center [106, 201] width 123 height 29
click at [57, 198] on span "Loyalty and Referral Program" at bounding box center [106, 201] width 123 height 29
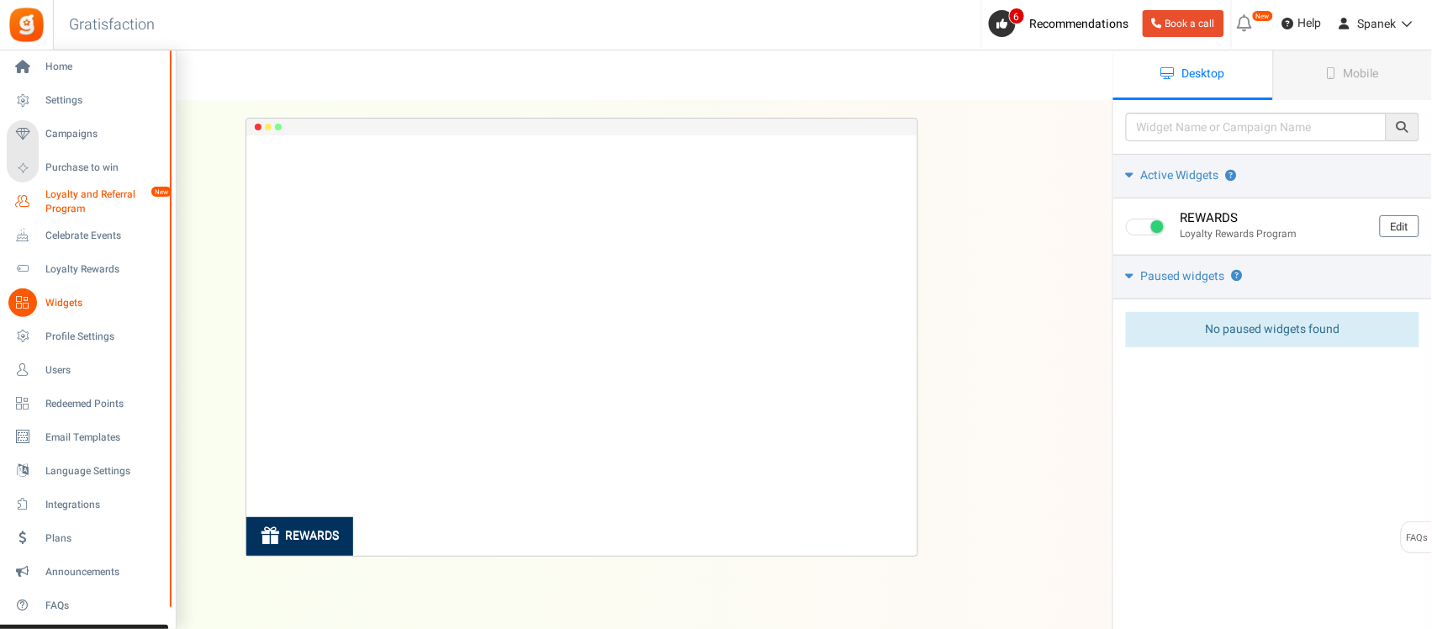
click at [116, 195] on span "Loyalty and Referral Program" at bounding box center [106, 201] width 123 height 29
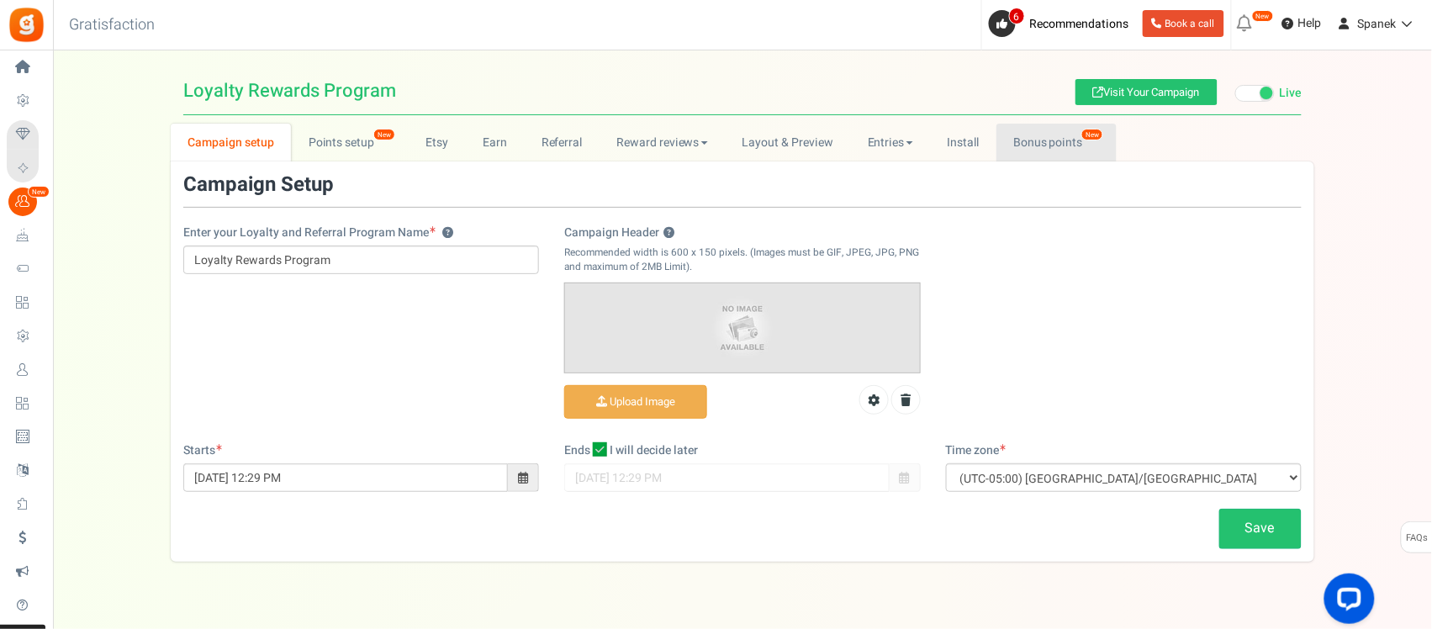
click at [1057, 140] on link "Bonus points New" at bounding box center [1056, 143] width 120 height 38
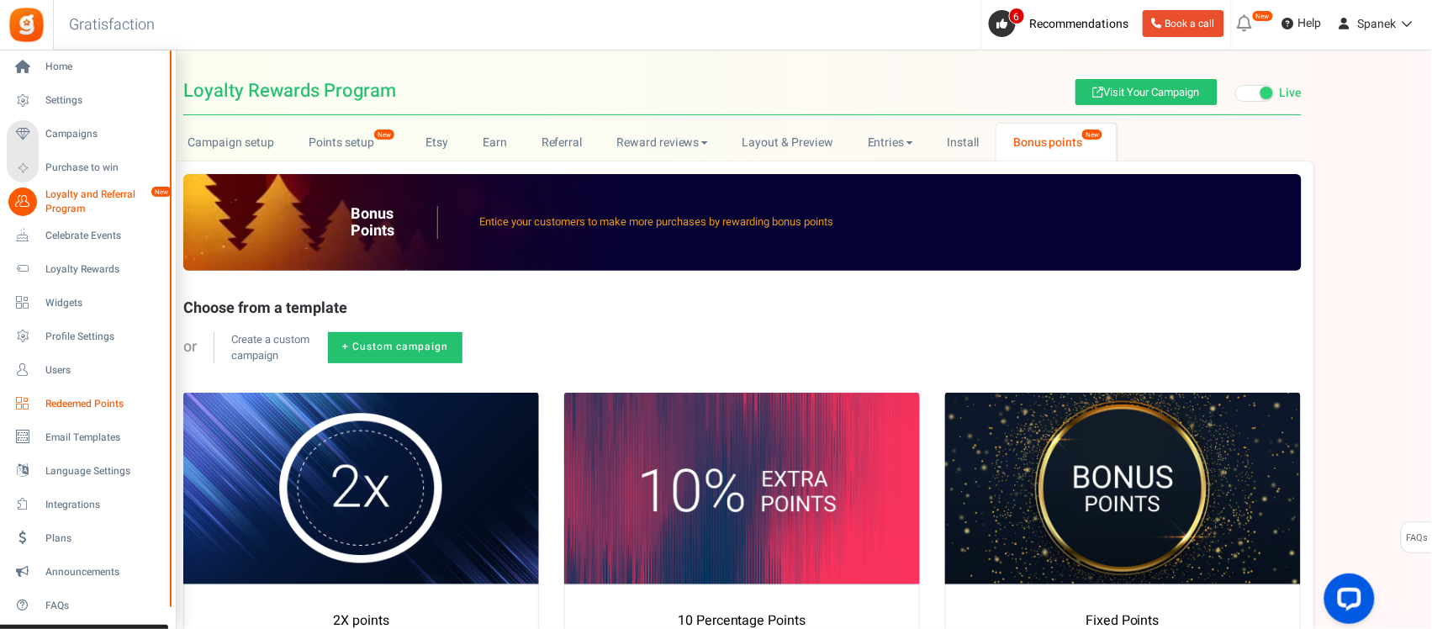
click at [114, 403] on span "Redeemed Points" at bounding box center [104, 404] width 118 height 14
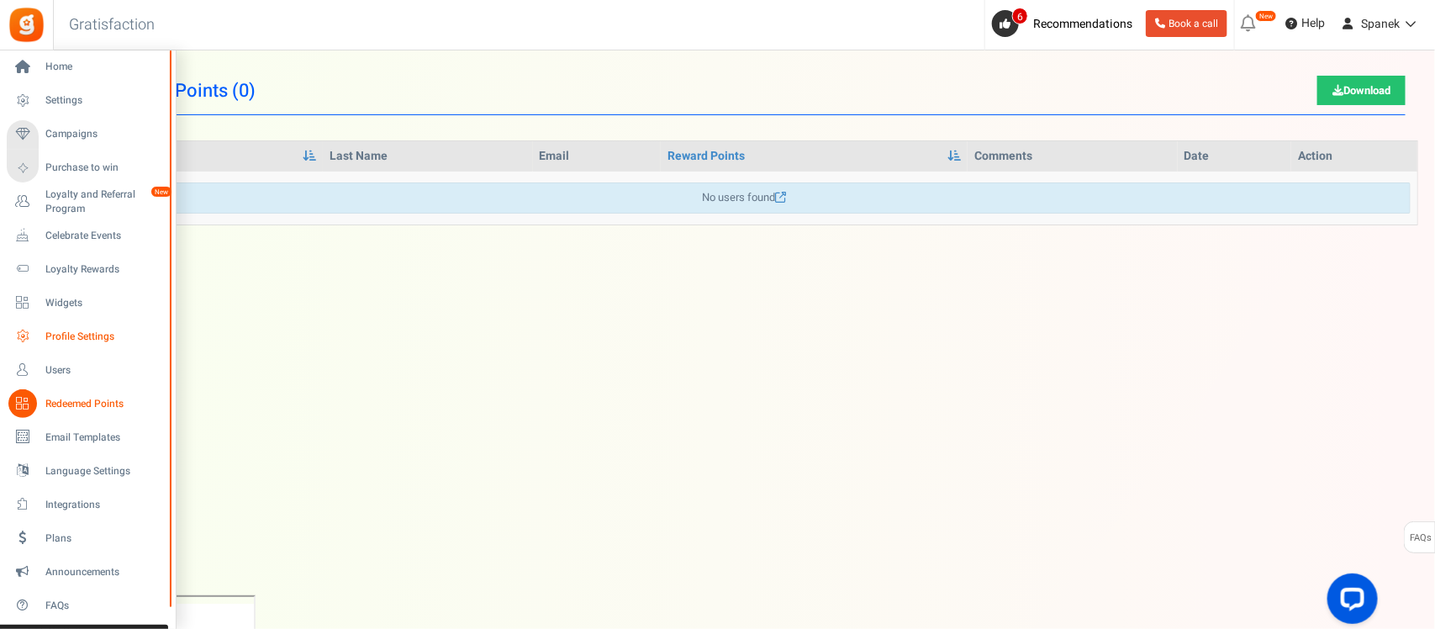
click at [115, 336] on span "Profile Settings" at bounding box center [104, 337] width 118 height 14
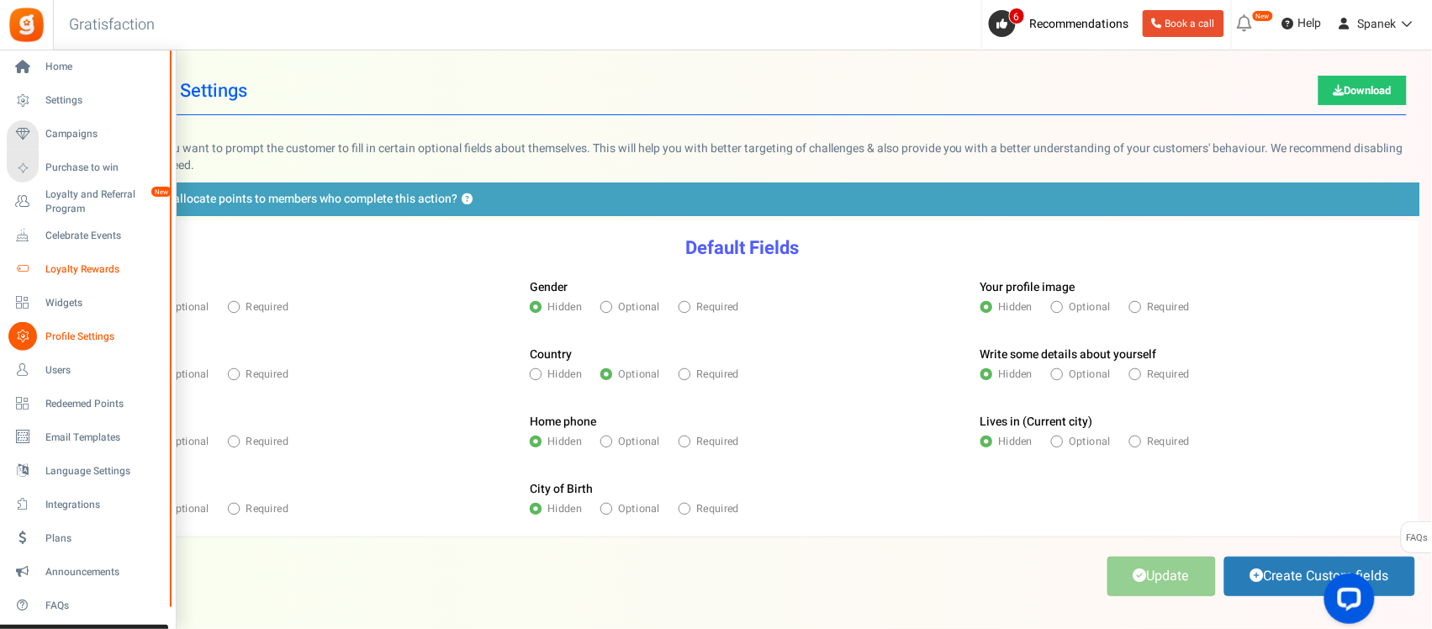
click at [105, 276] on link "Loyalty Rewards" at bounding box center [87, 269] width 161 height 29
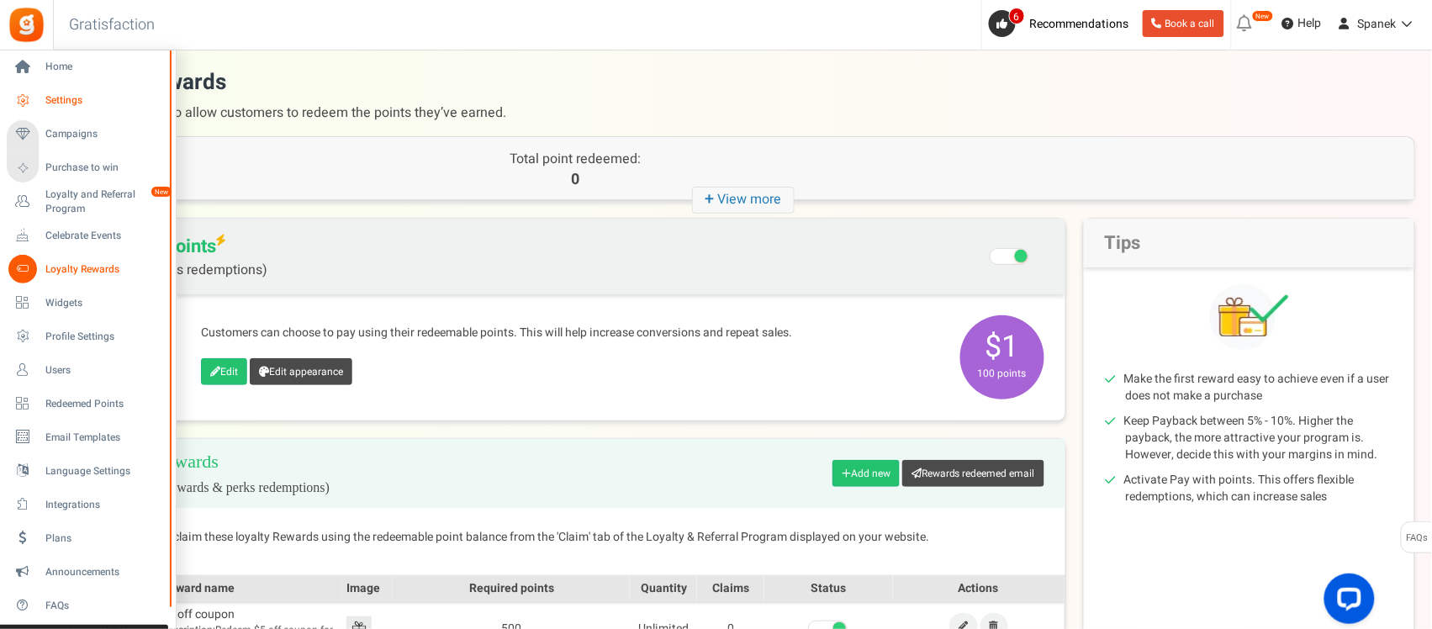
click at [103, 102] on span "Settings" at bounding box center [104, 100] width 118 height 14
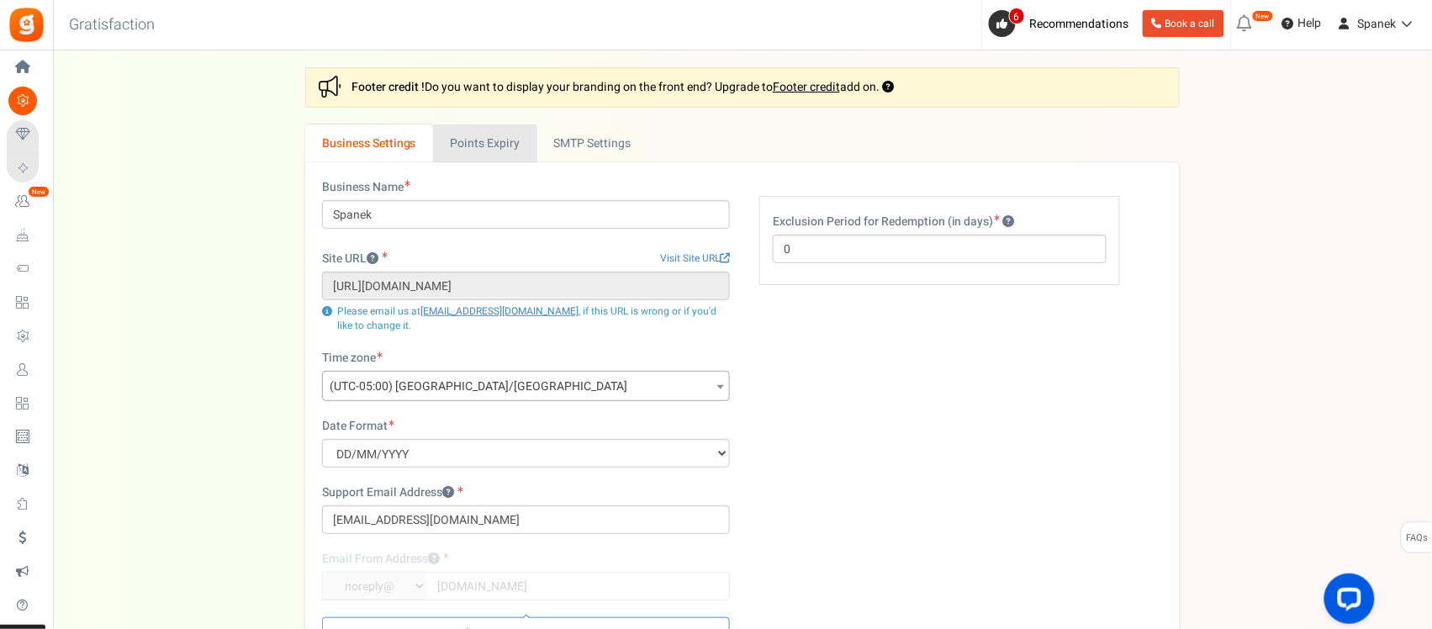
click at [500, 156] on link "Points Expiry" at bounding box center [484, 143] width 103 height 38
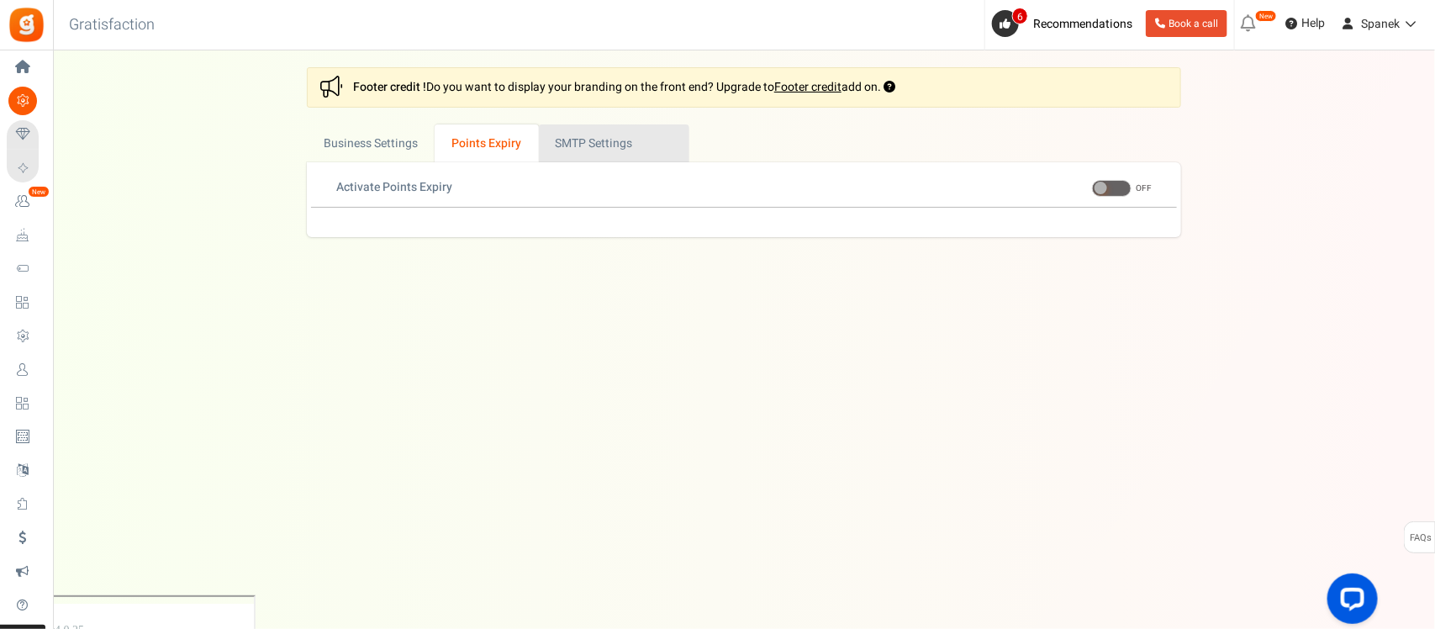
click at [590, 157] on link "Active SMTP Settings" at bounding box center [614, 143] width 150 height 38
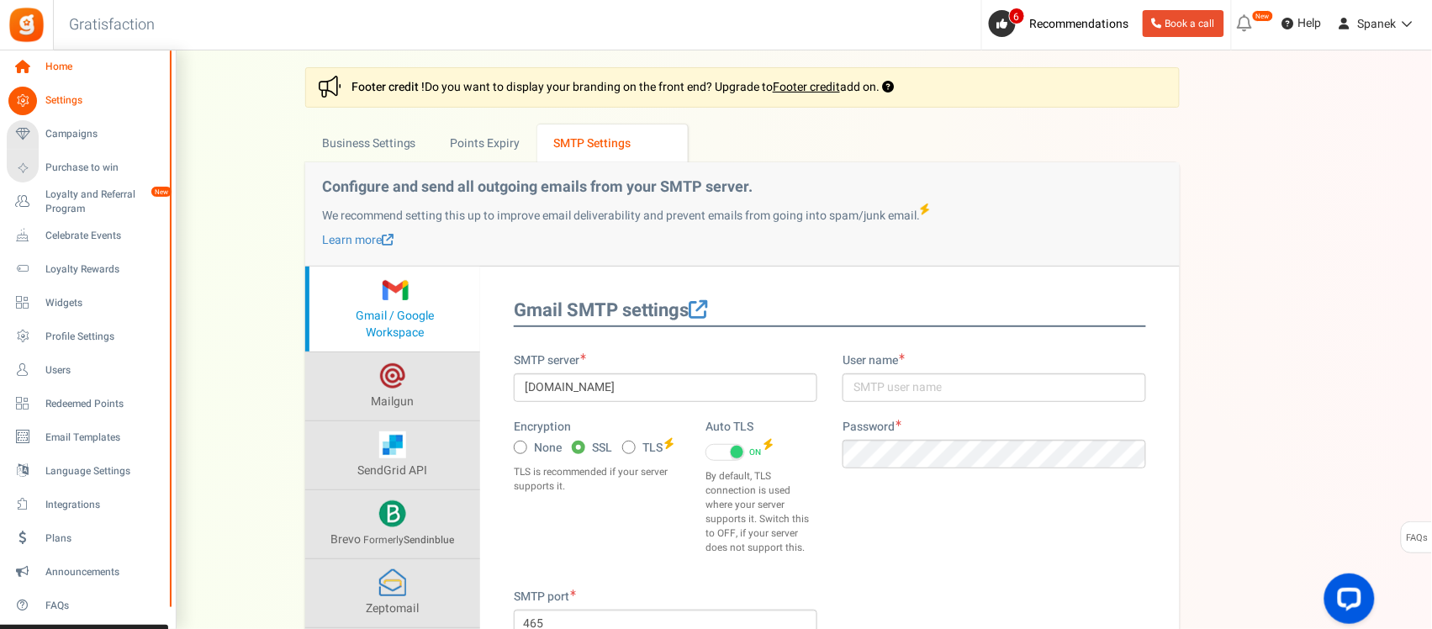
click at [61, 70] on span "Home" at bounding box center [104, 67] width 118 height 14
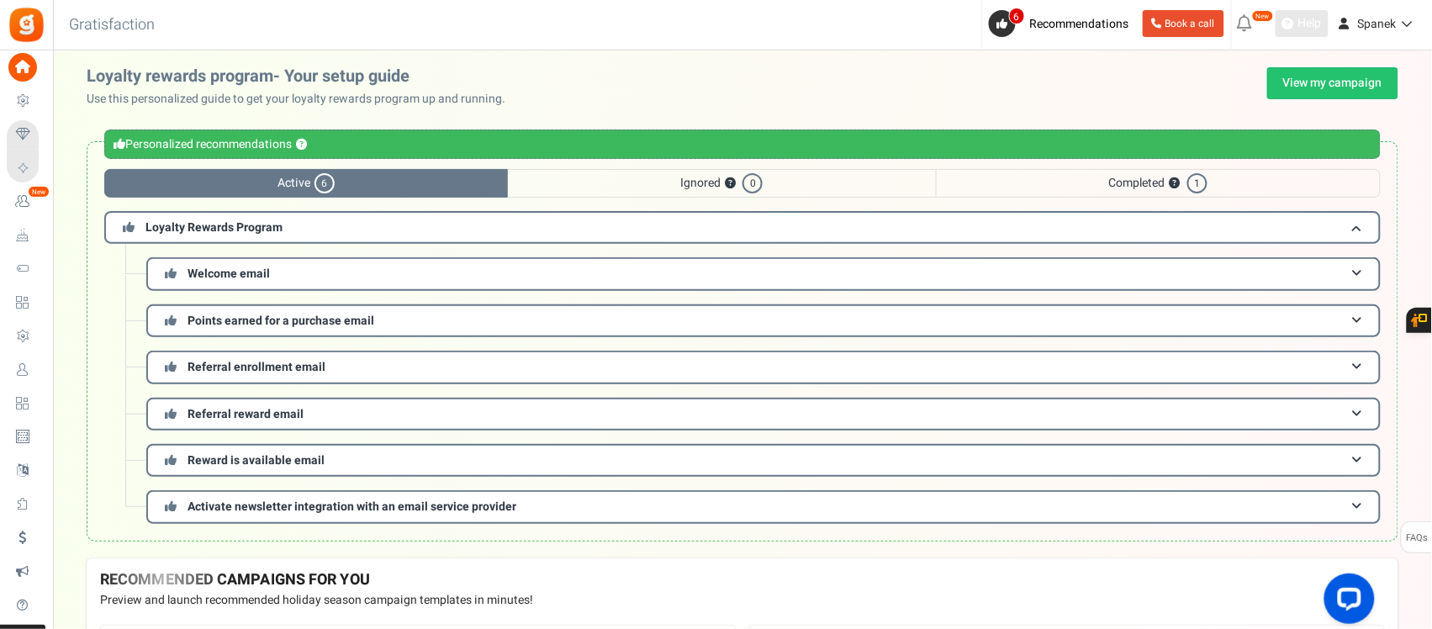
click at [1326, 25] on link "Help" at bounding box center [1301, 23] width 53 height 27
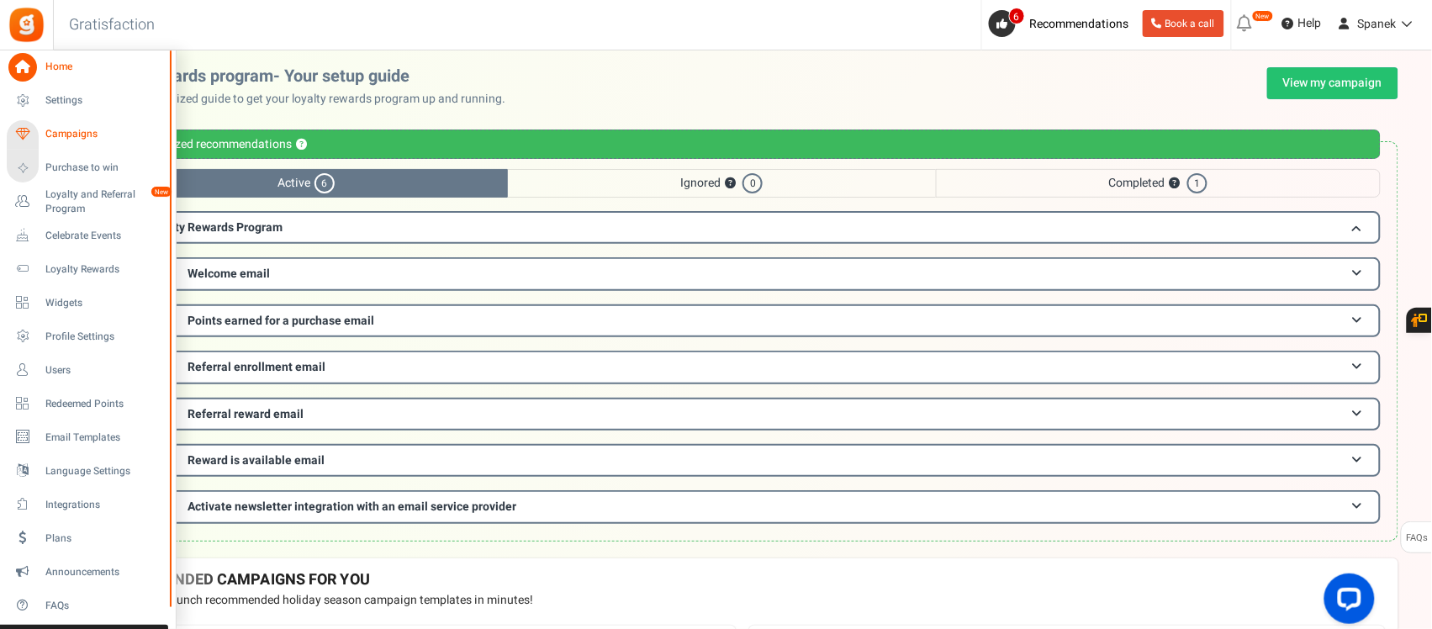
click at [64, 132] on span "Campaigns" at bounding box center [104, 134] width 118 height 14
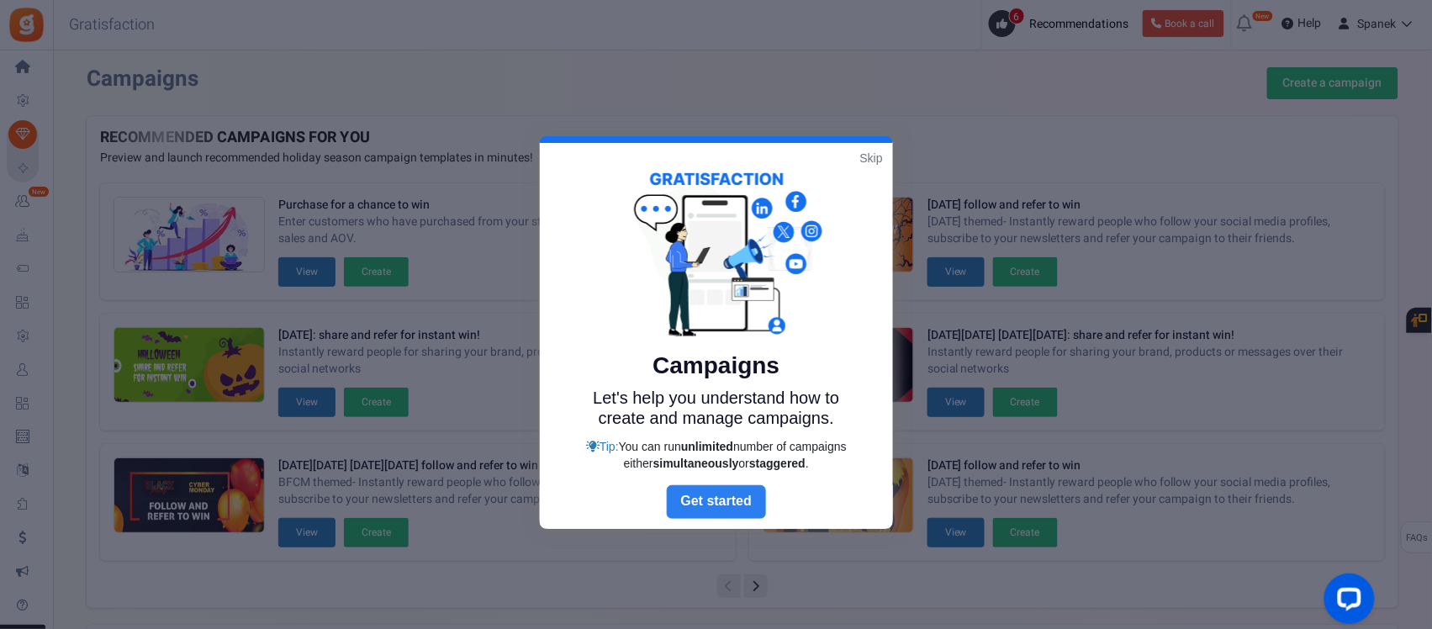
click at [746, 489] on link "Next" at bounding box center [716, 502] width 99 height 34
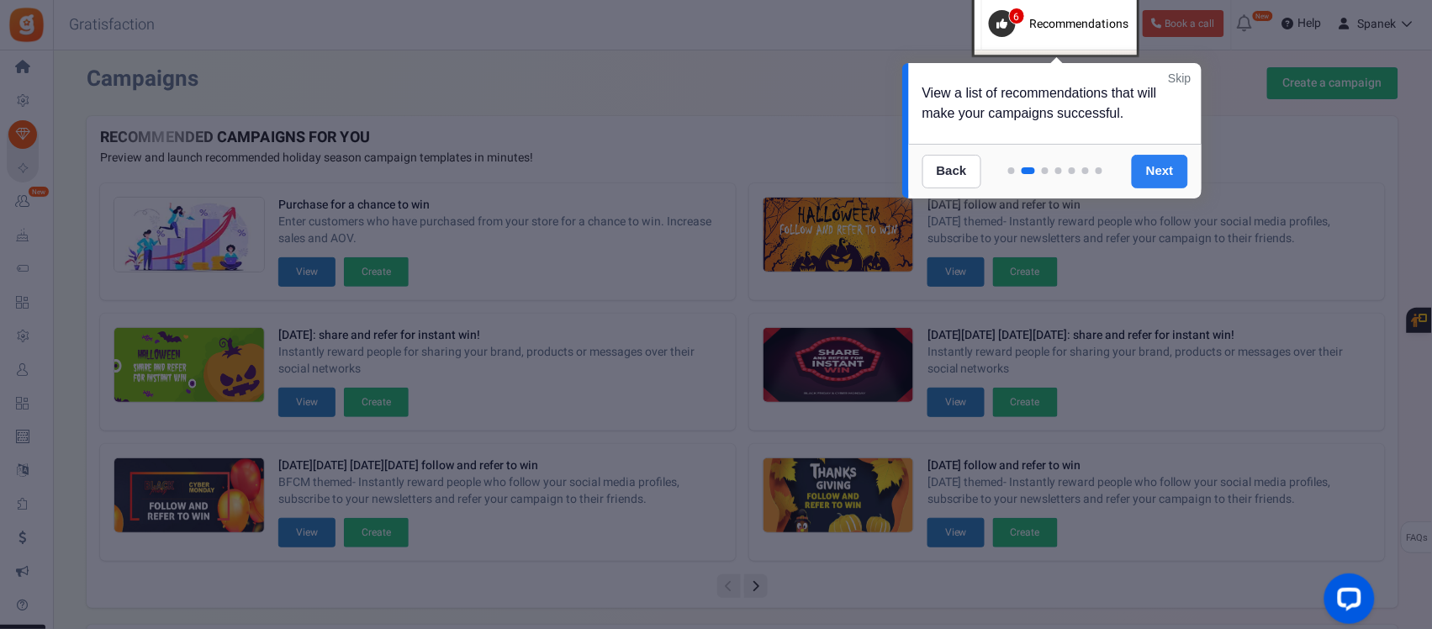
click at [1150, 170] on link "Next" at bounding box center [1159, 172] width 56 height 34
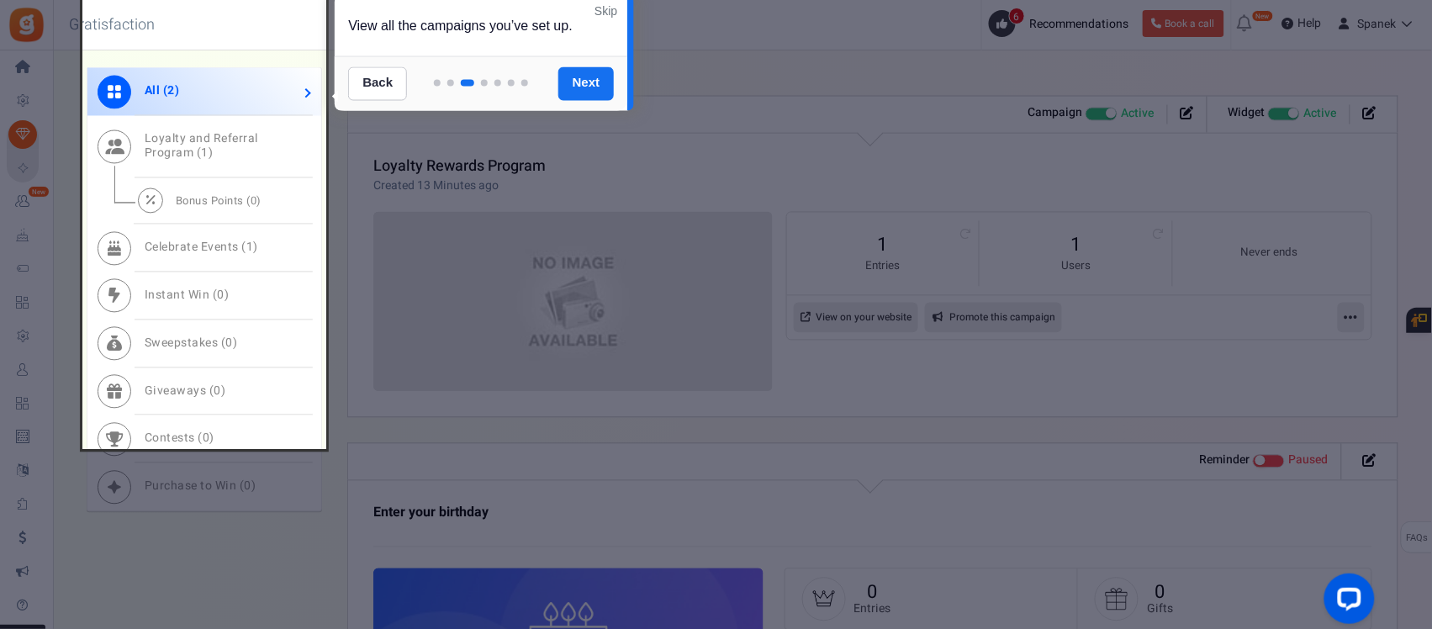
scroll to position [918, 0]
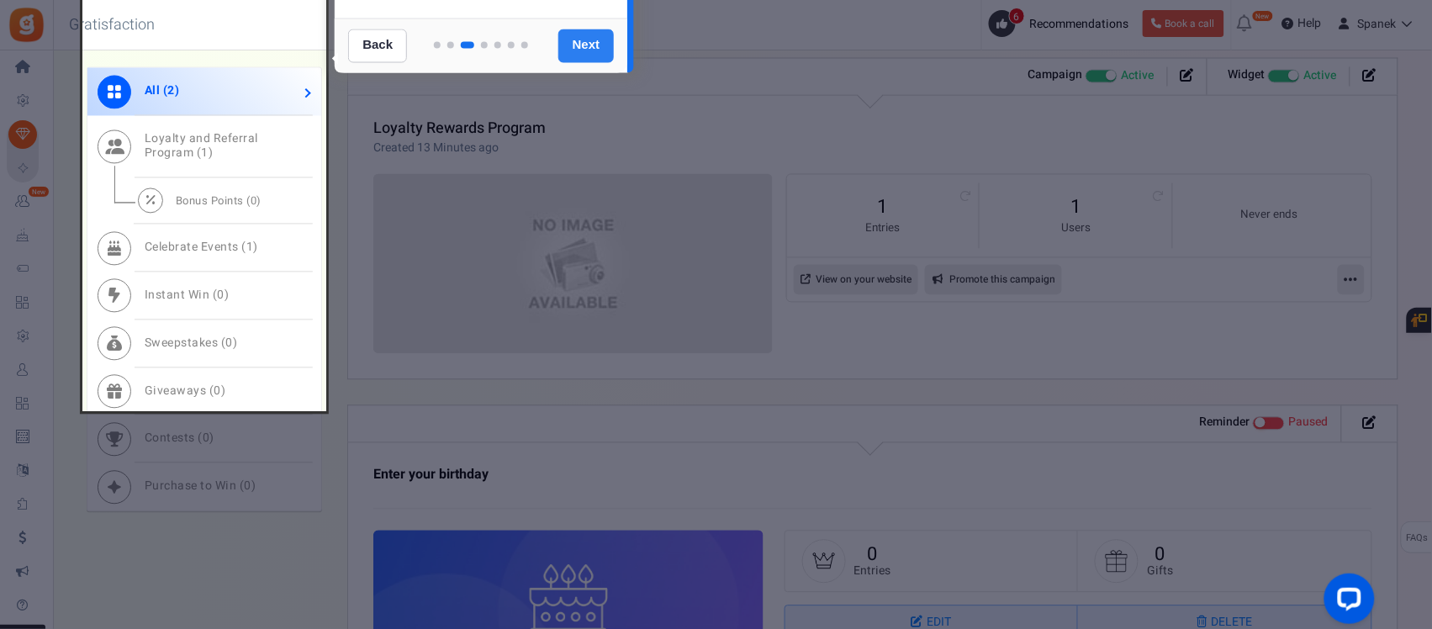
click at [562, 38] on link "Next" at bounding box center [586, 46] width 56 height 34
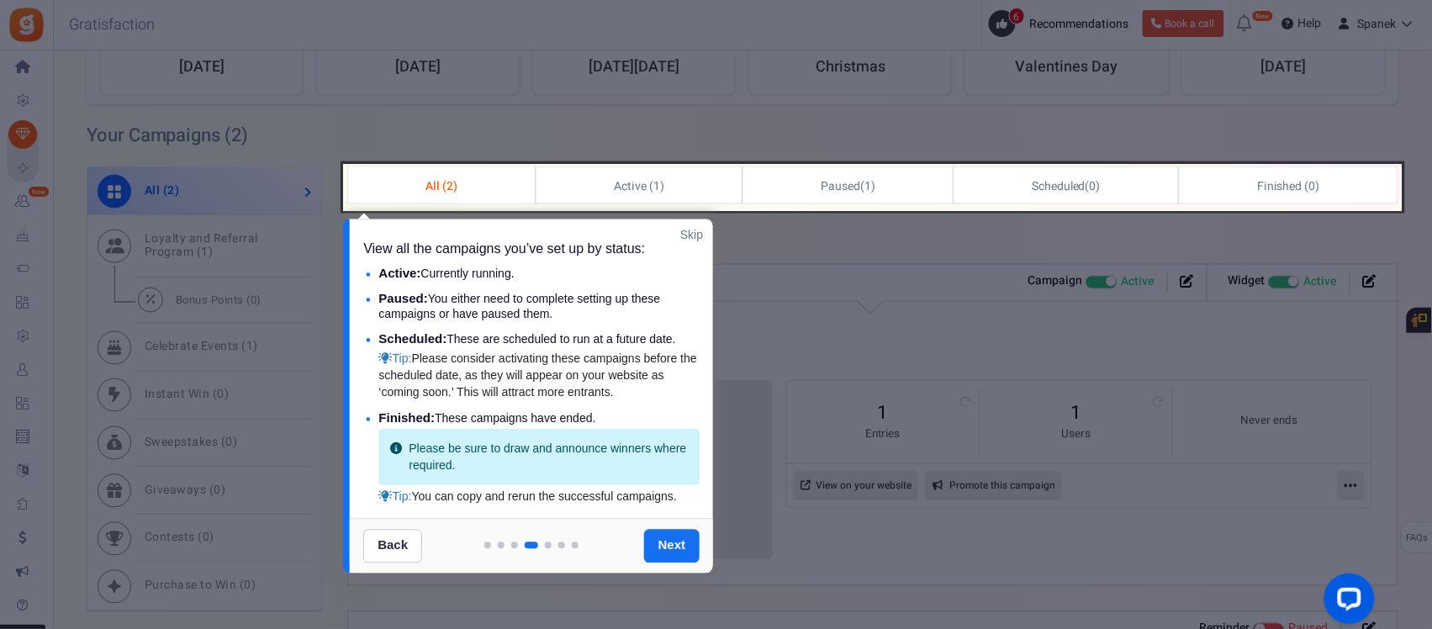
scroll to position [980, 0]
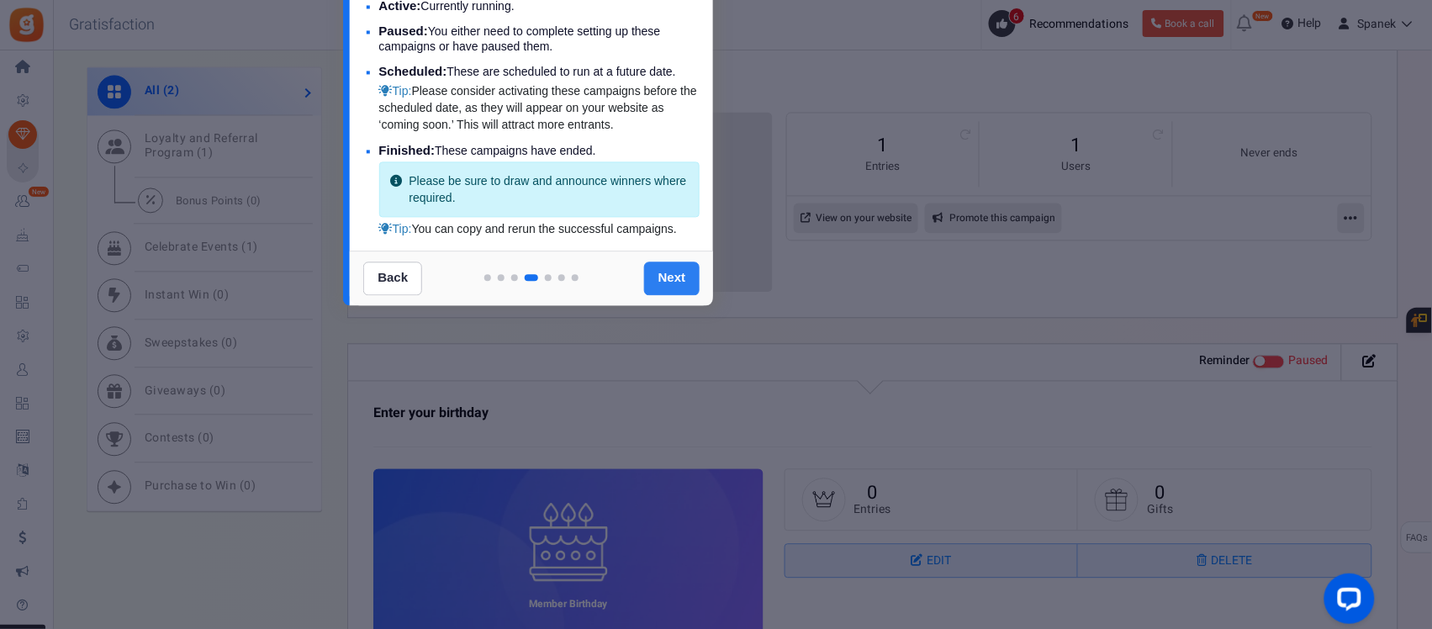
click at [678, 295] on link "Next" at bounding box center [672, 278] width 56 height 34
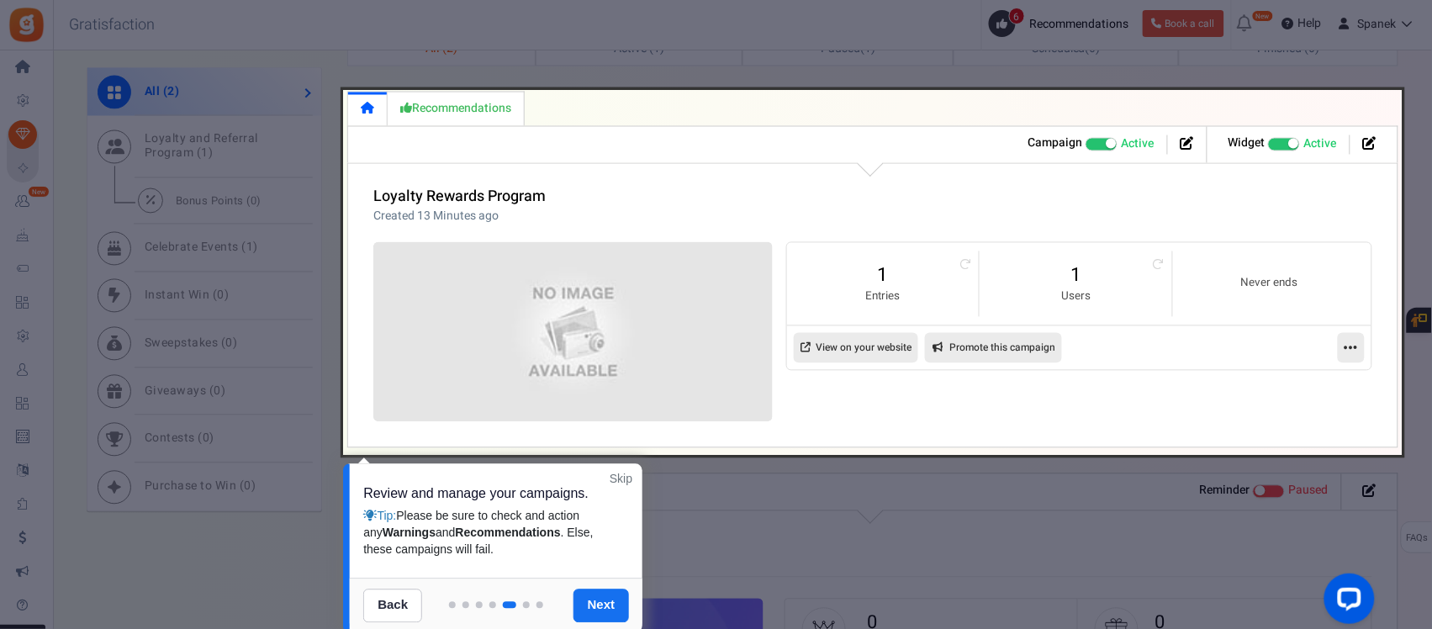
scroll to position [888, 0]
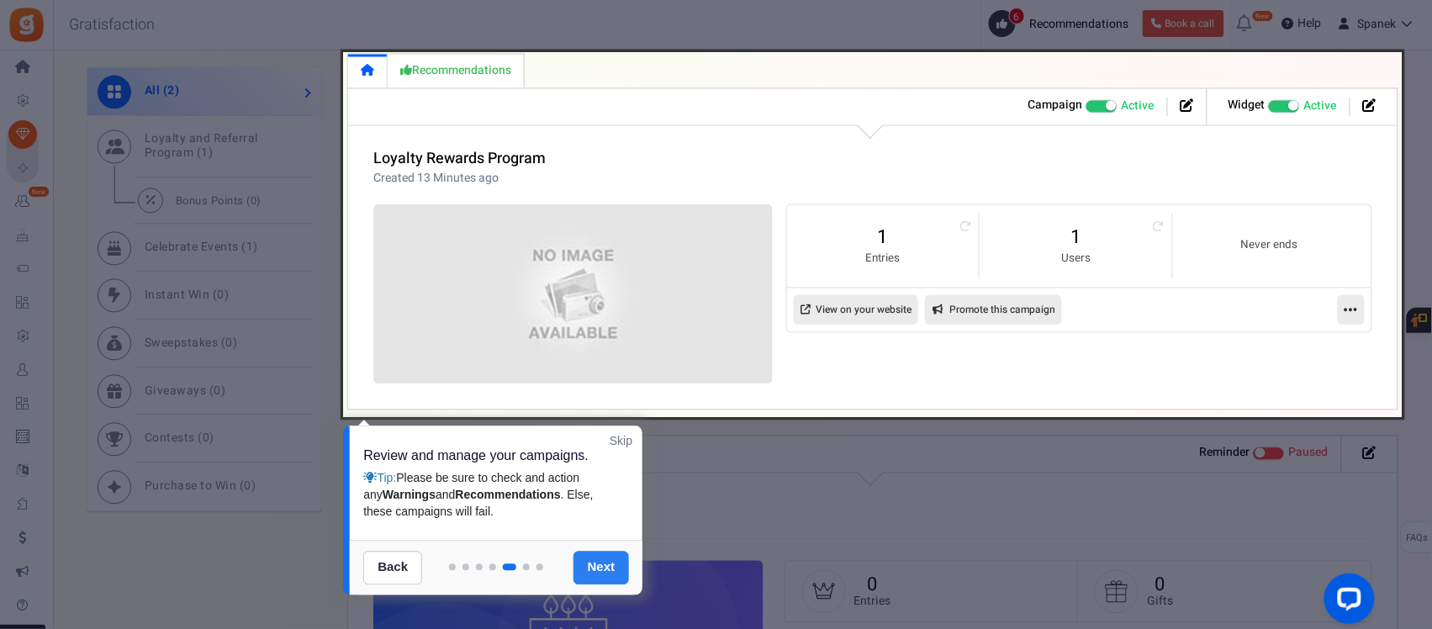
click at [611, 553] on link "Next" at bounding box center [601, 568] width 56 height 34
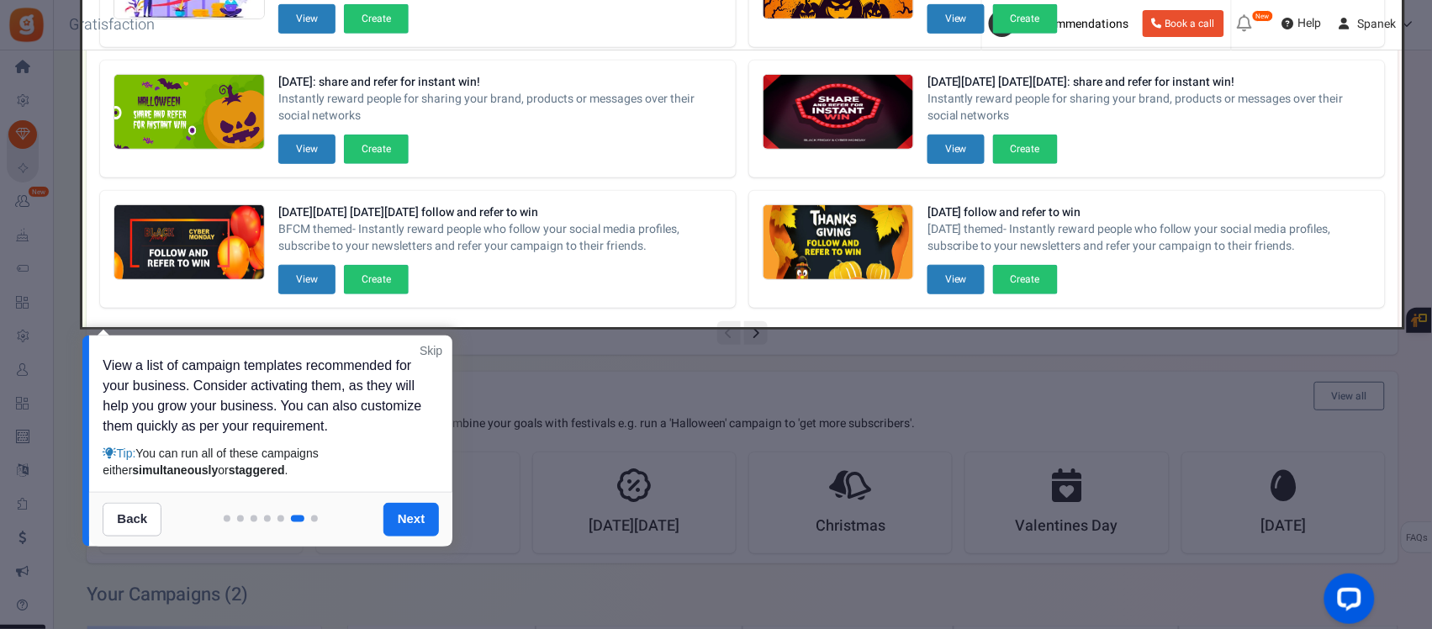
scroll to position [454, 0]
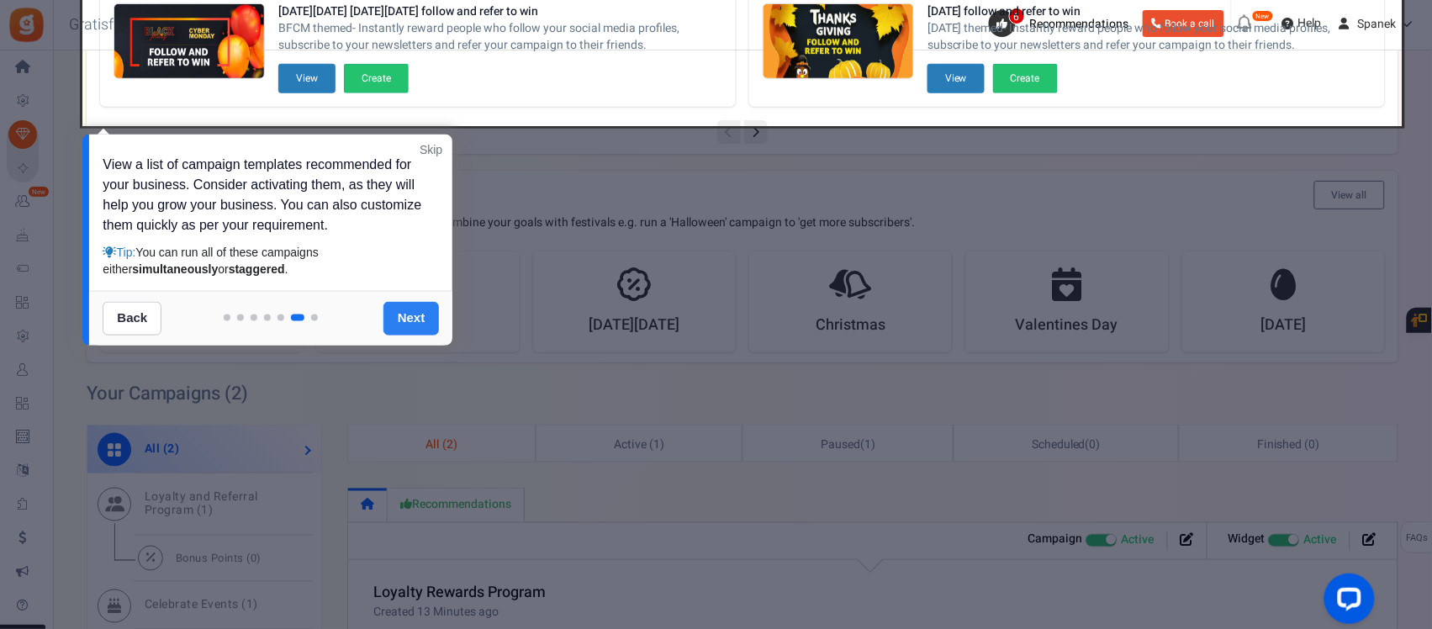
click at [426, 334] on link "Next" at bounding box center [411, 319] width 56 height 34
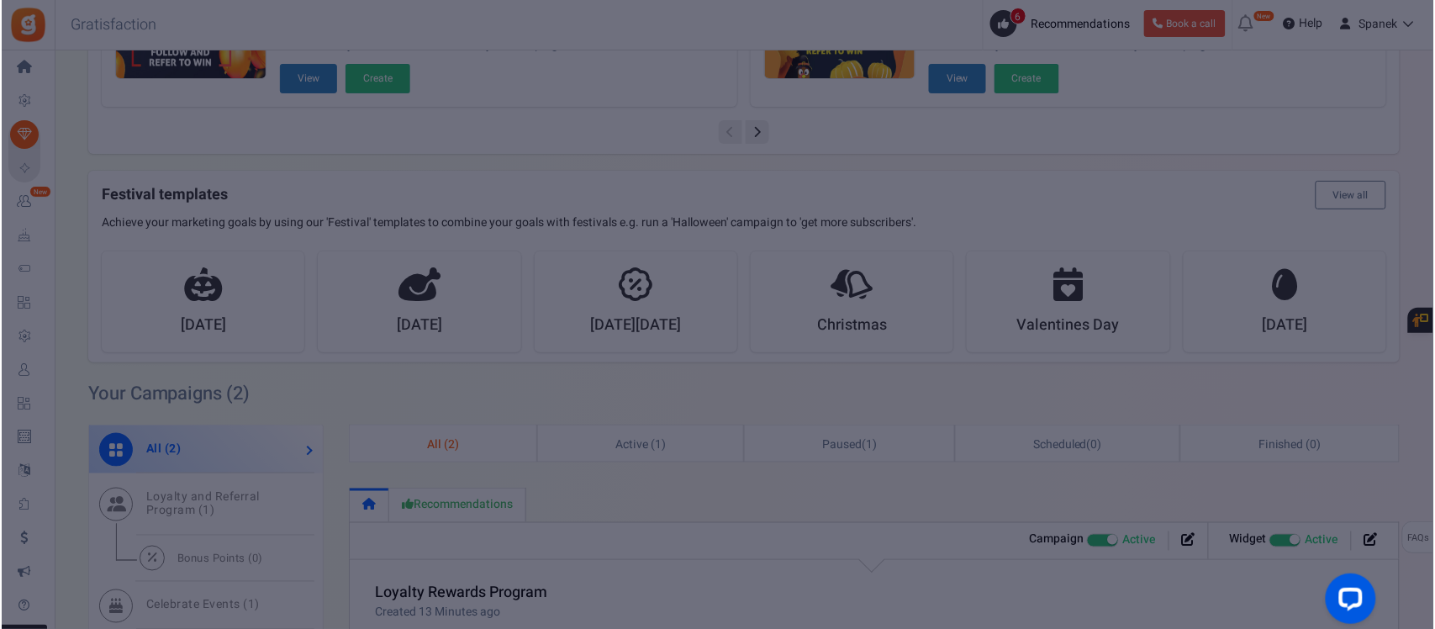
scroll to position [0, 0]
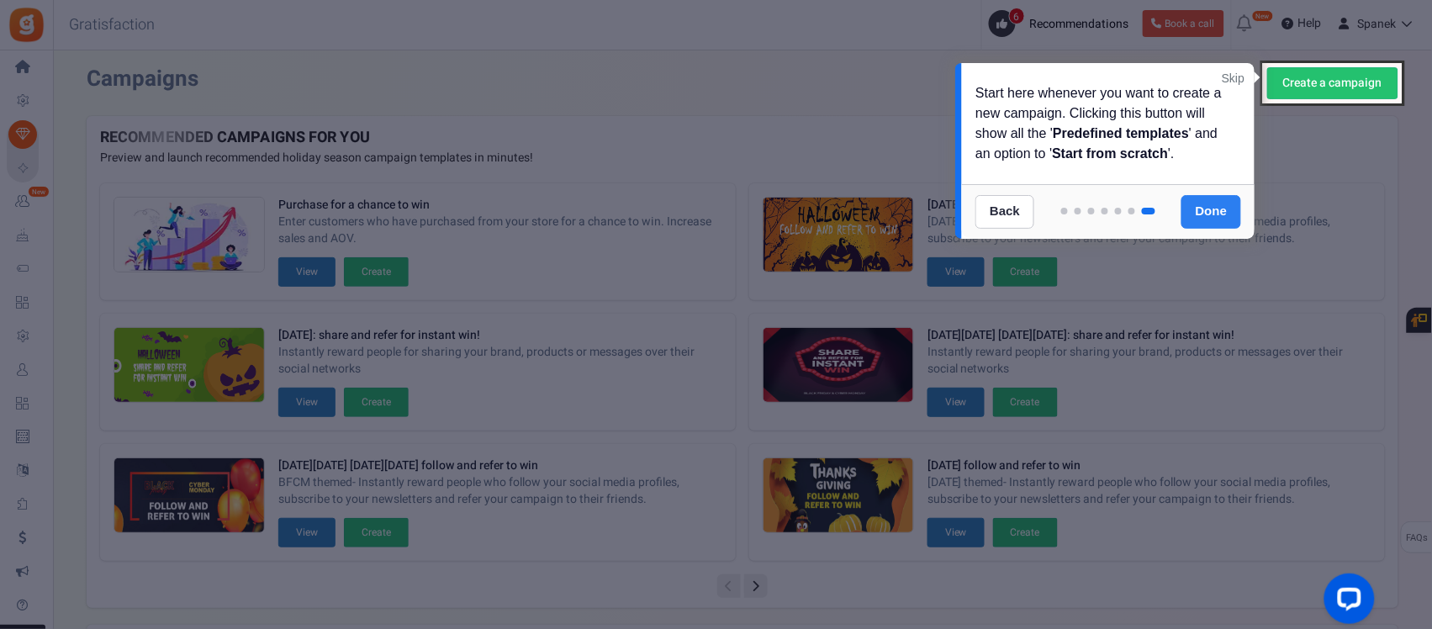
click at [1210, 195] on link "Done" at bounding box center [1211, 212] width 61 height 34
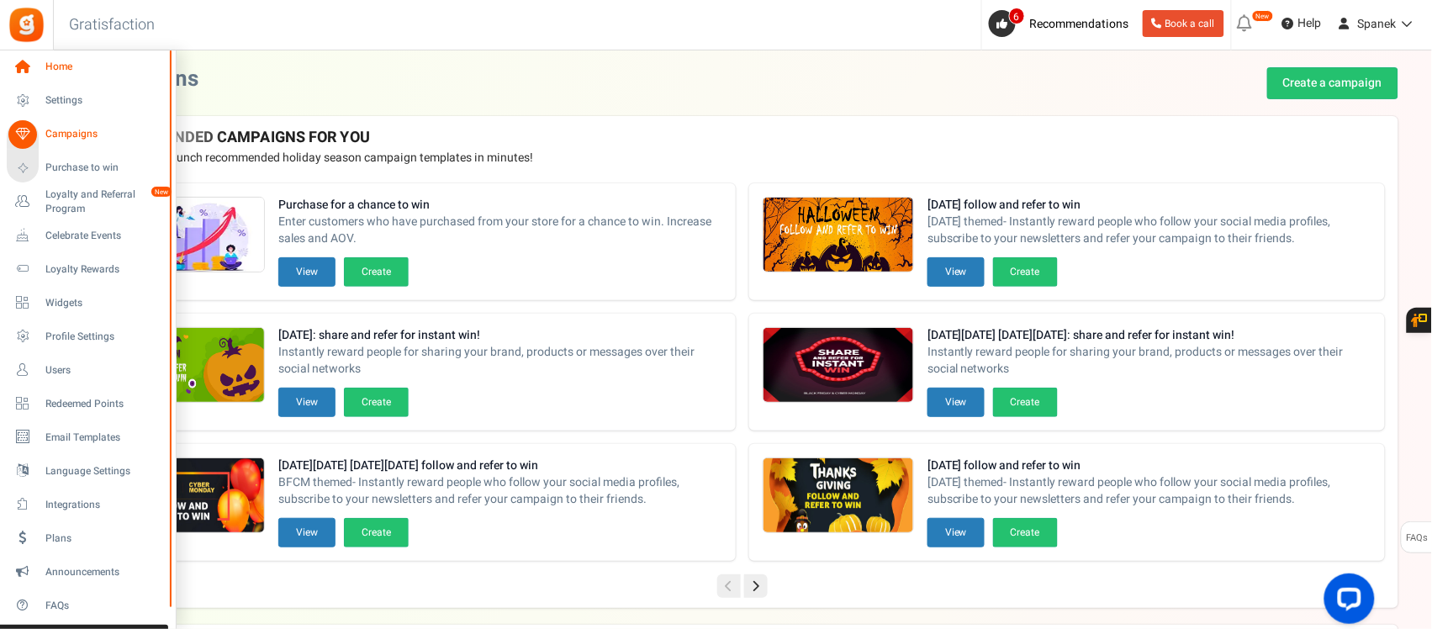
click at [82, 65] on span "Home" at bounding box center [104, 67] width 118 height 14
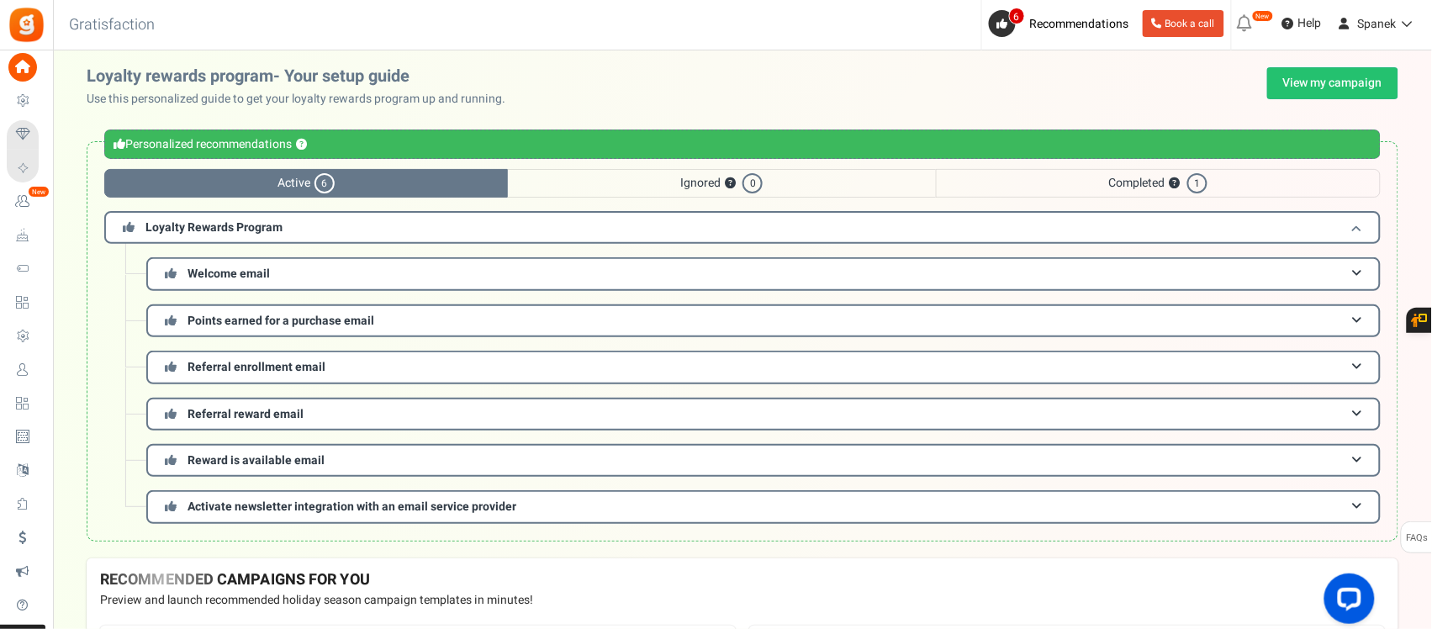
click at [454, 219] on h3 "Loyalty Rewards Program" at bounding box center [742, 227] width 1276 height 33
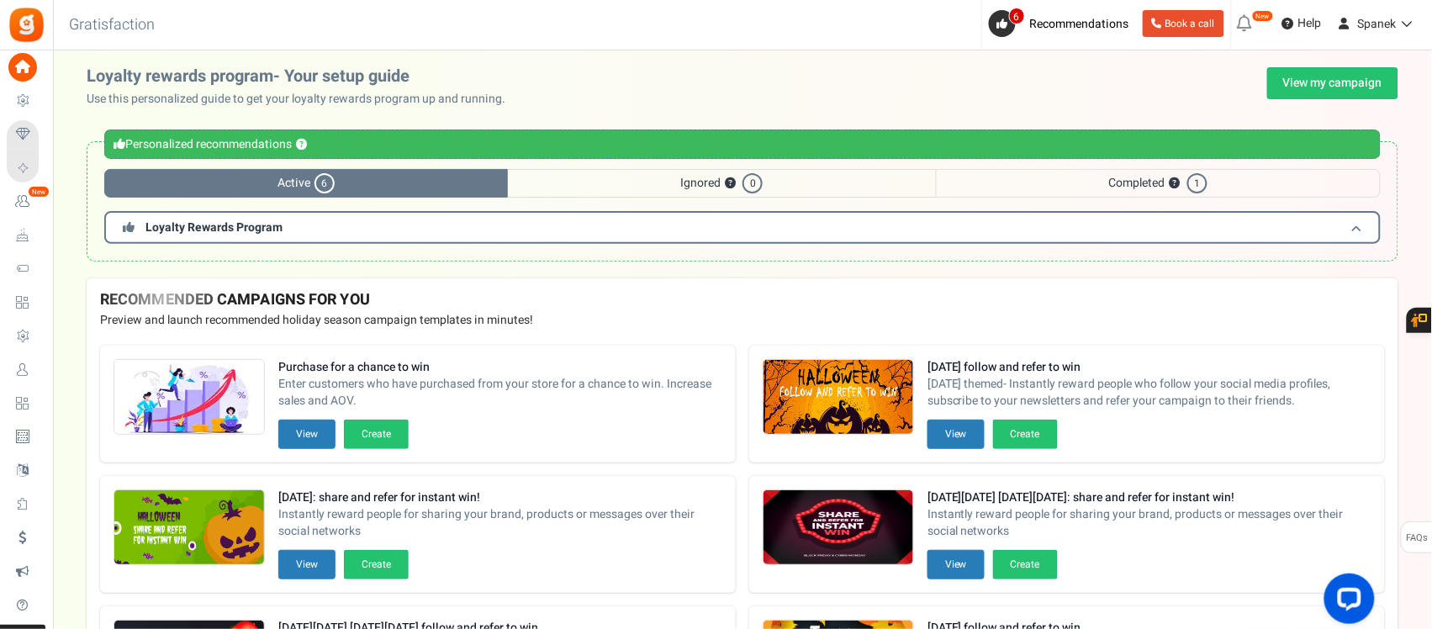
click at [454, 220] on h3 "Loyalty Rewards Program" at bounding box center [742, 227] width 1276 height 33
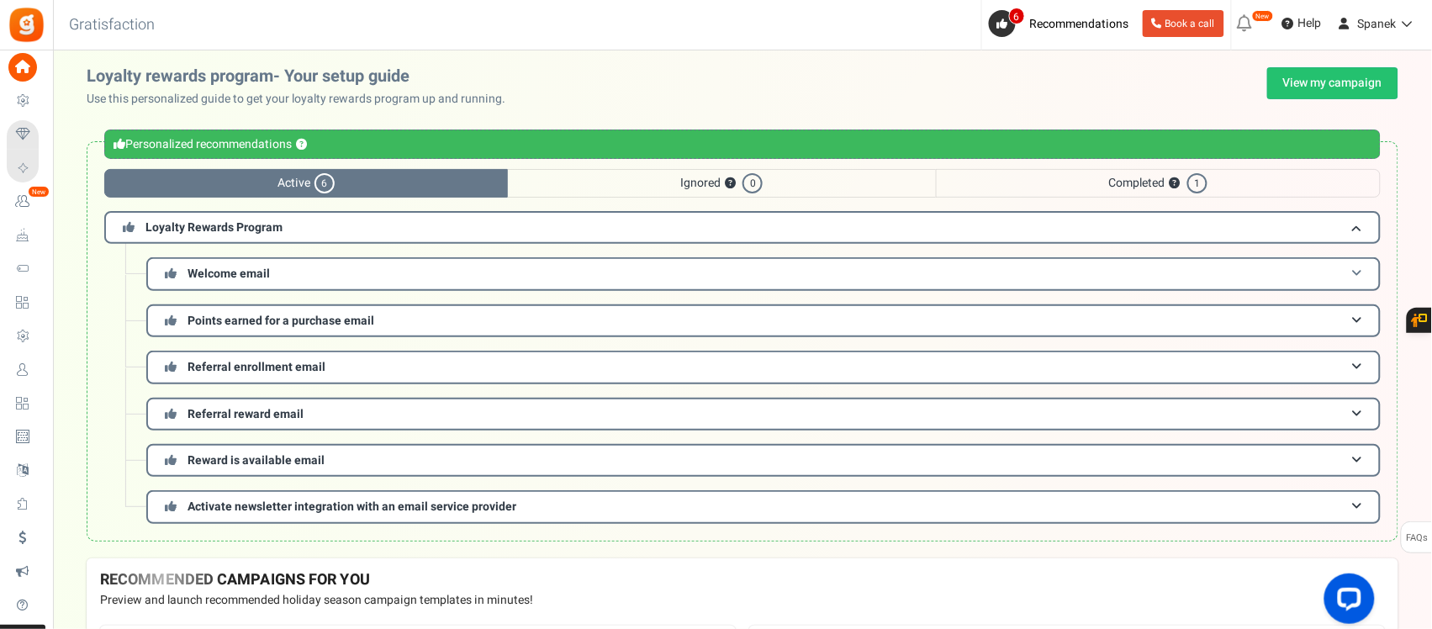
click at [371, 270] on h3 "Welcome email" at bounding box center [763, 273] width 1234 height 33
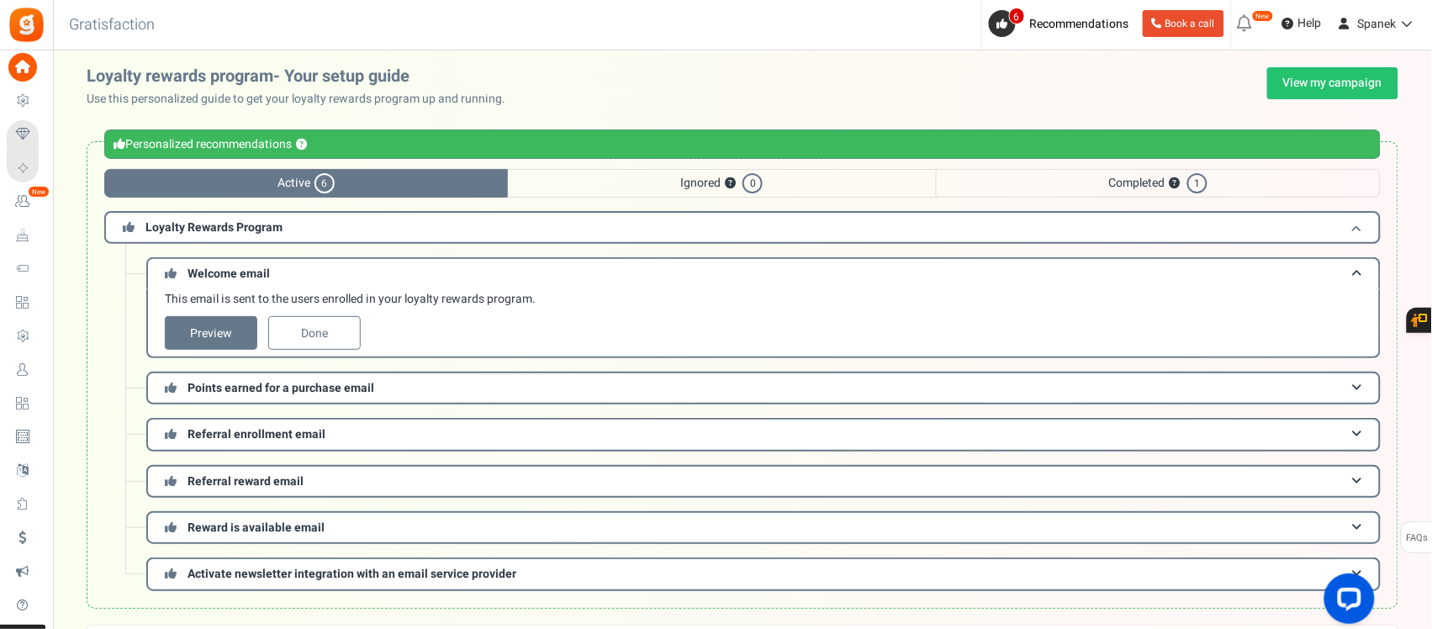
click at [351, 232] on h3 "Loyalty Rewards Program" at bounding box center [742, 227] width 1276 height 33
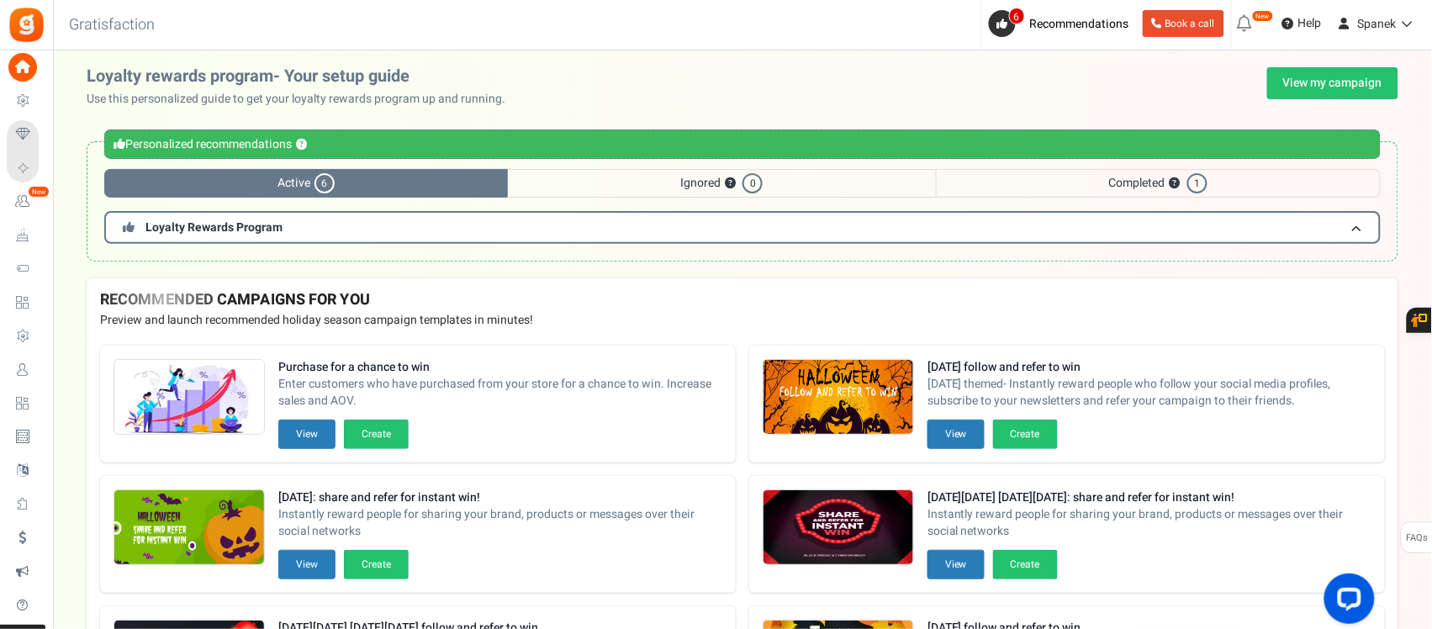
click at [1110, 186] on span "Completed ? 1" at bounding box center [1158, 183] width 445 height 29
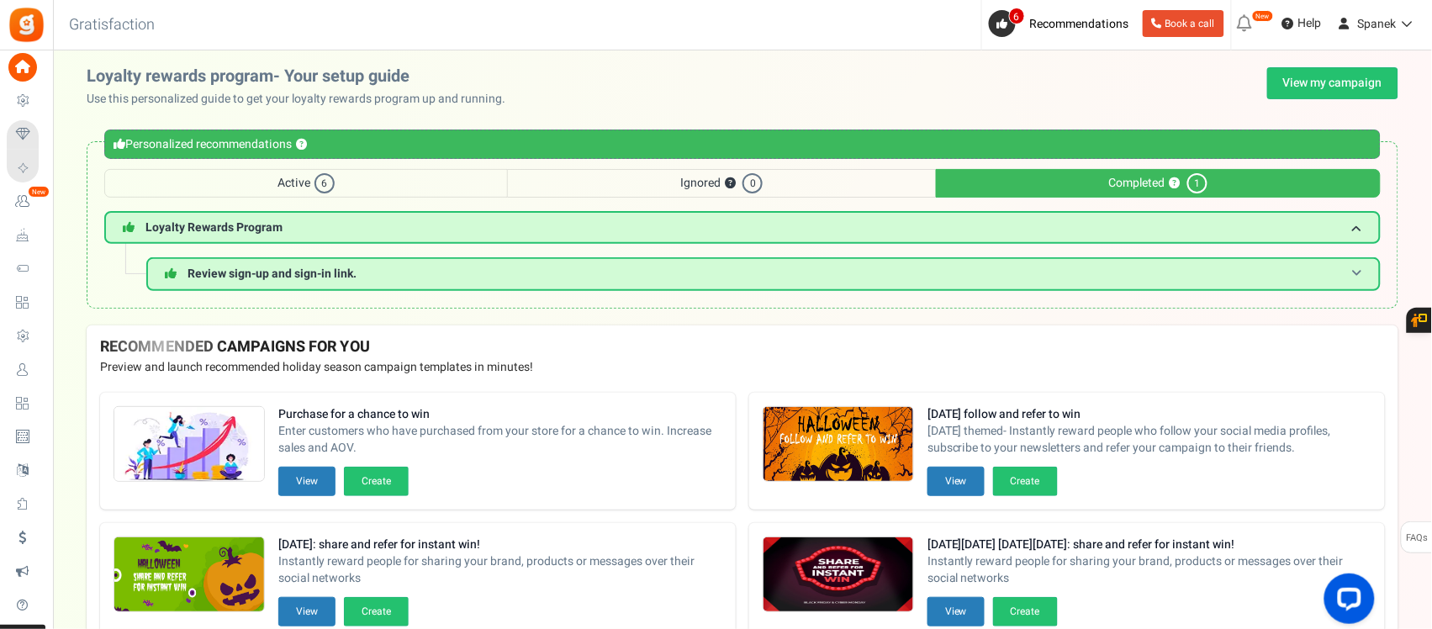
click at [288, 275] on span "Review sign-up and sign-in link." at bounding box center [271, 274] width 169 height 18
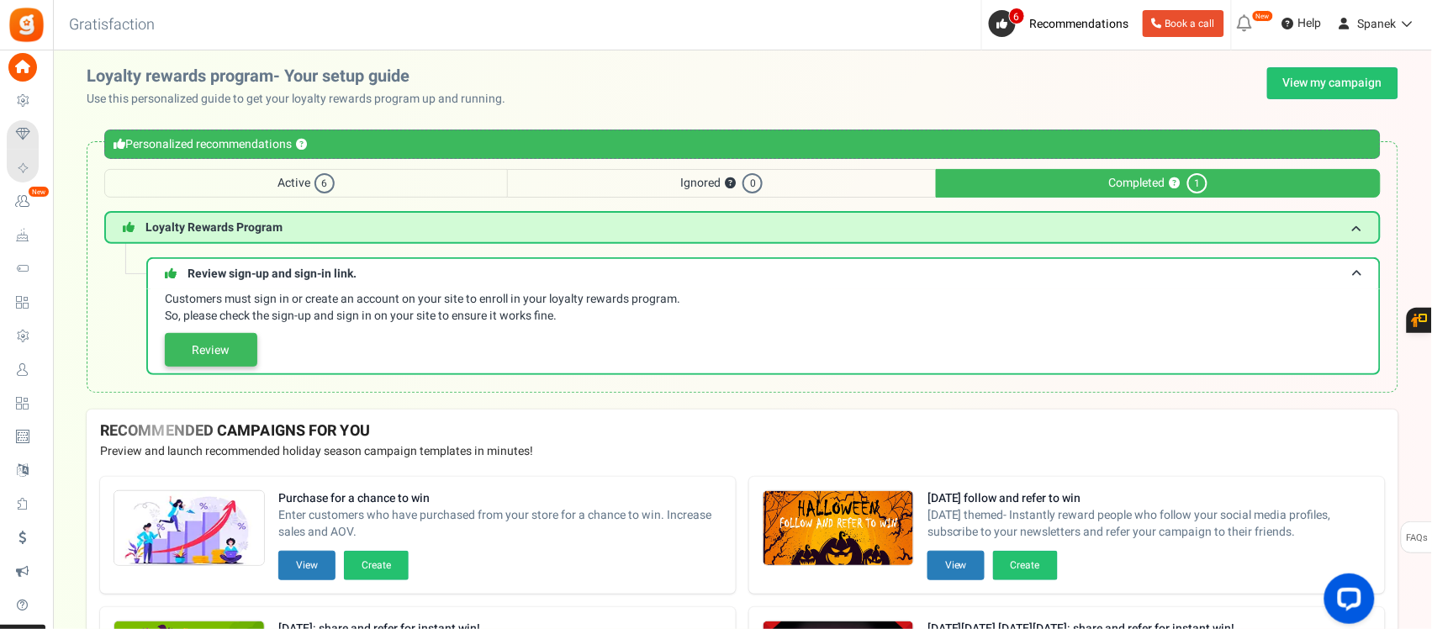
click at [250, 343] on link "Review" at bounding box center [211, 350] width 92 height 34
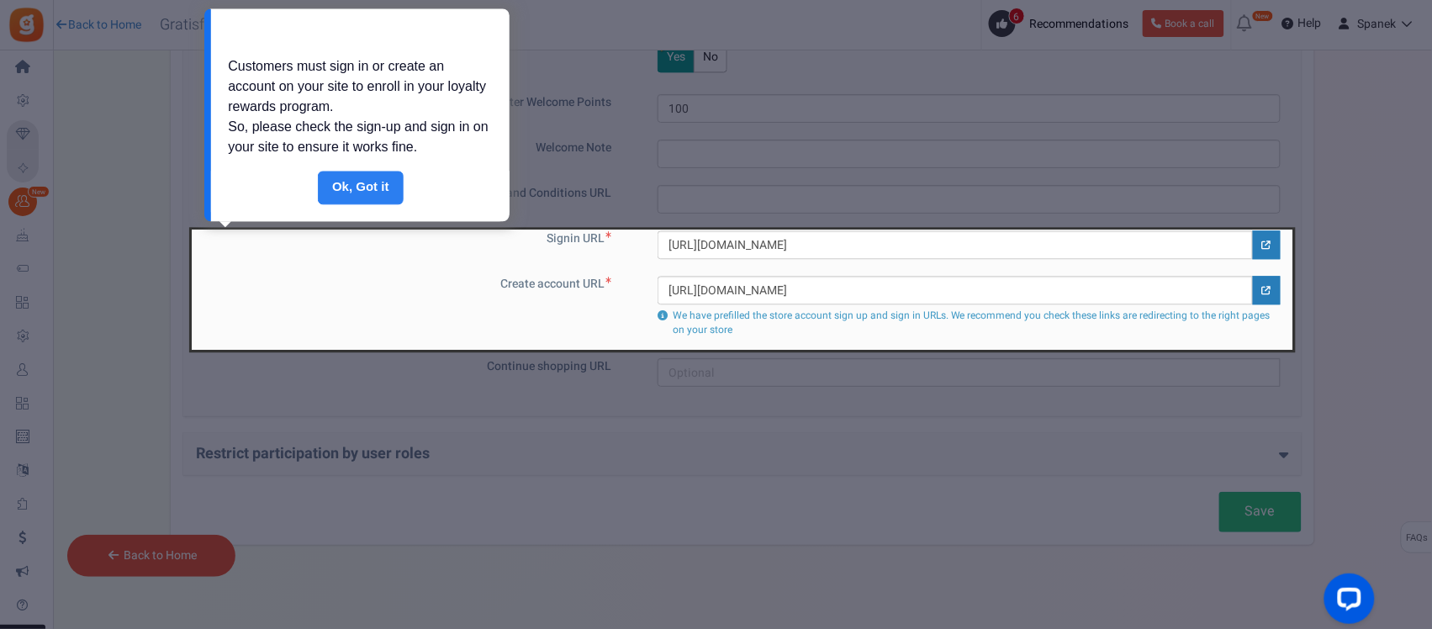
click at [363, 187] on link "Done" at bounding box center [361, 188] width 86 height 34
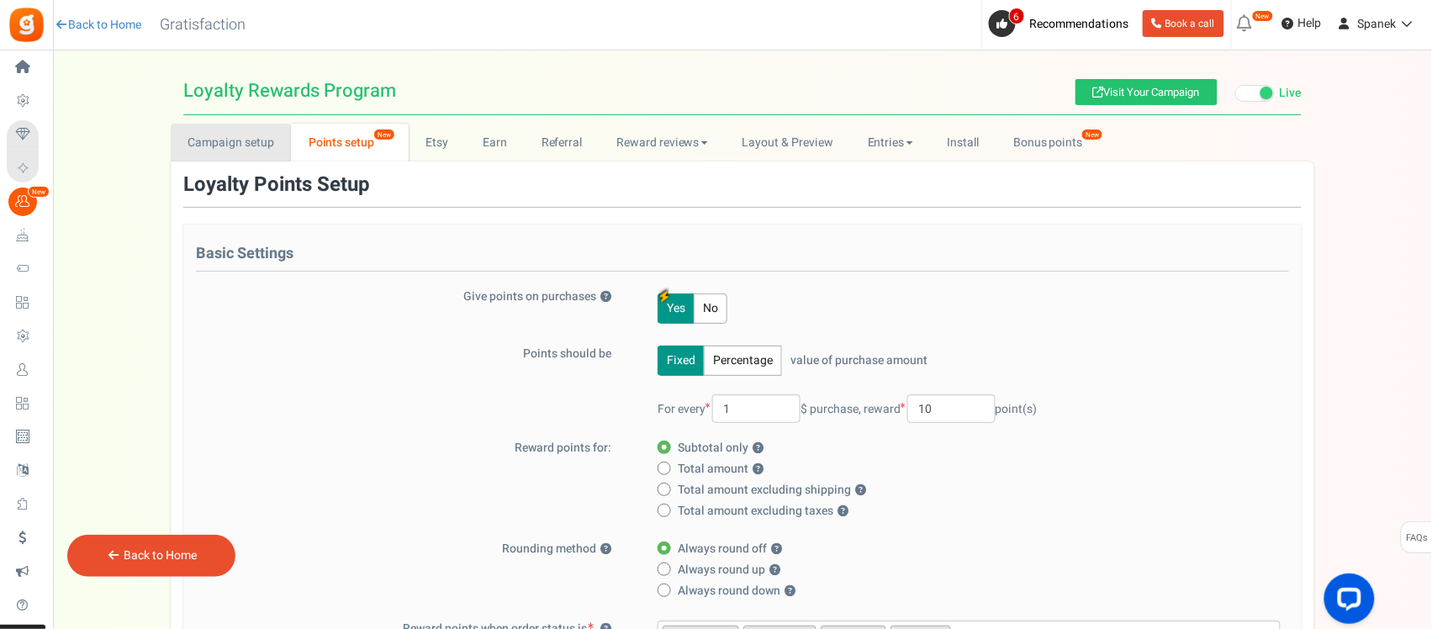
click at [253, 140] on link "Campaign setup" at bounding box center [231, 143] width 120 height 38
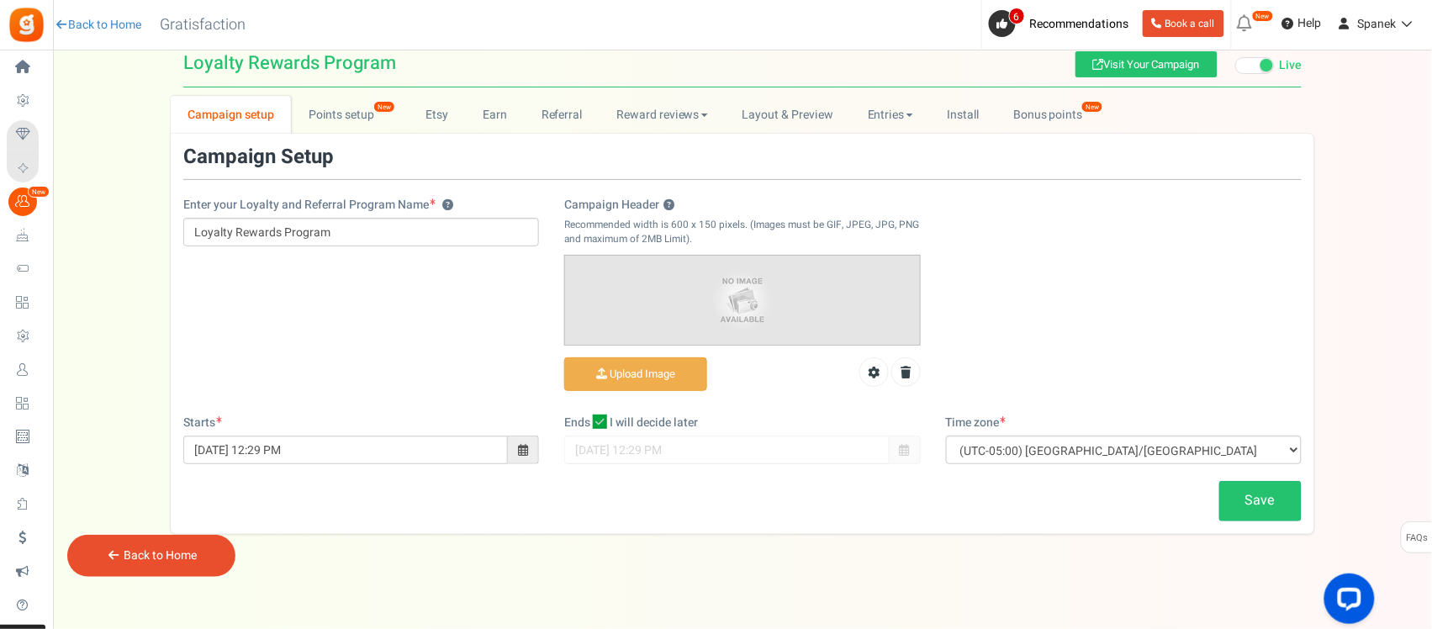
scroll to position [34, 0]
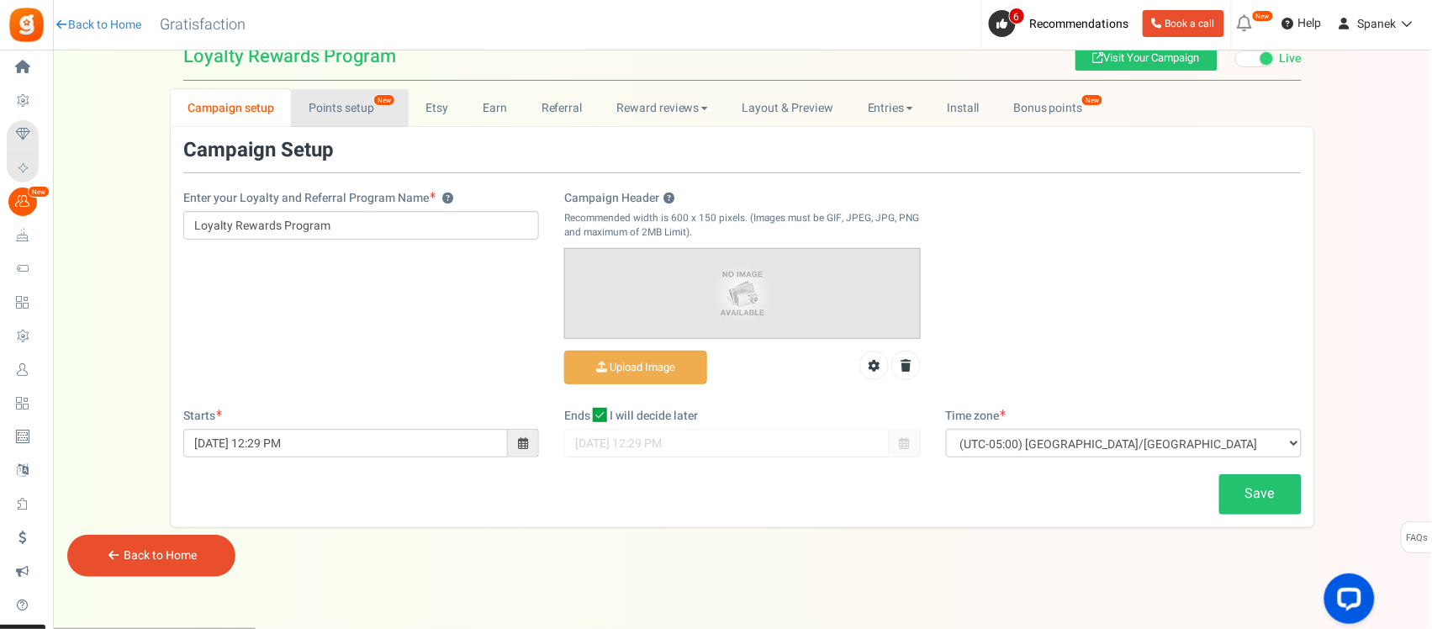
click at [359, 105] on link "Points setup New" at bounding box center [349, 108] width 117 height 38
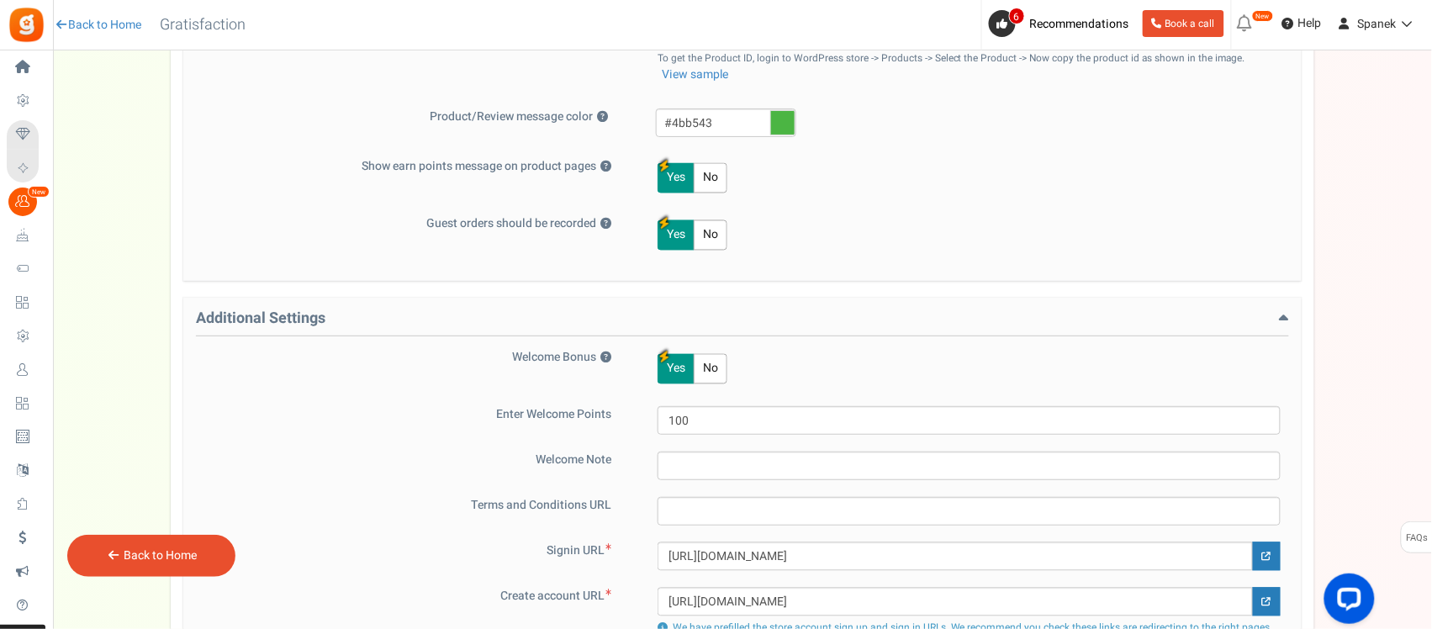
scroll to position [770, 0]
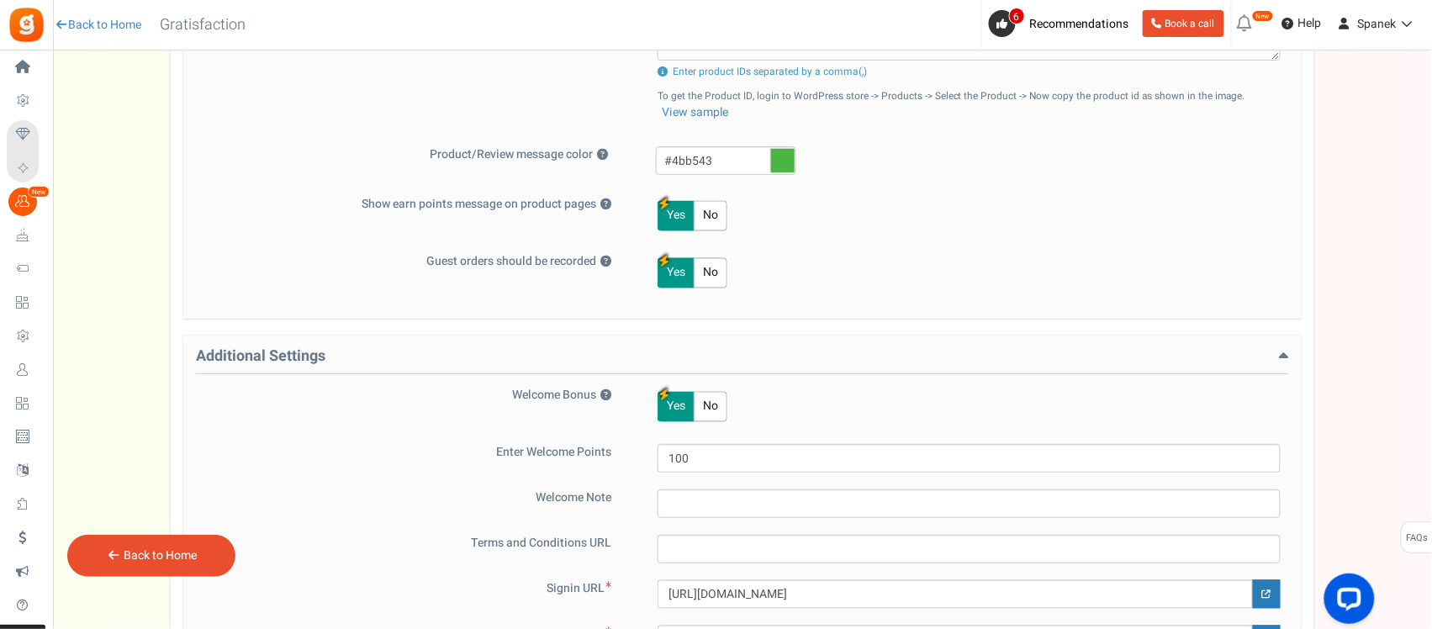
click at [783, 166] on icon at bounding box center [782, 160] width 25 height 25
click at [783, 166] on input "#4bb543" at bounding box center [726, 160] width 140 height 29
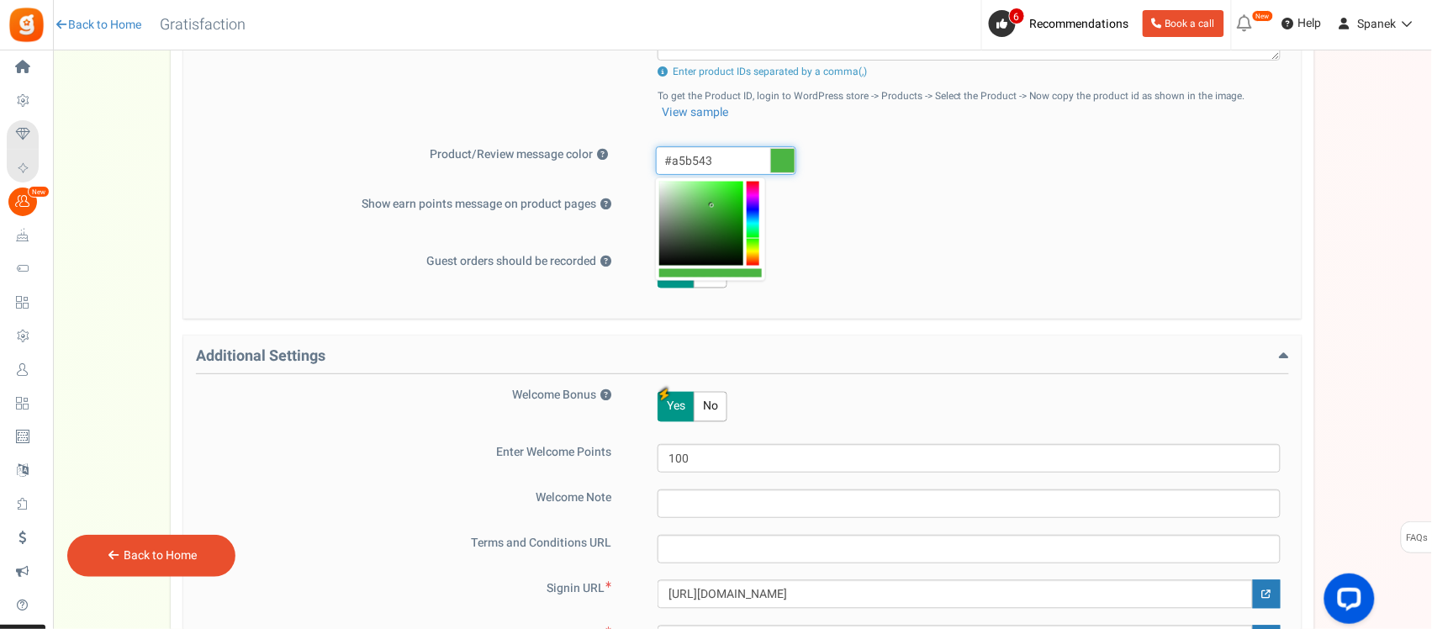
click at [755, 250] on div at bounding box center [752, 224] width 13 height 84
drag, startPoint x: 703, startPoint y: 203, endPoint x: 767, endPoint y: 241, distance: 75.0
click at [725, 200] on div at bounding box center [701, 224] width 84 height 84
click at [754, 250] on div at bounding box center [752, 224] width 13 height 84
click at [758, 255] on div at bounding box center [752, 224] width 13 height 84
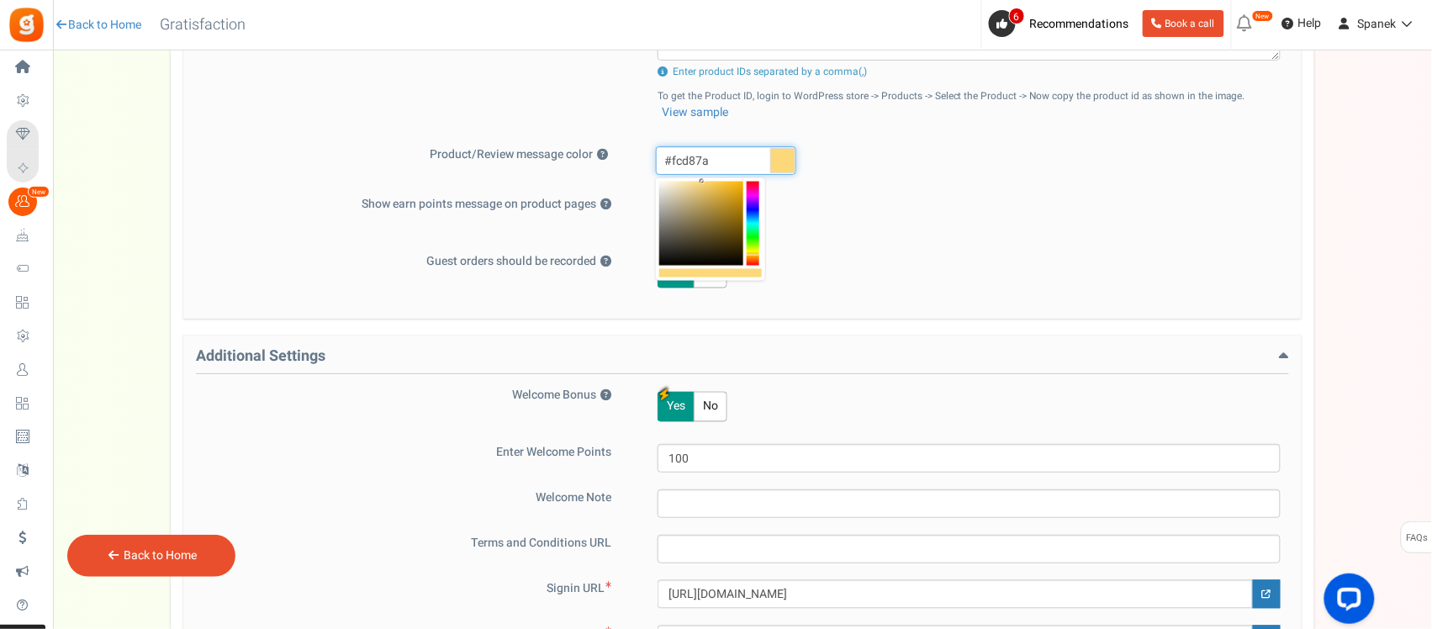
type input "#ffdb7e"
drag, startPoint x: 719, startPoint y: 198, endPoint x: 702, endPoint y: 182, distance: 23.8
click at [702, 182] on div at bounding box center [701, 224] width 84 height 84
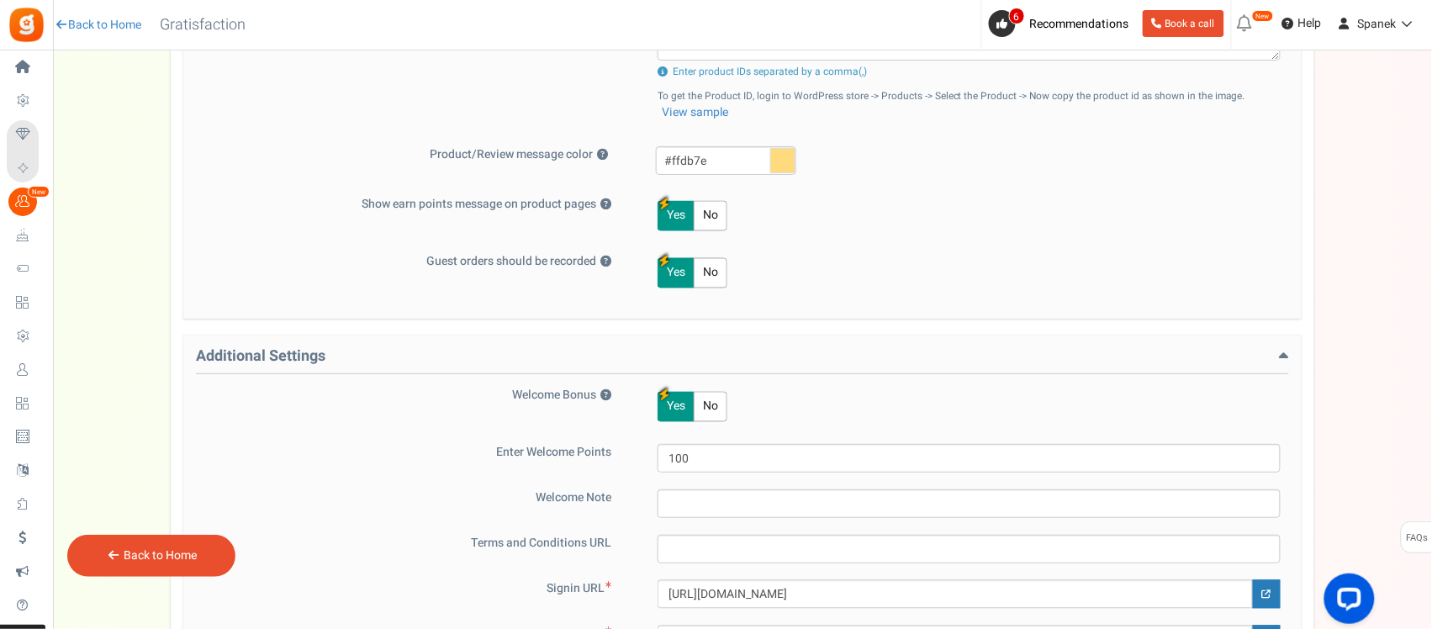
click at [902, 208] on div "Yes No" at bounding box center [958, 216] width 645 height 40
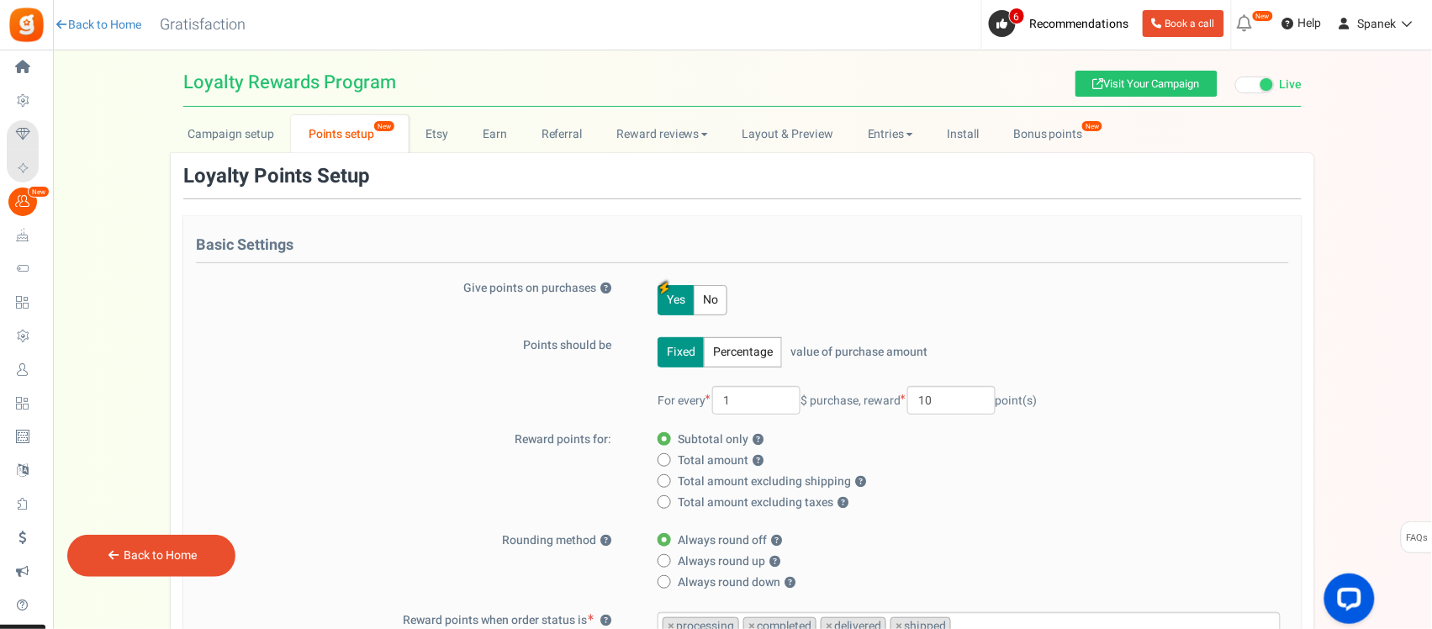
scroll to position [0, 0]
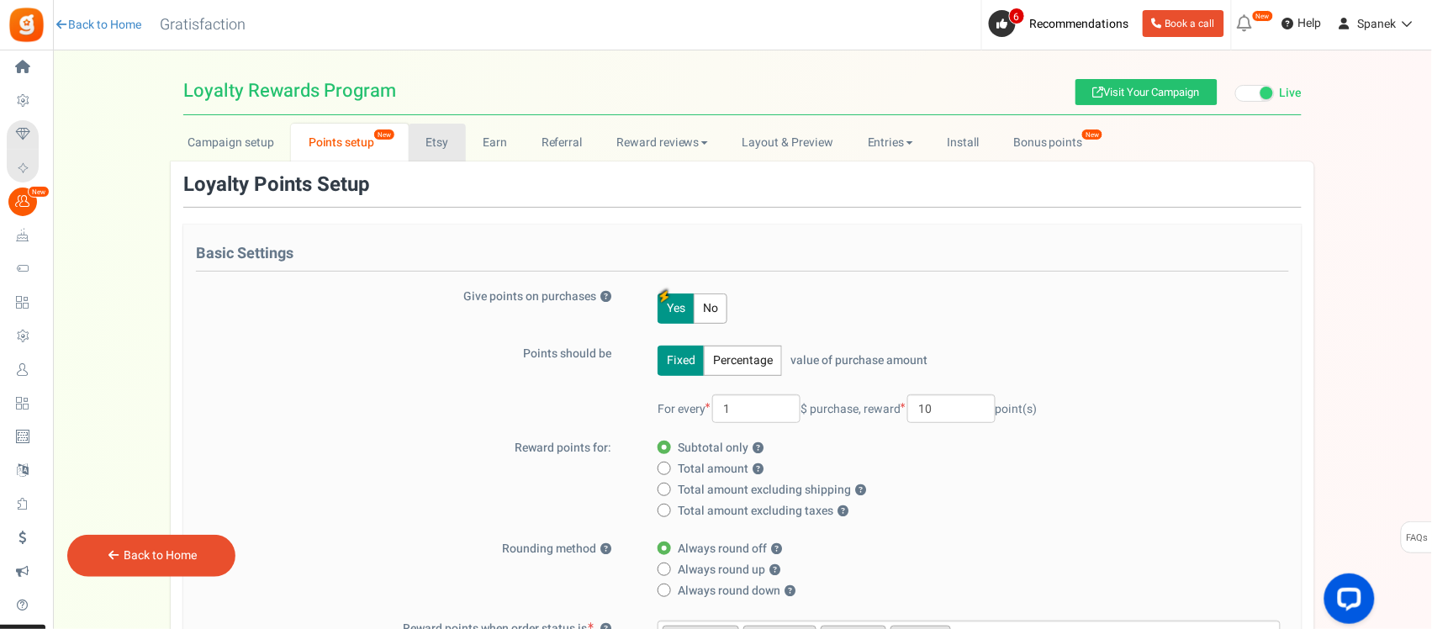
click at [451, 140] on link "Etsy" at bounding box center [437, 143] width 57 height 38
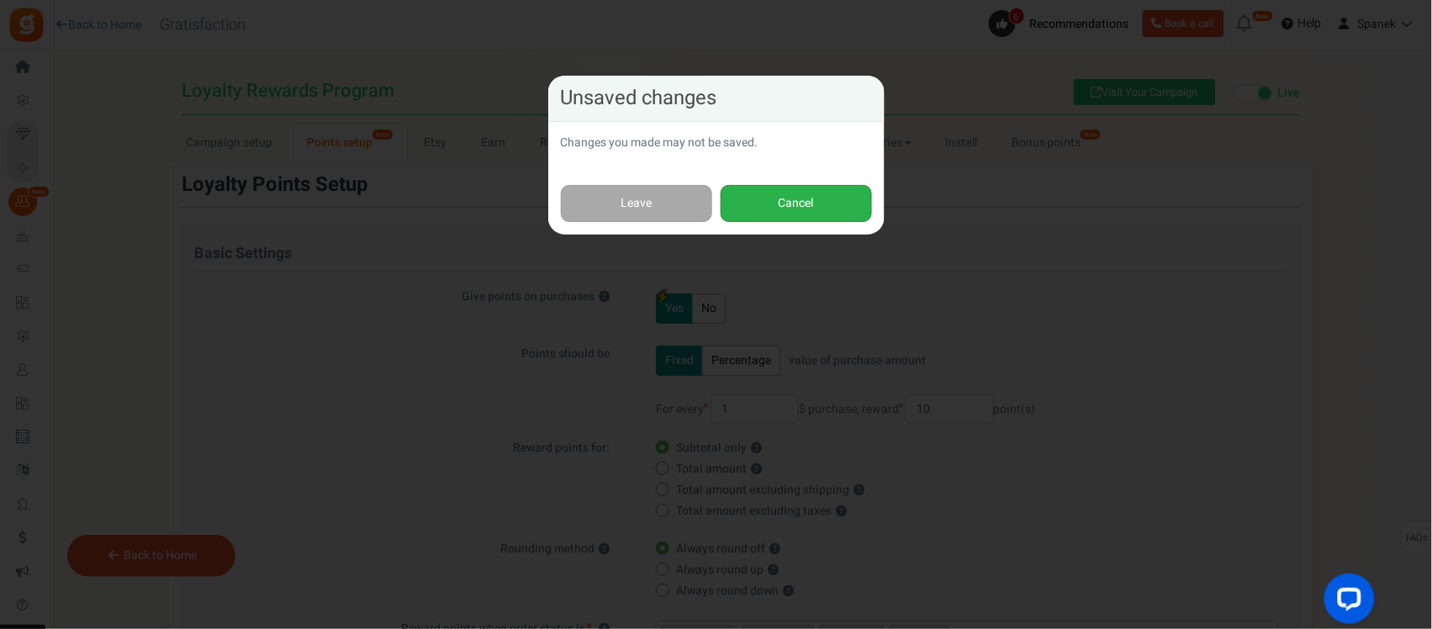
click at [799, 212] on button "Cancel" at bounding box center [795, 204] width 151 height 38
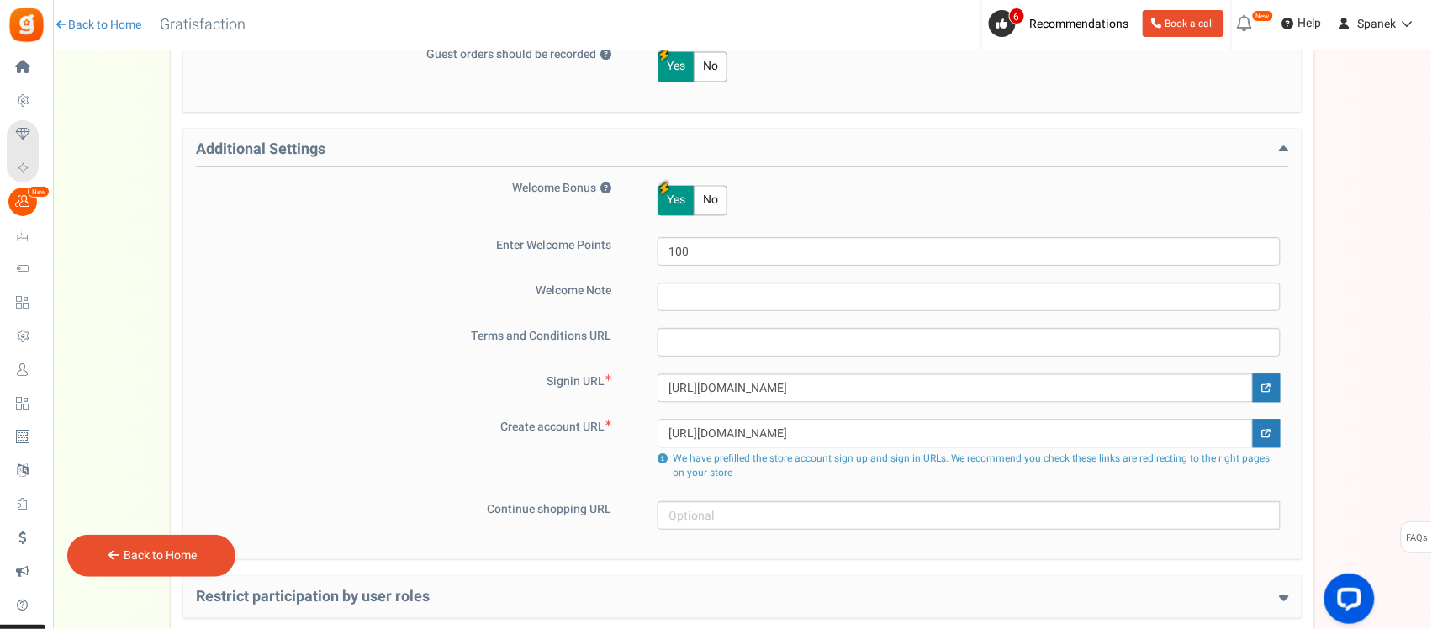
scroll to position [1140, 0]
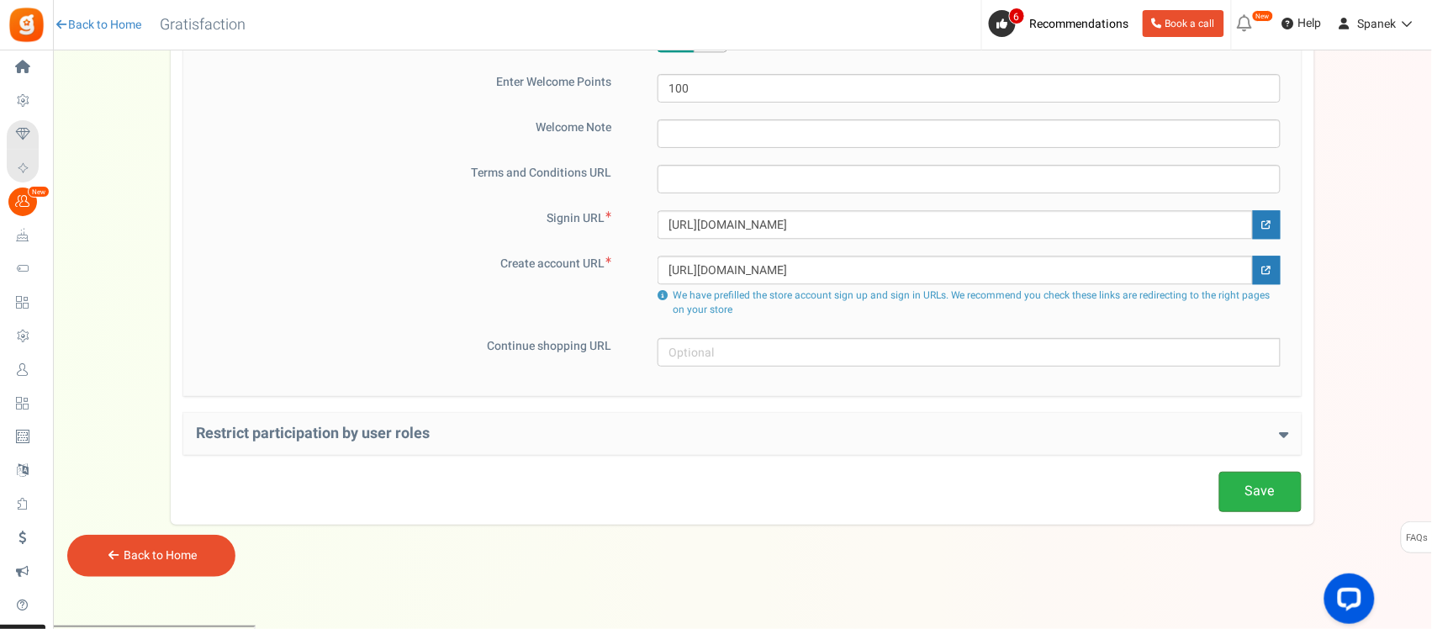
click at [1220, 492] on link "Save" at bounding box center [1260, 492] width 82 height 40
click at [1226, 438] on h4 "Restrict participation by user roles" at bounding box center [742, 433] width 1093 height 17
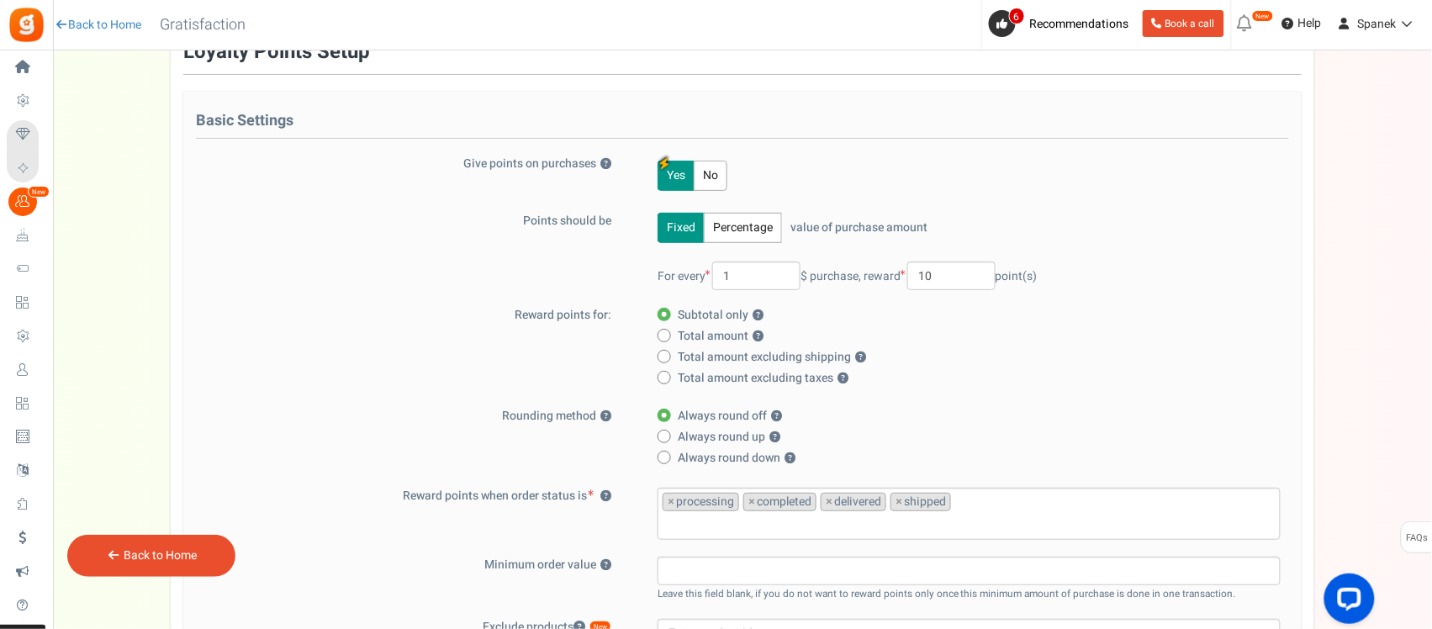
scroll to position [0, 0]
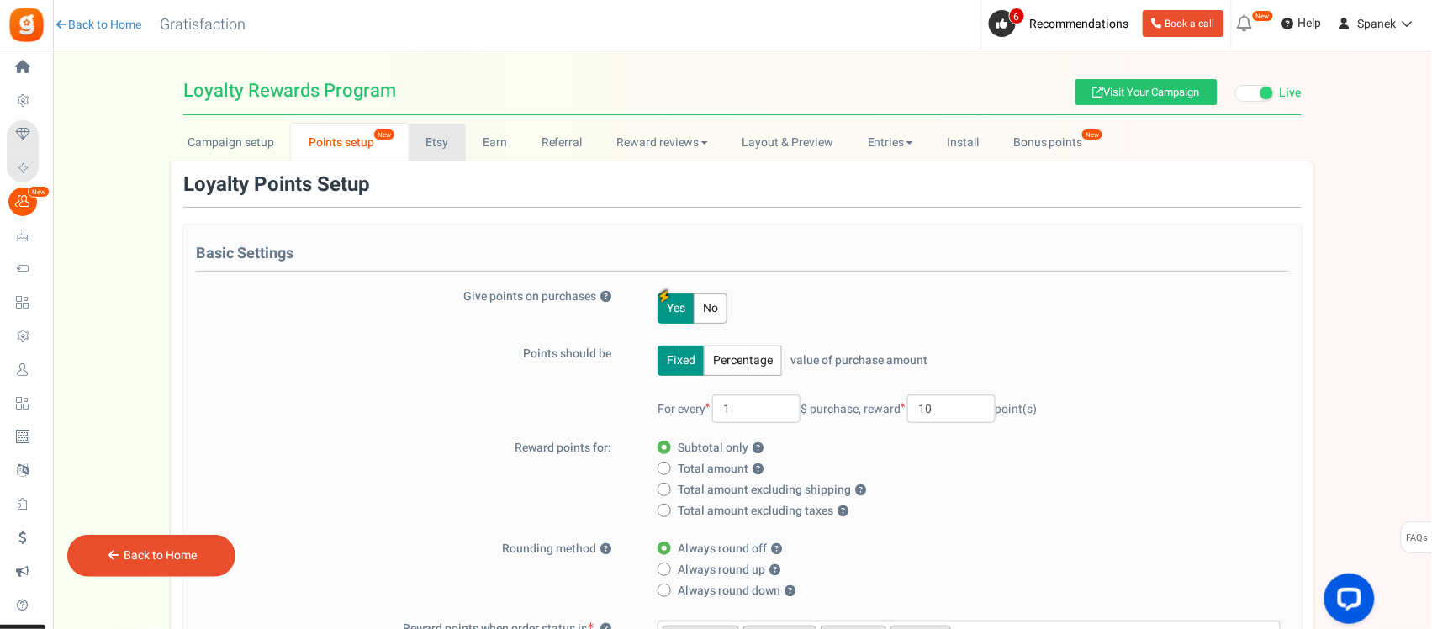
click at [455, 145] on link "Etsy" at bounding box center [437, 143] width 57 height 38
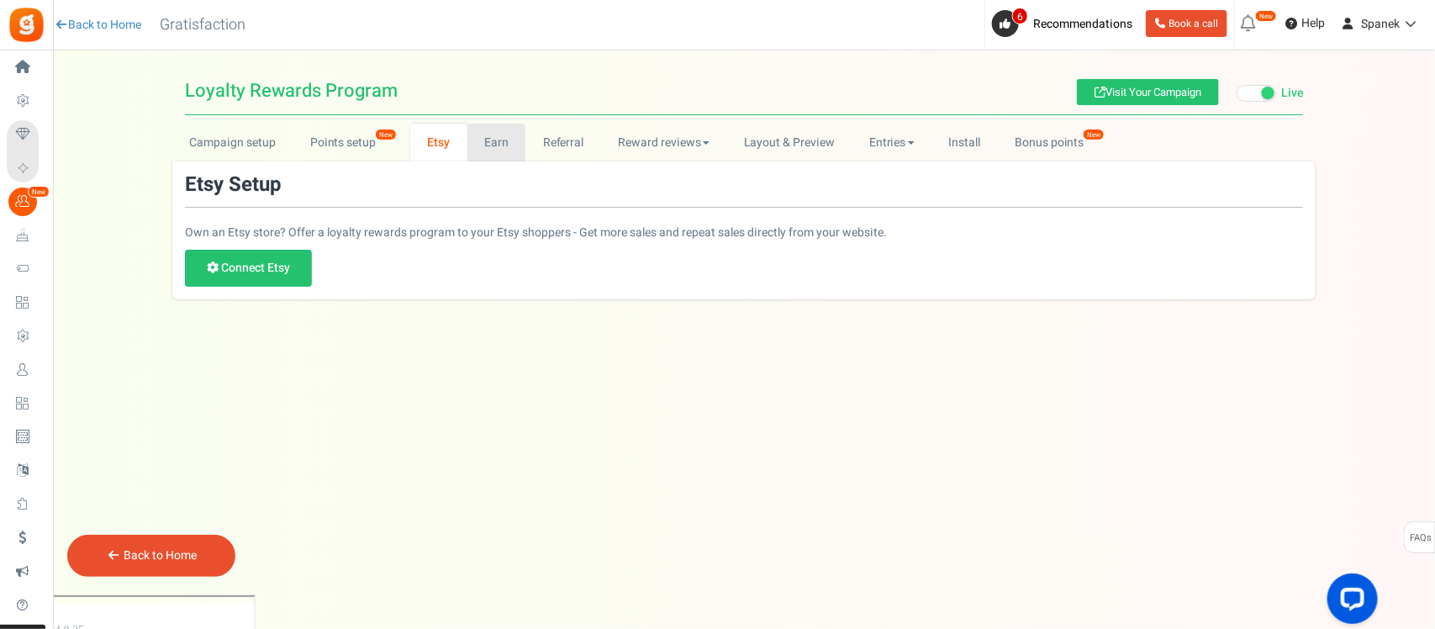
click at [477, 145] on link "Earn" at bounding box center [496, 143] width 59 height 38
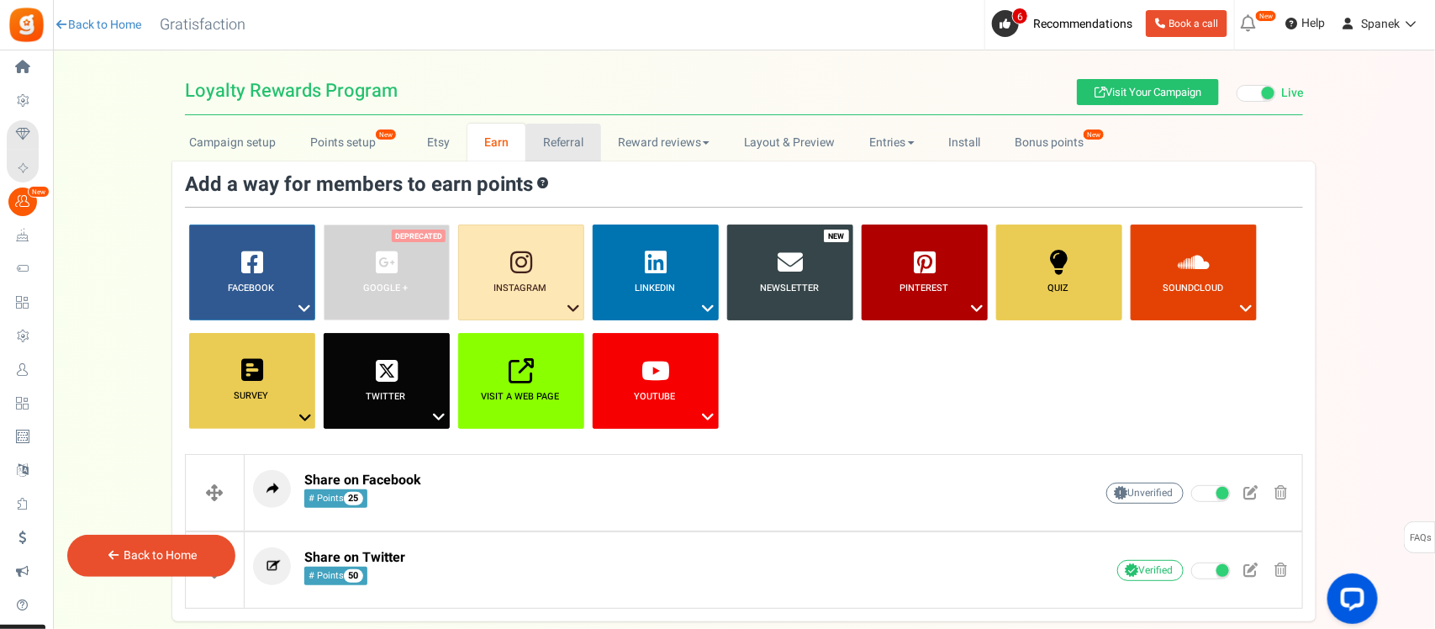
click at [545, 140] on link "Referral" at bounding box center [563, 143] width 76 height 38
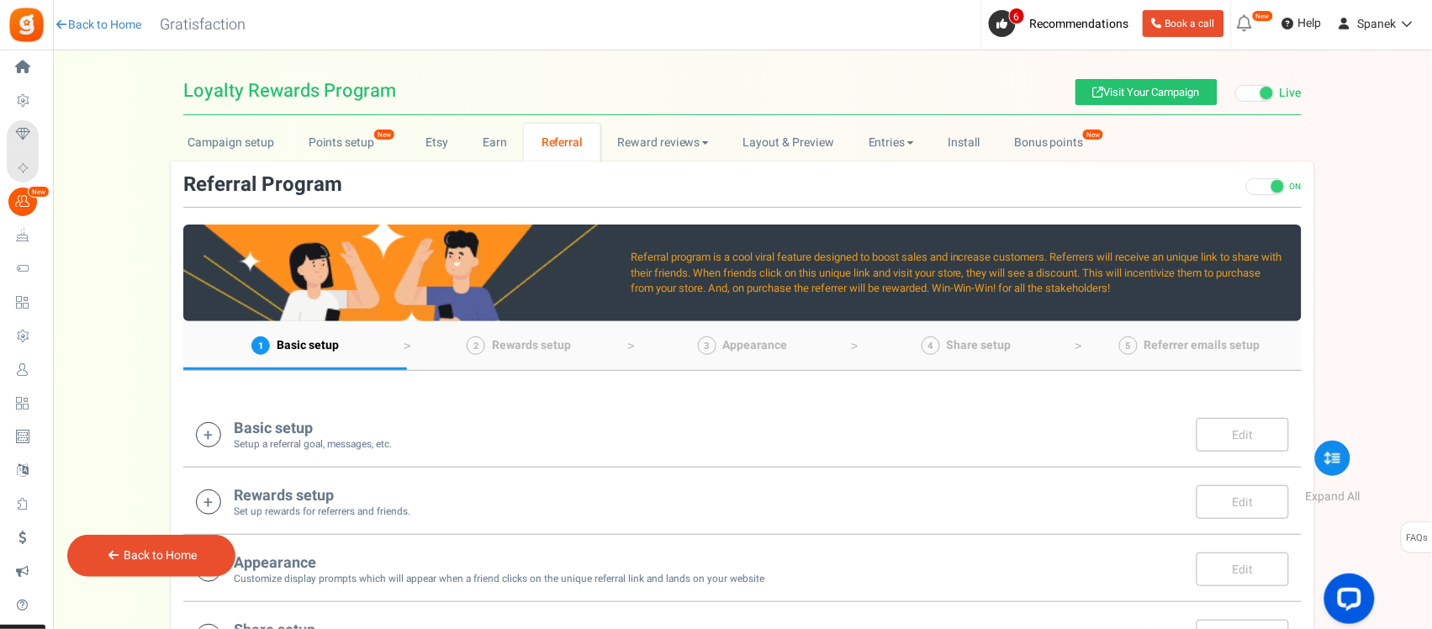
scroll to position [210, 0]
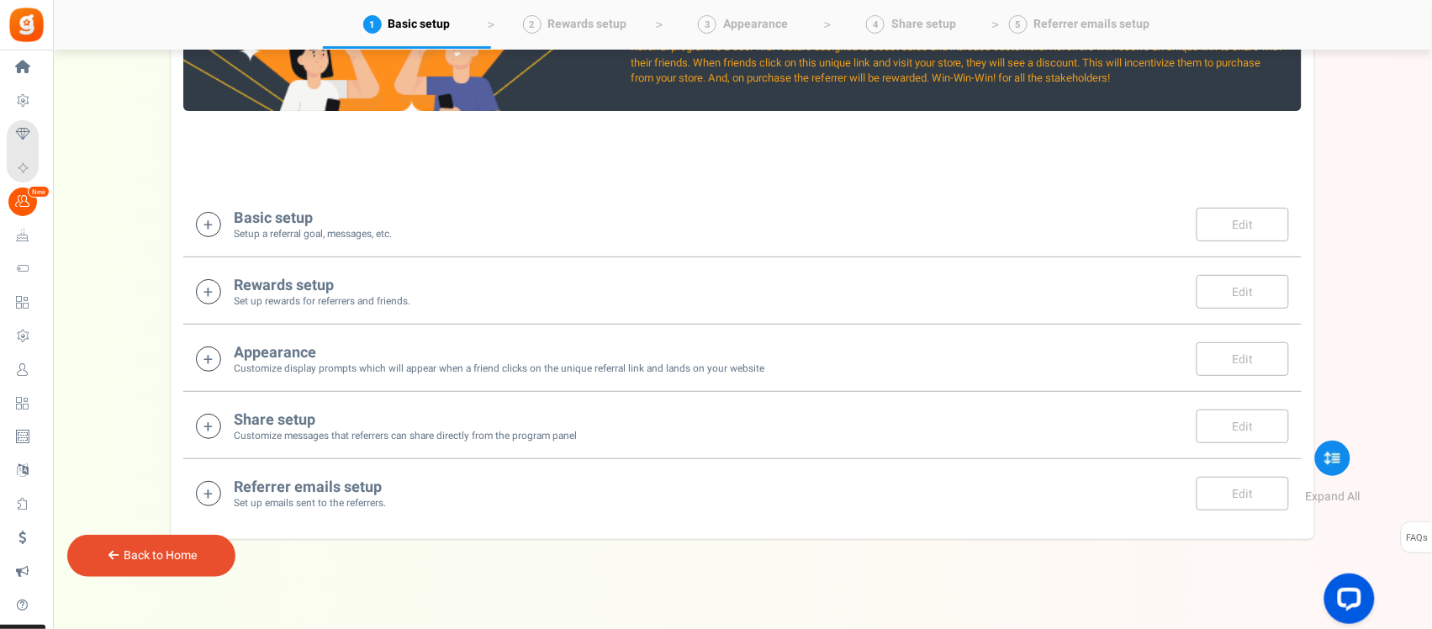
click at [447, 220] on div "Basic setup Setup a referral goal, messages, etc. Edit Save" at bounding box center [742, 224] width 1093 height 34
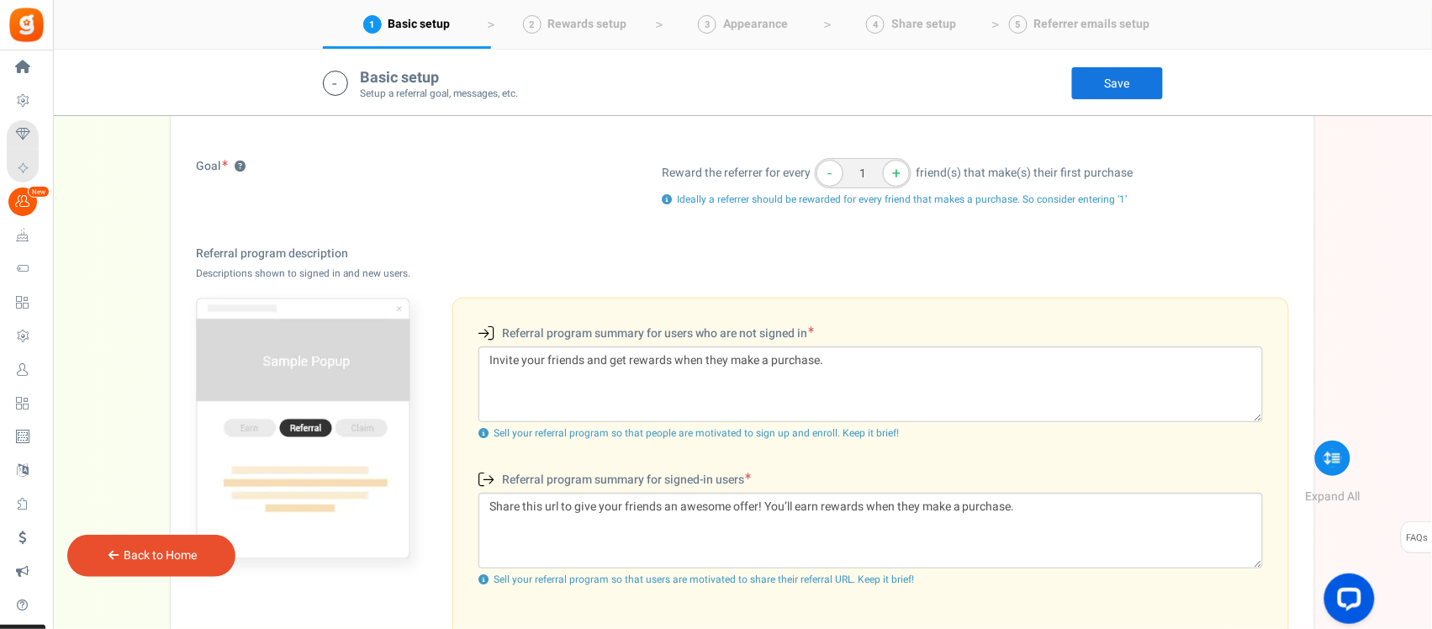
scroll to position [141, 0]
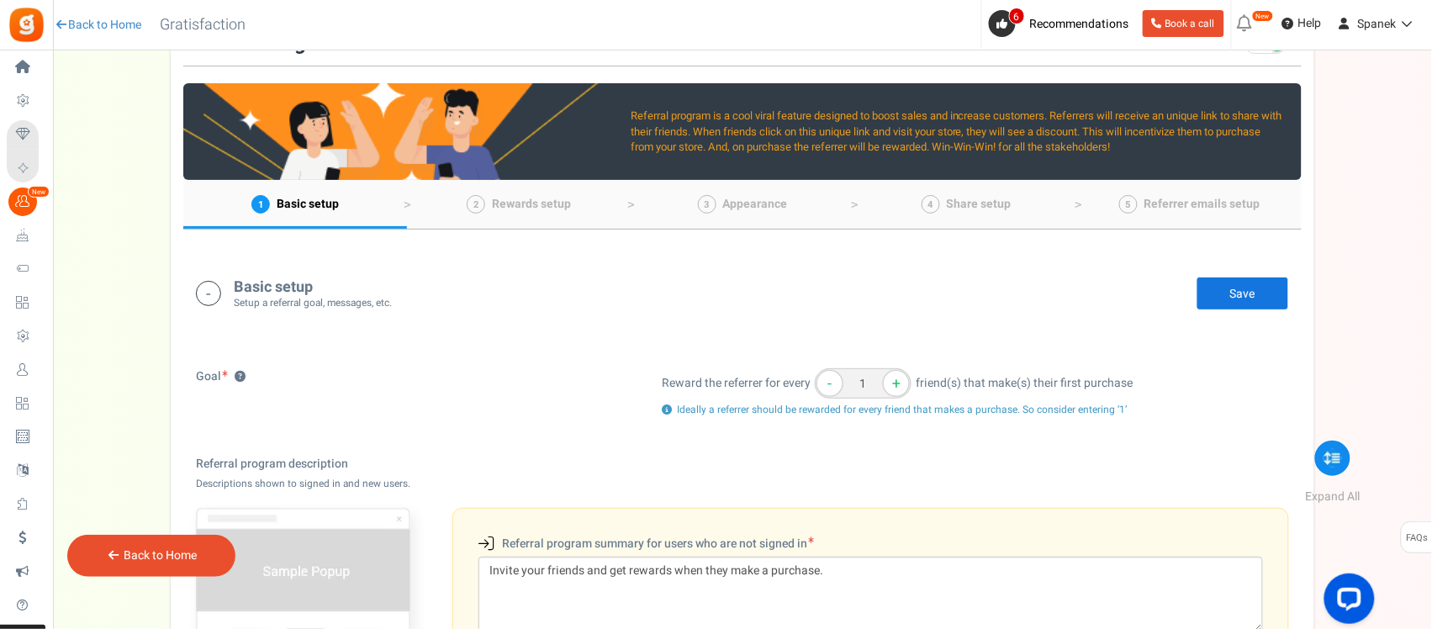
click at [421, 286] on div "Basic setup Setup a referral goal, messages, etc. Edit Save" at bounding box center [742, 293] width 1093 height 34
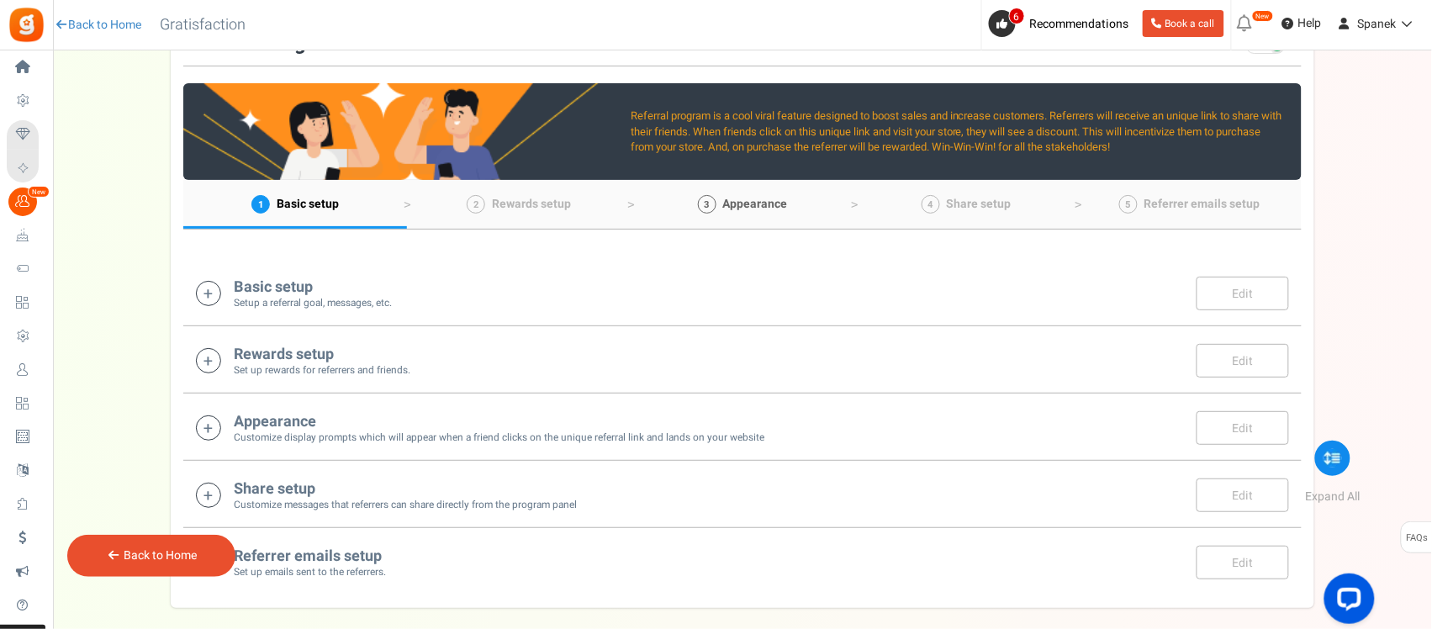
click at [758, 198] on span "Appearance" at bounding box center [755, 204] width 65 height 18
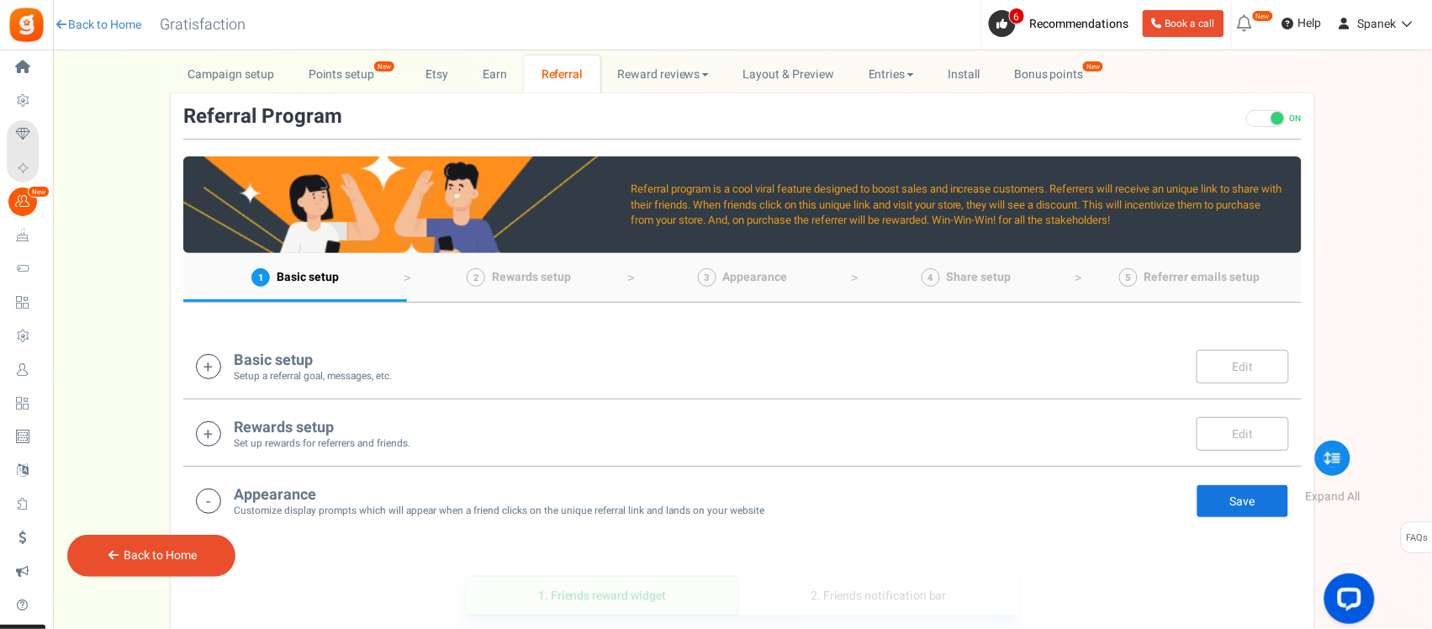
scroll to position [66, 0]
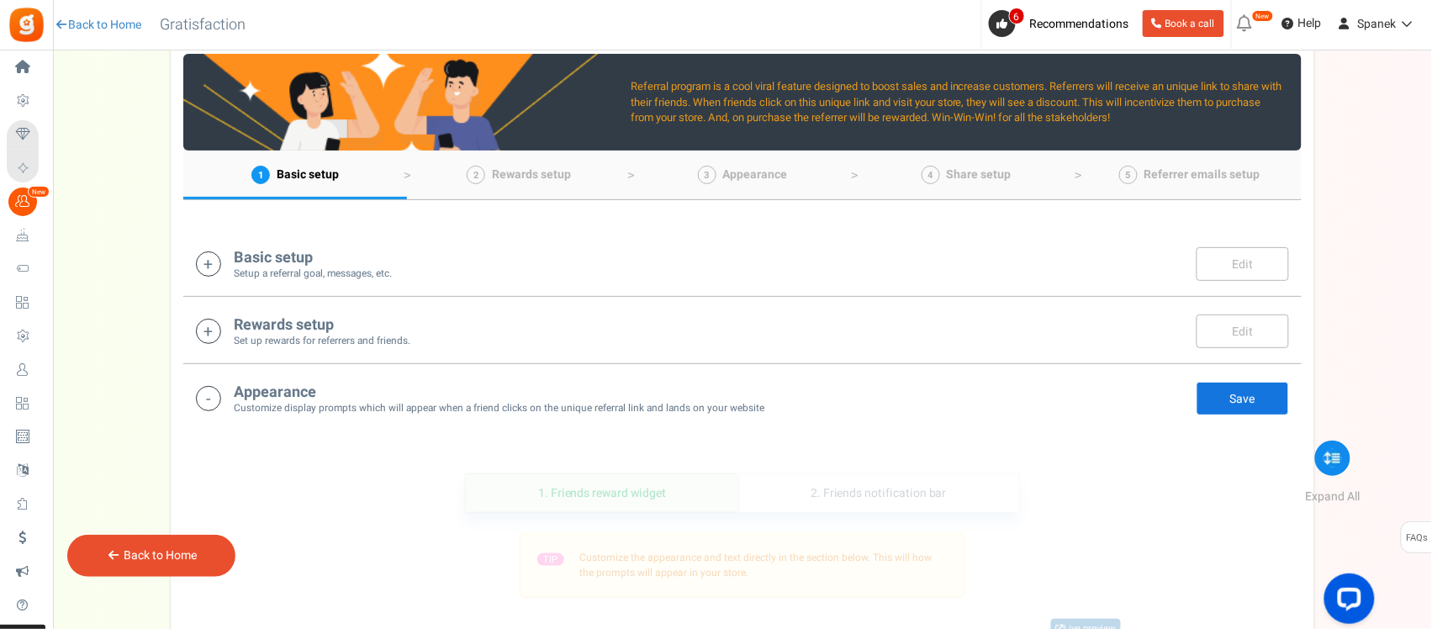
click at [383, 401] on small "Customize display prompts which will appear when a friend clicks on the unique …" at bounding box center [499, 408] width 530 height 14
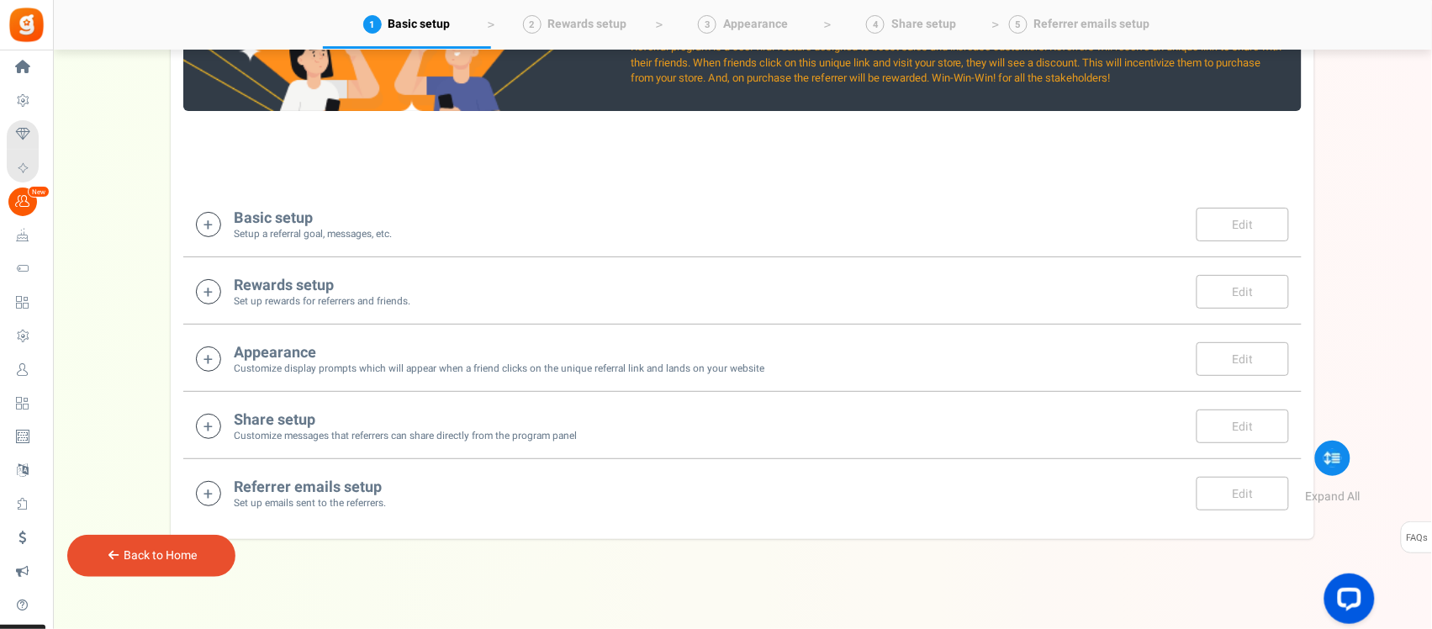
scroll to position [221, 0]
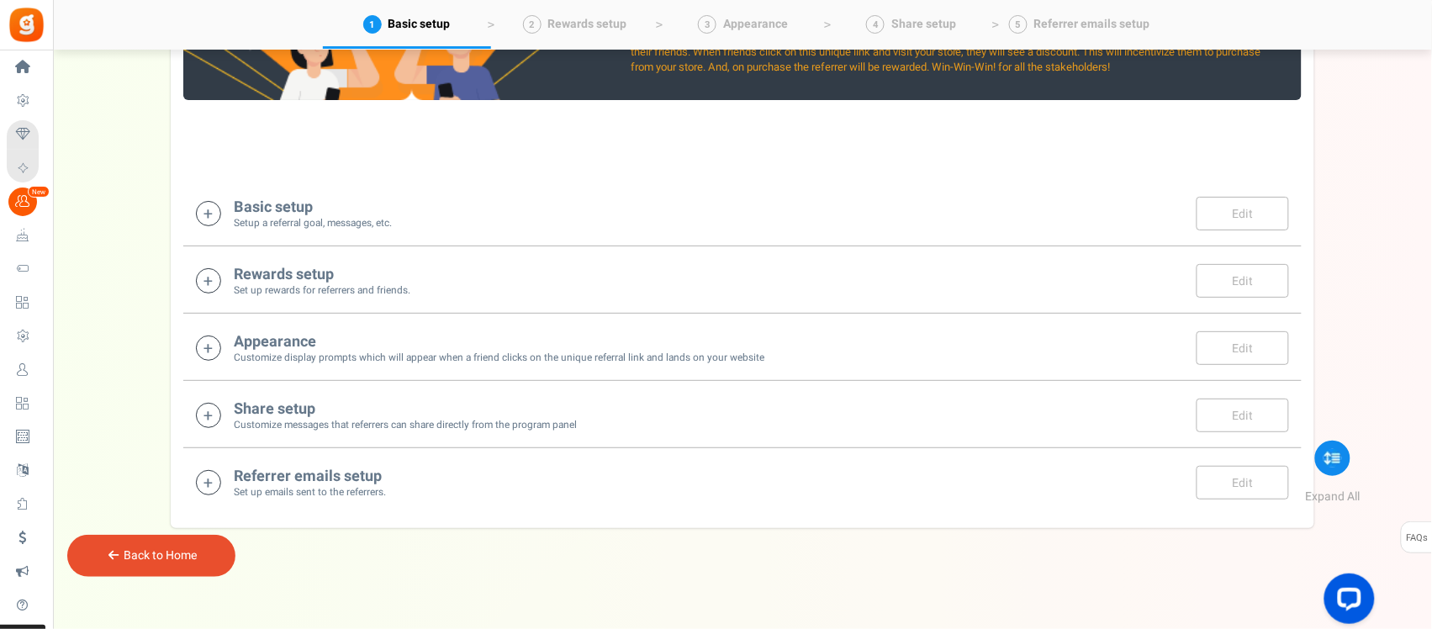
click at [388, 408] on h4 "Share setup" at bounding box center [405, 409] width 343 height 17
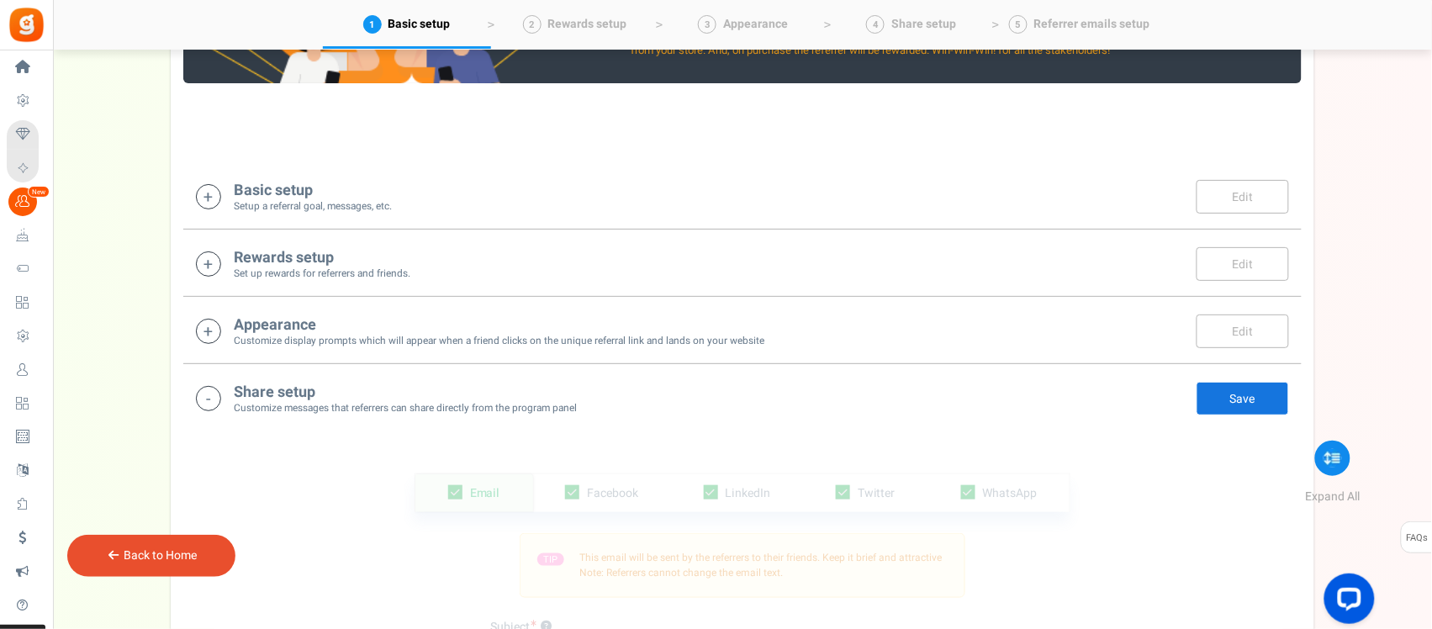
click at [363, 393] on h4 "Share setup" at bounding box center [405, 392] width 343 height 17
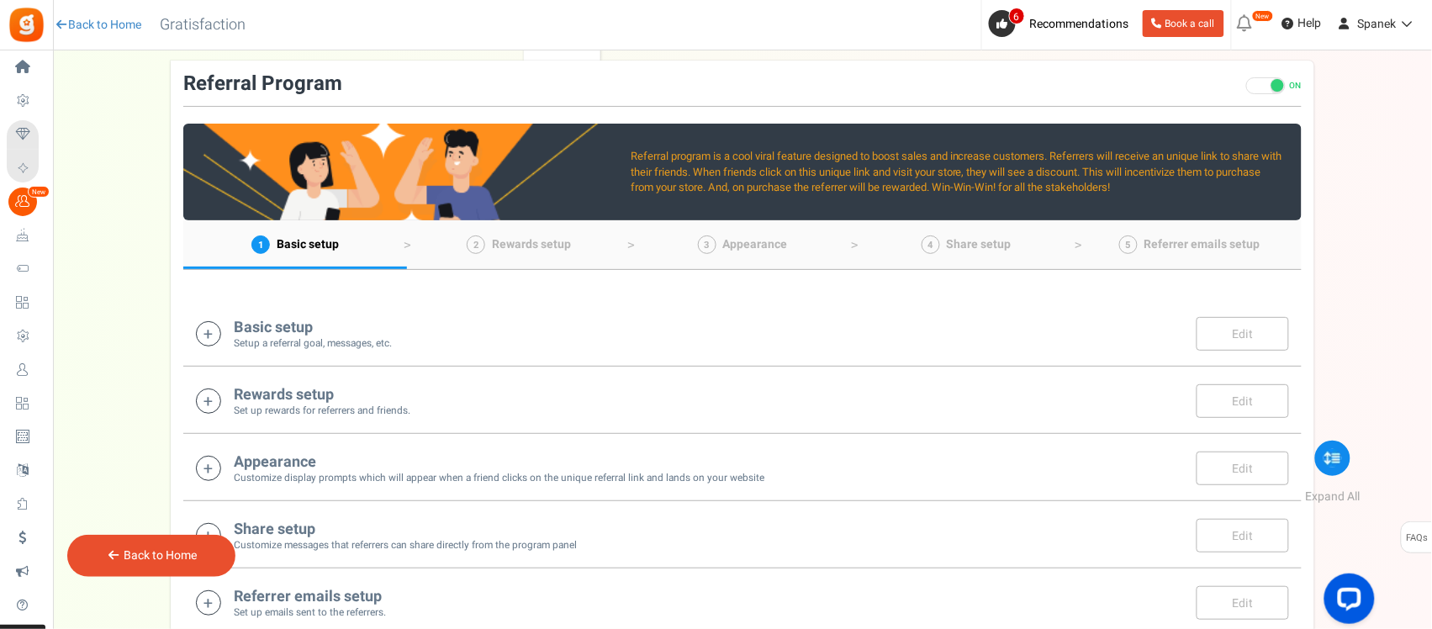
scroll to position [0, 0]
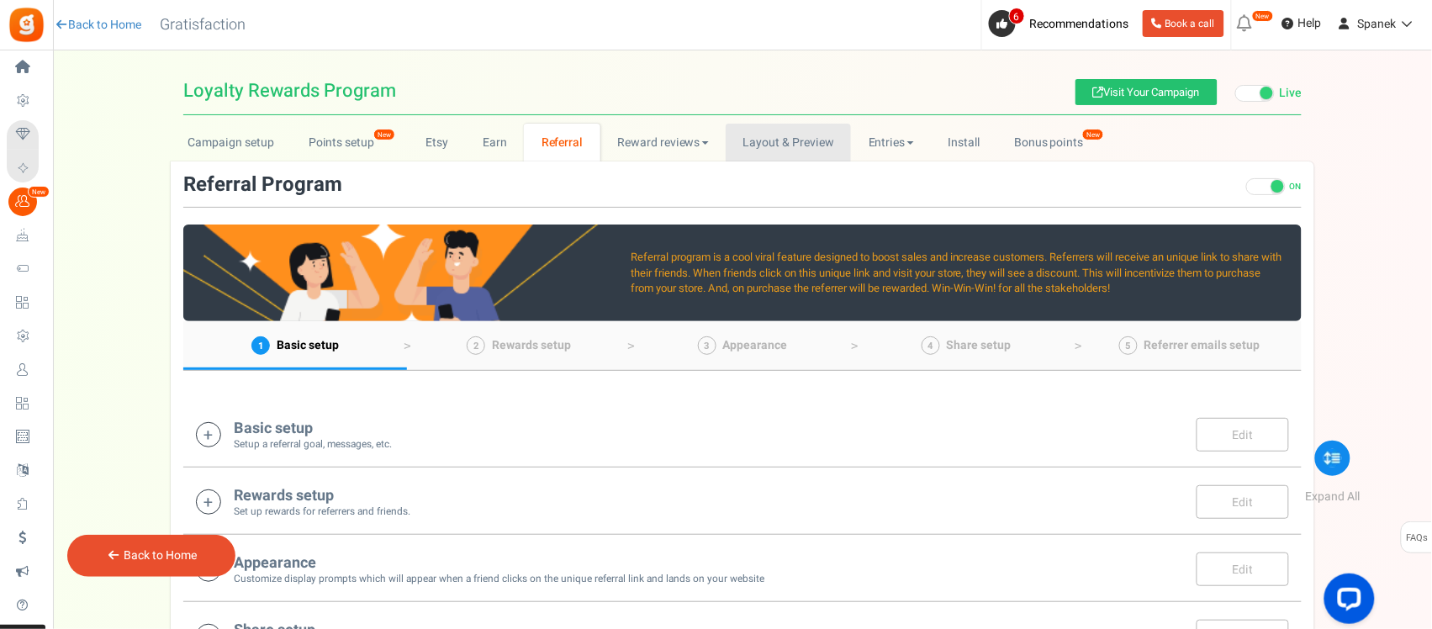
click at [791, 148] on link "Layout & Preview" at bounding box center [787, 143] width 125 height 38
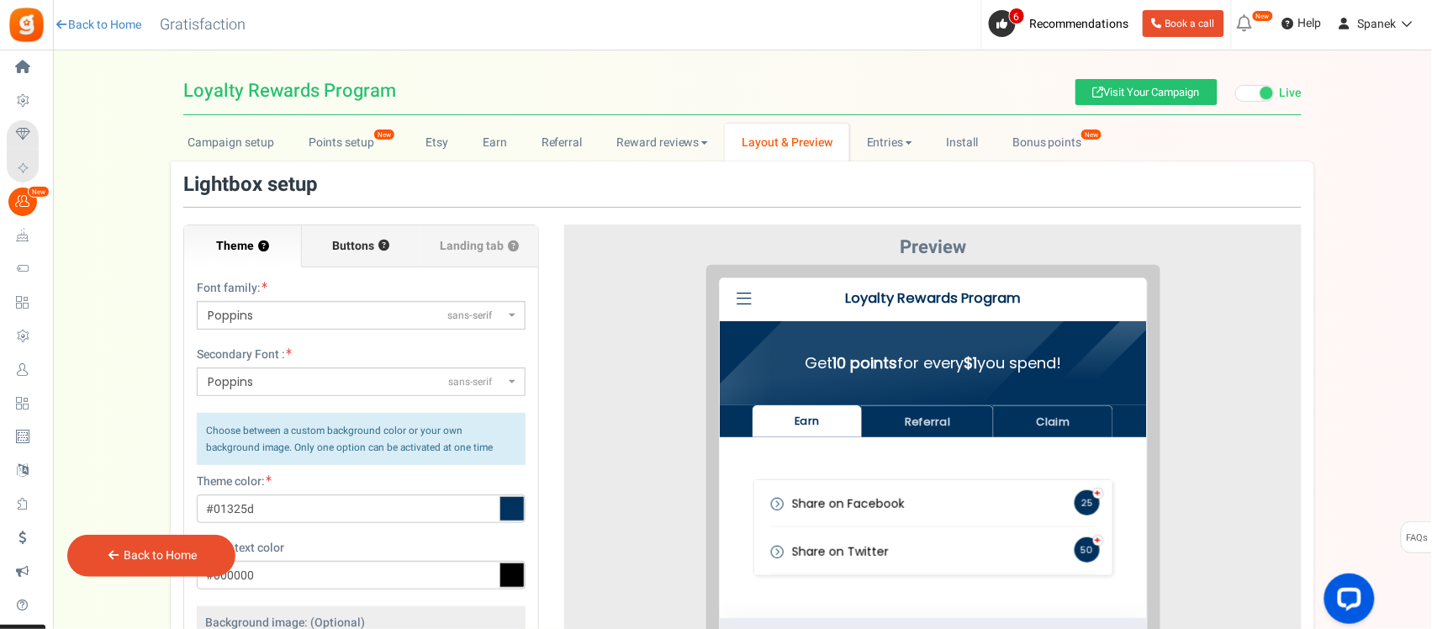
click at [371, 250] on span "Buttons" at bounding box center [354, 246] width 42 height 17
click at [0, 0] on input "Buttons ?" at bounding box center [0, 0] width 0 height 0
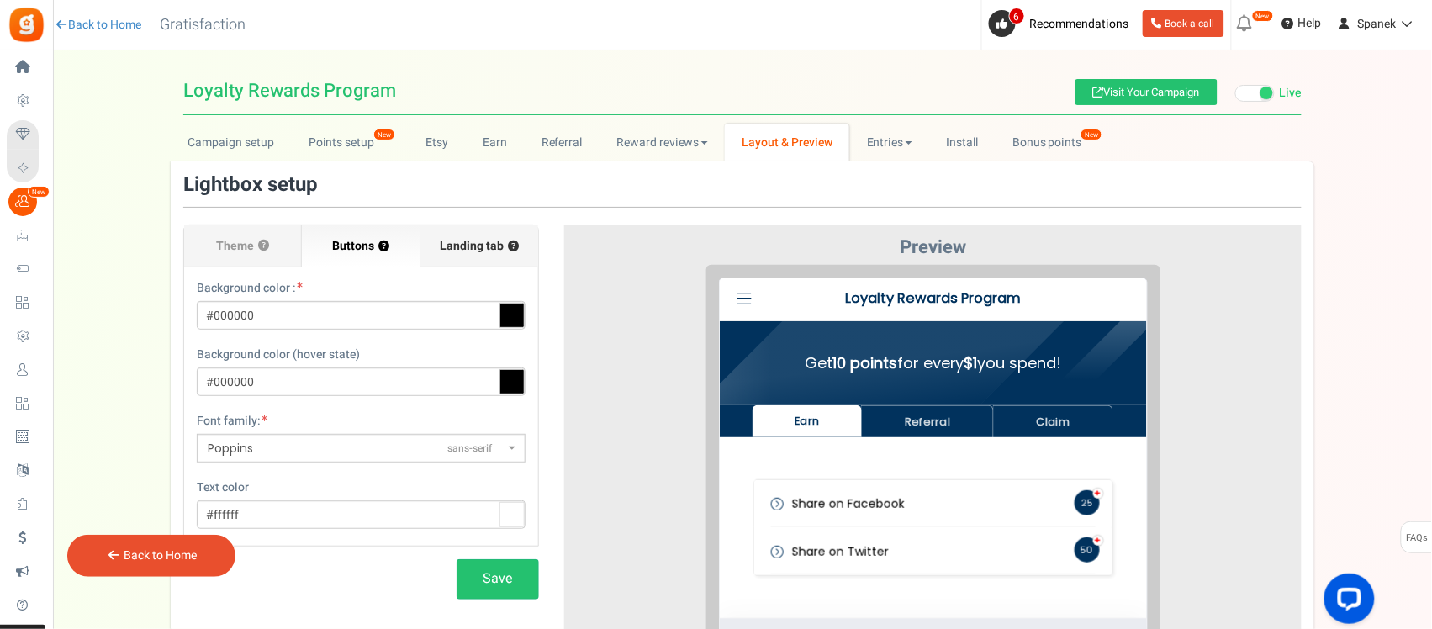
click at [442, 249] on span "Landing tab ?" at bounding box center [479, 246] width 79 height 17
click at [0, 0] on input "Landing tab ?" at bounding box center [0, 0] width 0 height 0
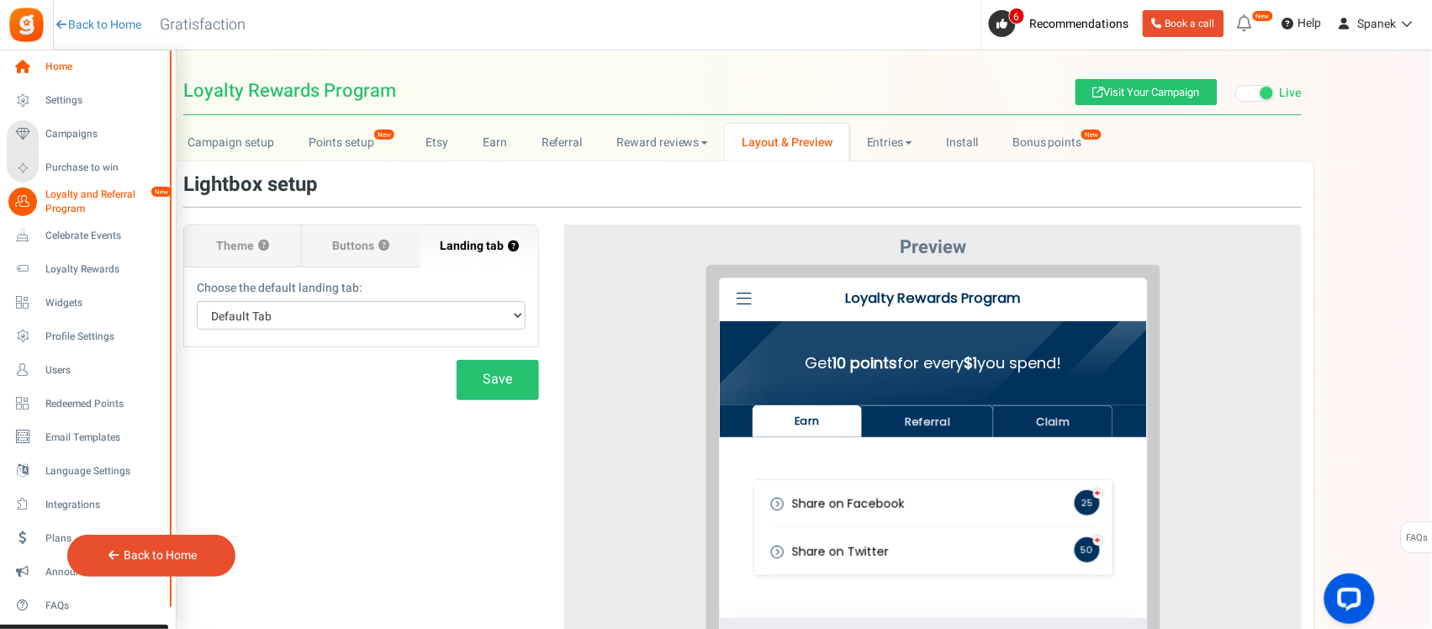
click at [40, 60] on link "Home" at bounding box center [87, 67] width 161 height 29
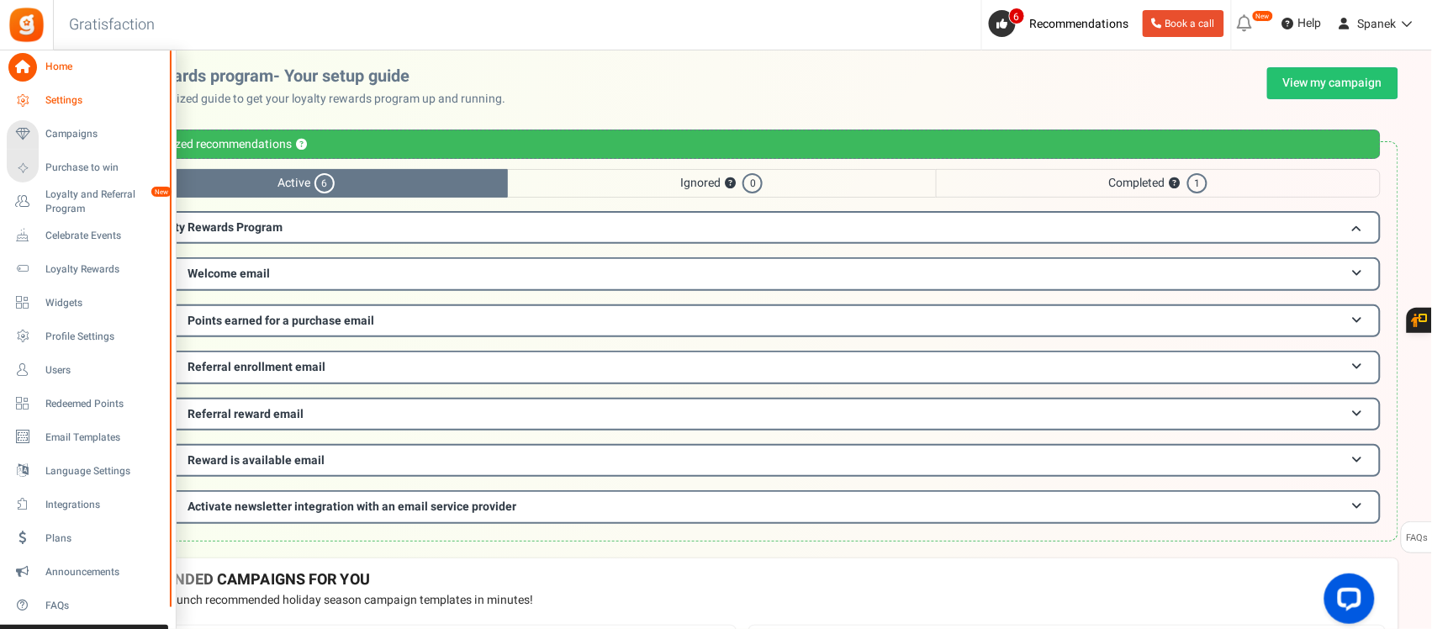
click at [50, 98] on span "Settings" at bounding box center [104, 100] width 118 height 14
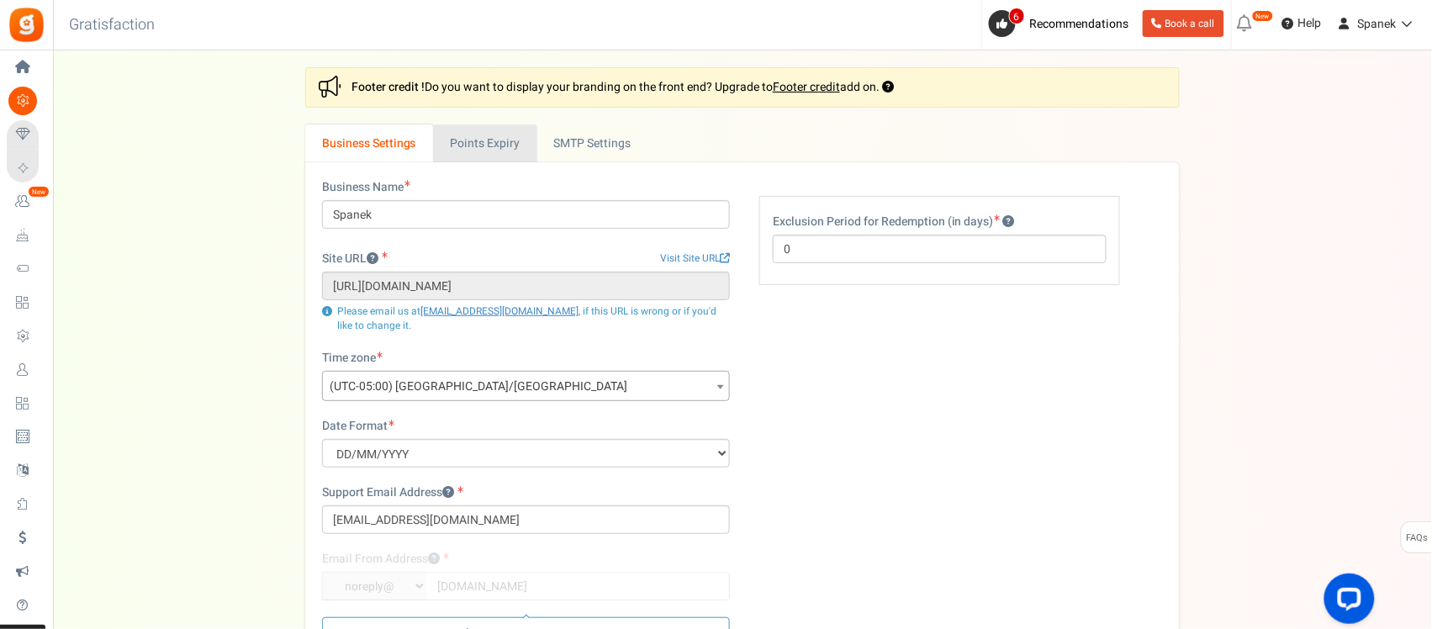
click at [483, 136] on link "Points Expiry" at bounding box center [484, 143] width 103 height 38
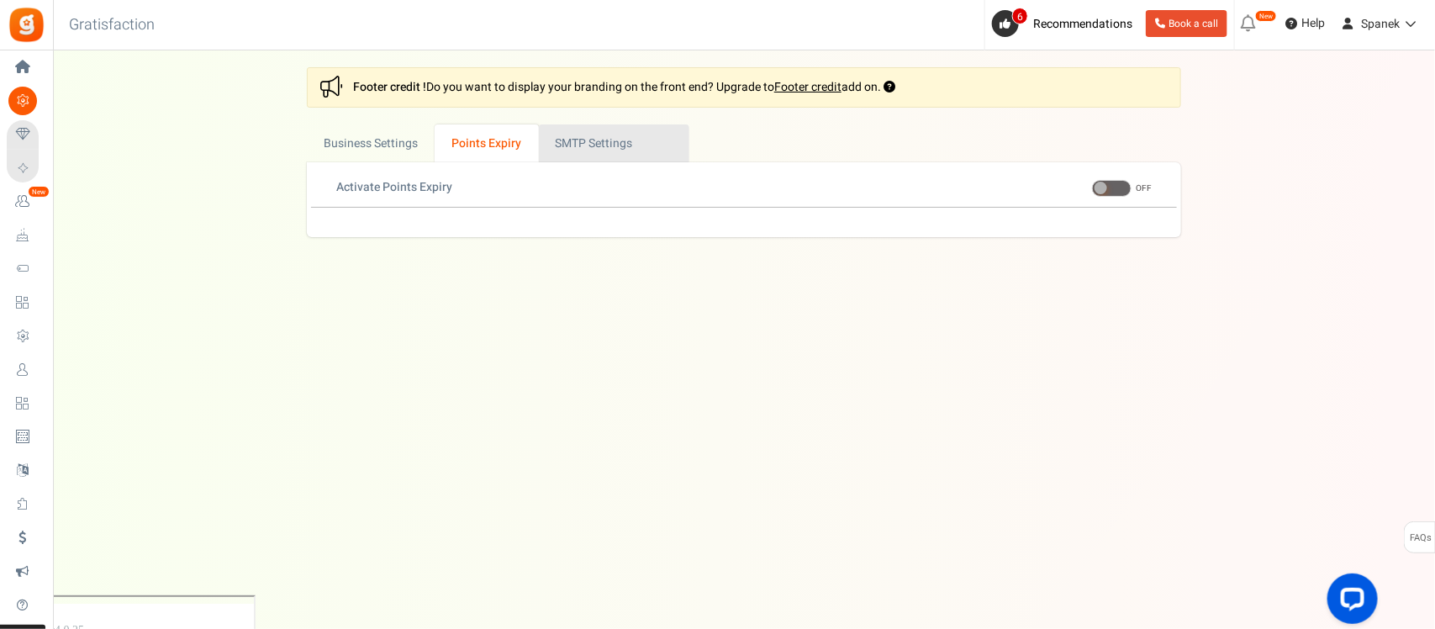
click at [635, 145] on link "Active SMTP Settings" at bounding box center [614, 143] width 150 height 38
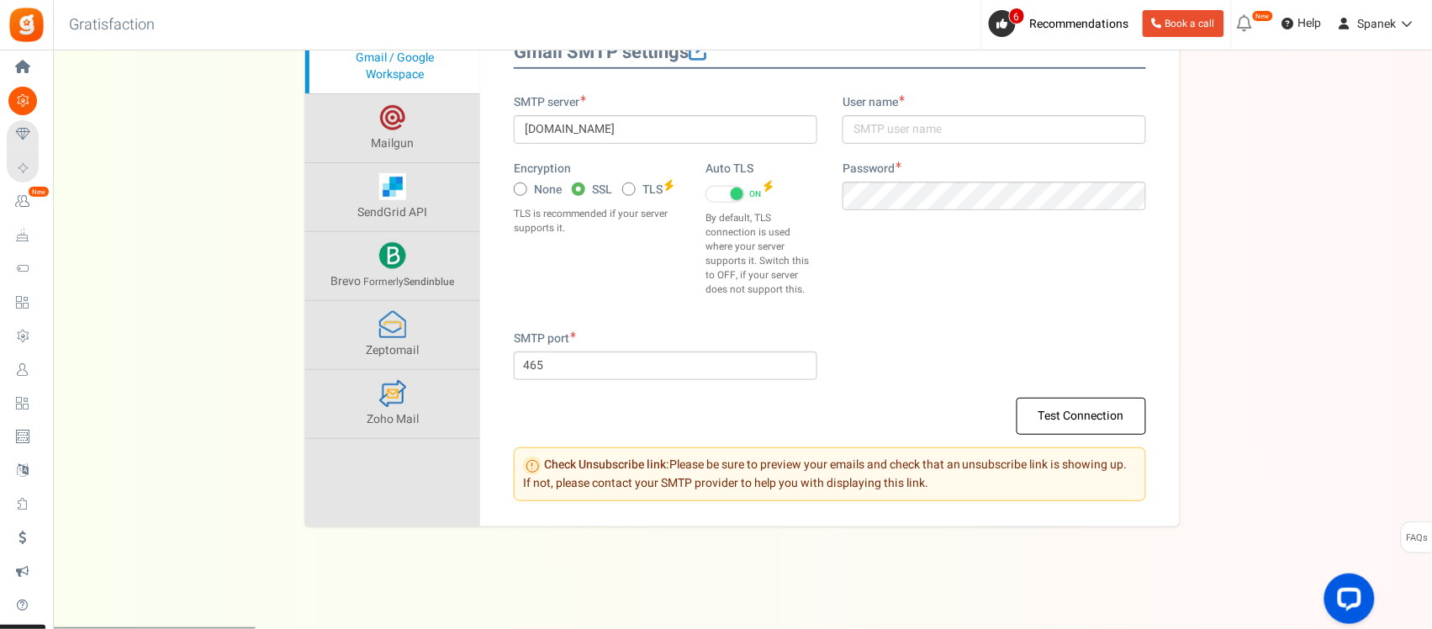
scroll to position [48, 0]
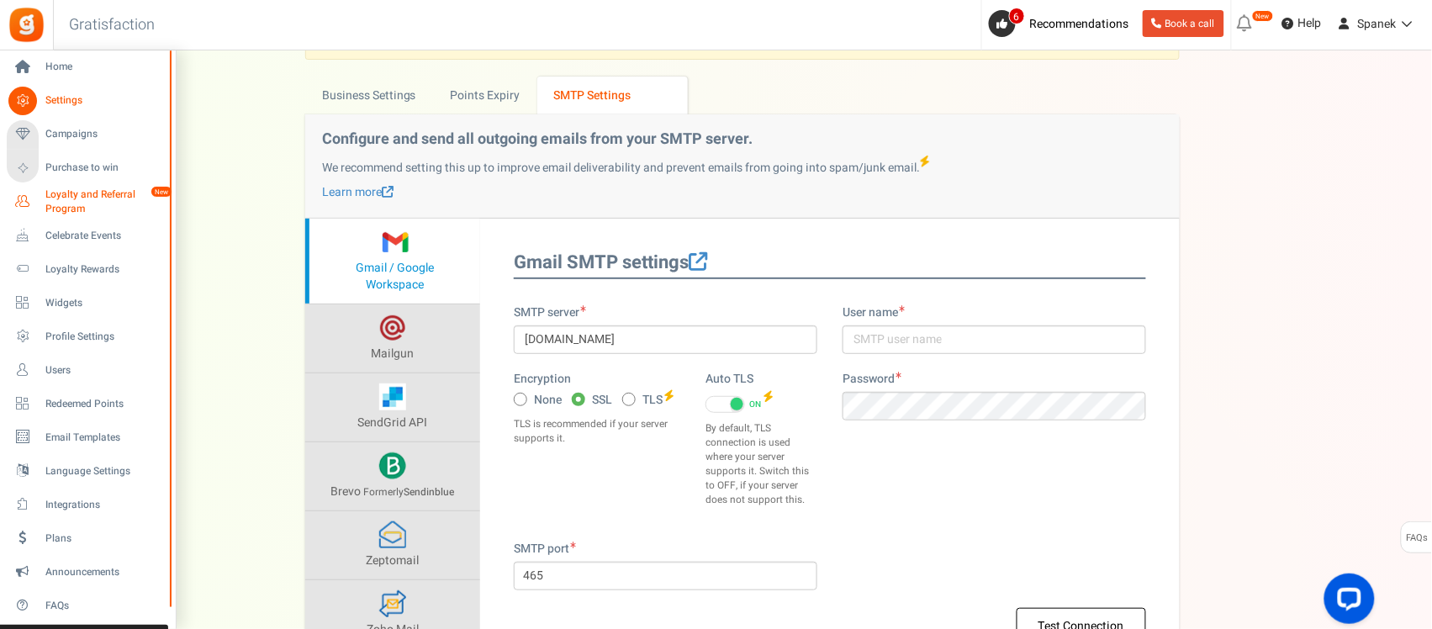
click at [103, 210] on span "Loyalty and Referral Program" at bounding box center [106, 201] width 123 height 29
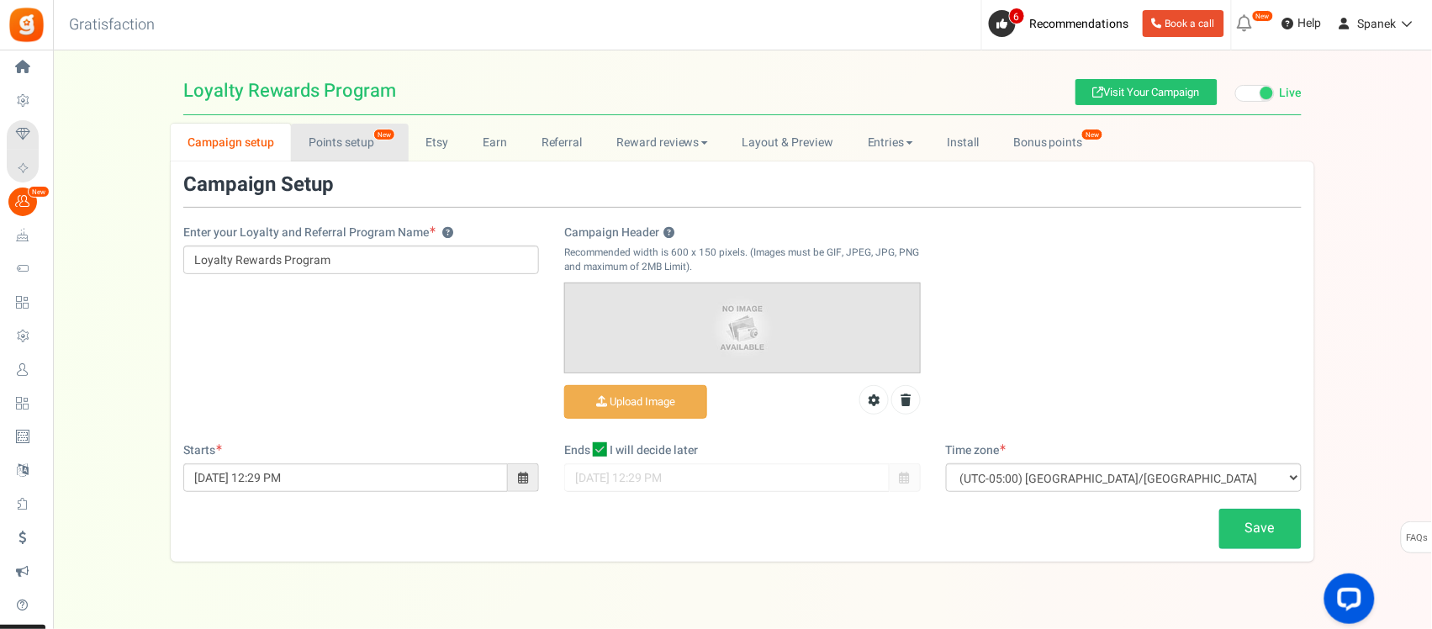
click at [378, 135] on span "New" at bounding box center [384, 135] width 22 height 12
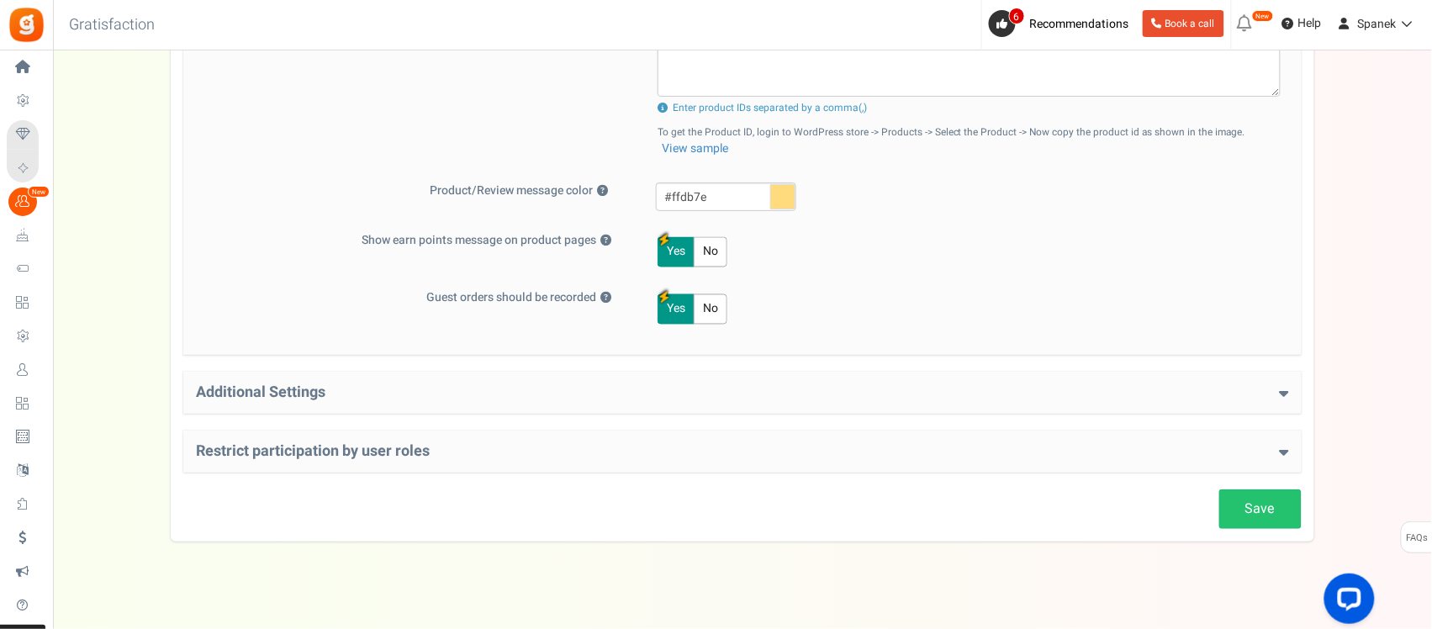
scroll to position [736, 0]
click at [391, 391] on h4 "Additional Settings" at bounding box center [742, 390] width 1093 height 17
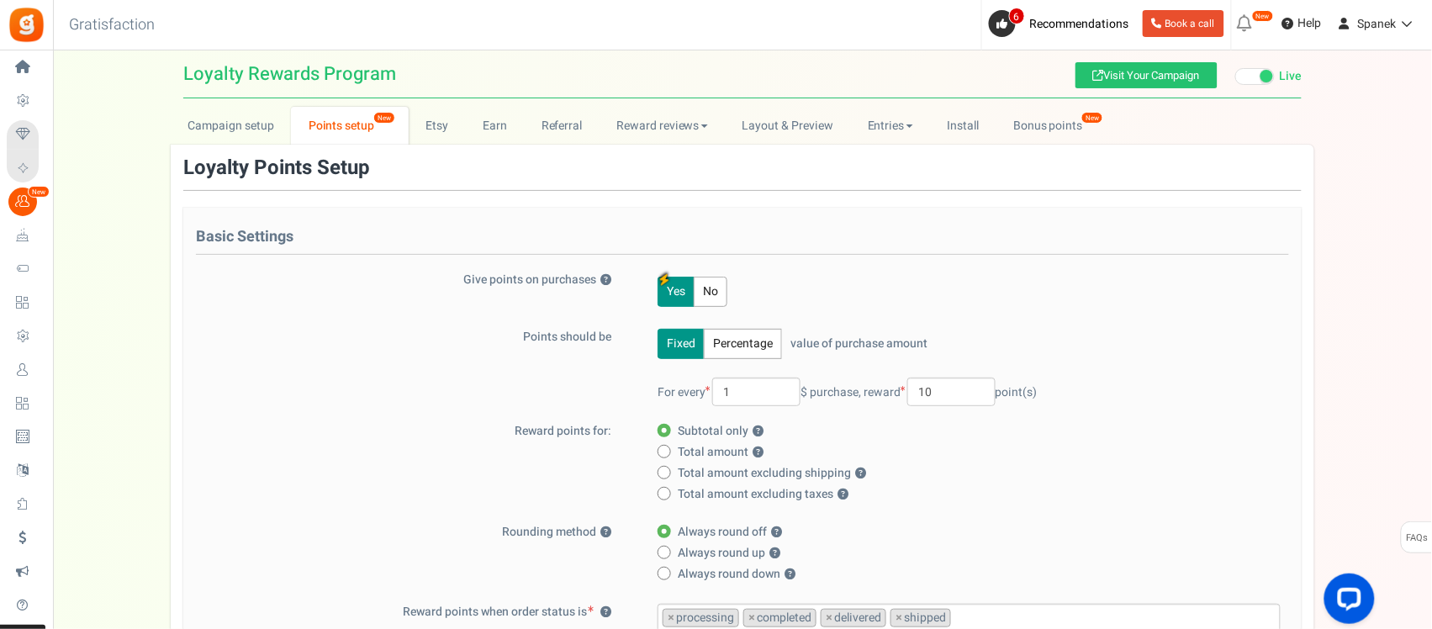
scroll to position [0, 0]
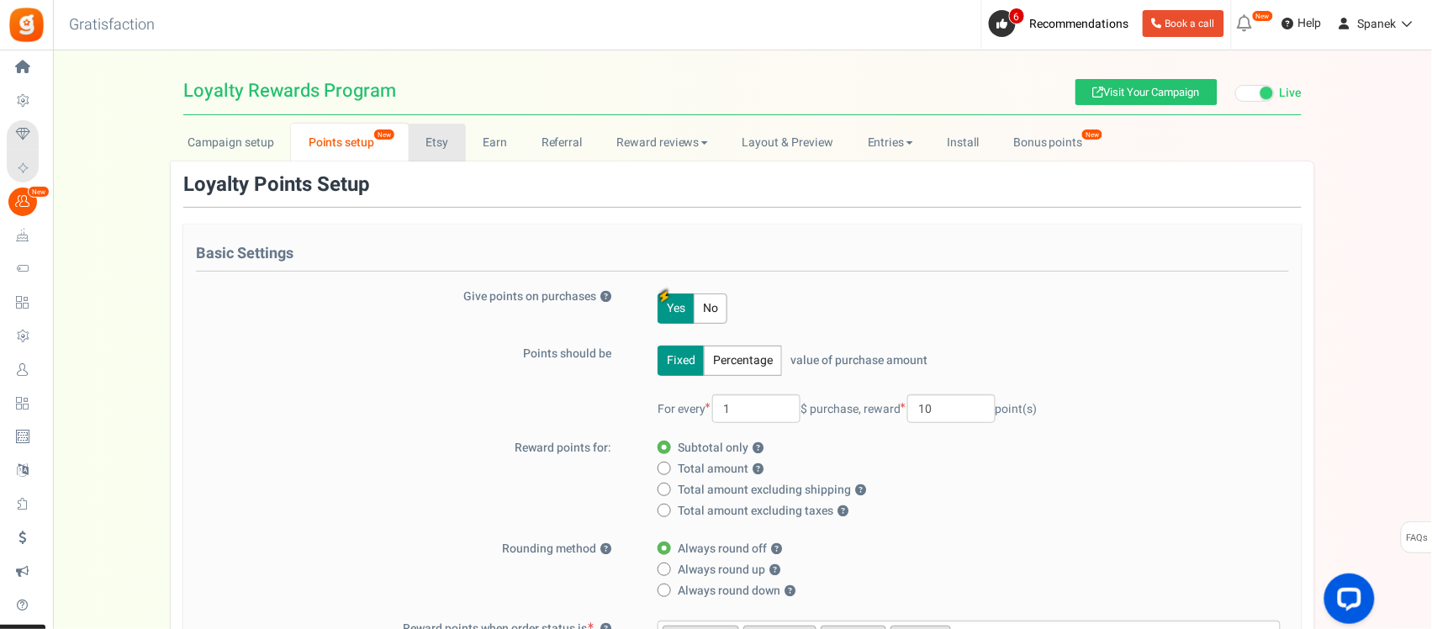
click at [439, 147] on link "Etsy" at bounding box center [437, 143] width 57 height 38
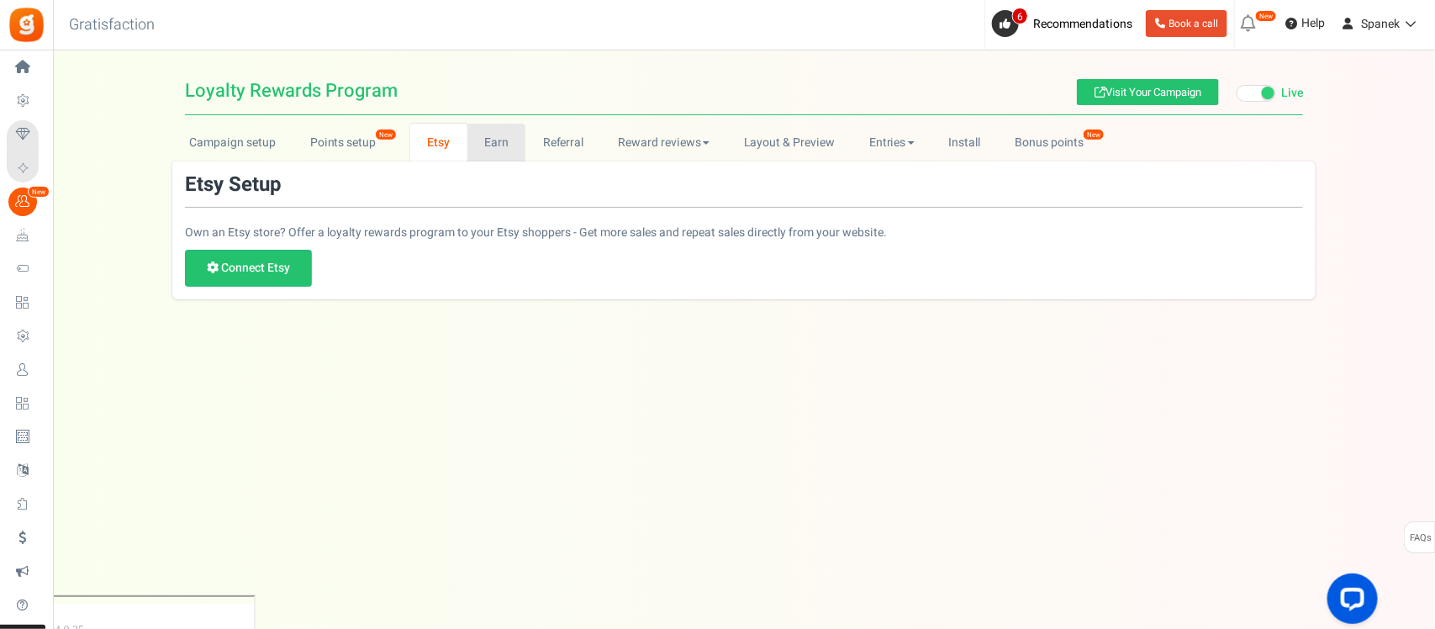
click at [492, 152] on link "Earn" at bounding box center [496, 143] width 59 height 38
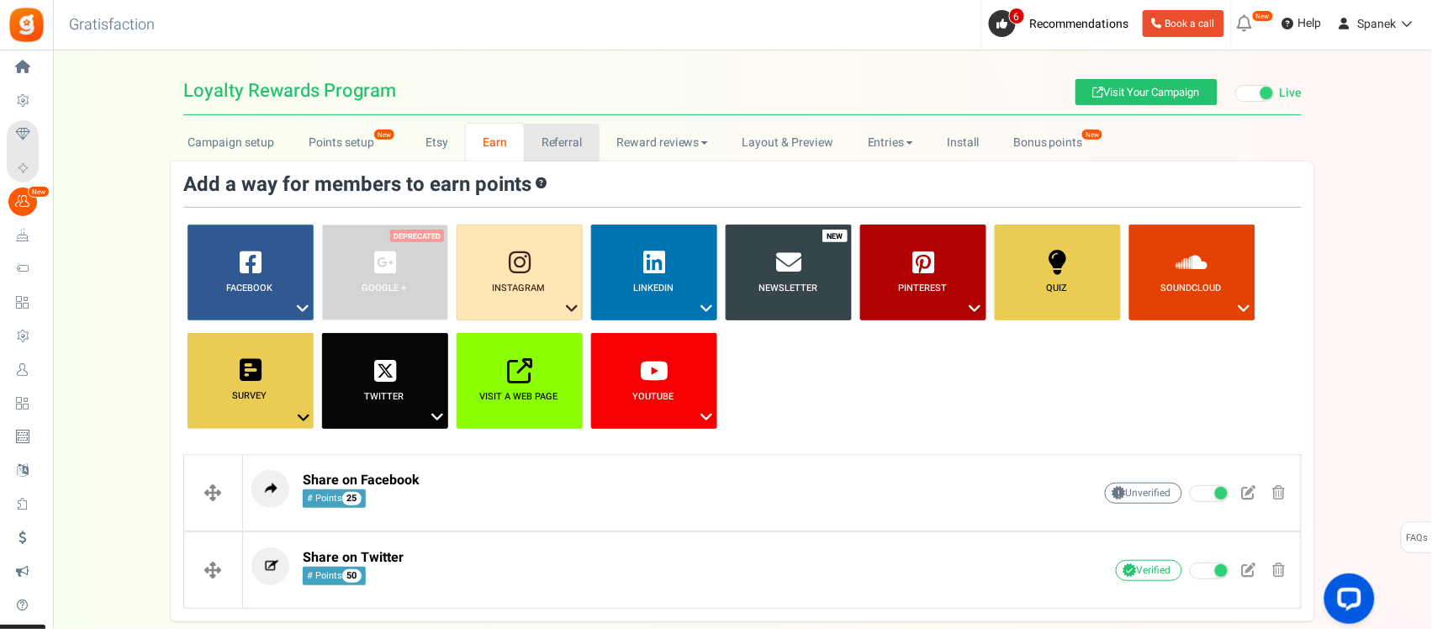
click at [548, 140] on link "Referral" at bounding box center [562, 143] width 76 height 38
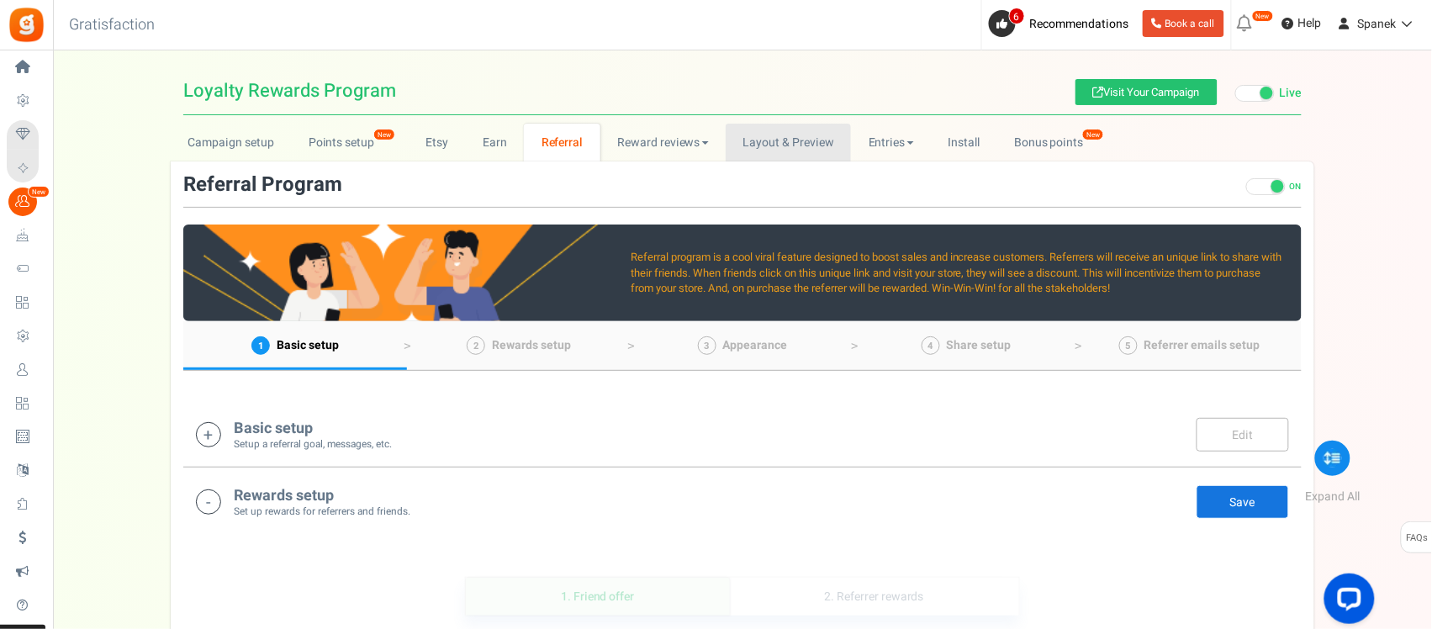
click at [778, 140] on link "Layout & Preview" at bounding box center [787, 143] width 125 height 38
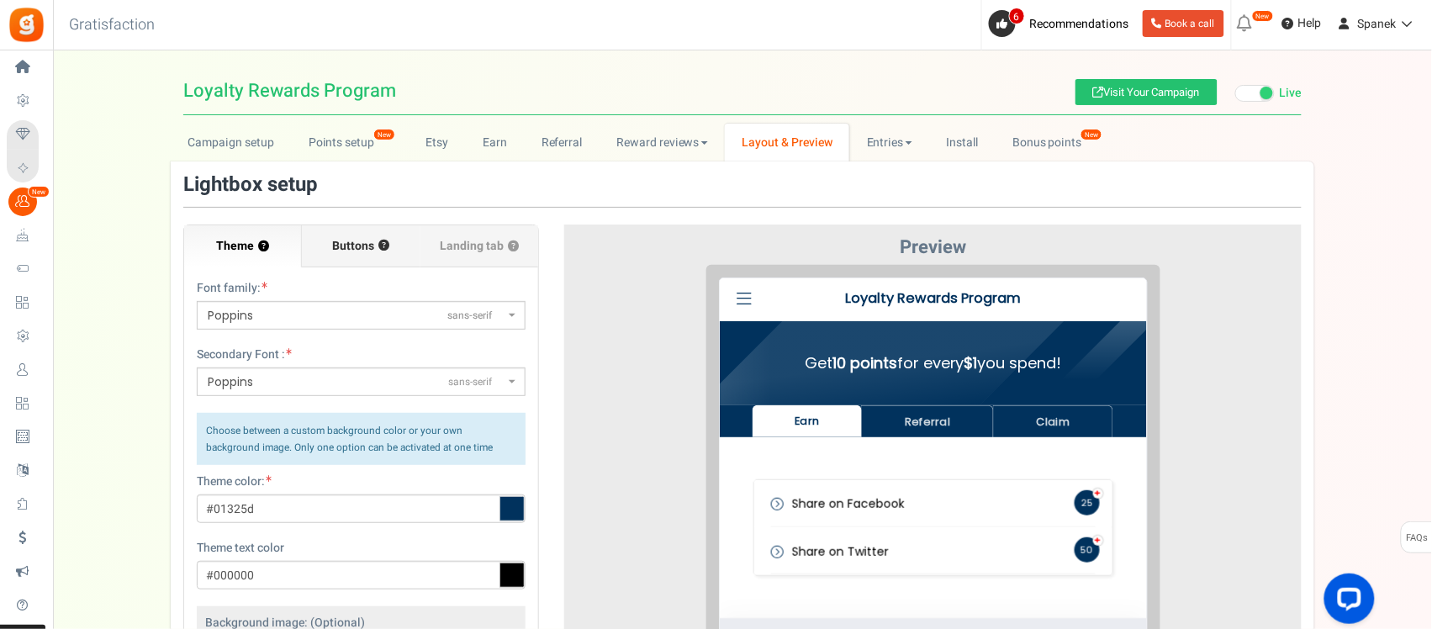
click at [351, 245] on span "Buttons" at bounding box center [354, 246] width 42 height 17
click at [0, 0] on input "Buttons ?" at bounding box center [0, 0] width 0 height 0
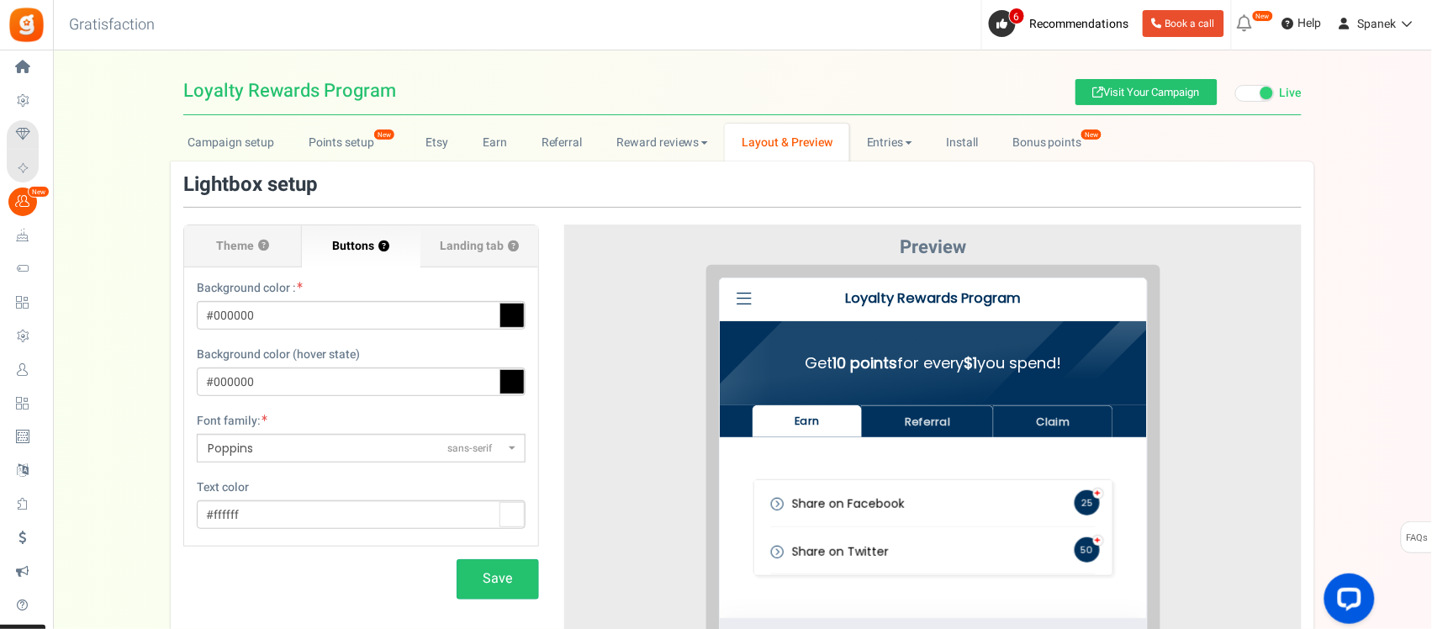
scroll to position [105, 0]
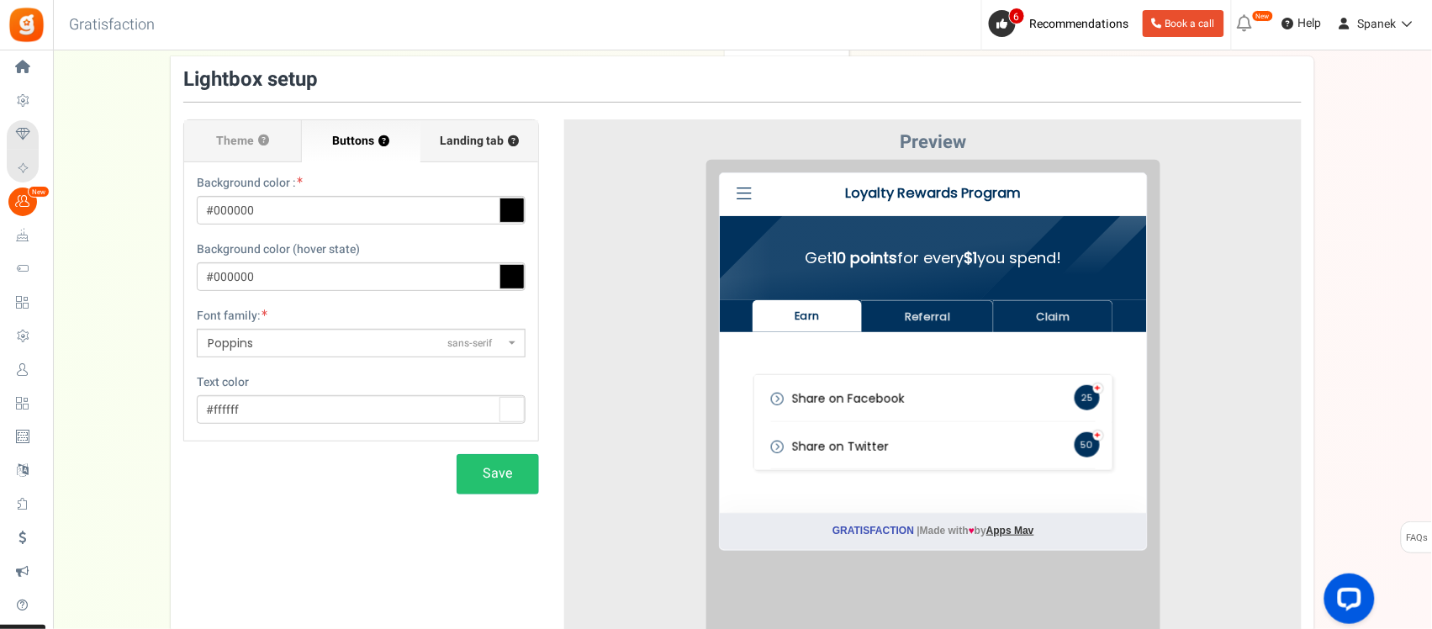
click at [459, 139] on span "Landing tab ?" at bounding box center [479, 141] width 79 height 17
click at [0, 0] on input "Landing tab ?" at bounding box center [0, 0] width 0 height 0
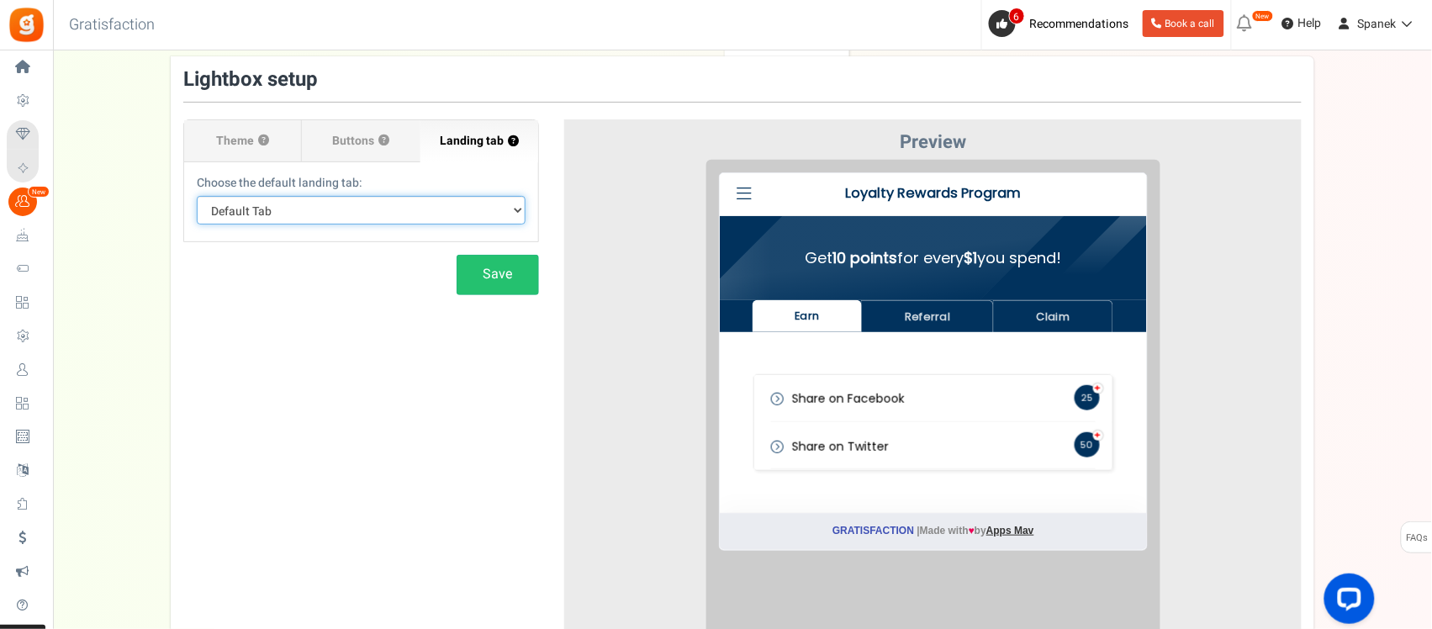
click at [440, 210] on select "Default Tab Earn Referral Claim" at bounding box center [361, 210] width 329 height 29
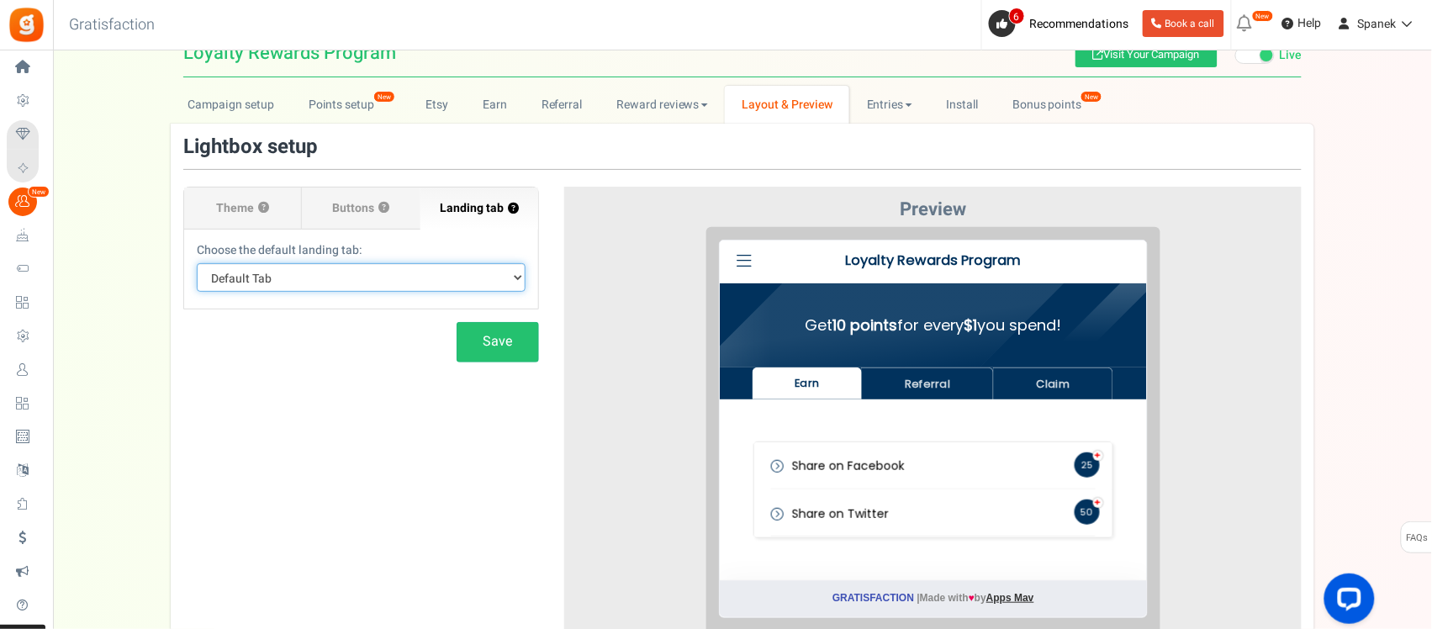
scroll to position [0, 0]
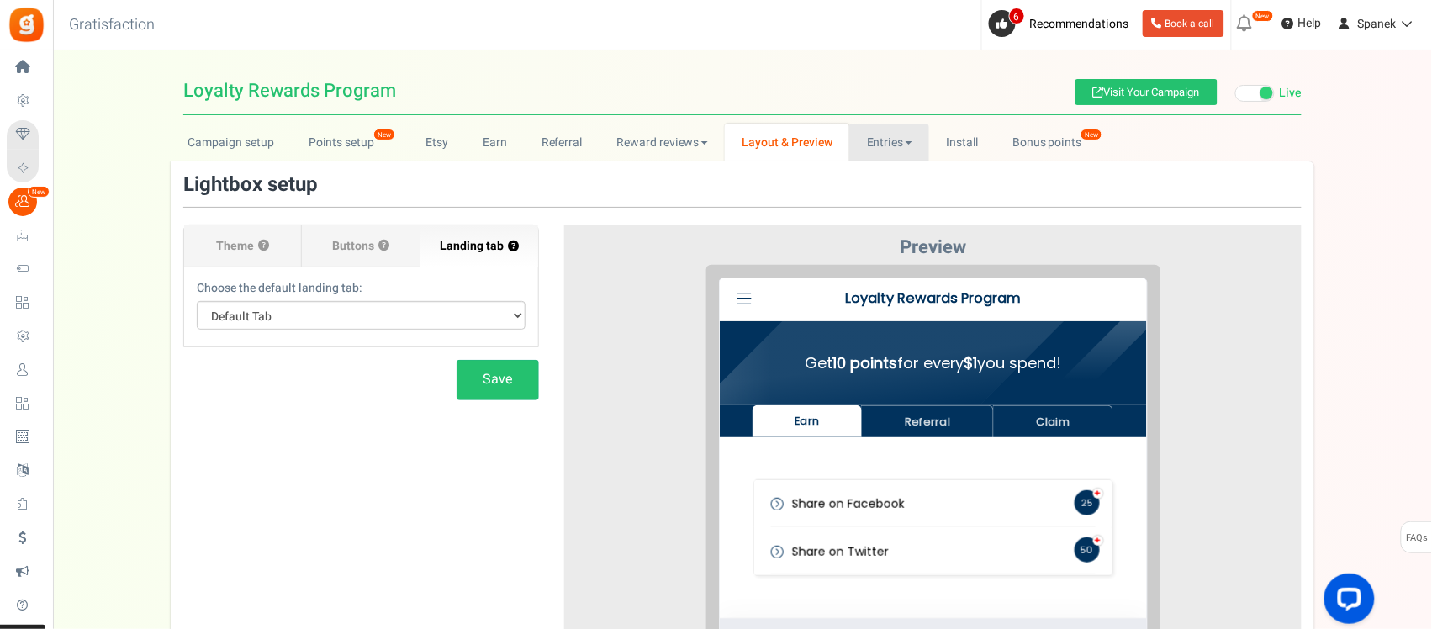
click at [879, 141] on link "Entries" at bounding box center [889, 143] width 80 height 38
click at [954, 141] on link "Install" at bounding box center [962, 143] width 66 height 38
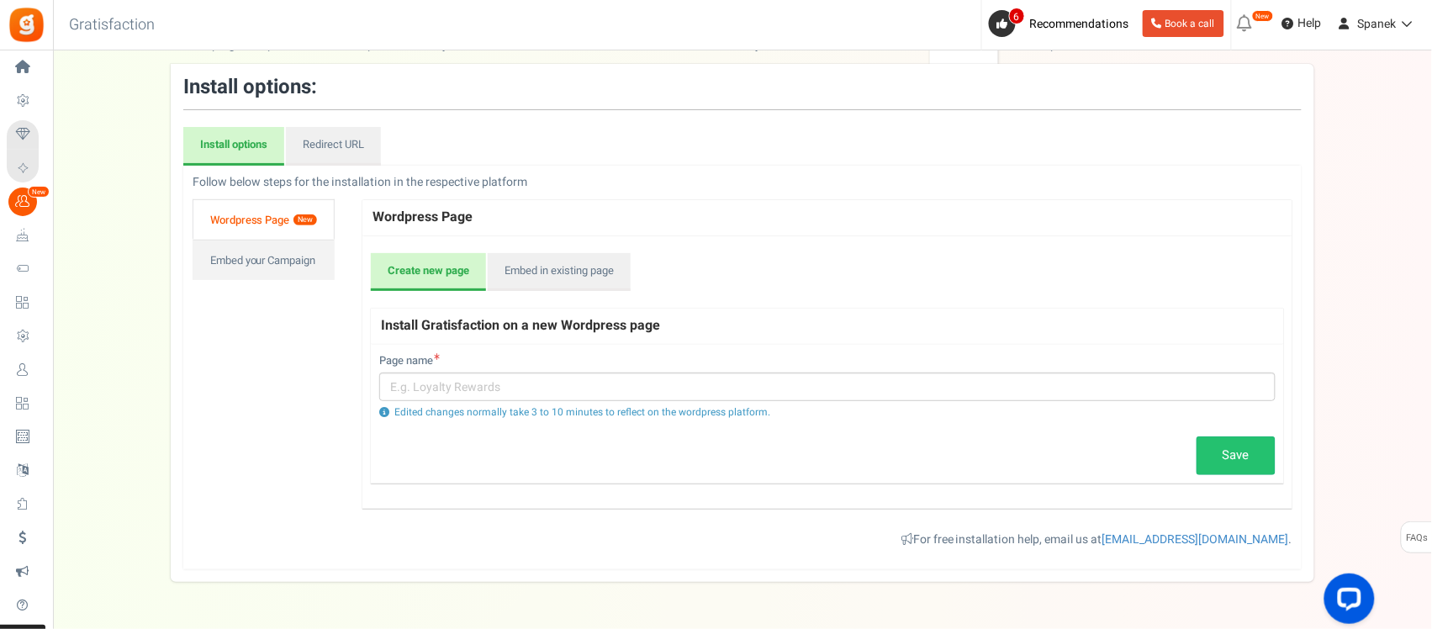
scroll to position [47, 0]
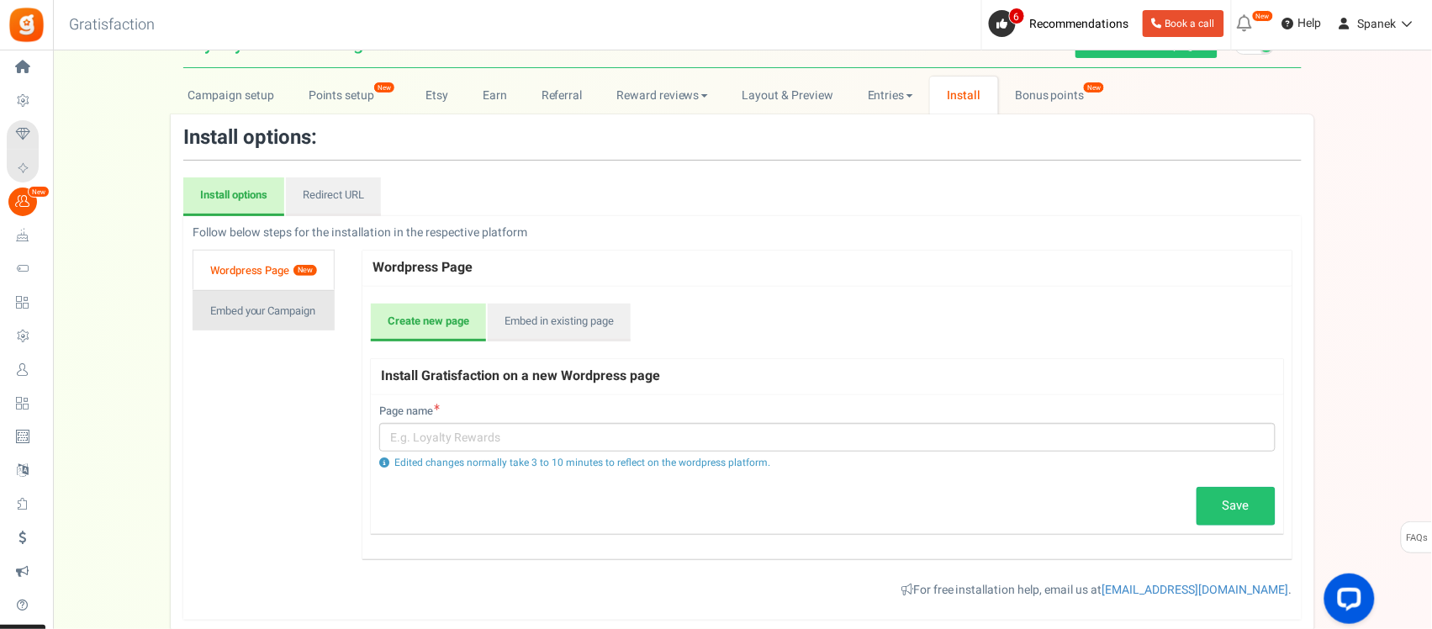
click at [234, 309] on link "Embed your Campaign" at bounding box center [263, 310] width 142 height 40
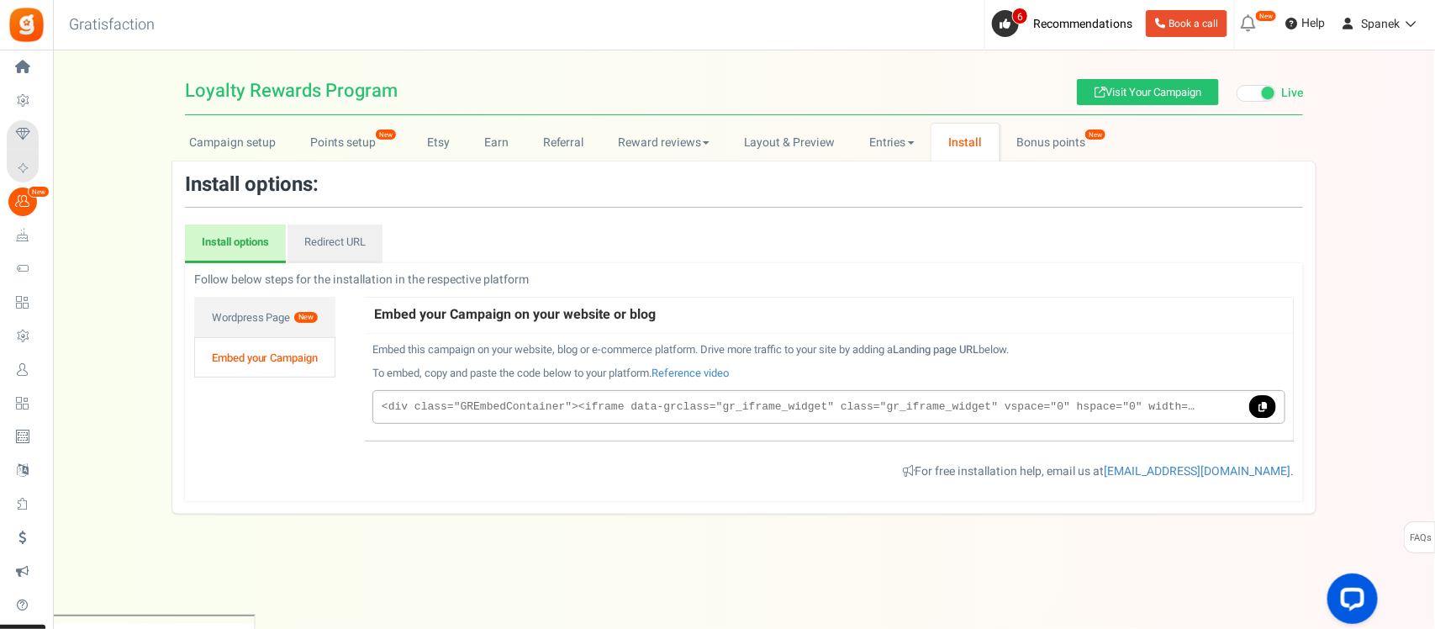
click at [315, 219] on div "Install options: Install options Redirect URL Follow below steps for the instal…" at bounding box center [744, 337] width 1118 height 327
click at [317, 229] on link "Redirect URL" at bounding box center [334, 243] width 95 height 39
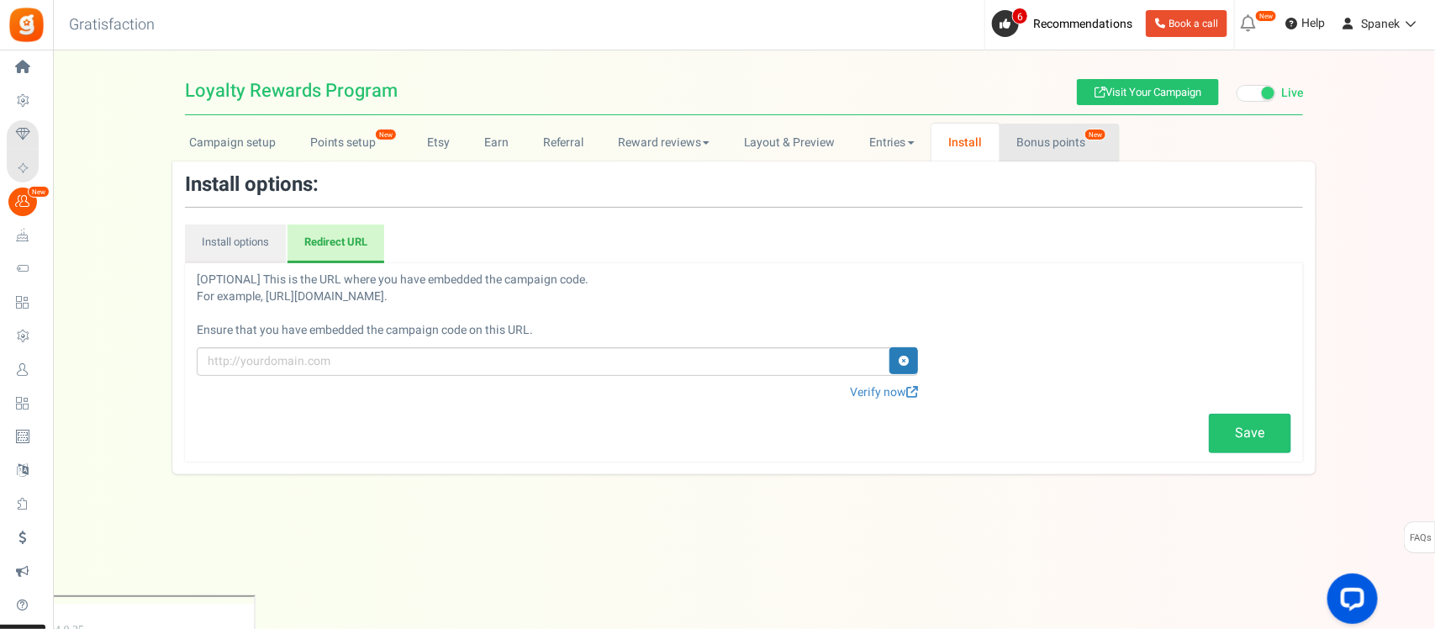
click at [1032, 154] on link "Bonus points New" at bounding box center [1059, 143] width 120 height 38
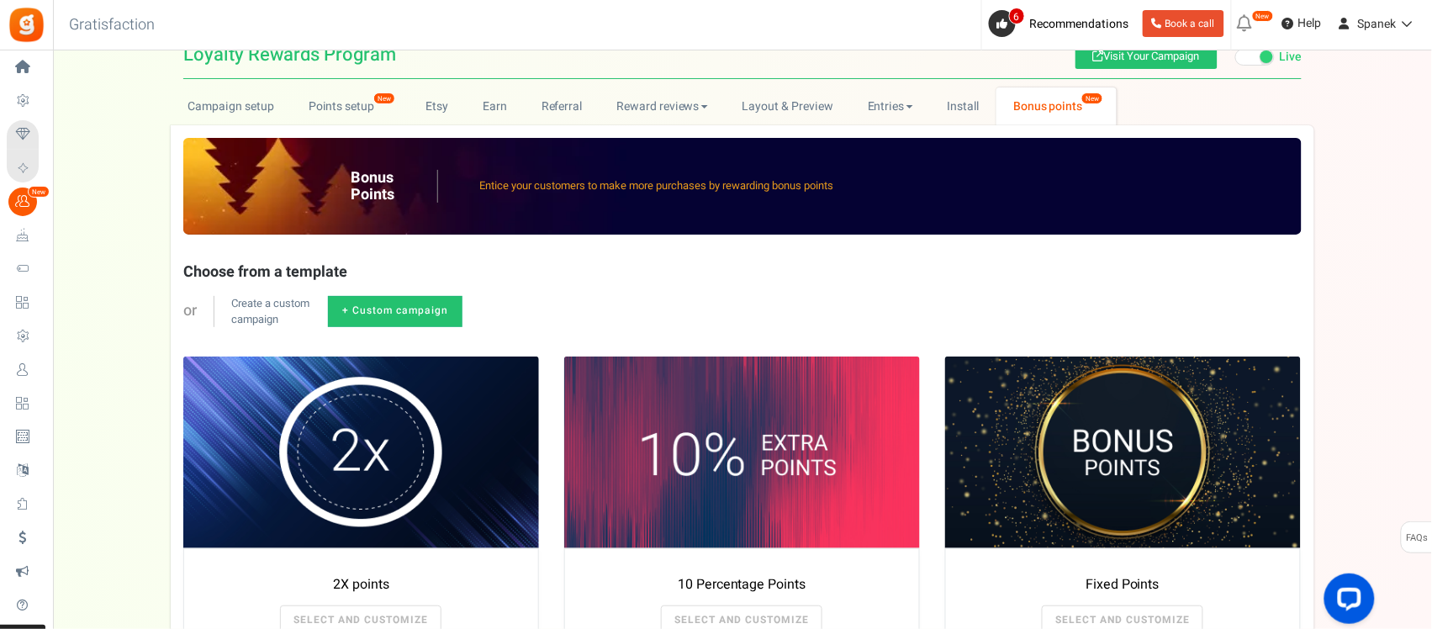
scroll to position [9, 0]
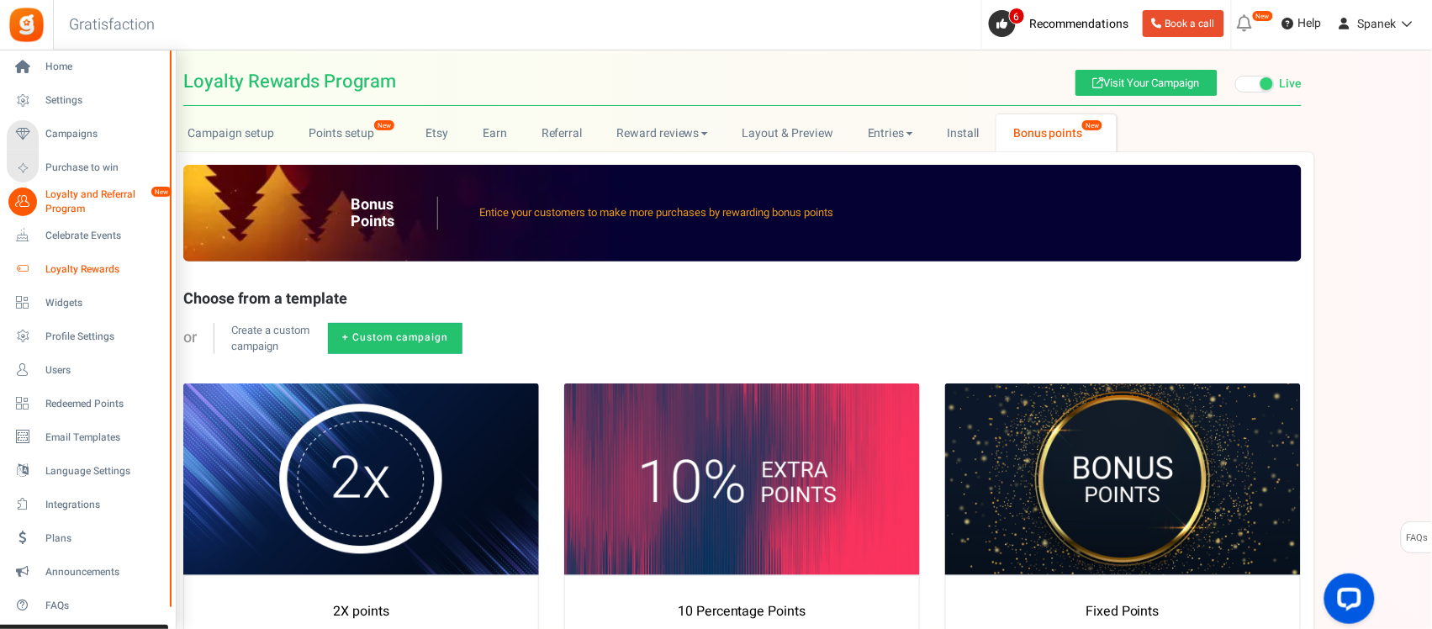
click at [95, 270] on span "Loyalty Rewards" at bounding box center [104, 269] width 118 height 14
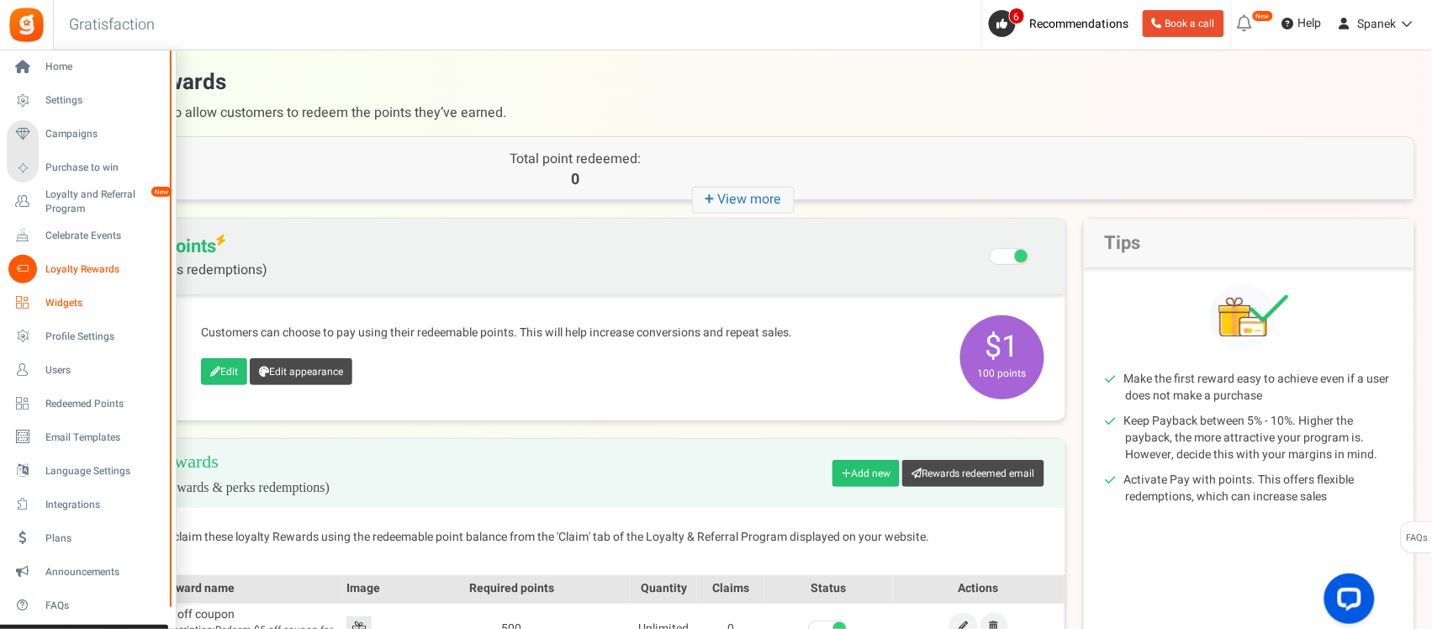
click at [52, 301] on span "Widgets" at bounding box center [104, 303] width 118 height 14
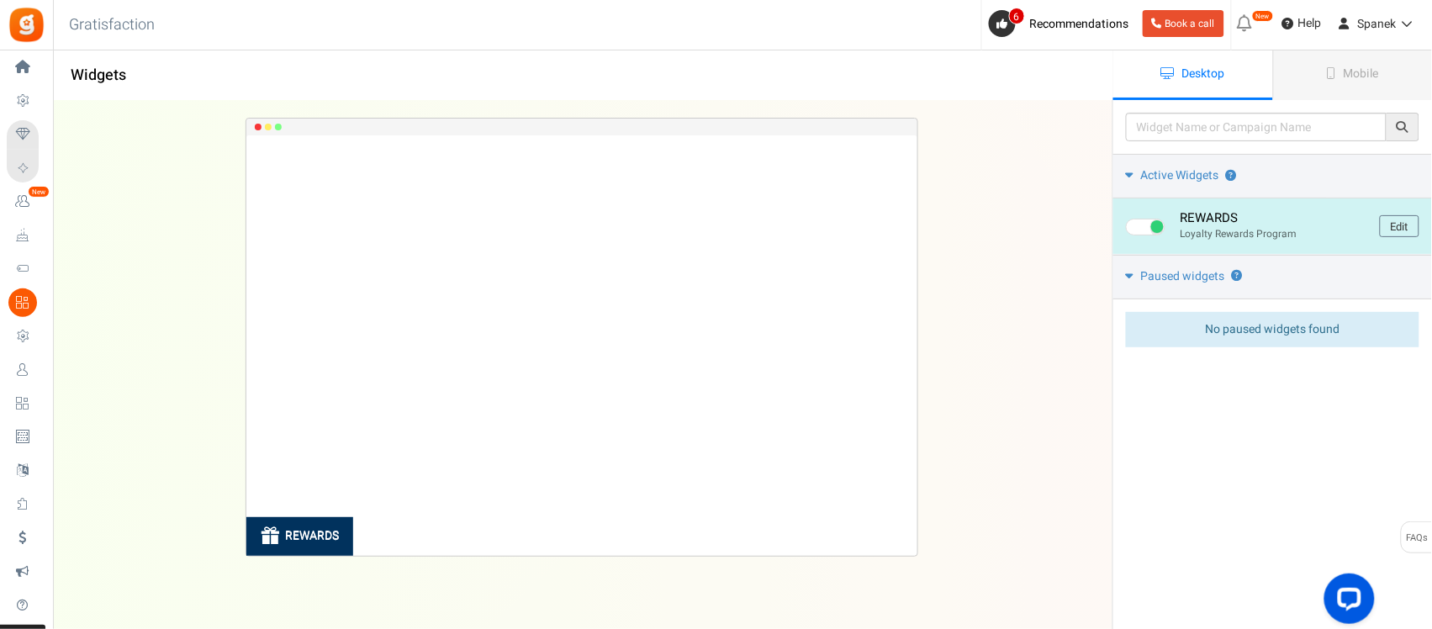
click at [1146, 227] on span at bounding box center [1146, 227] width 40 height 17
click at [1137, 227] on input "checkbox" at bounding box center [1131, 227] width 11 height 11
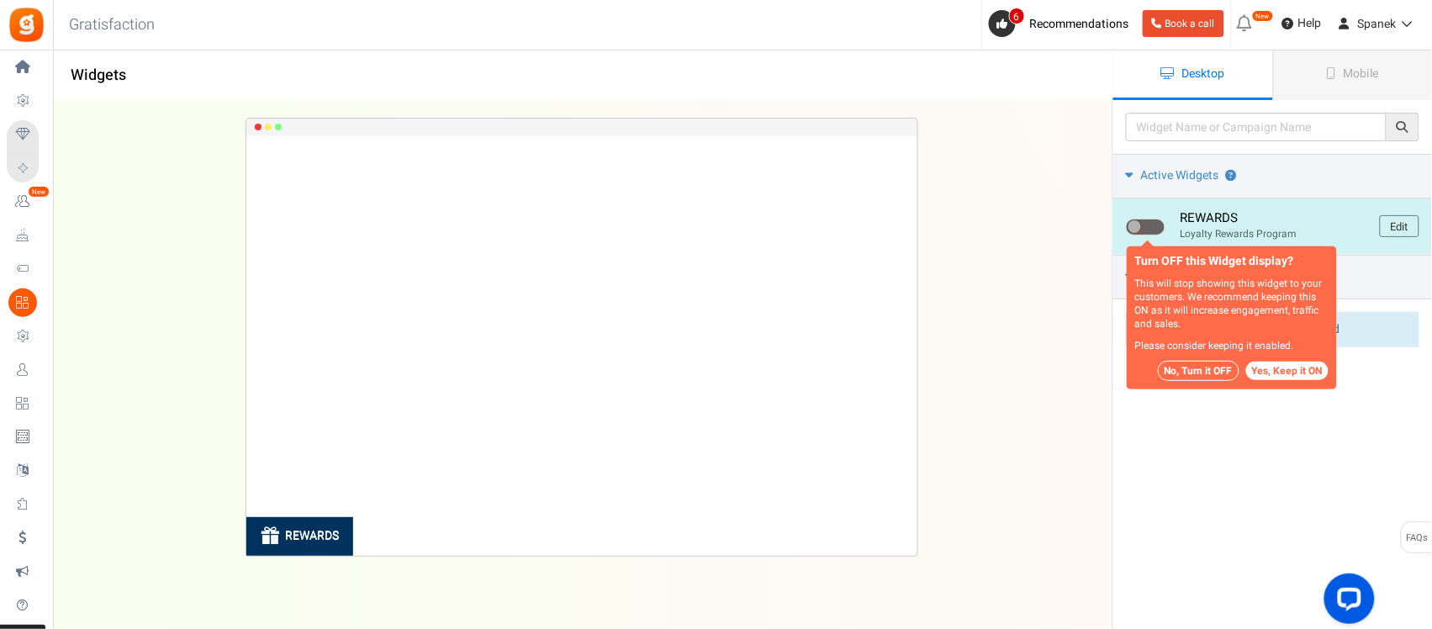
click at [1144, 229] on span at bounding box center [1146, 227] width 40 height 17
click at [1137, 229] on input "checkbox" at bounding box center [1131, 227] width 11 height 11
click at [1153, 224] on span at bounding box center [1146, 227] width 40 height 17
click at [1137, 224] on input "checkbox" at bounding box center [1131, 227] width 11 height 11
click at [1153, 224] on span at bounding box center [1146, 227] width 40 height 17
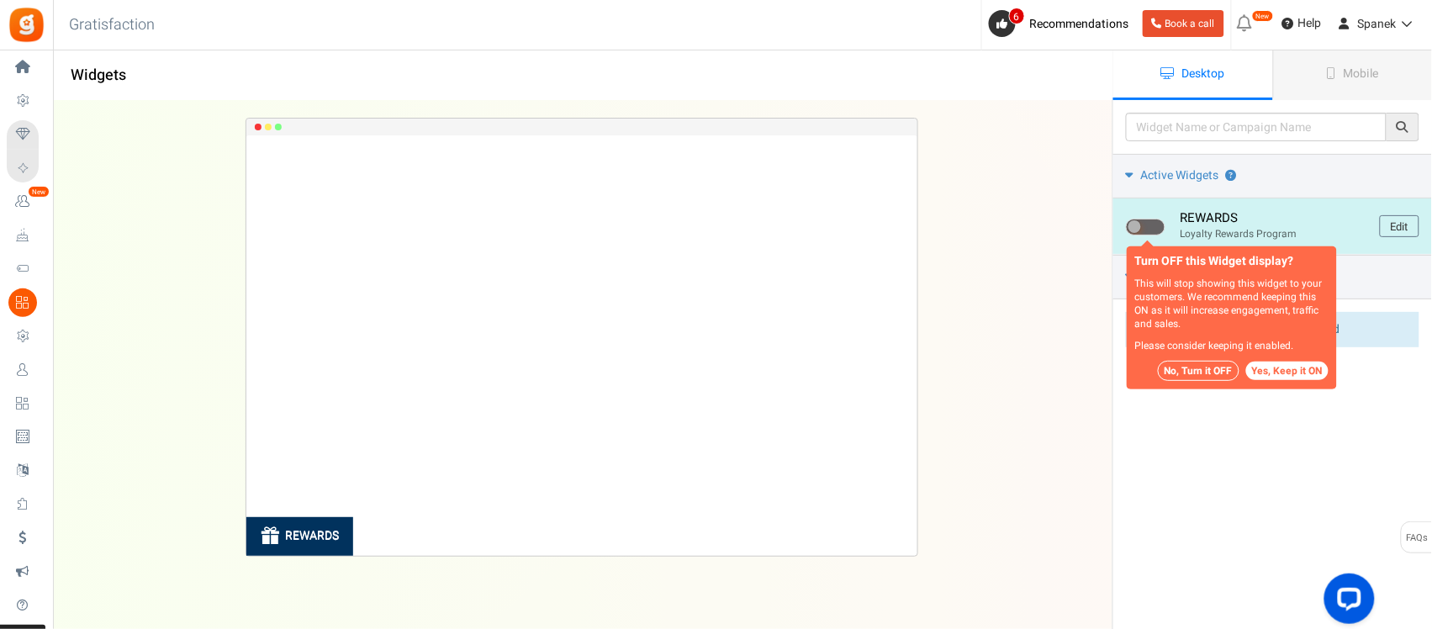
click at [1137, 224] on input "checkbox" at bounding box center [1131, 227] width 11 height 11
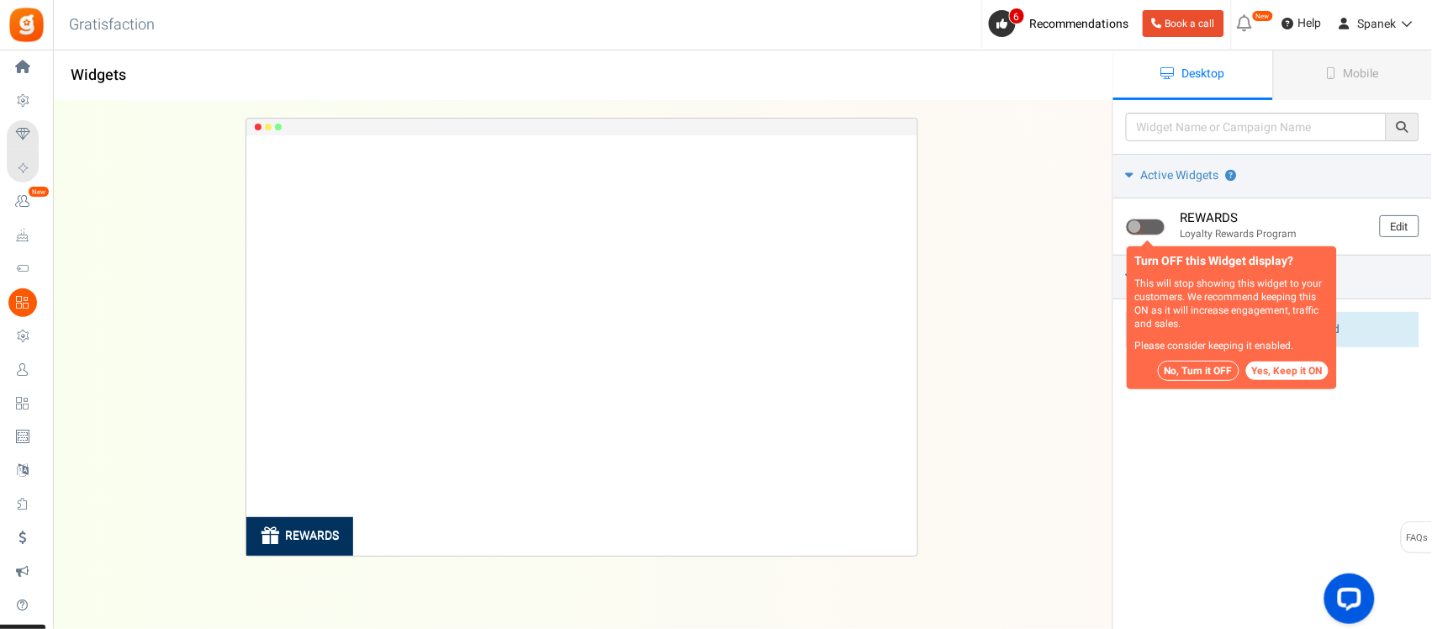
click at [1255, 374] on button "Yes, Keep it ON" at bounding box center [1287, 370] width 82 height 18
checkbox input "true"
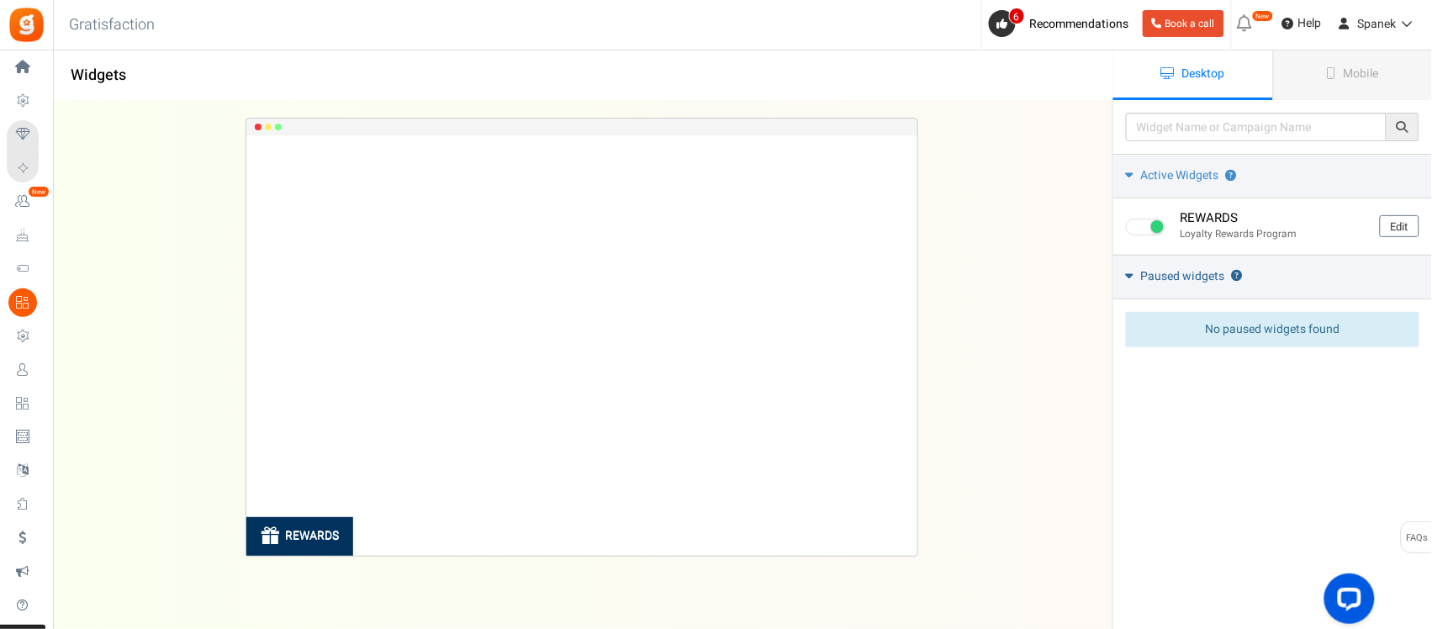
click at [1137, 287] on link "Paused widgets ?" at bounding box center [1272, 277] width 319 height 45
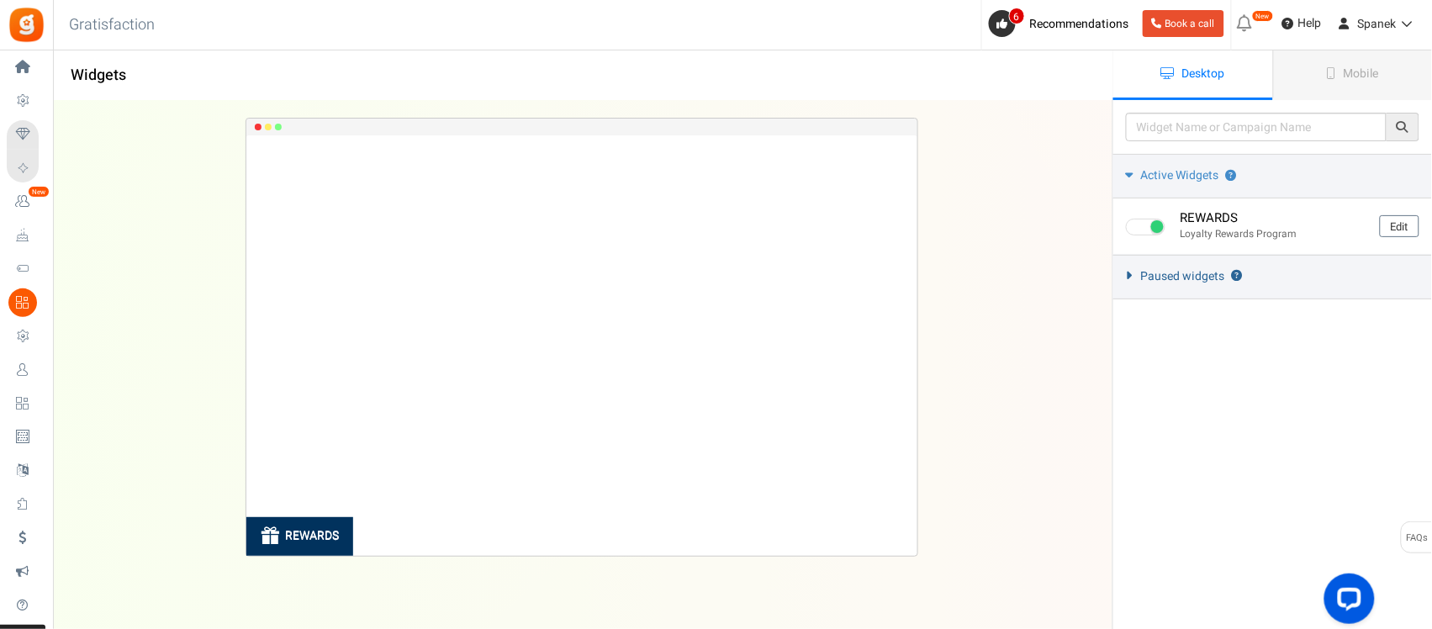
click at [1137, 287] on link "Paused widgets ?" at bounding box center [1272, 277] width 319 height 45
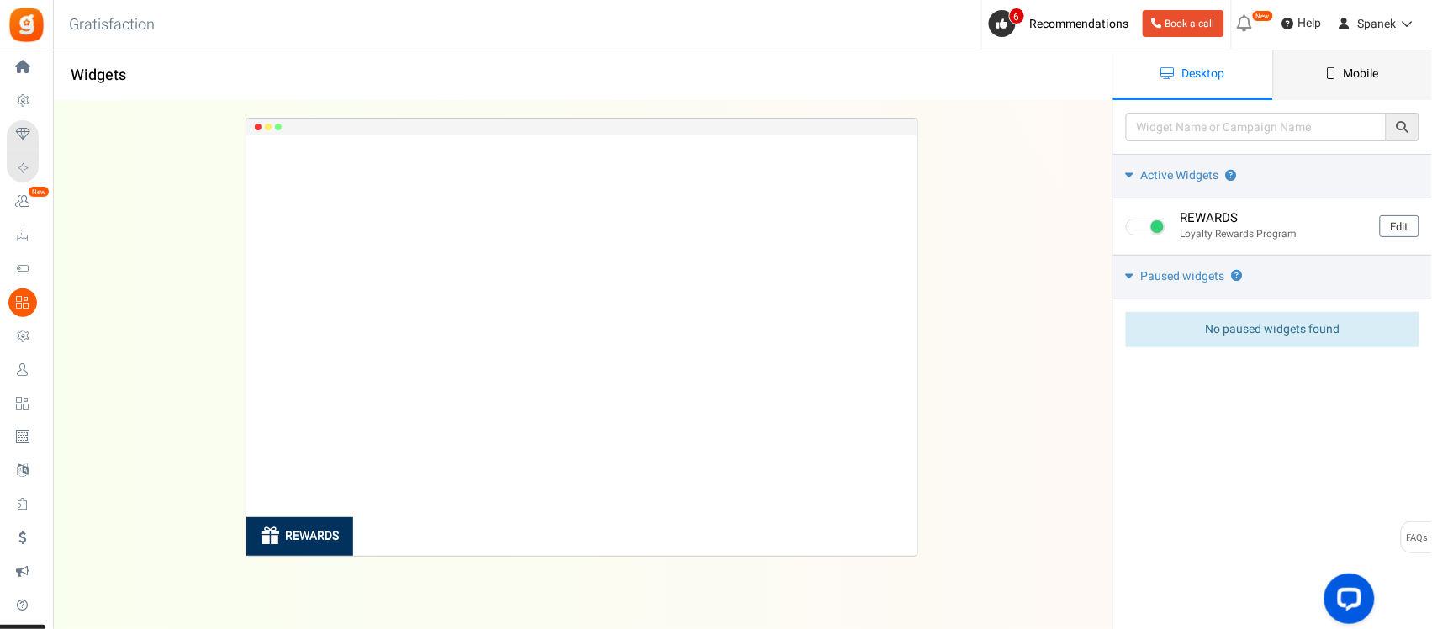
click at [1331, 81] on link "Mobile" at bounding box center [1353, 75] width 160 height 50
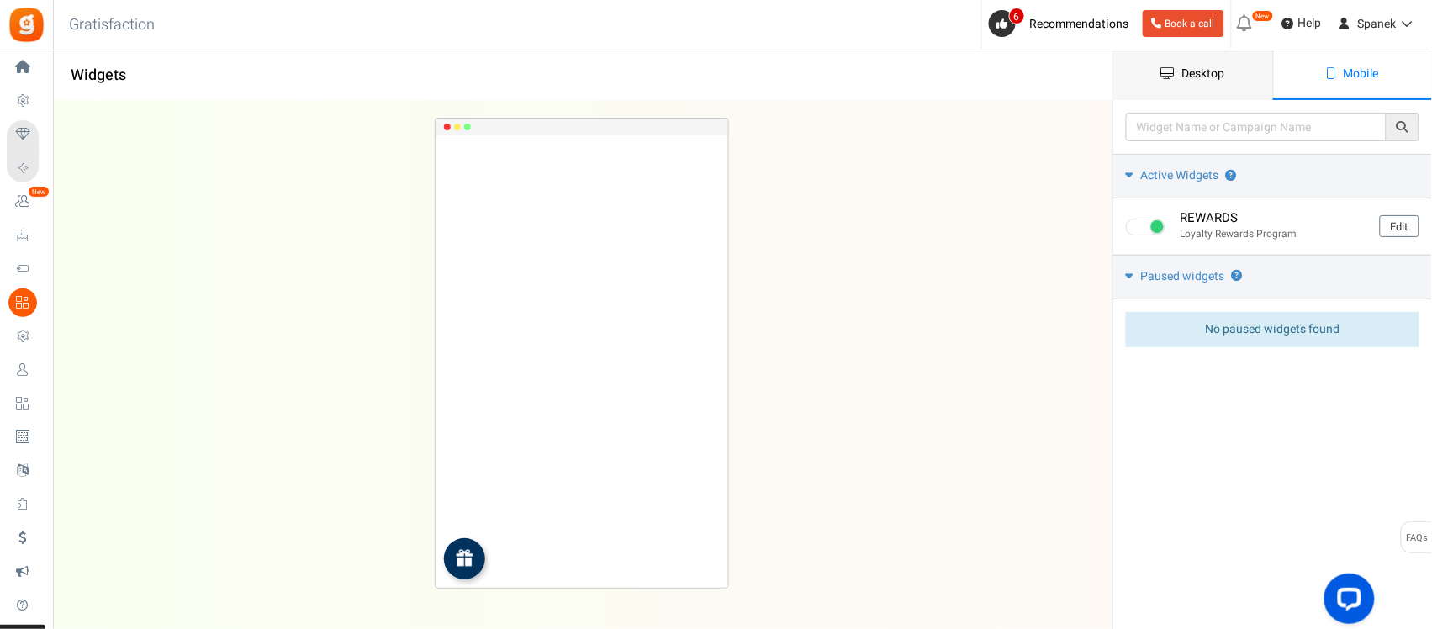
click at [1236, 74] on link "Desktop" at bounding box center [1193, 75] width 160 height 50
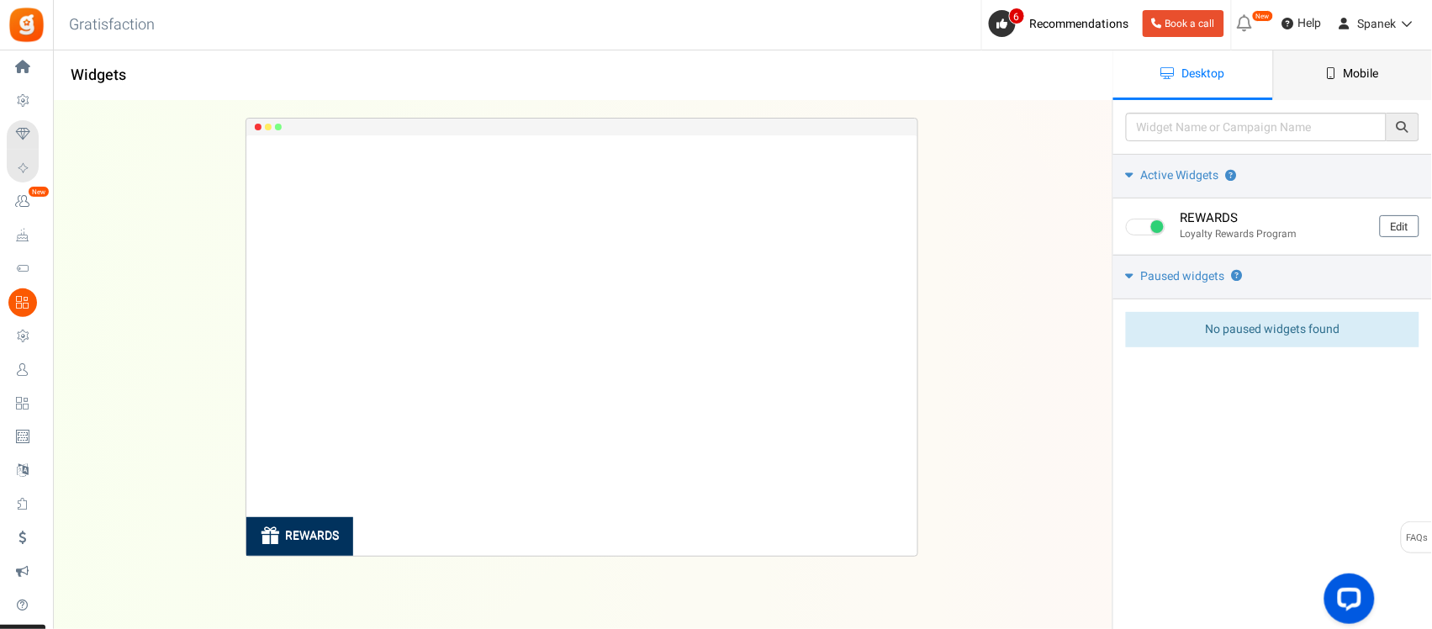
click at [1313, 73] on link "Mobile" at bounding box center [1353, 75] width 160 height 50
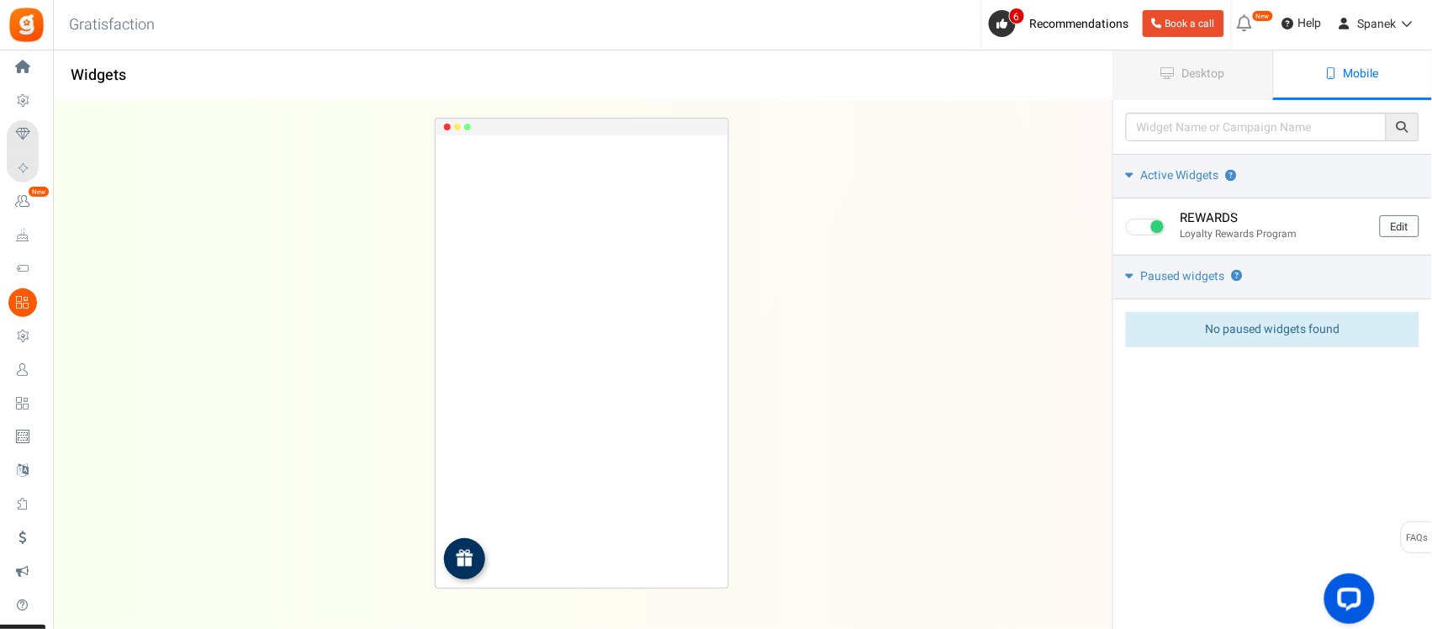
click at [39, 339] on link "Profile Settings" at bounding box center [26, 336] width 39 height 29
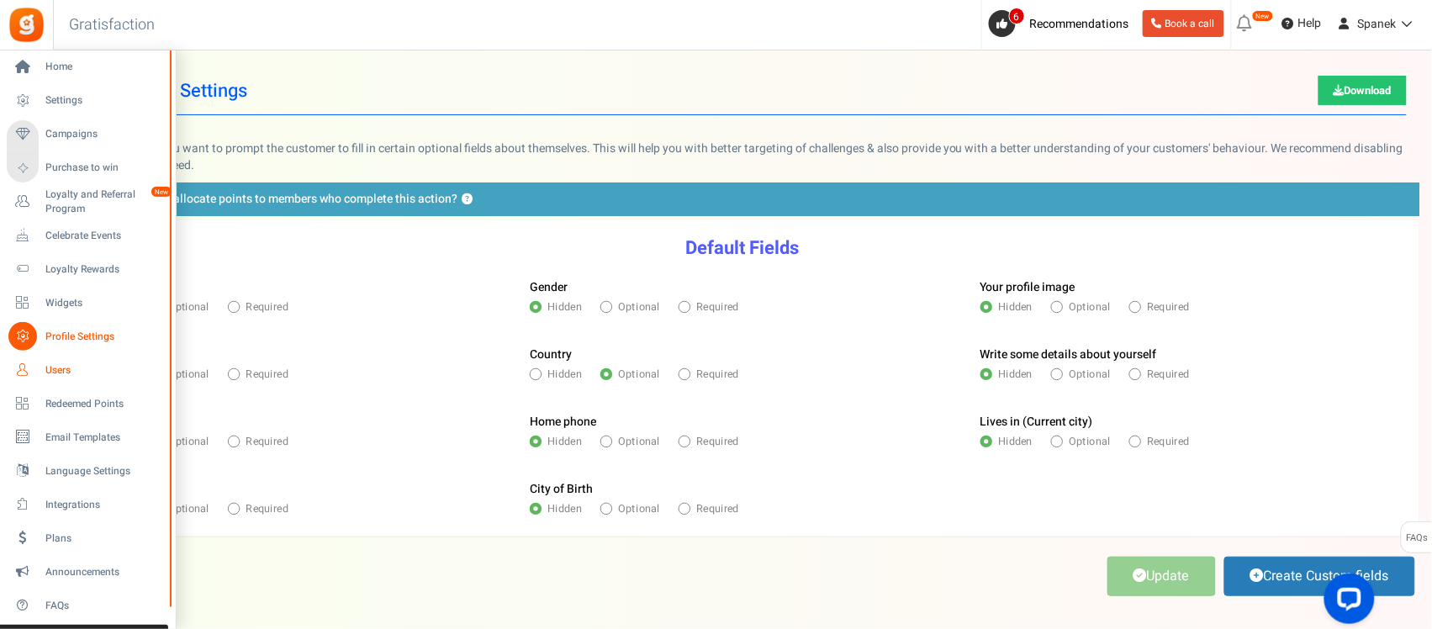
click at [70, 370] on span "Users" at bounding box center [104, 370] width 118 height 14
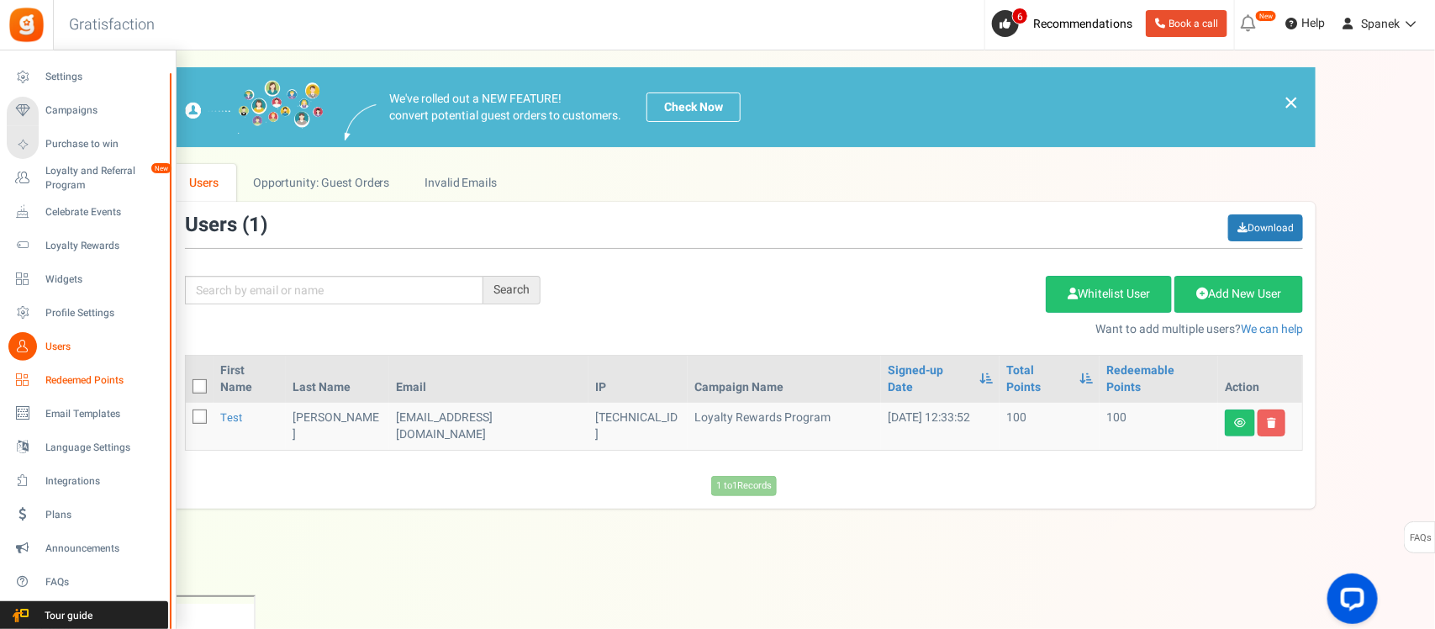
click at [108, 379] on span "Redeemed Points" at bounding box center [104, 380] width 118 height 14
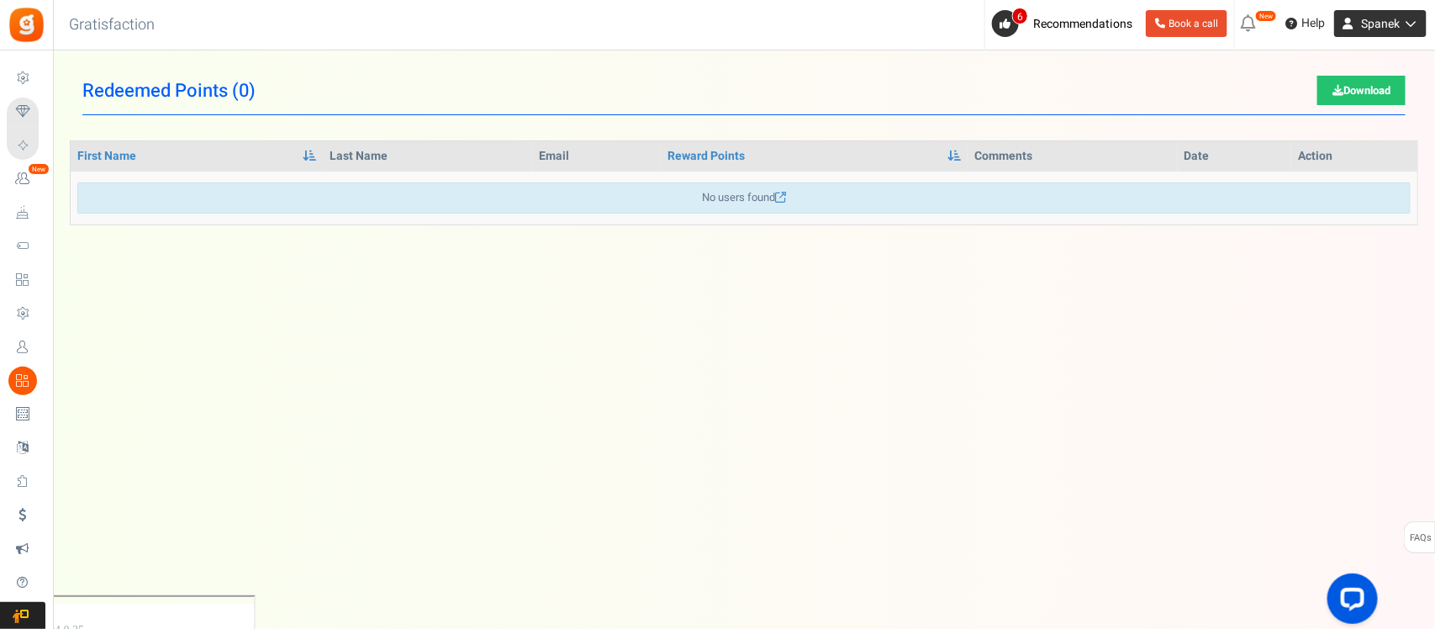
click at [1414, 14] on link "Spanek" at bounding box center [1380, 23] width 92 height 27
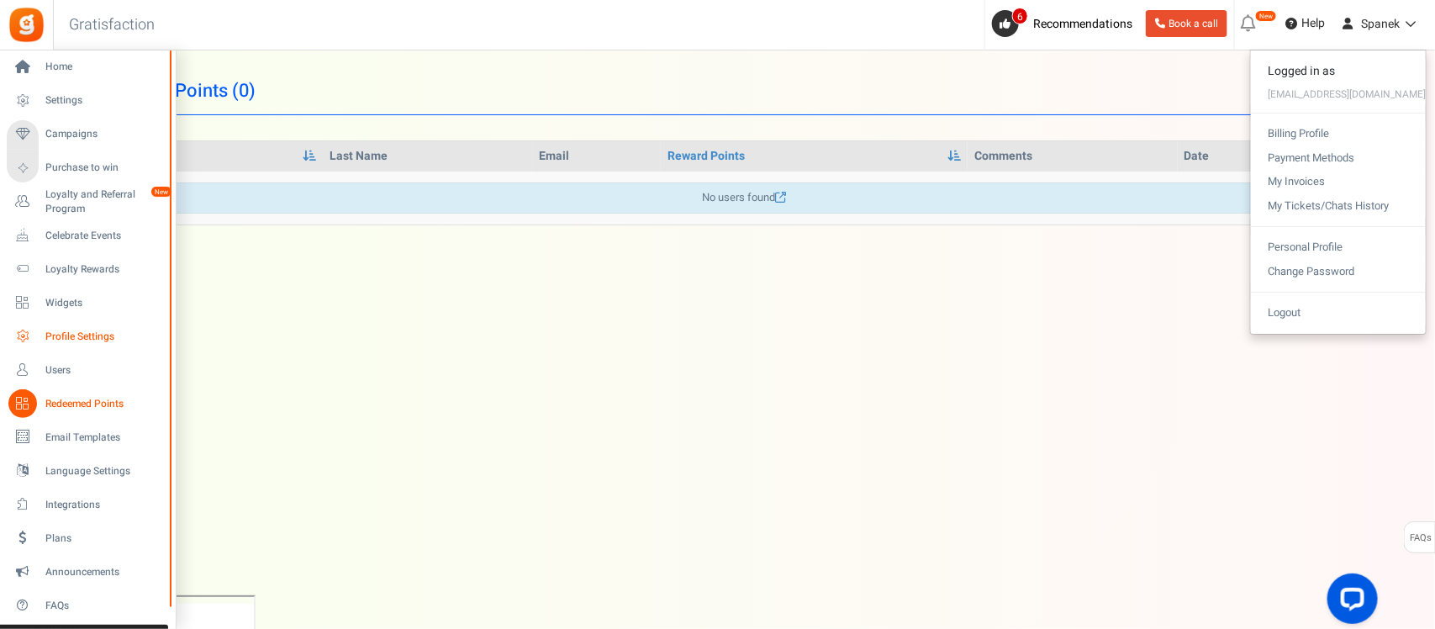
click at [67, 330] on span "Profile Settings" at bounding box center [104, 337] width 118 height 14
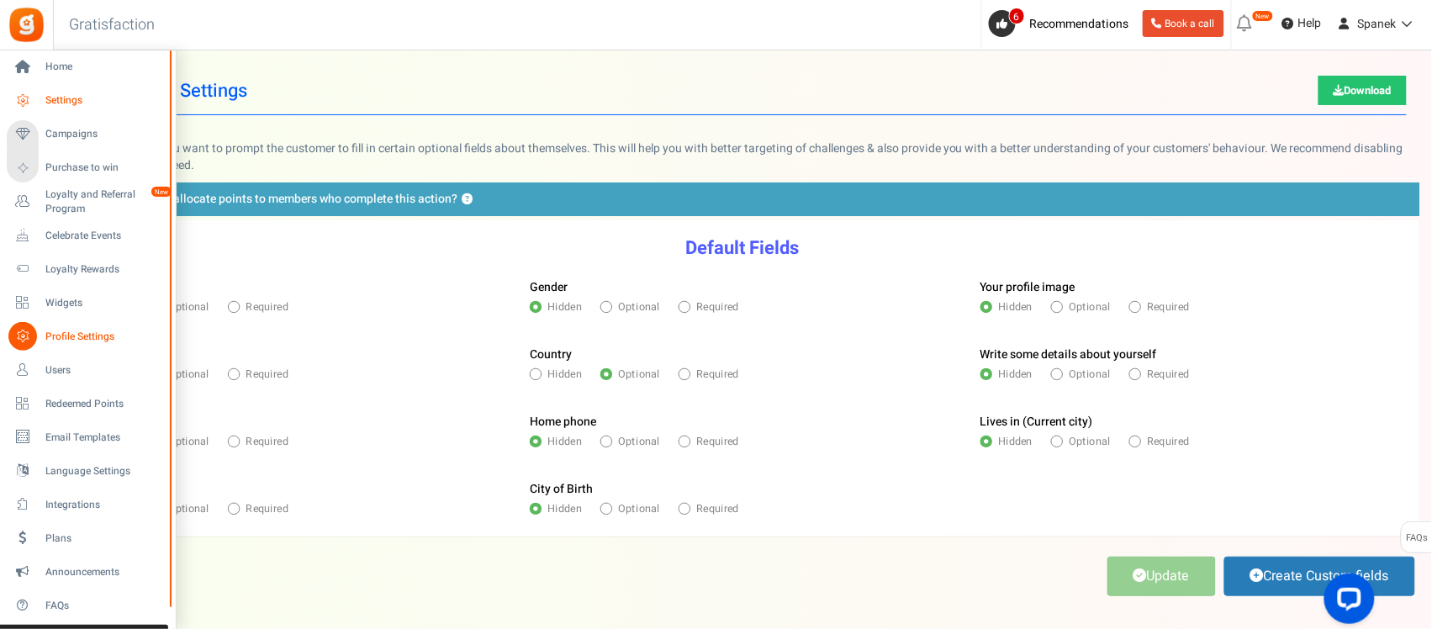
click at [84, 101] on span "Settings" at bounding box center [104, 100] width 118 height 14
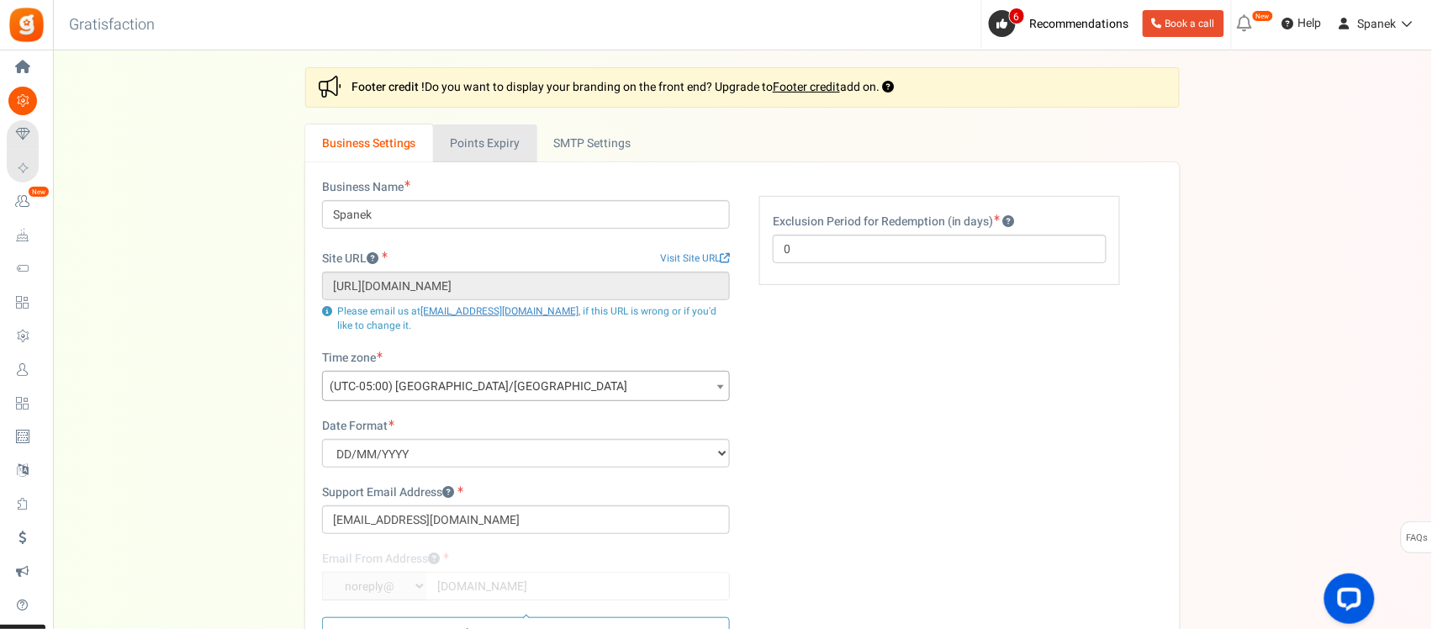
click at [500, 140] on link "Points Expiry" at bounding box center [484, 143] width 103 height 38
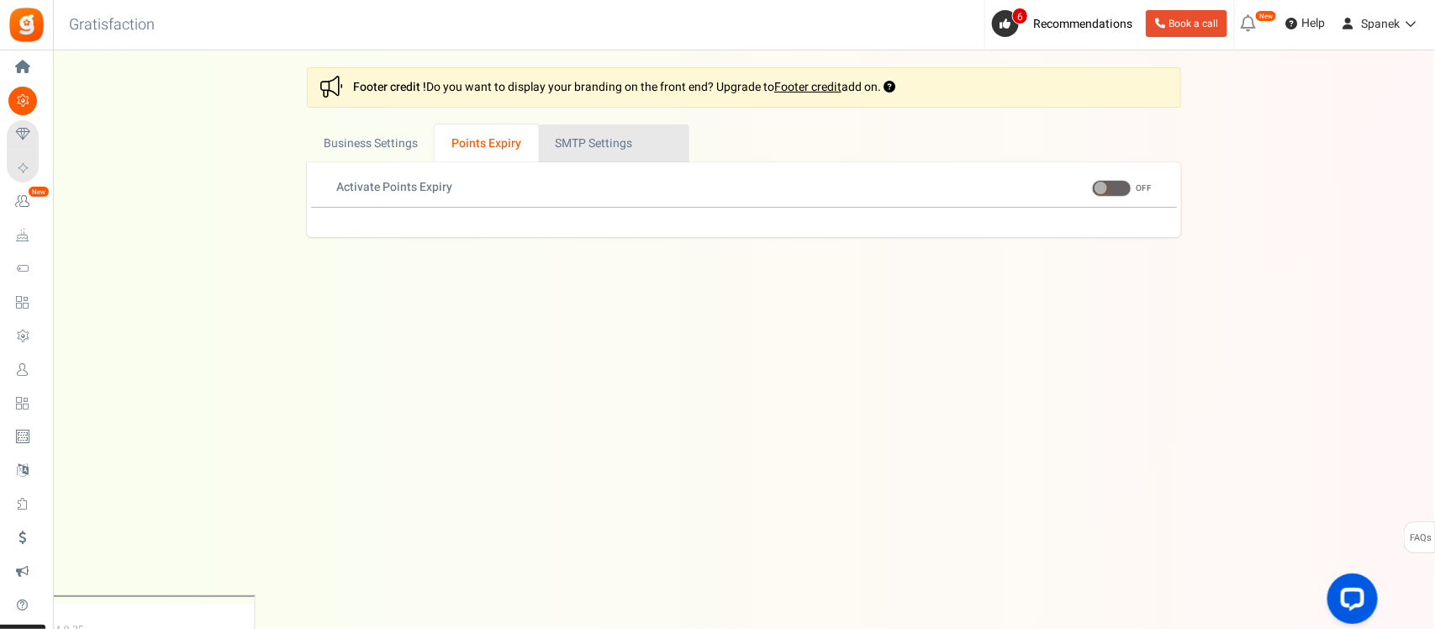
click at [588, 143] on link "Active SMTP Settings" at bounding box center [614, 143] width 150 height 38
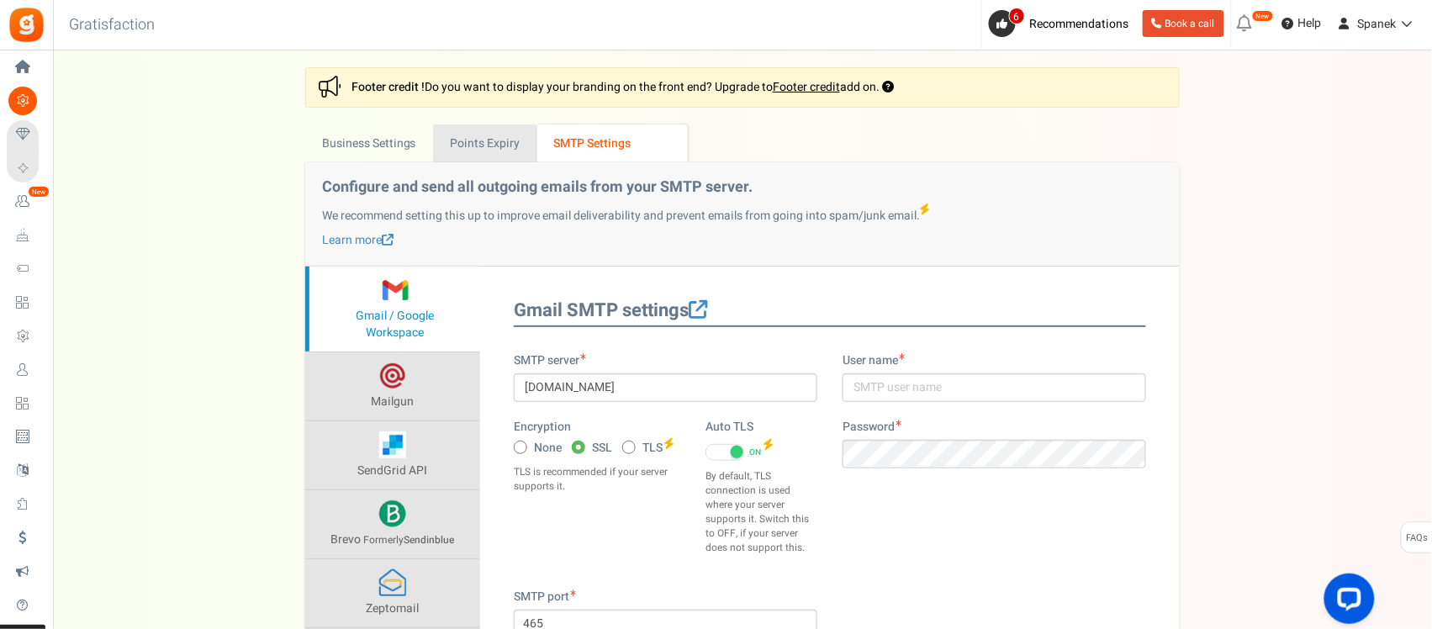
click at [503, 141] on link "Points Expiry" at bounding box center [484, 143] width 103 height 38
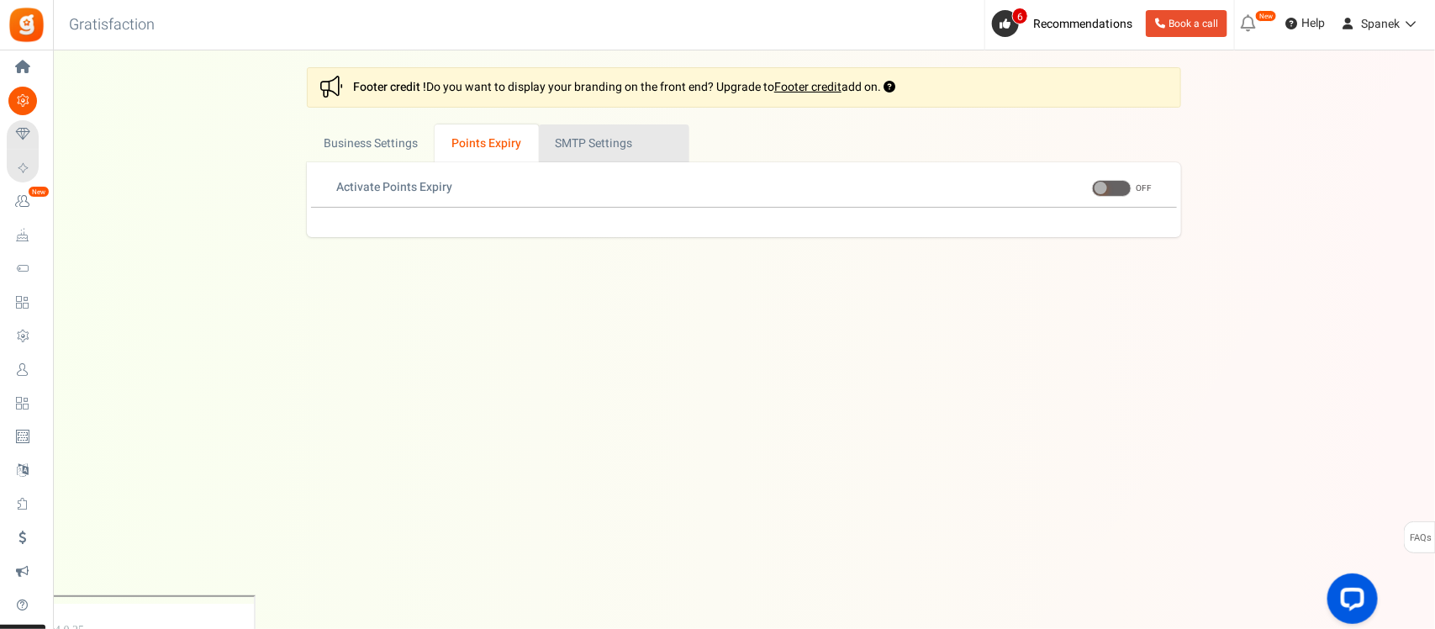
click at [598, 132] on link "Active SMTP Settings" at bounding box center [614, 143] width 150 height 38
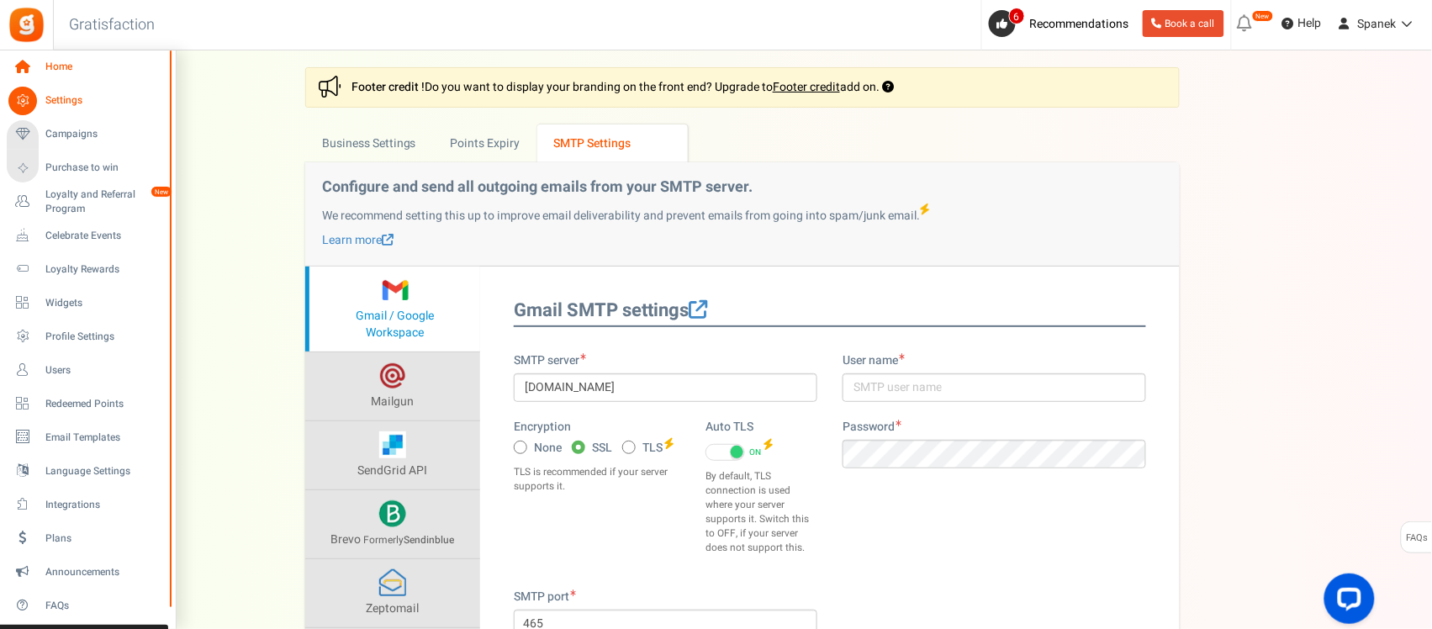
click at [68, 60] on span "Home" at bounding box center [104, 67] width 118 height 14
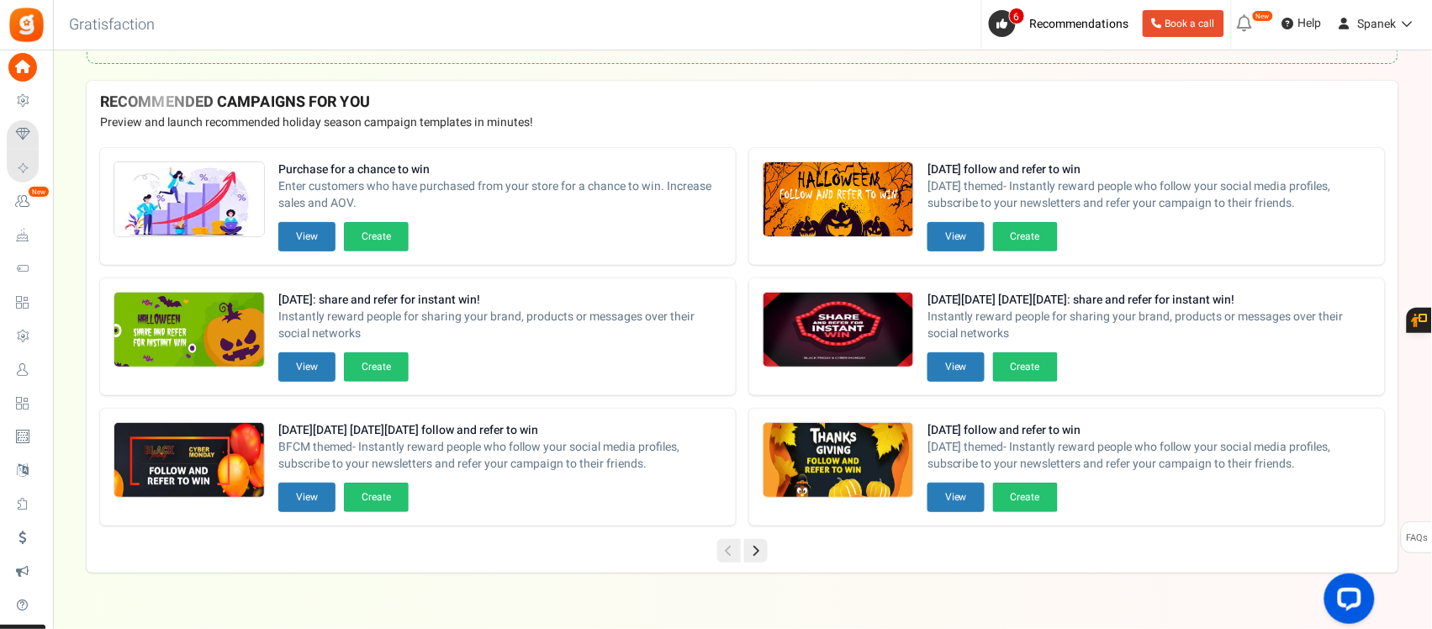
scroll to position [505, 0]
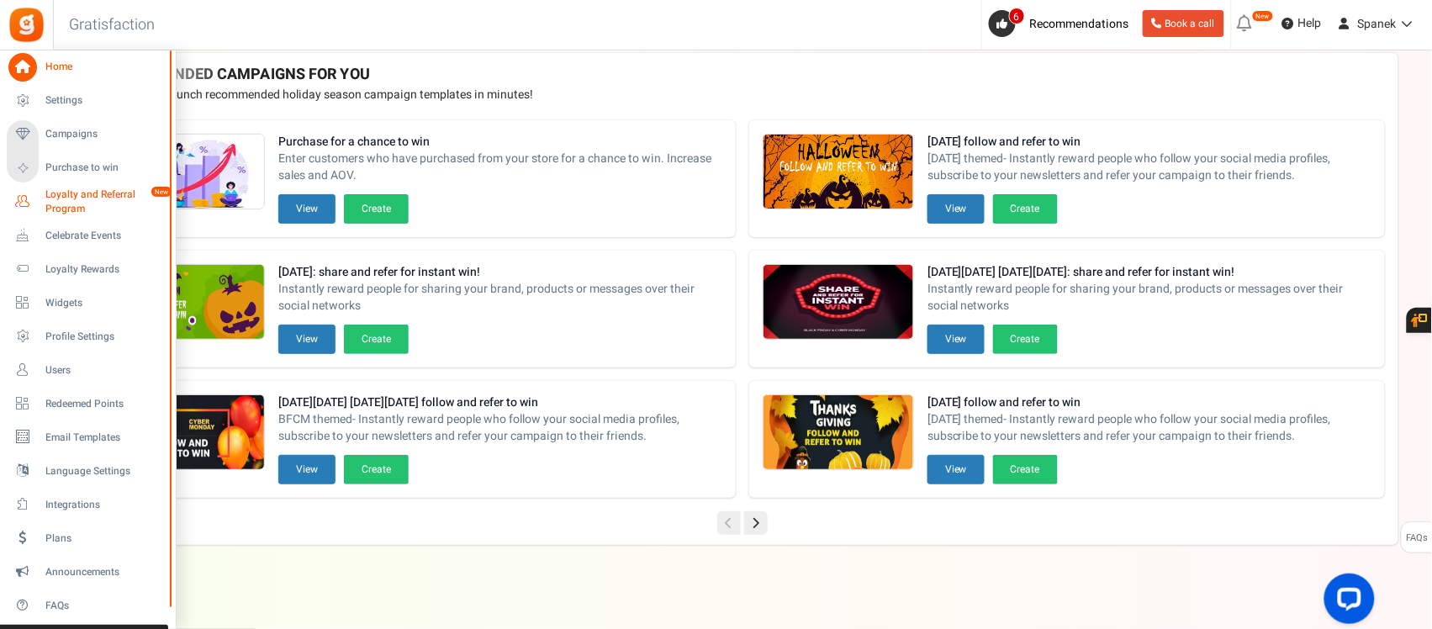
click at [67, 194] on span "Loyalty and Referral Program" at bounding box center [106, 201] width 123 height 29
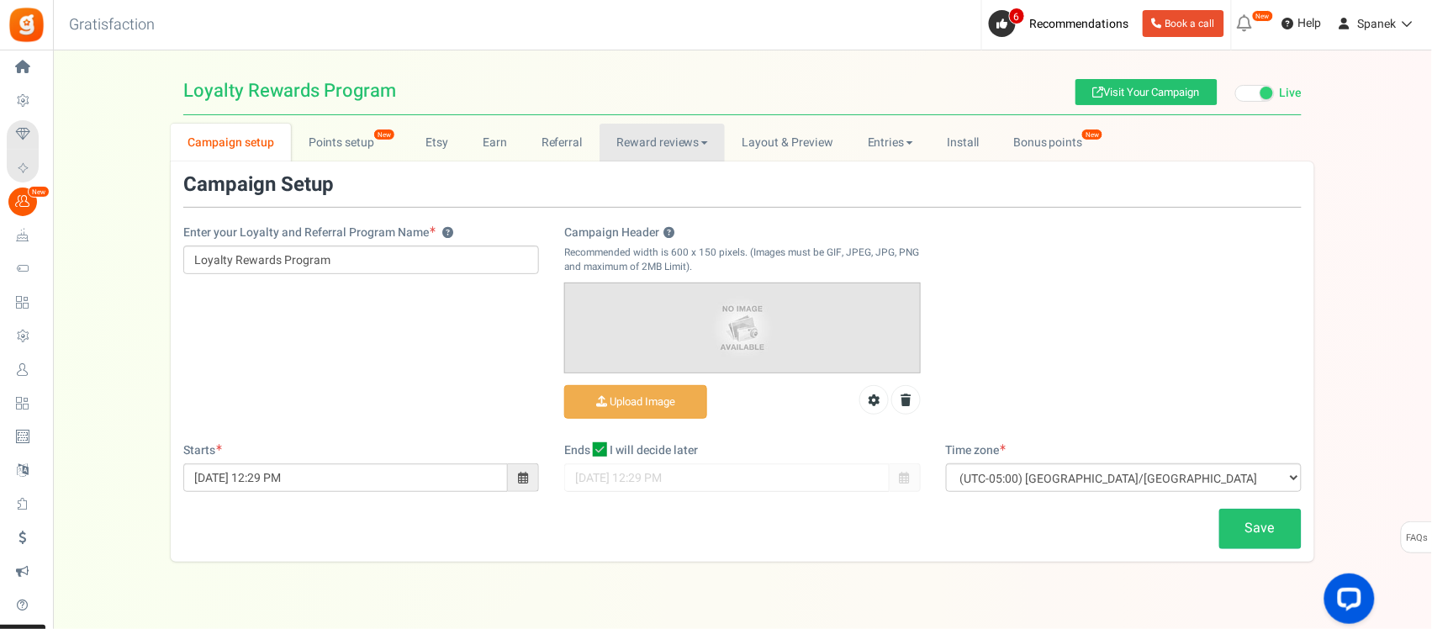
click at [670, 141] on link "Reward reviews" at bounding box center [661, 143] width 125 height 38
click at [843, 145] on link "Layout & Preview" at bounding box center [787, 143] width 125 height 38
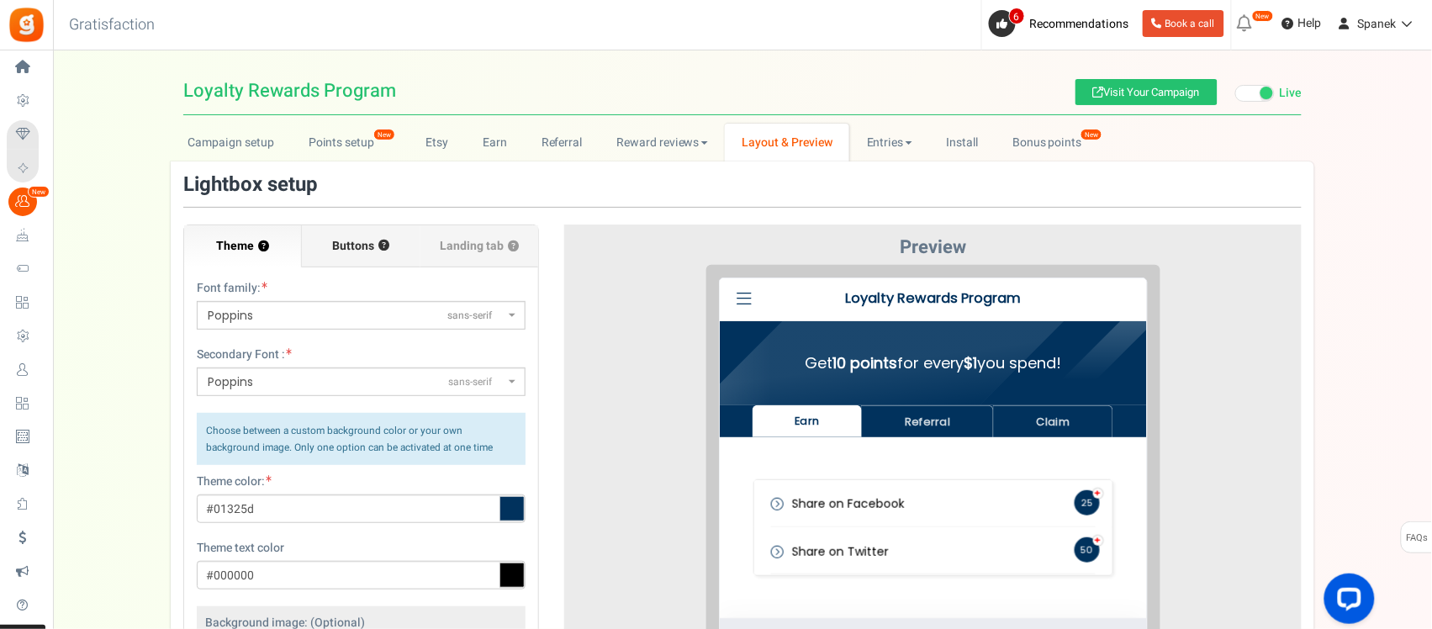
click at [335, 241] on span "Buttons" at bounding box center [354, 246] width 42 height 17
click at [0, 0] on input "Buttons ?" at bounding box center [0, 0] width 0 height 0
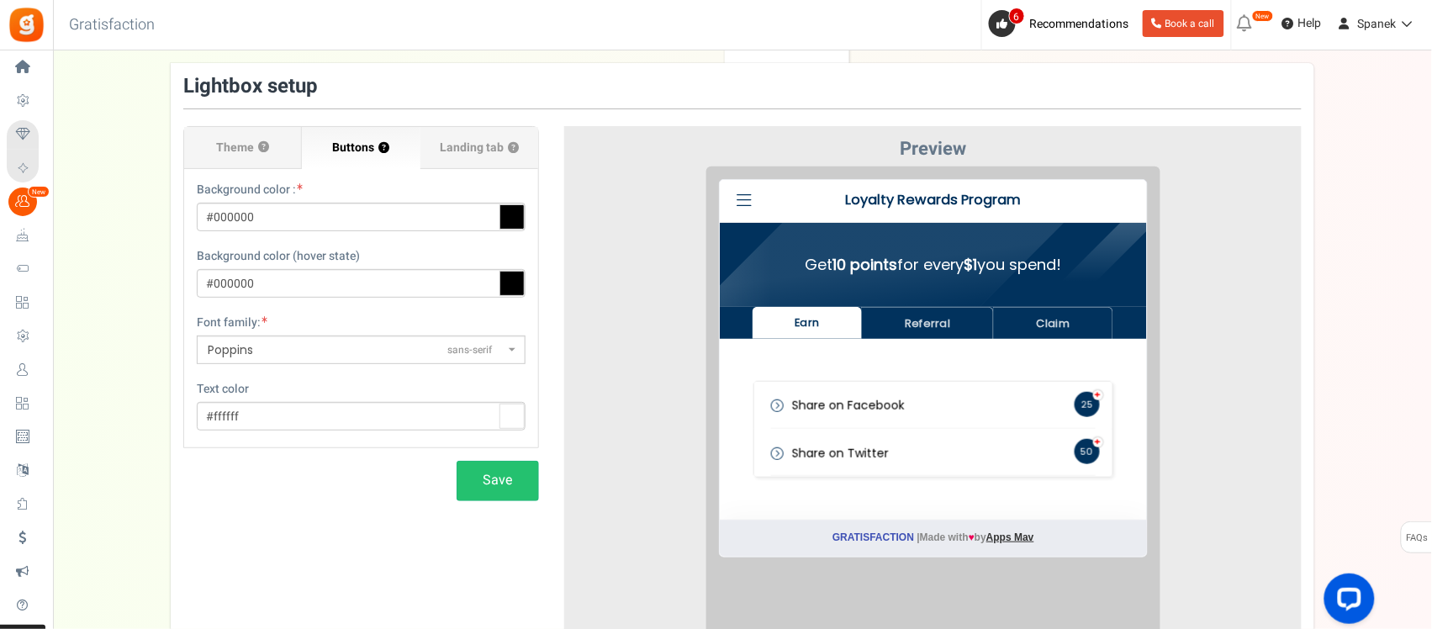
scroll to position [59, 0]
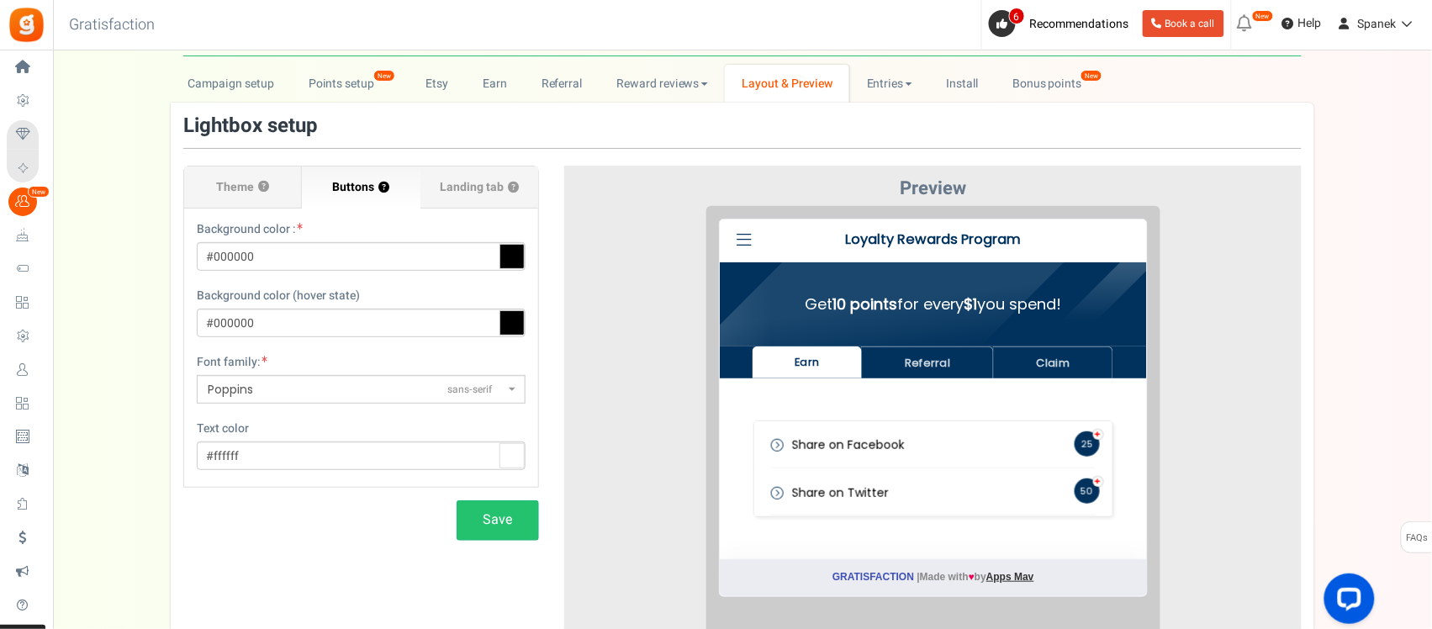
click at [837, 248] on div "Test Home View profile Events My lifetime Points Redeem History Sign out Loyalt…" at bounding box center [919, 227] width 427 height 43
click at [930, 189] on h3 "Preview" at bounding box center [933, 188] width 712 height 20
click at [467, 182] on span "Landing tab ?" at bounding box center [479, 187] width 79 height 17
click at [0, 0] on input "Landing tab ?" at bounding box center [0, 0] width 0 height 0
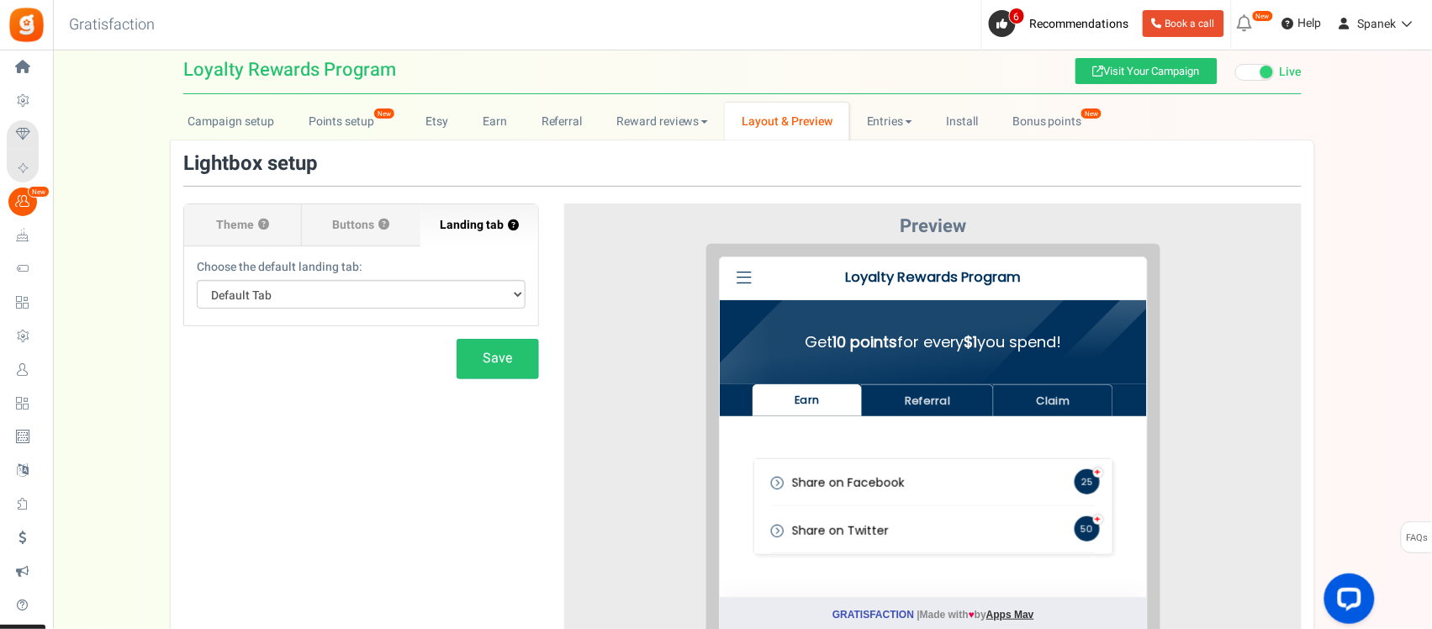
scroll to position [0, 0]
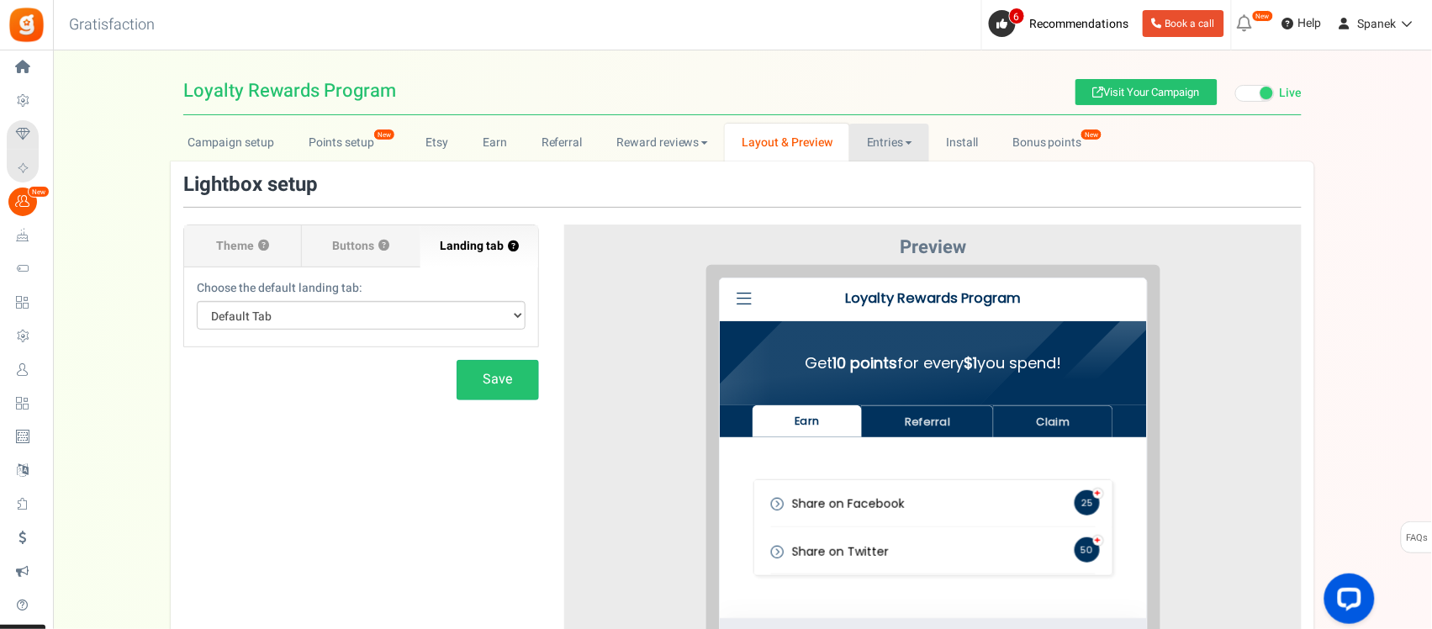
click at [874, 128] on link "Entries" at bounding box center [889, 143] width 80 height 38
click at [956, 137] on link "Install" at bounding box center [962, 143] width 66 height 38
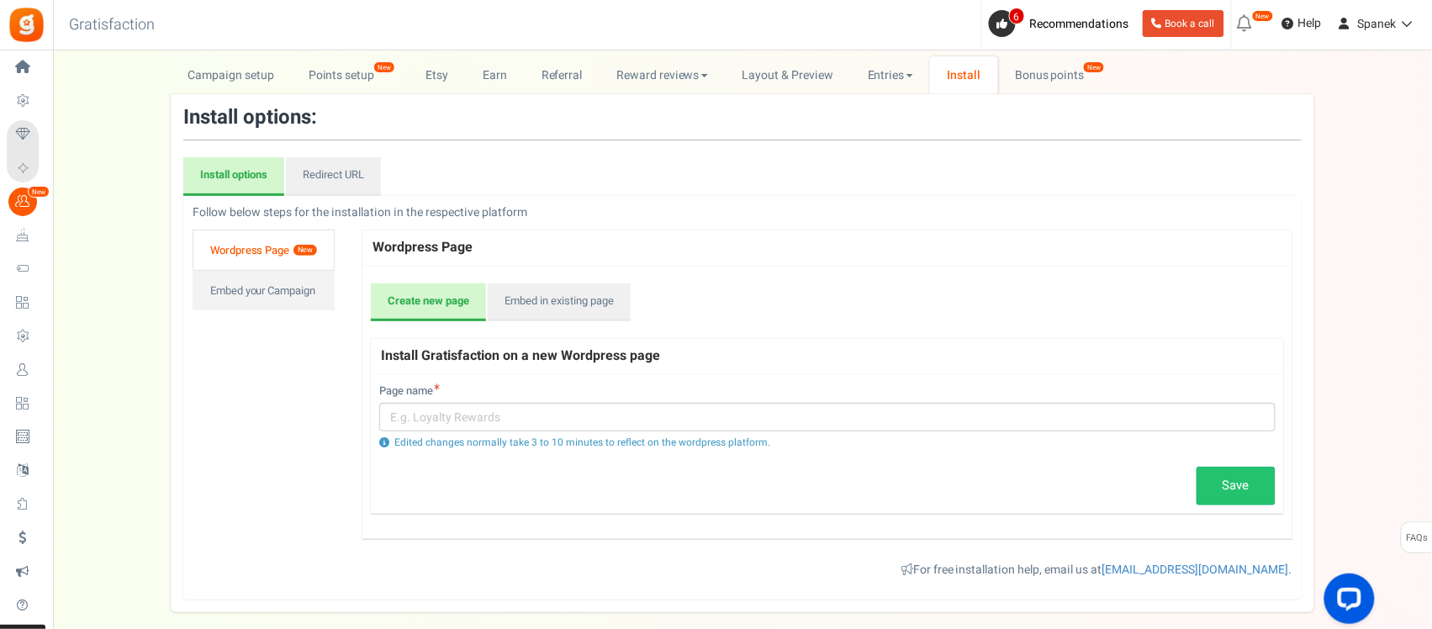
scroll to position [105, 0]
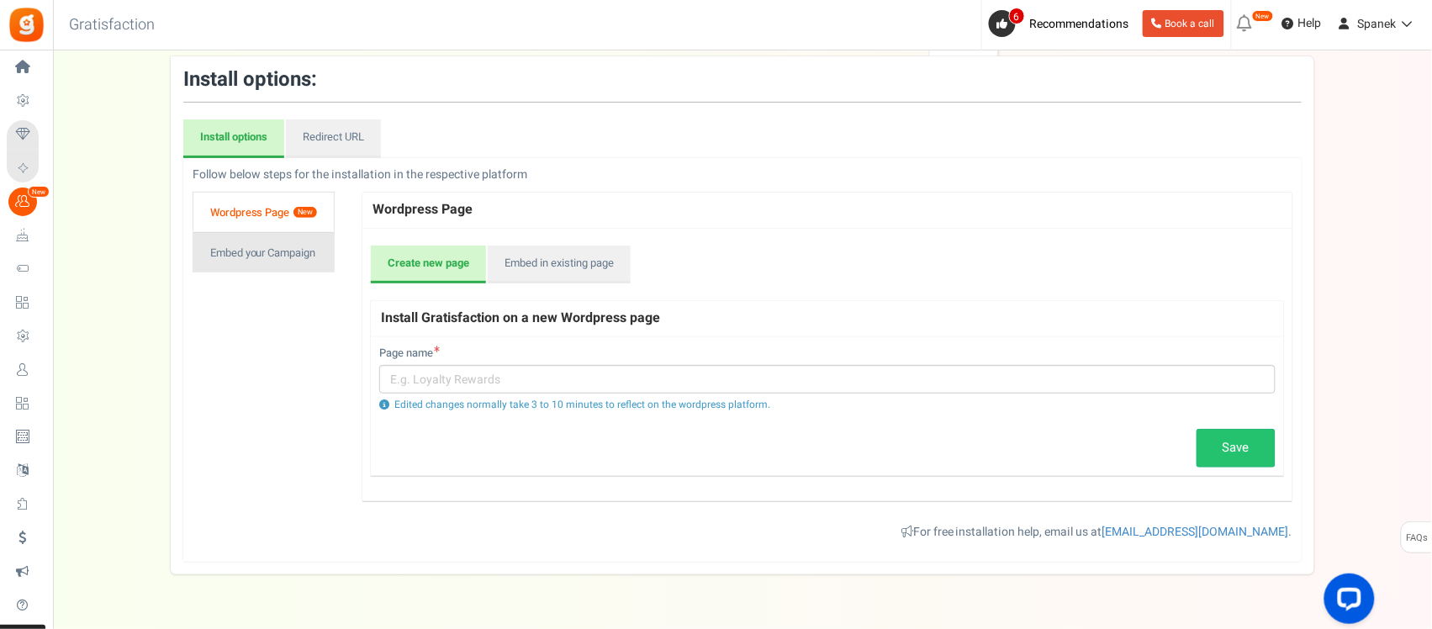
click at [292, 246] on link "Embed your Campaign" at bounding box center [263, 252] width 142 height 40
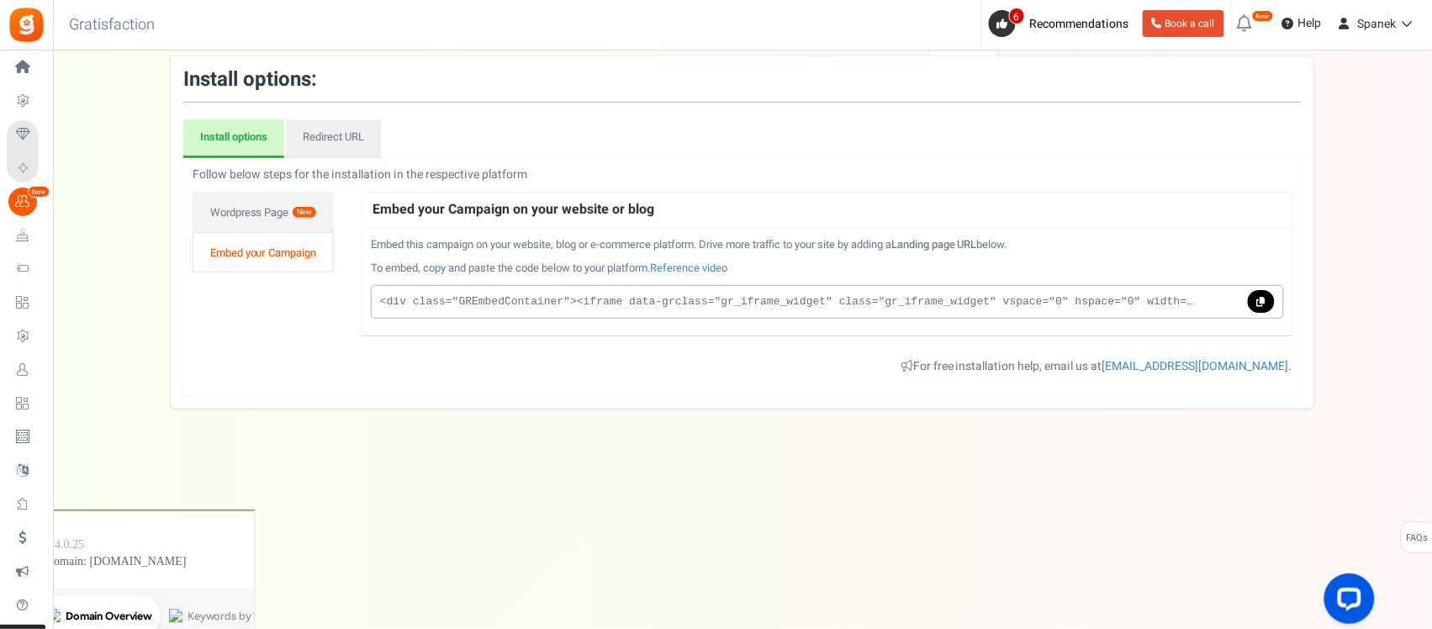
scroll to position [0, 0]
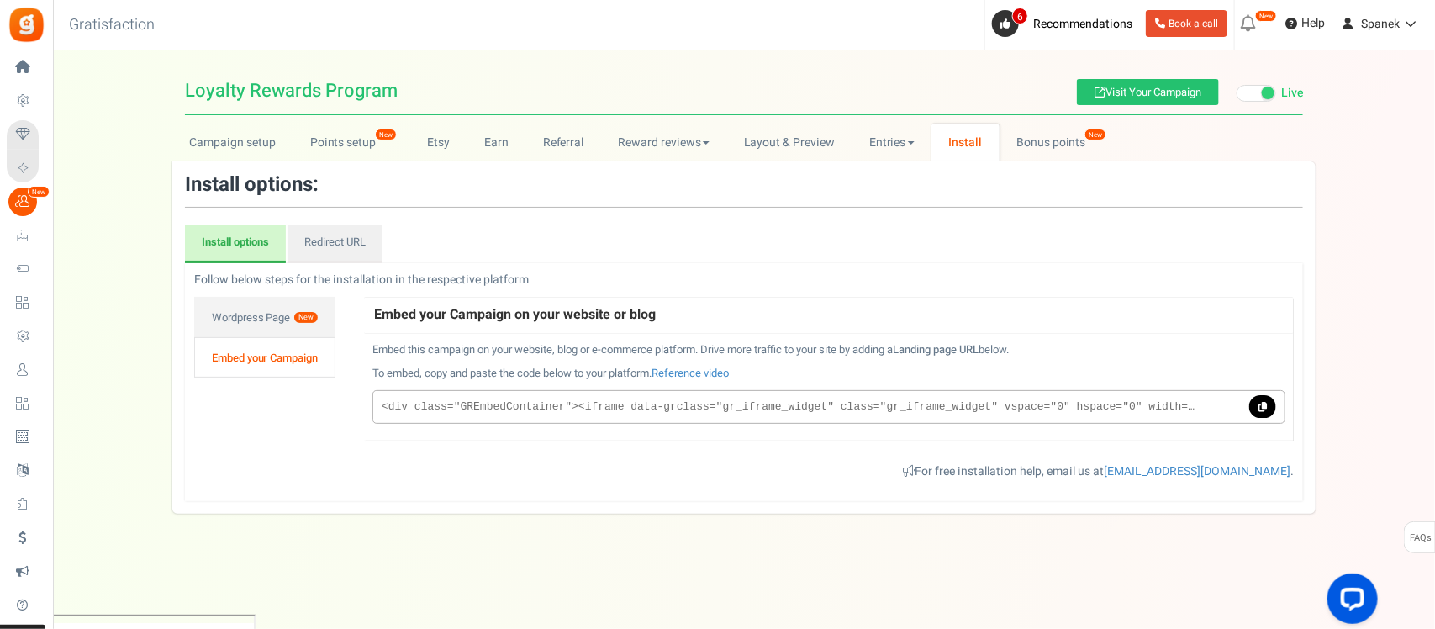
click at [1052, 119] on div "Loyalty Rewards Program Loyalty Rewards Program Visit Your Campaign Live Paused…" at bounding box center [744, 290] width 1382 height 446
click at [1052, 140] on link "Bonus points New" at bounding box center [1059, 143] width 120 height 38
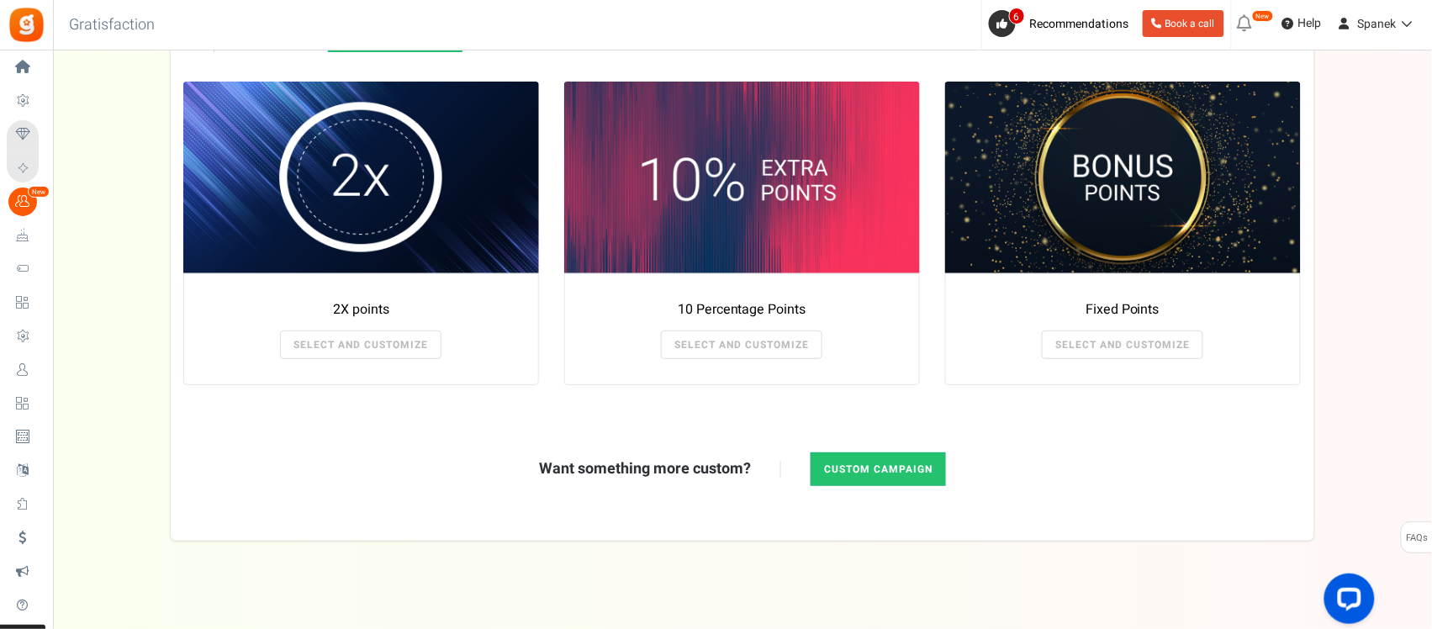
scroll to position [315, 0]
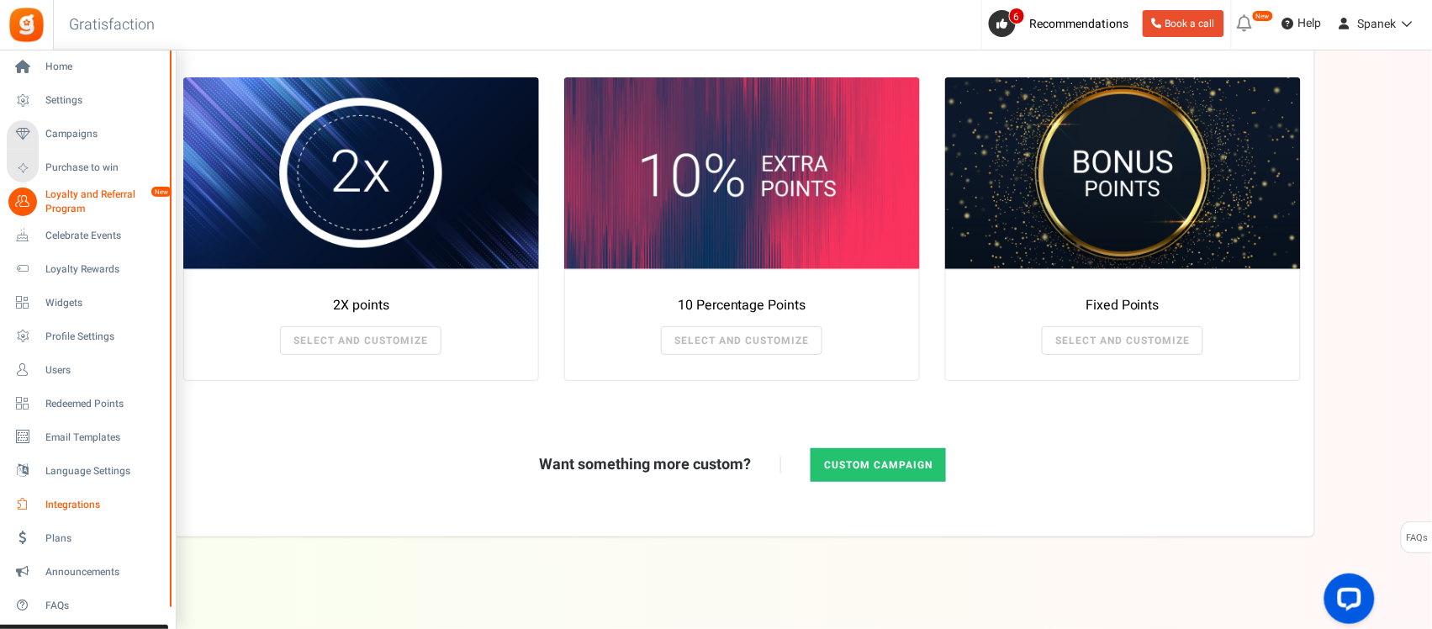
click at [128, 492] on link "Integrations" at bounding box center [87, 504] width 161 height 29
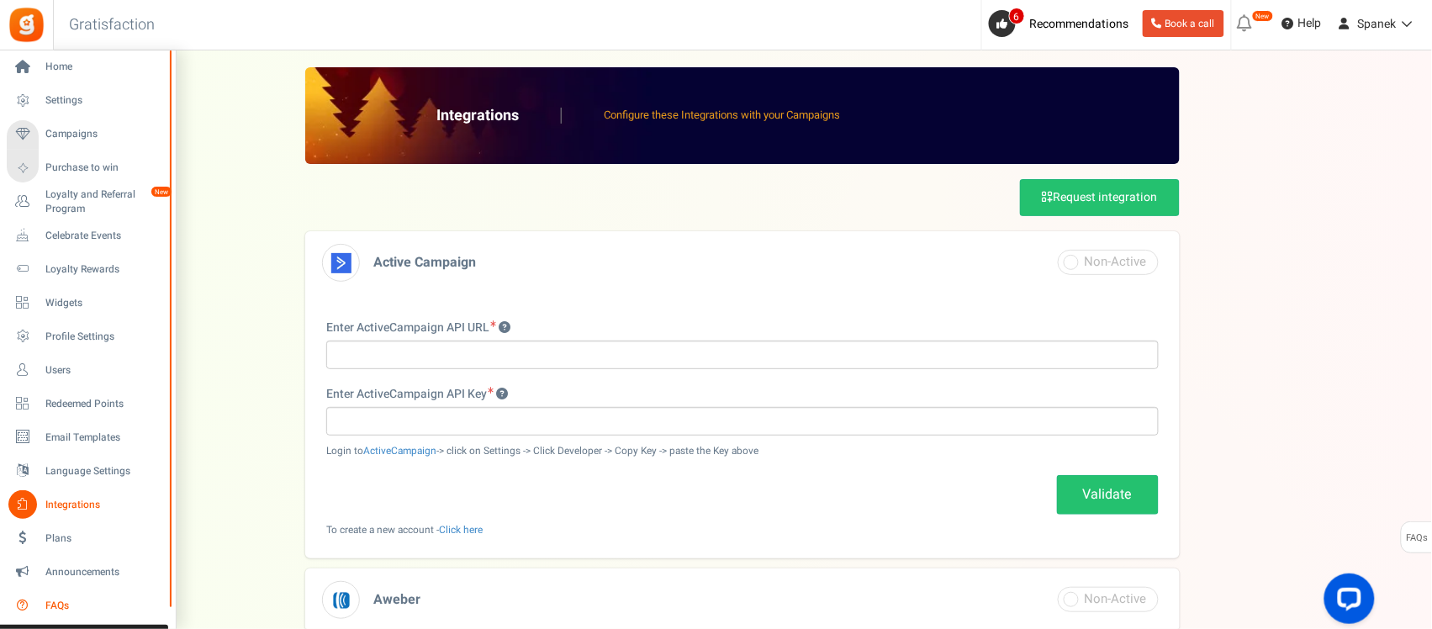
click at [90, 599] on span "FAQs" at bounding box center [104, 606] width 118 height 14
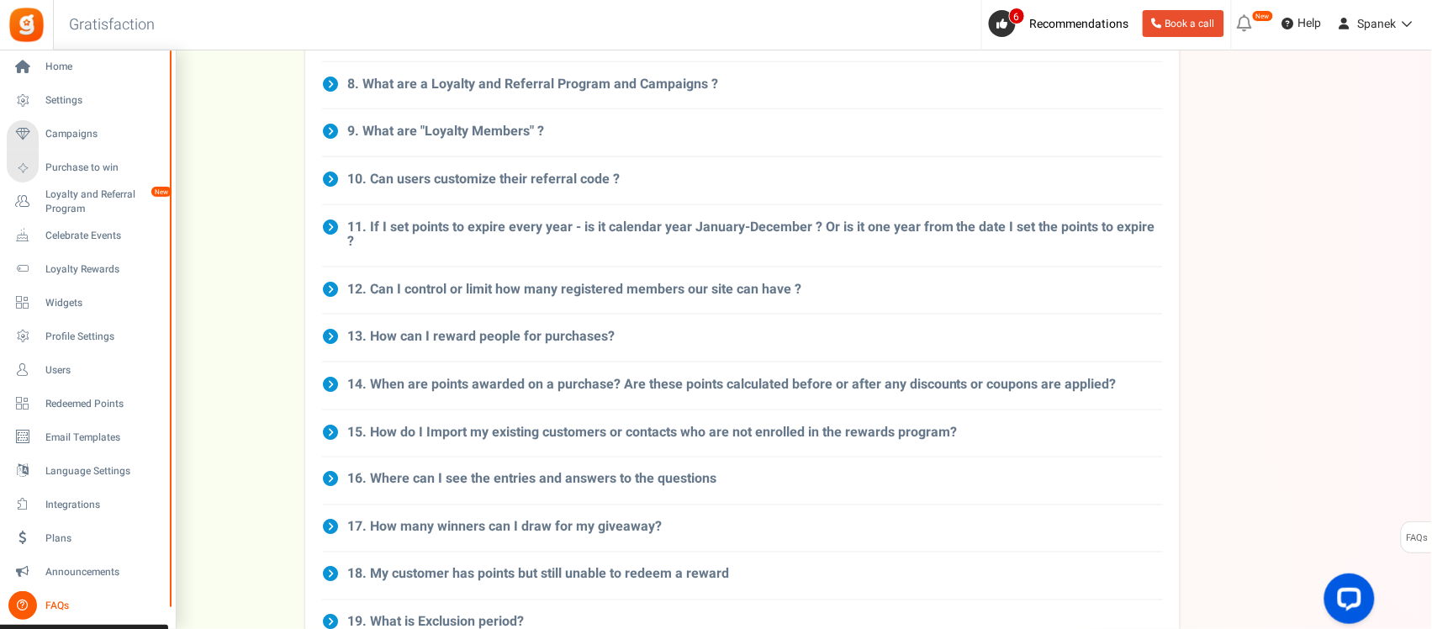
scroll to position [420, 0]
